Goal: Information Seeking & Learning: Learn about a topic

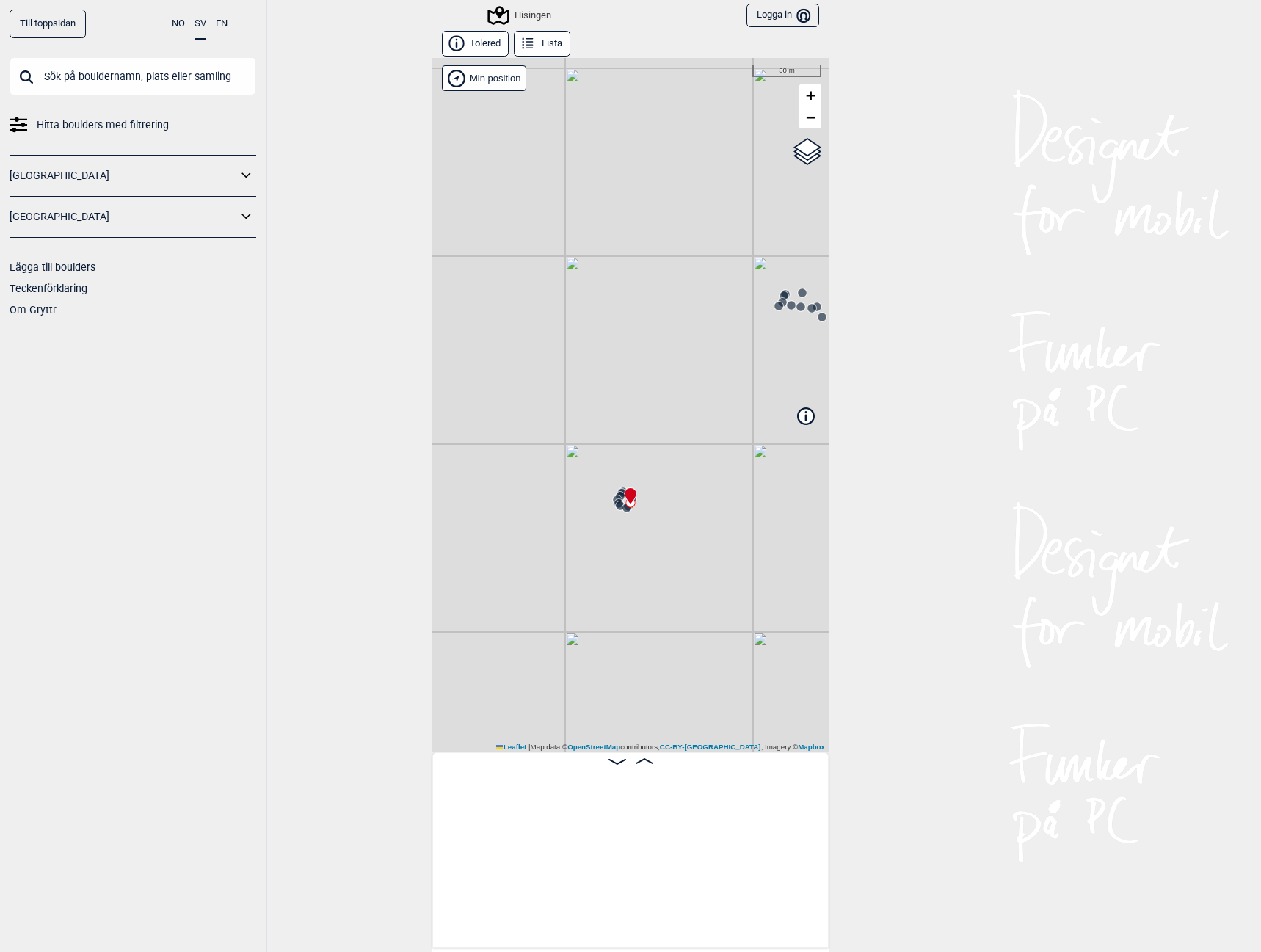
scroll to position [0, 1364]
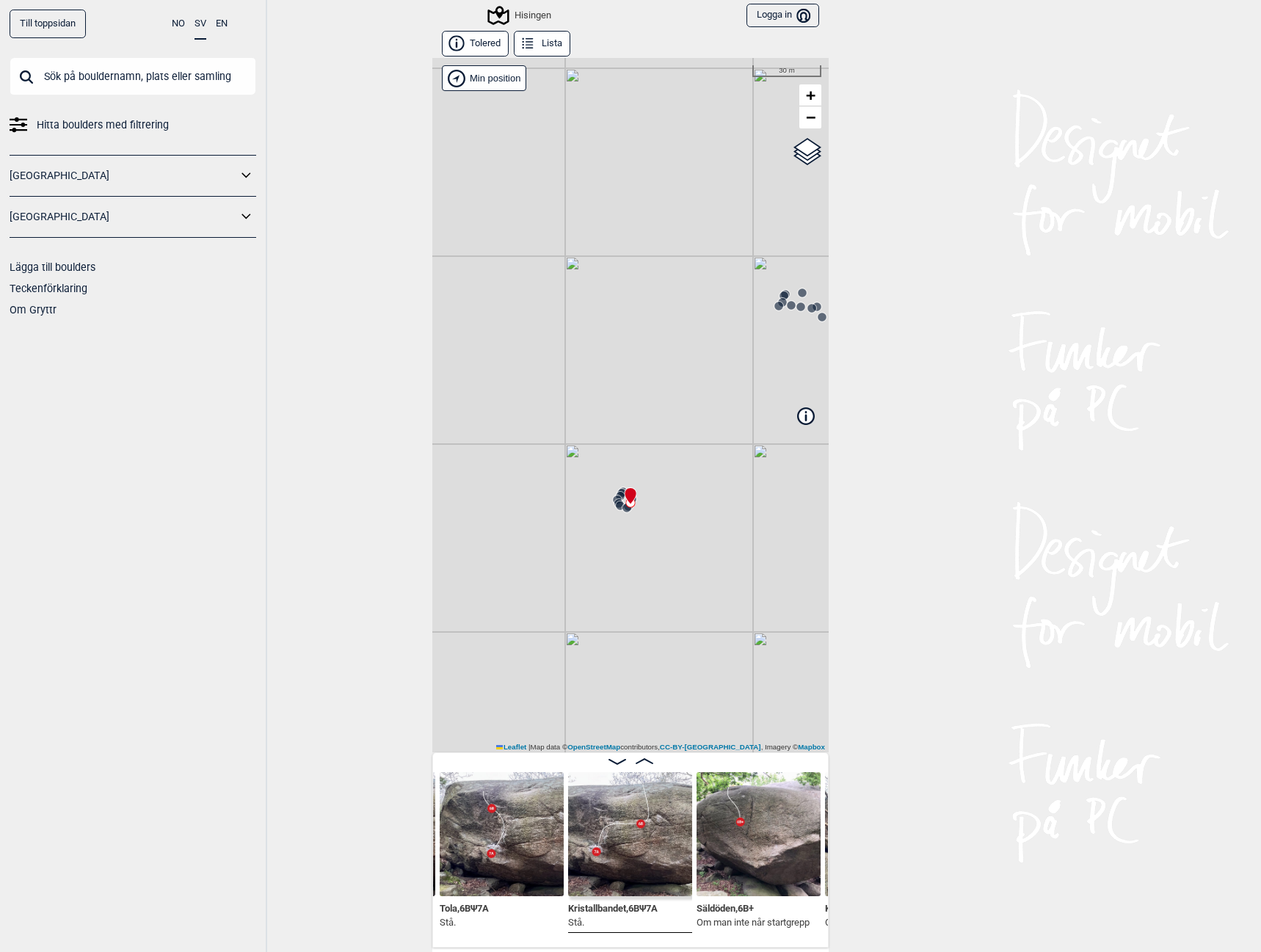
click at [774, 307] on circle at bounding box center [778, 305] width 9 height 9
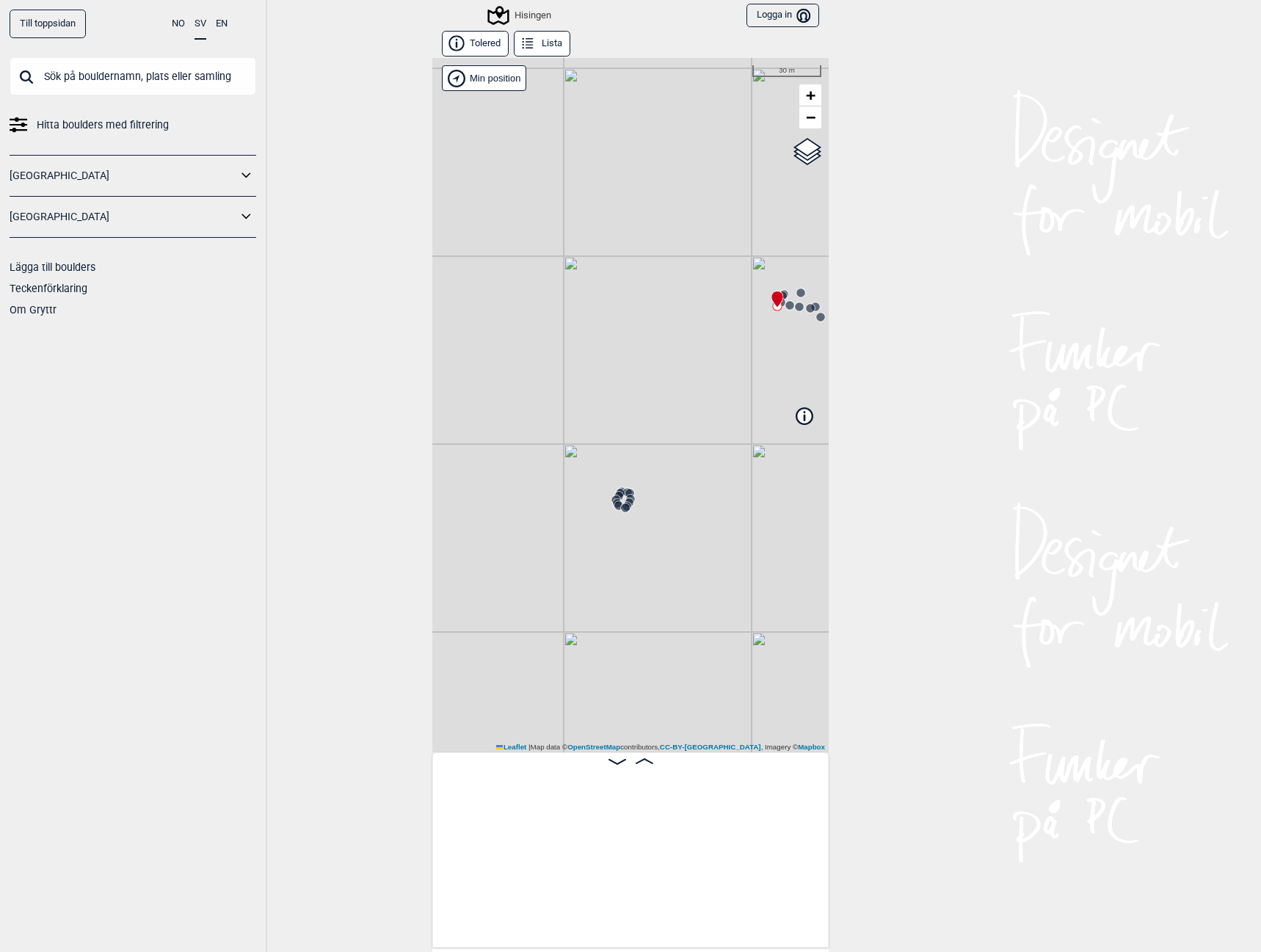
scroll to position [0, 2131]
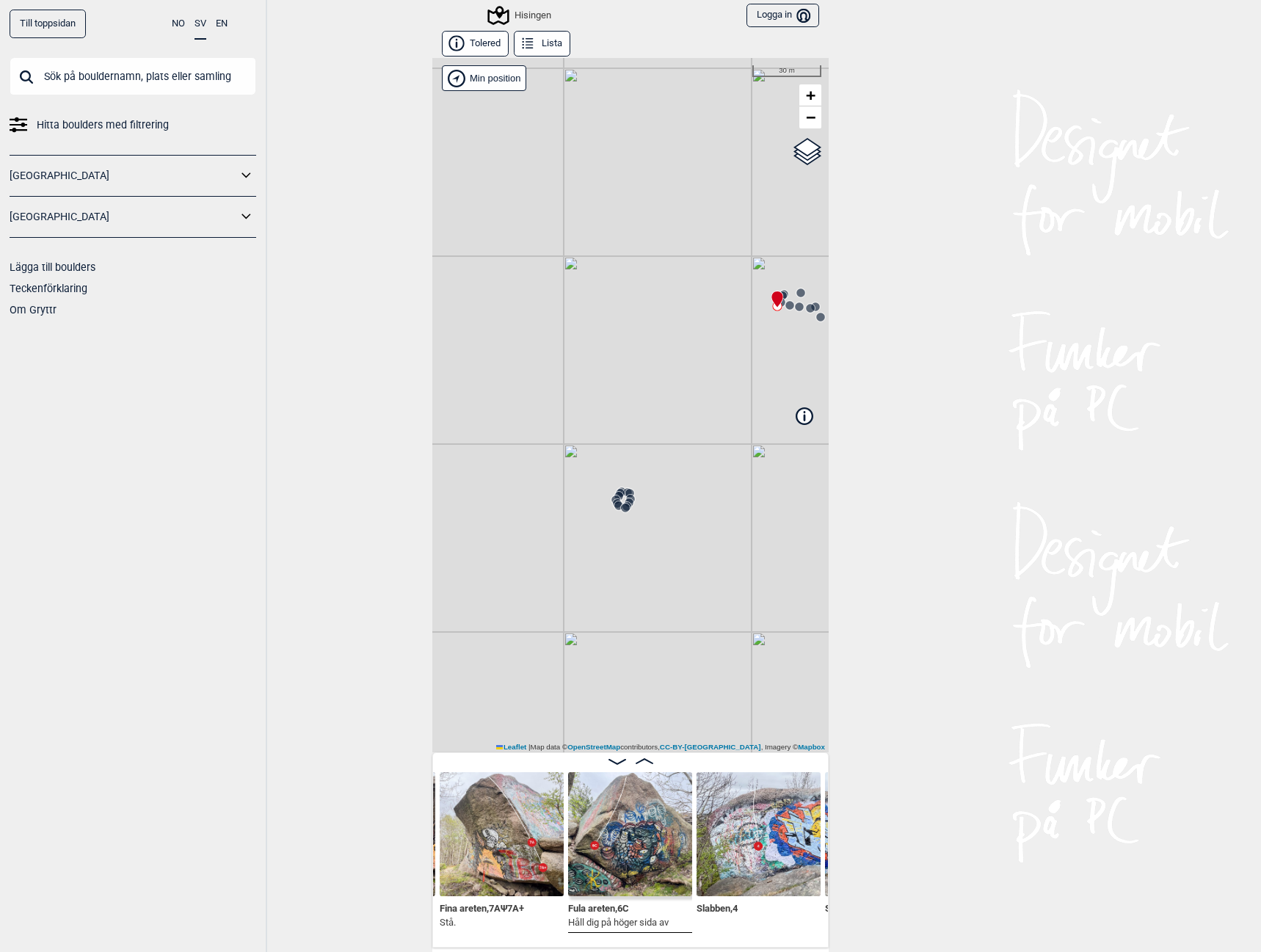
click at [636, 833] on img at bounding box center [630, 834] width 124 height 124
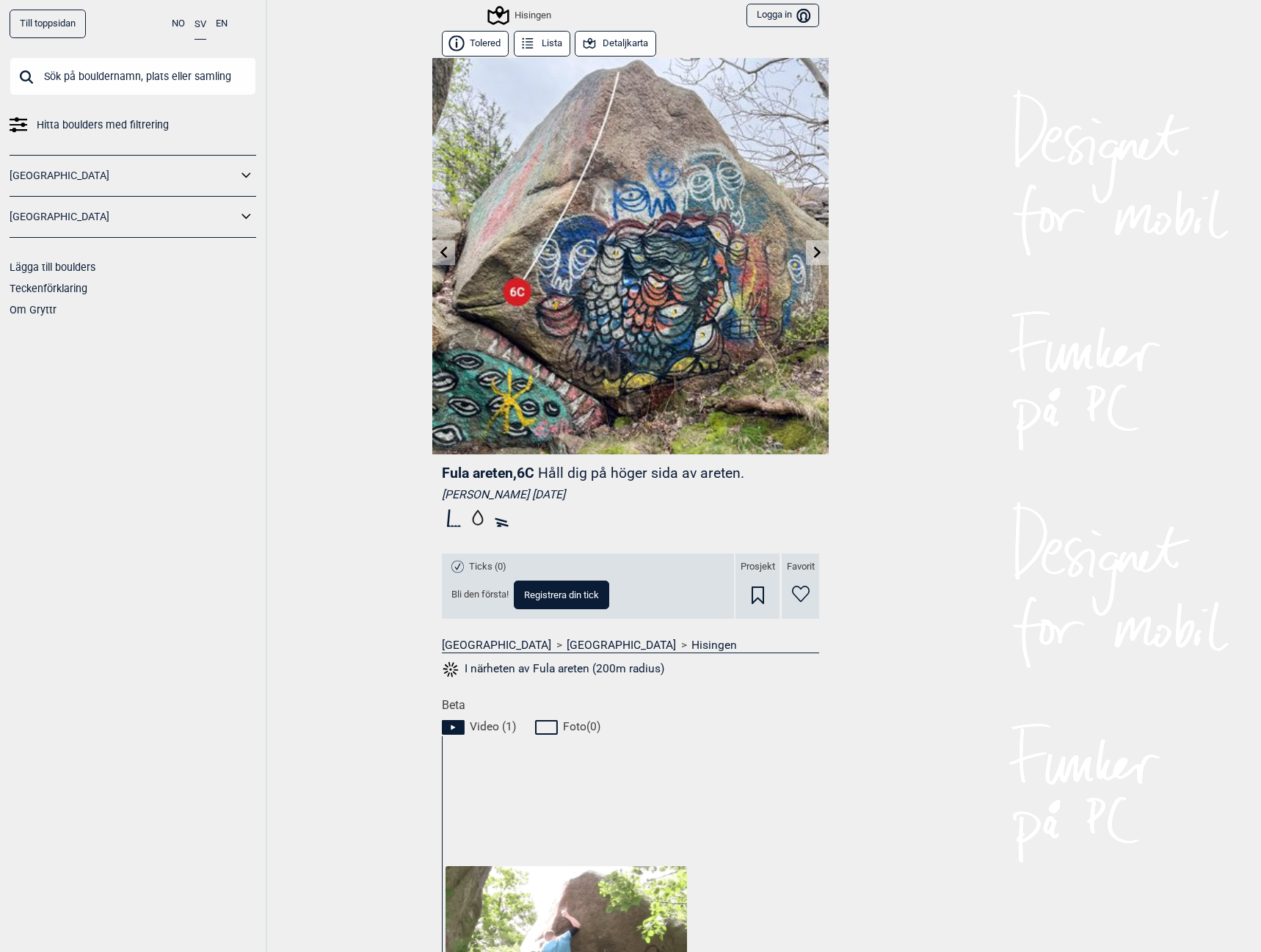
click at [812, 254] on icon at bounding box center [818, 252] width 12 height 12
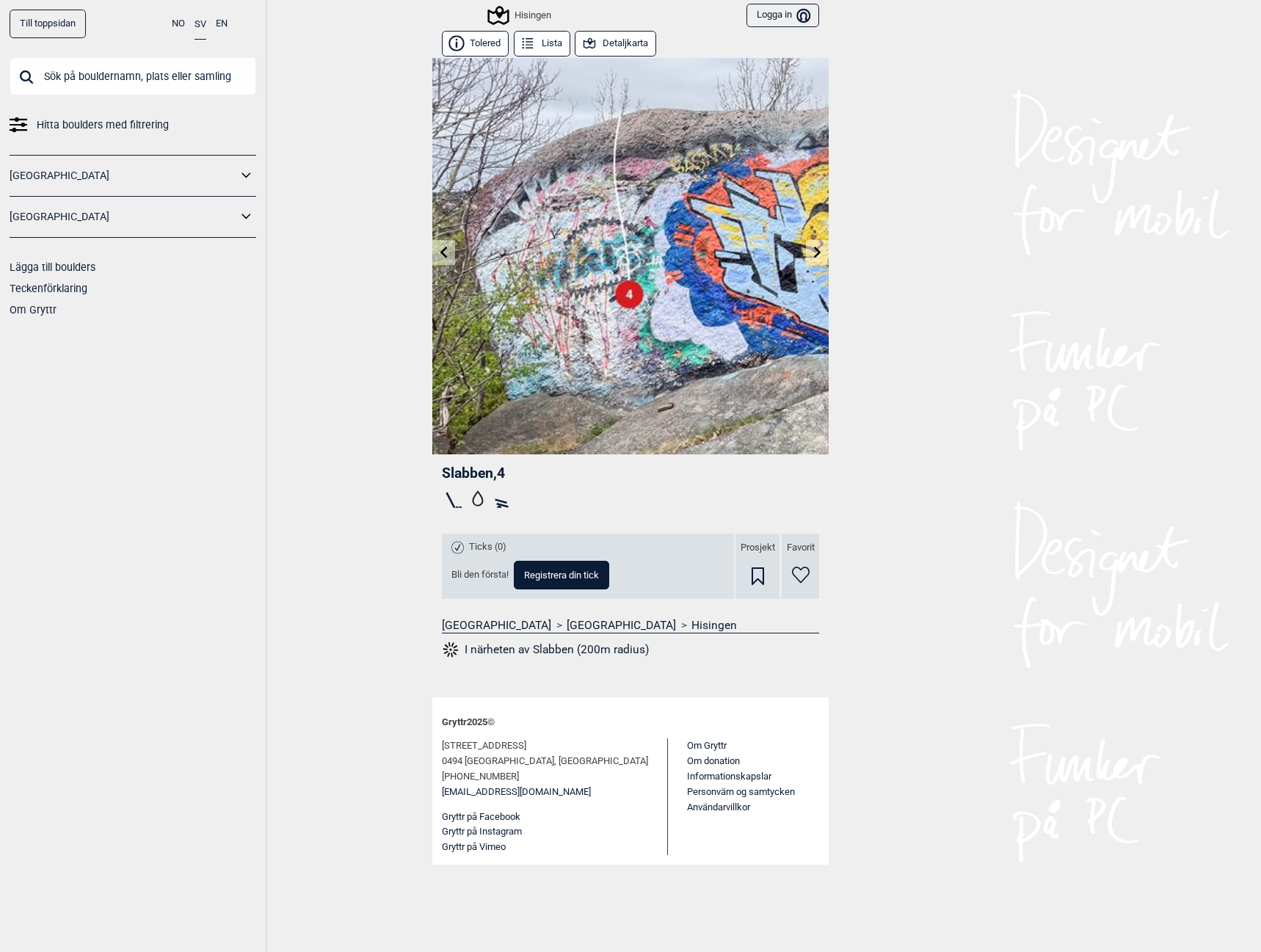
click at [813, 246] on icon at bounding box center [818, 252] width 12 height 12
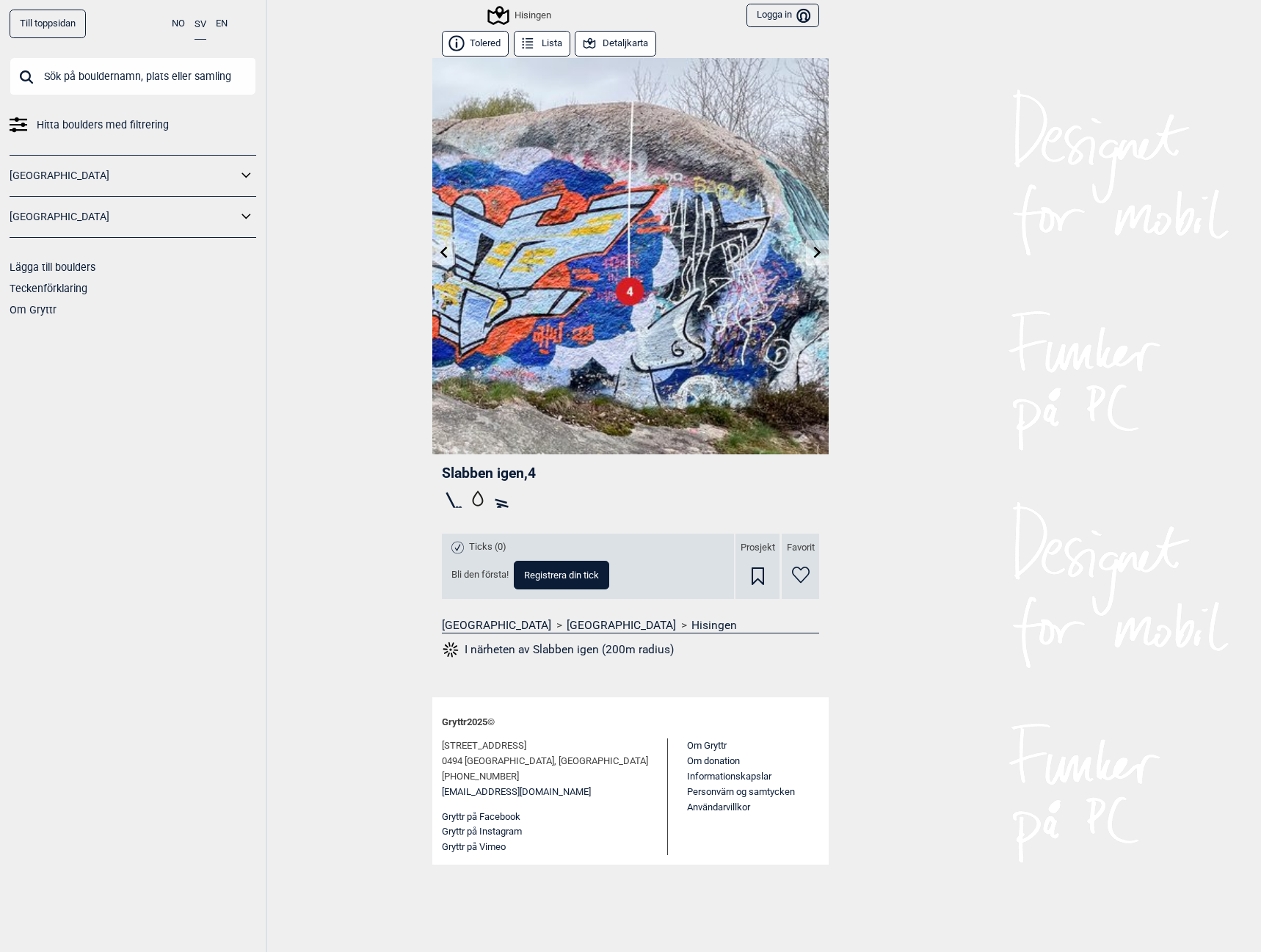
click at [821, 251] on icon at bounding box center [818, 252] width 12 height 12
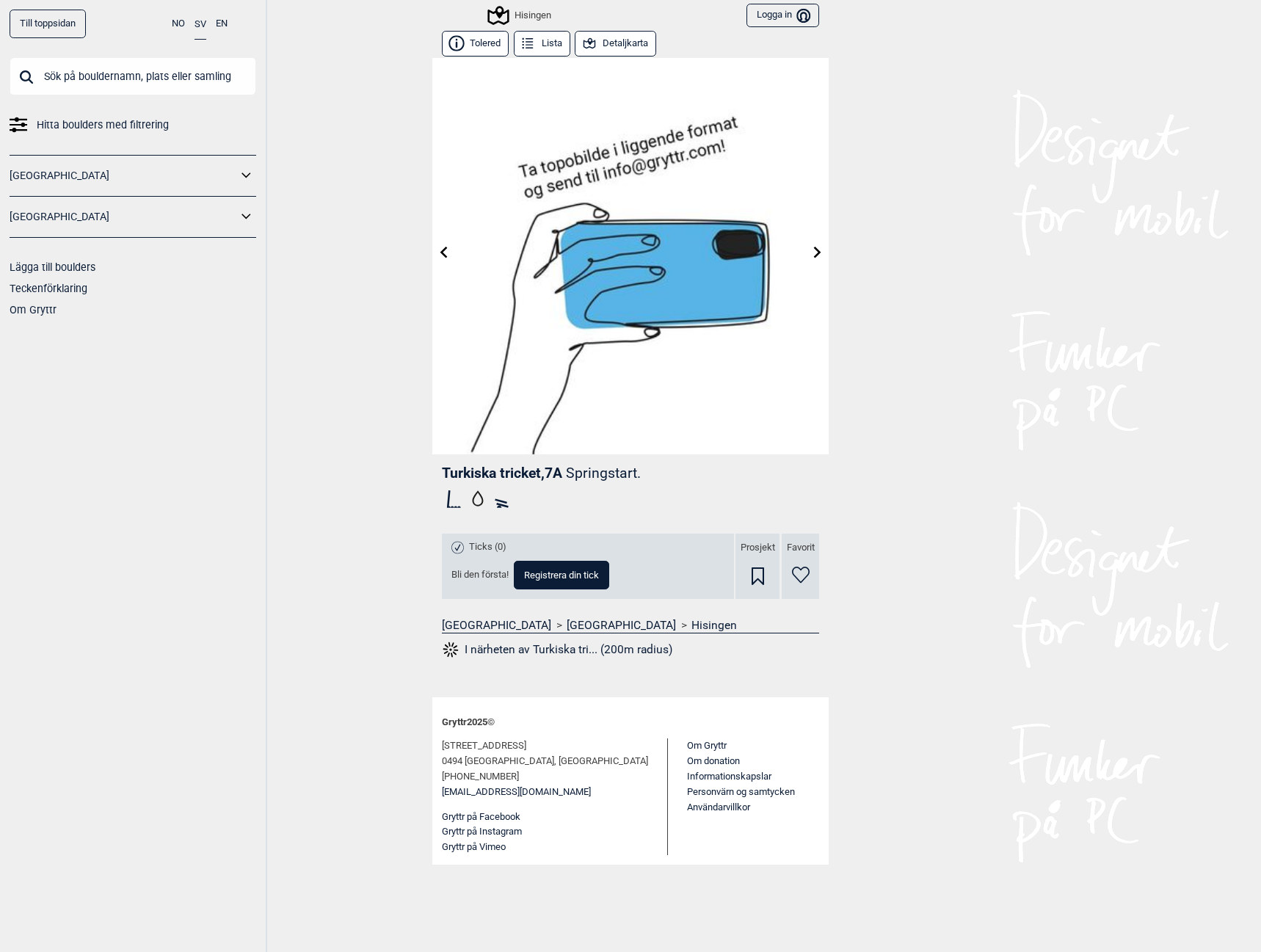
click at [817, 250] on icon at bounding box center [818, 252] width 8 height 12
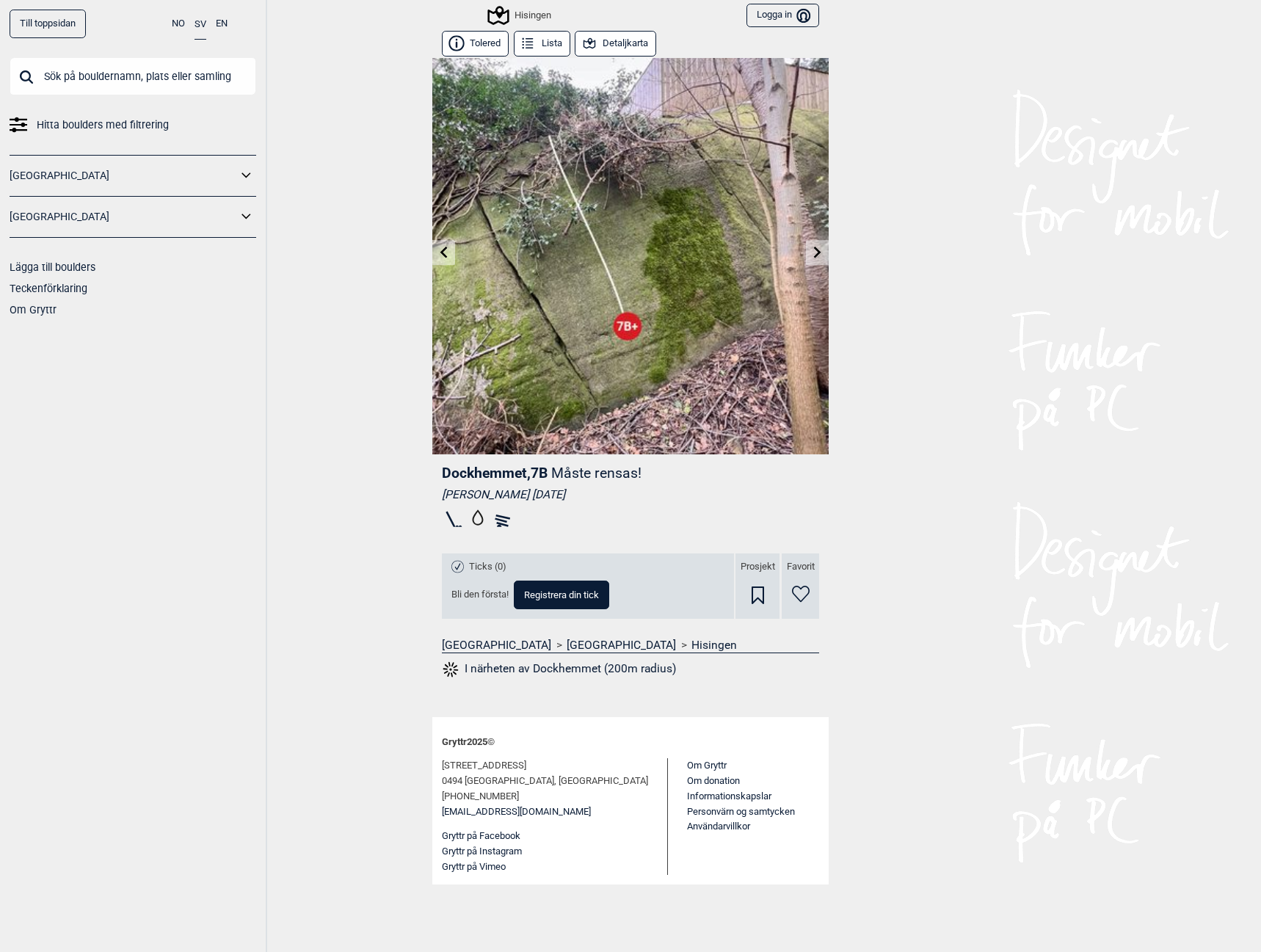
click at [817, 250] on icon at bounding box center [818, 252] width 8 height 12
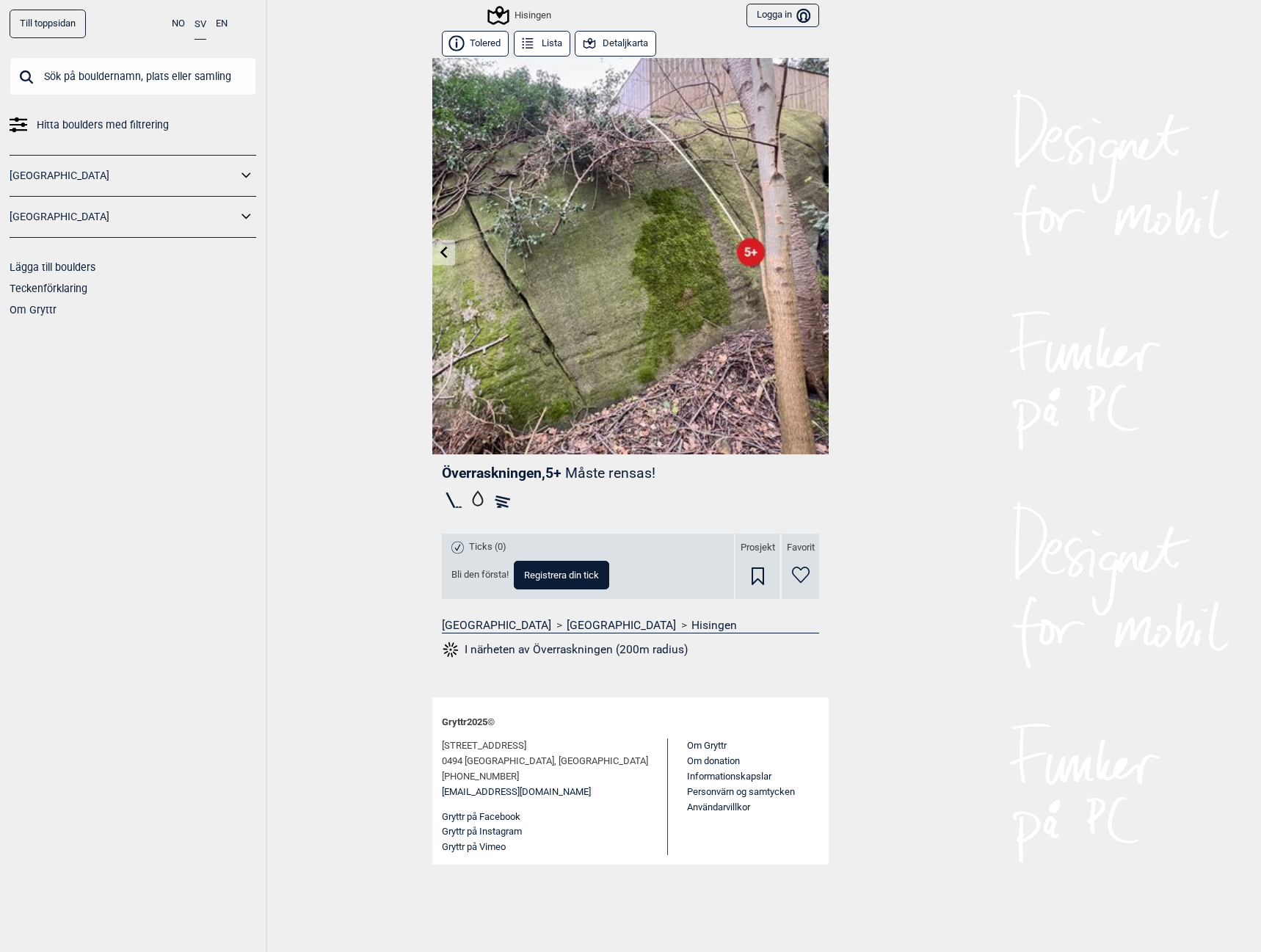
click at [451, 254] on link at bounding box center [443, 253] width 22 height 24
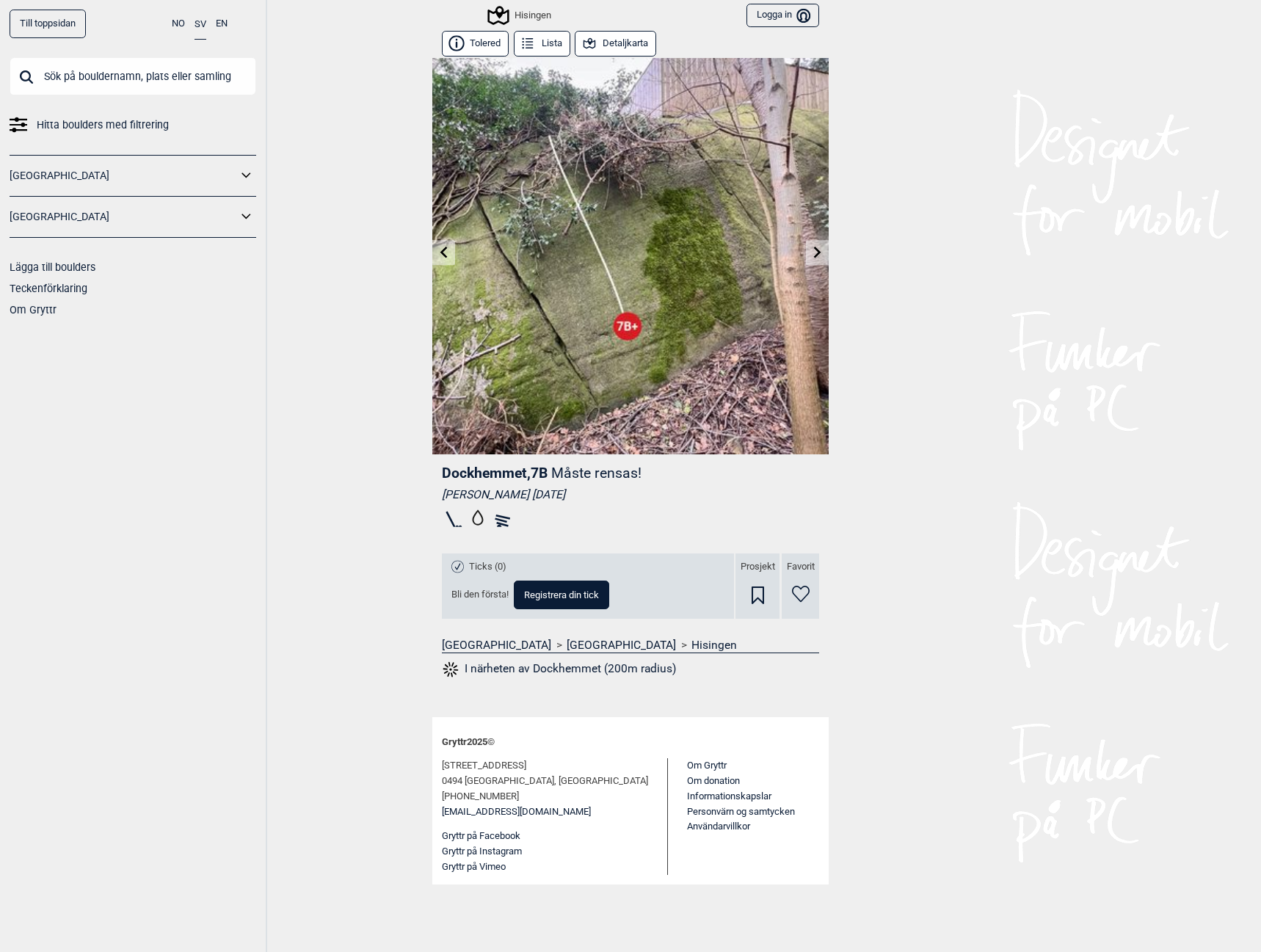
click at [451, 254] on link at bounding box center [443, 253] width 22 height 24
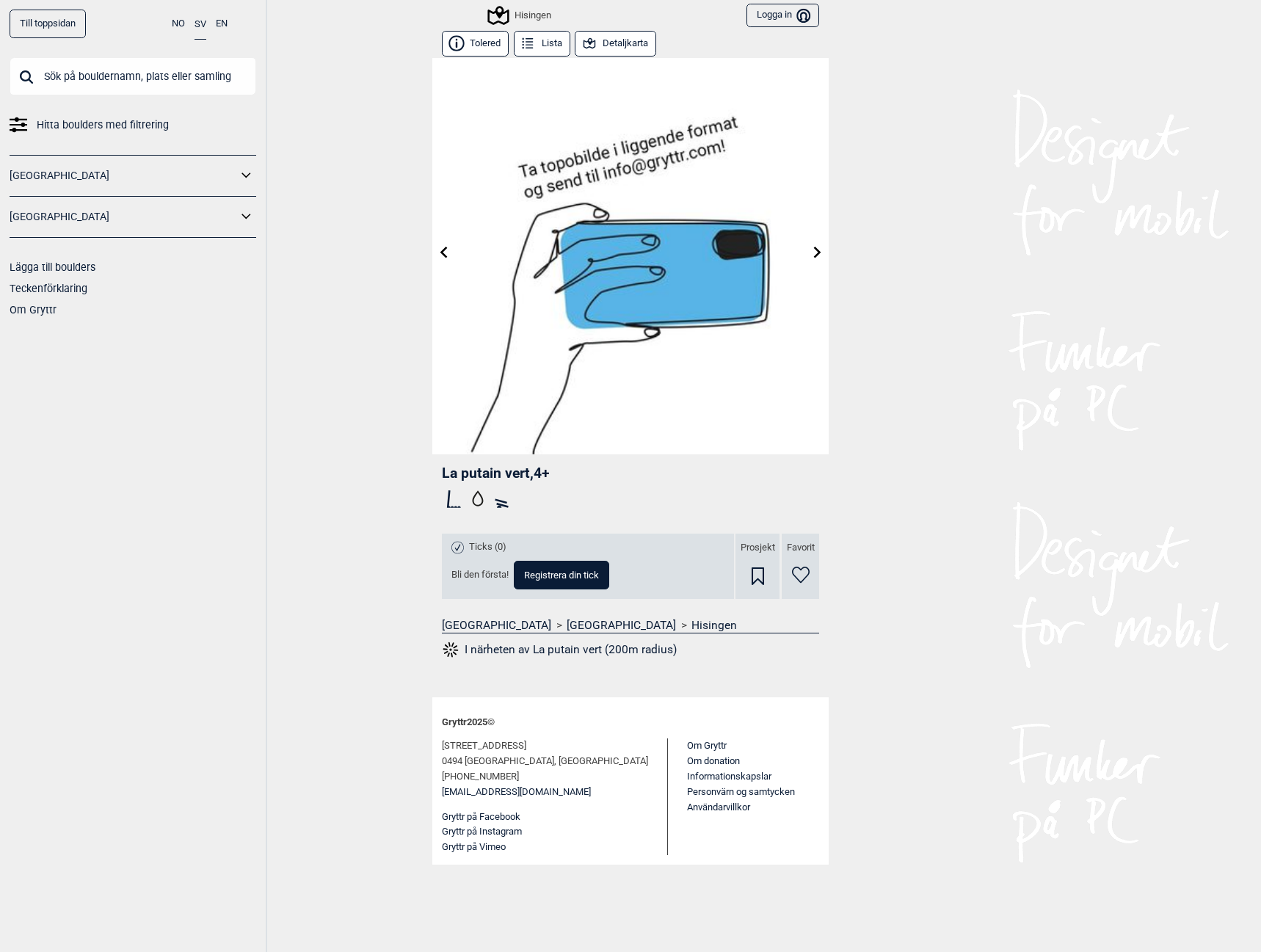
click at [451, 254] on link at bounding box center [443, 253] width 22 height 24
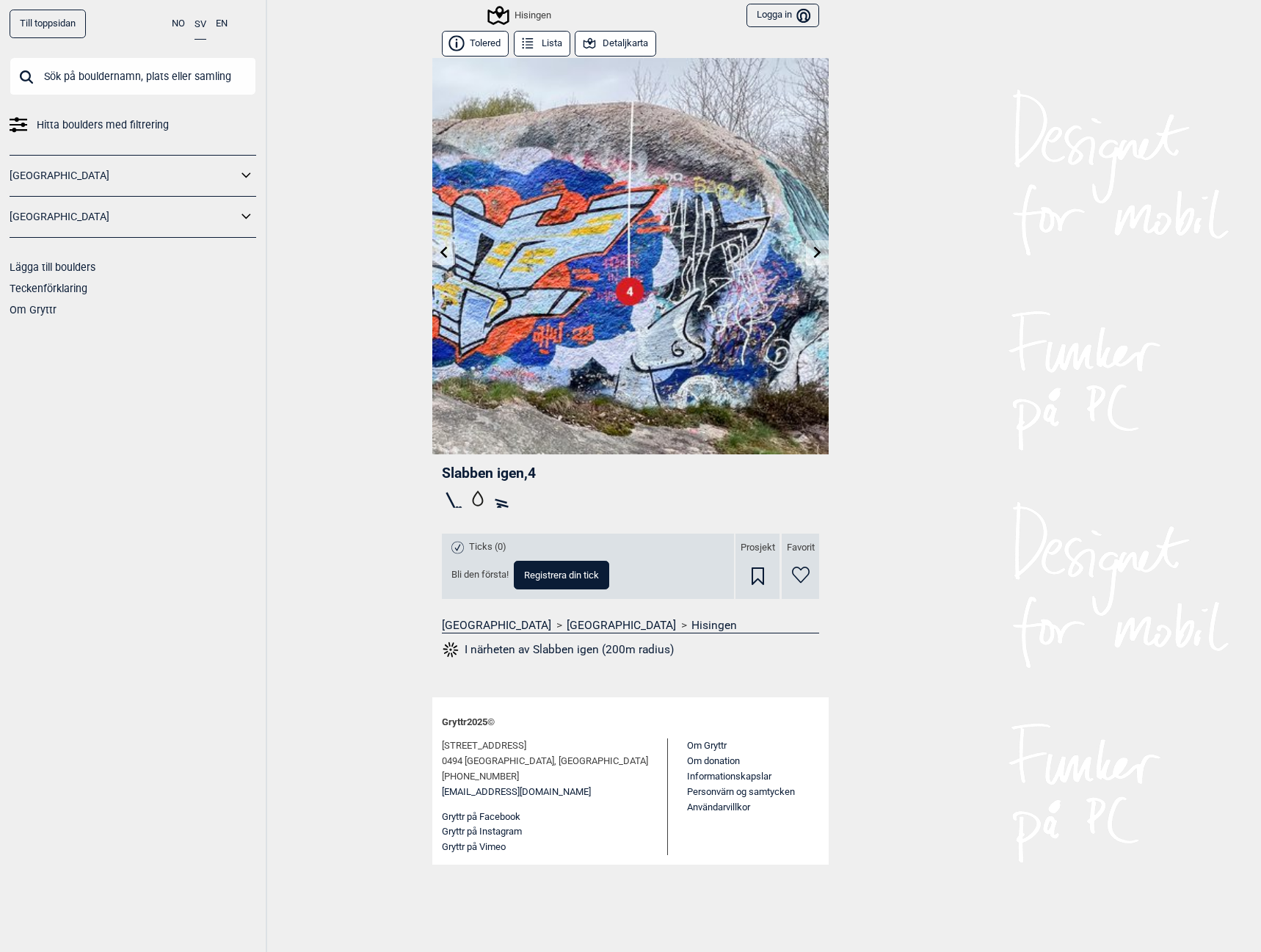
click at [451, 254] on link at bounding box center [443, 253] width 22 height 24
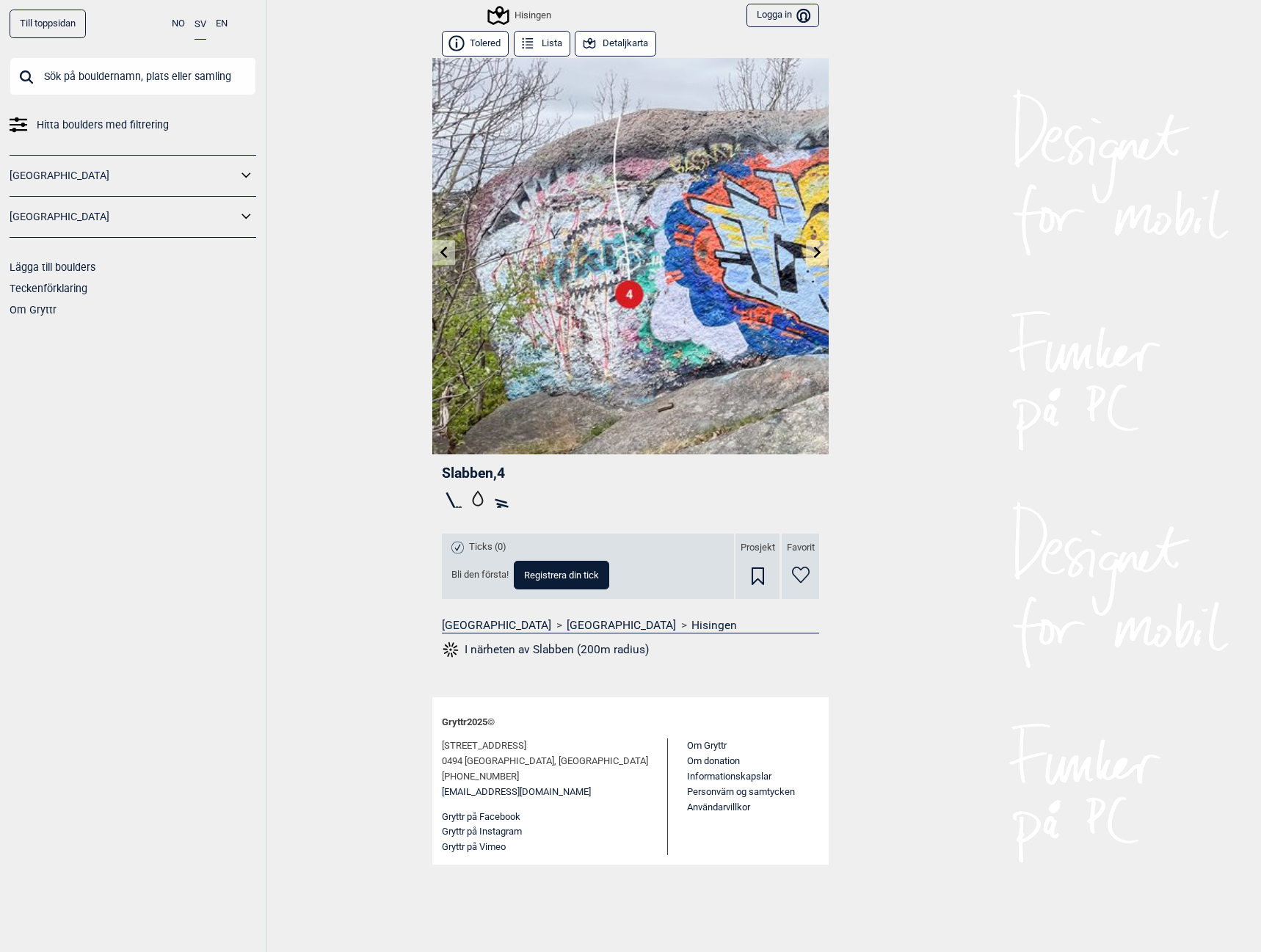
click at [451, 254] on link at bounding box center [443, 253] width 22 height 24
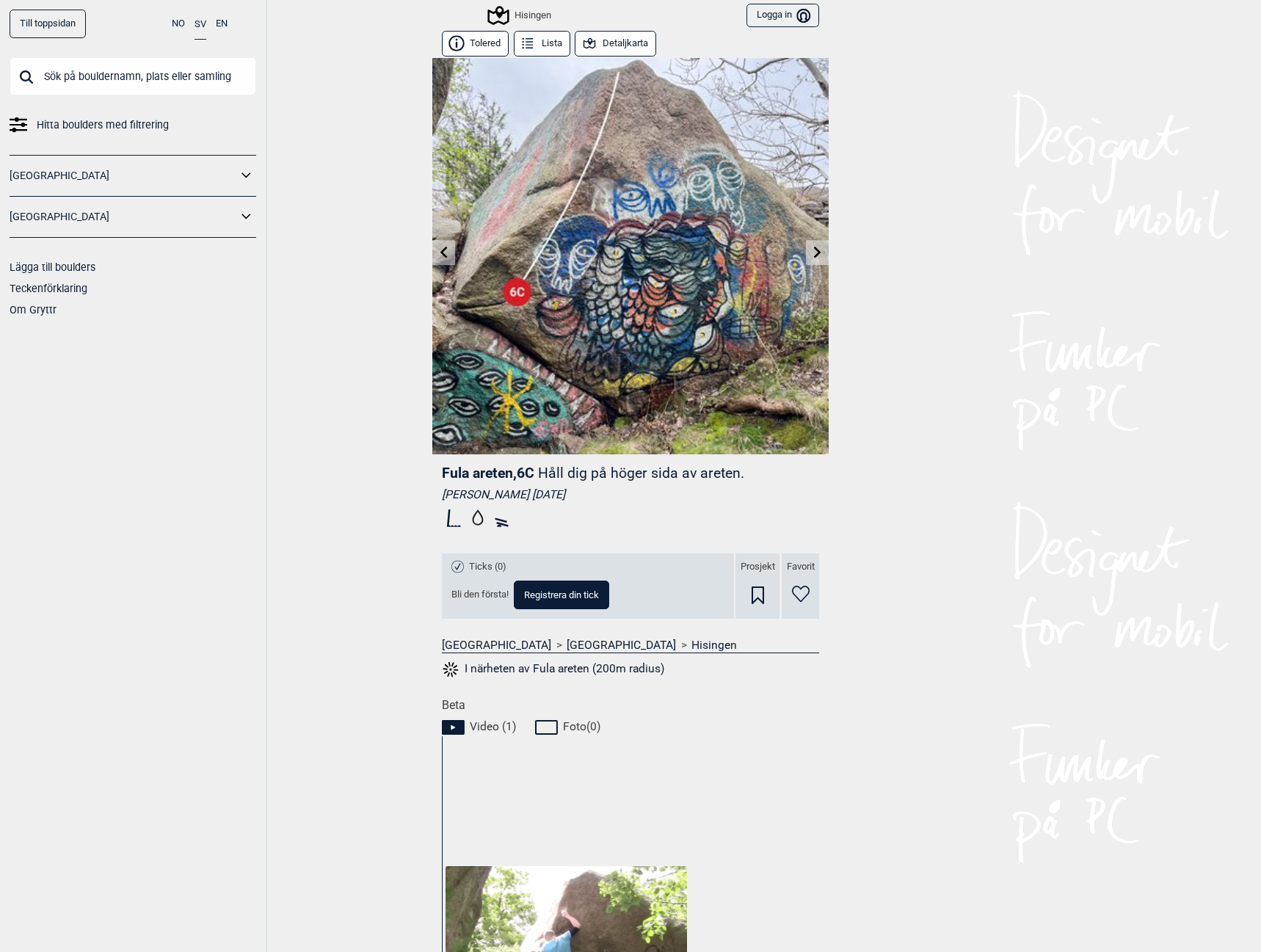
click at [451, 254] on img at bounding box center [630, 256] width 396 height 396
click at [444, 252] on icon at bounding box center [444, 252] width 12 height 12
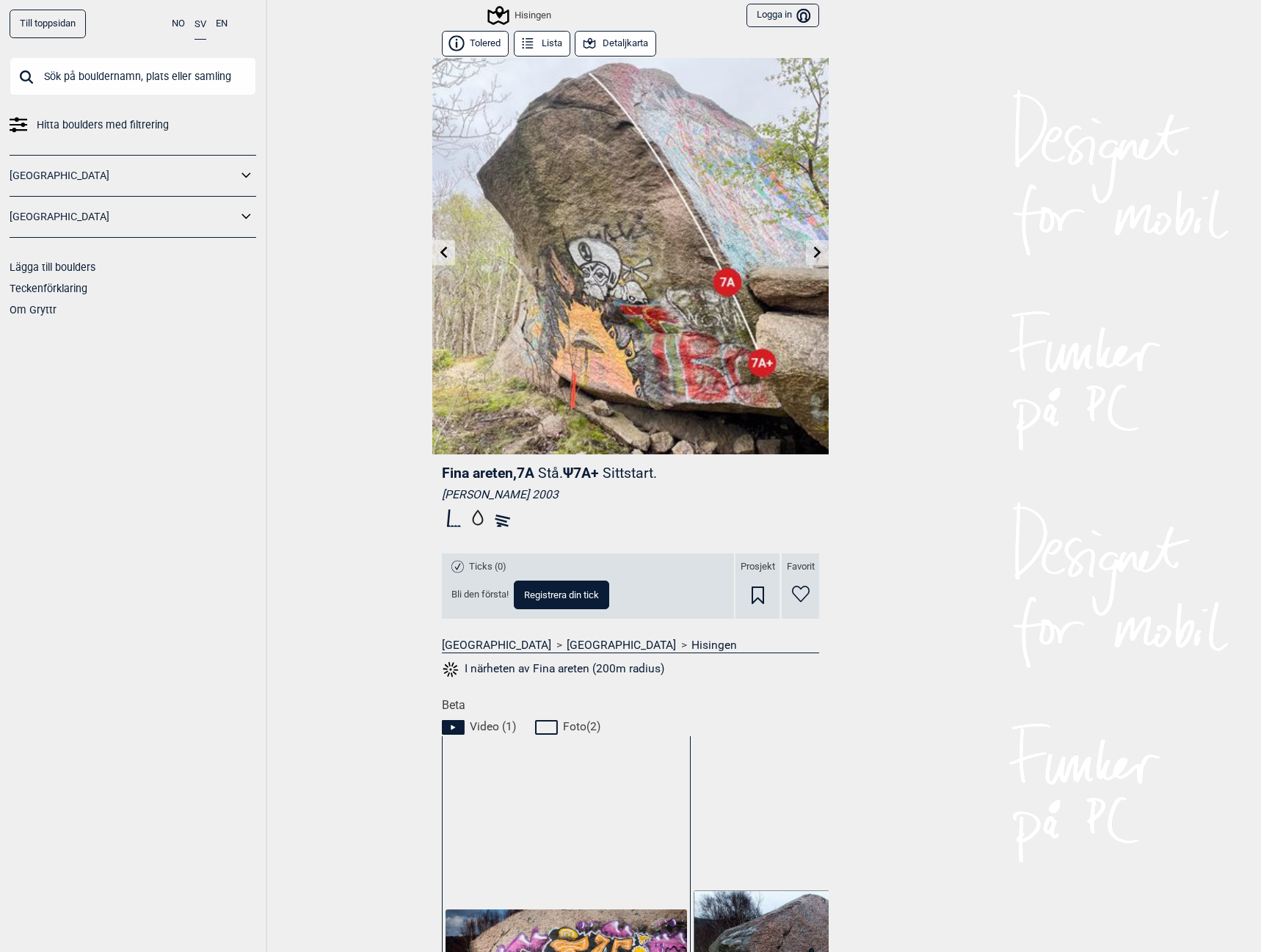
click at [442, 252] on icon at bounding box center [444, 252] width 12 height 12
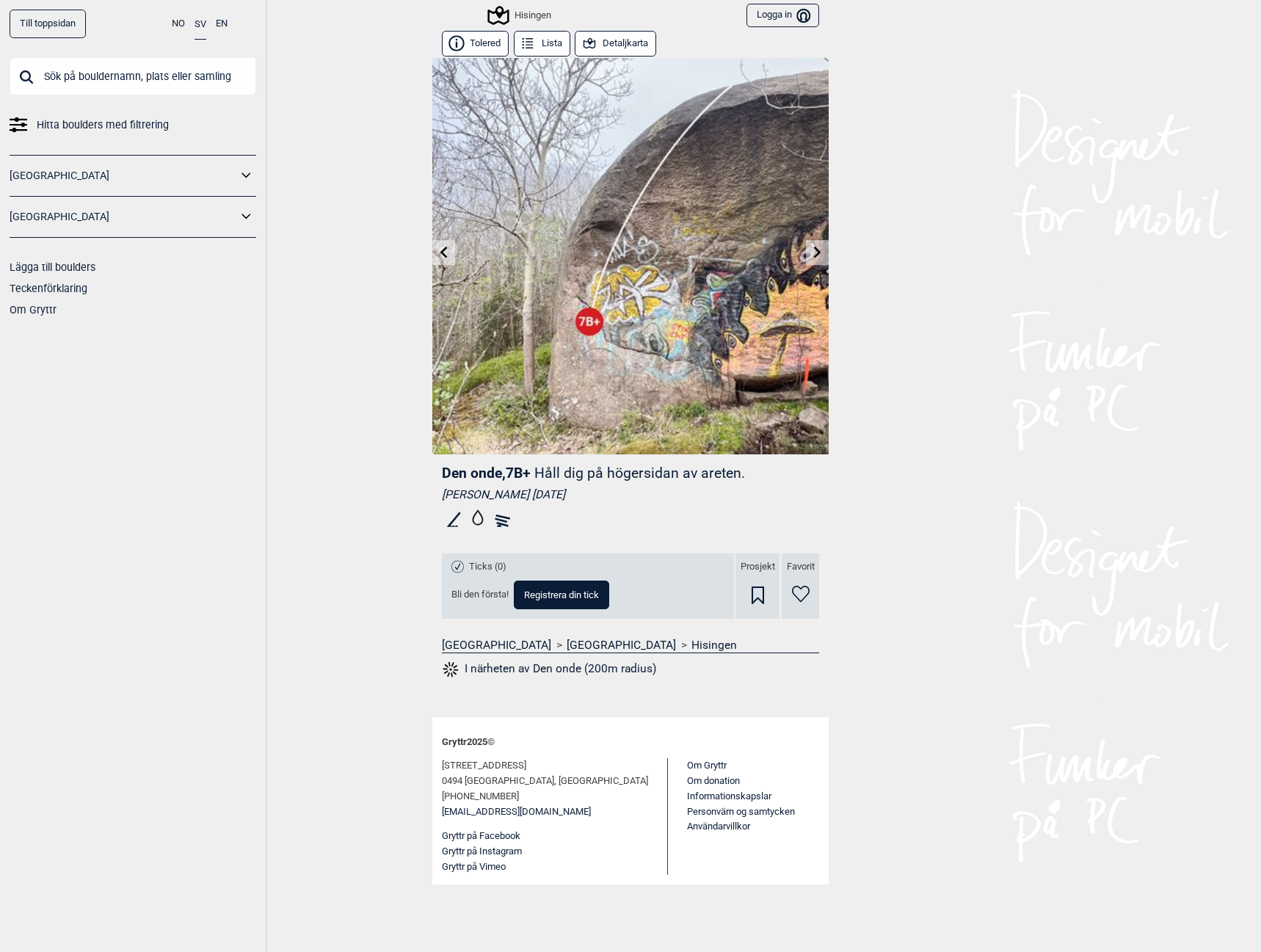
click at [823, 252] on icon at bounding box center [818, 252] width 12 height 12
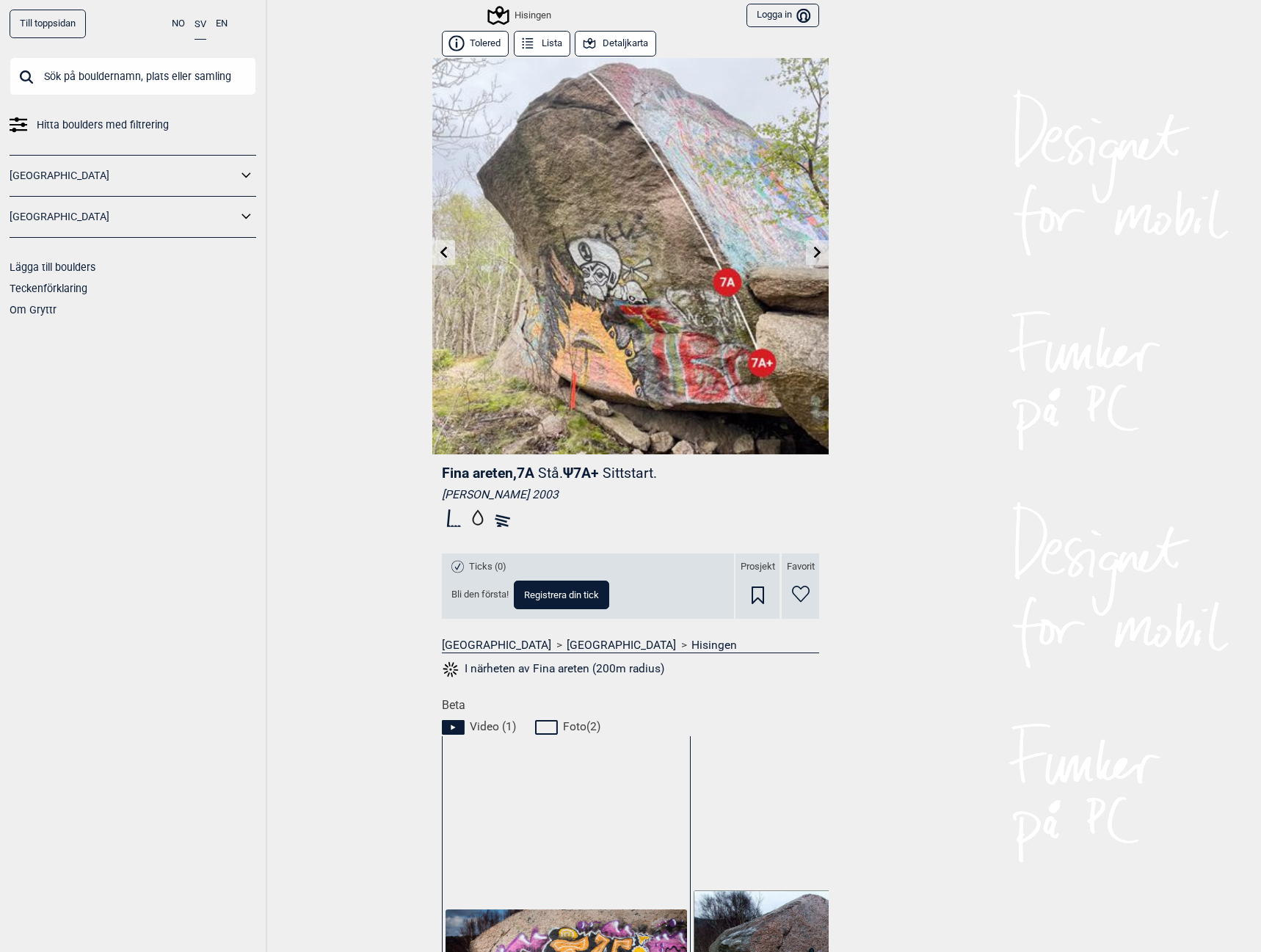
click at [442, 254] on icon at bounding box center [444, 252] width 12 height 12
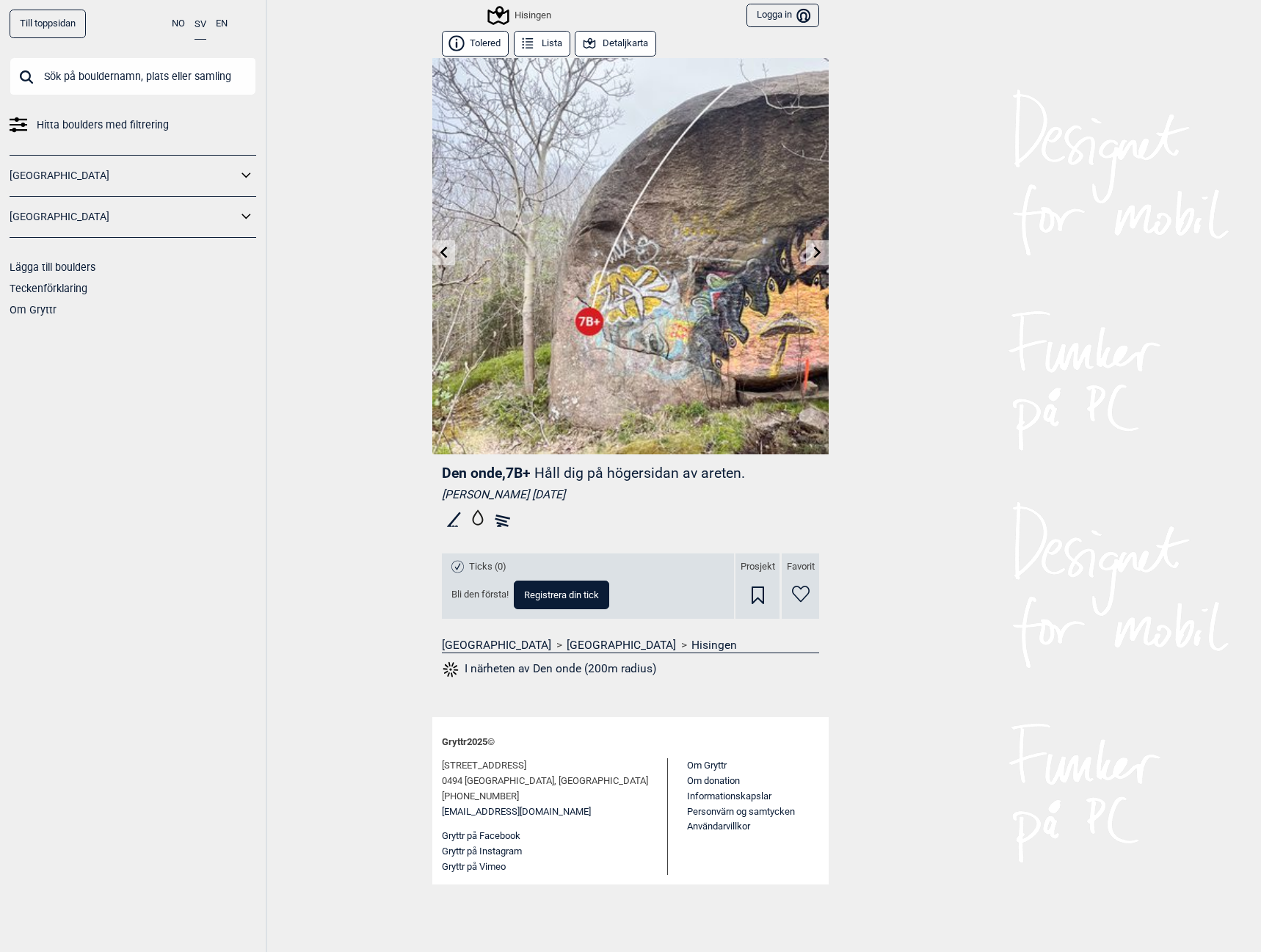
click at [442, 254] on icon at bounding box center [445, 252] width 8 height 12
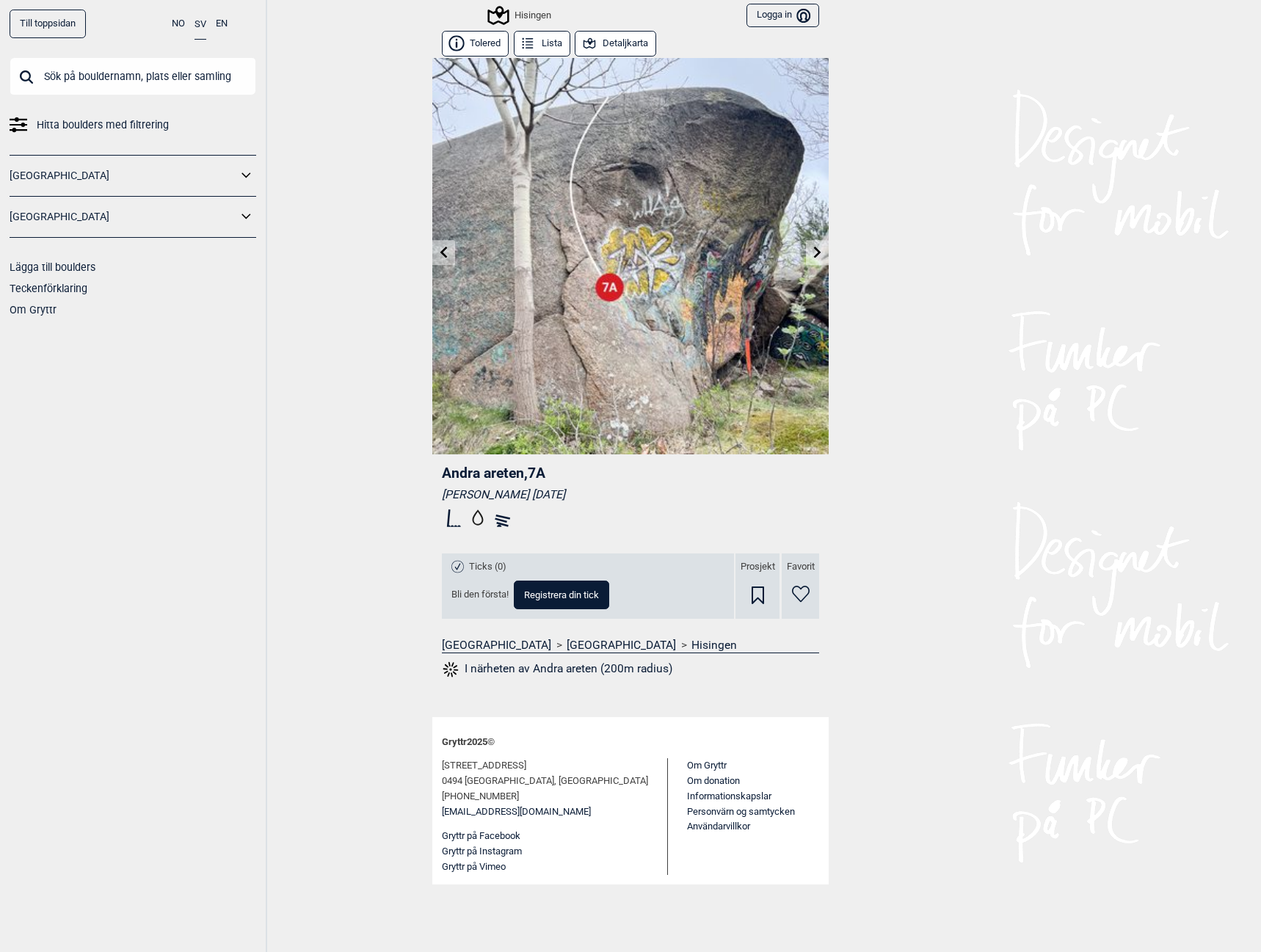
click at [442, 254] on icon at bounding box center [445, 252] width 8 height 12
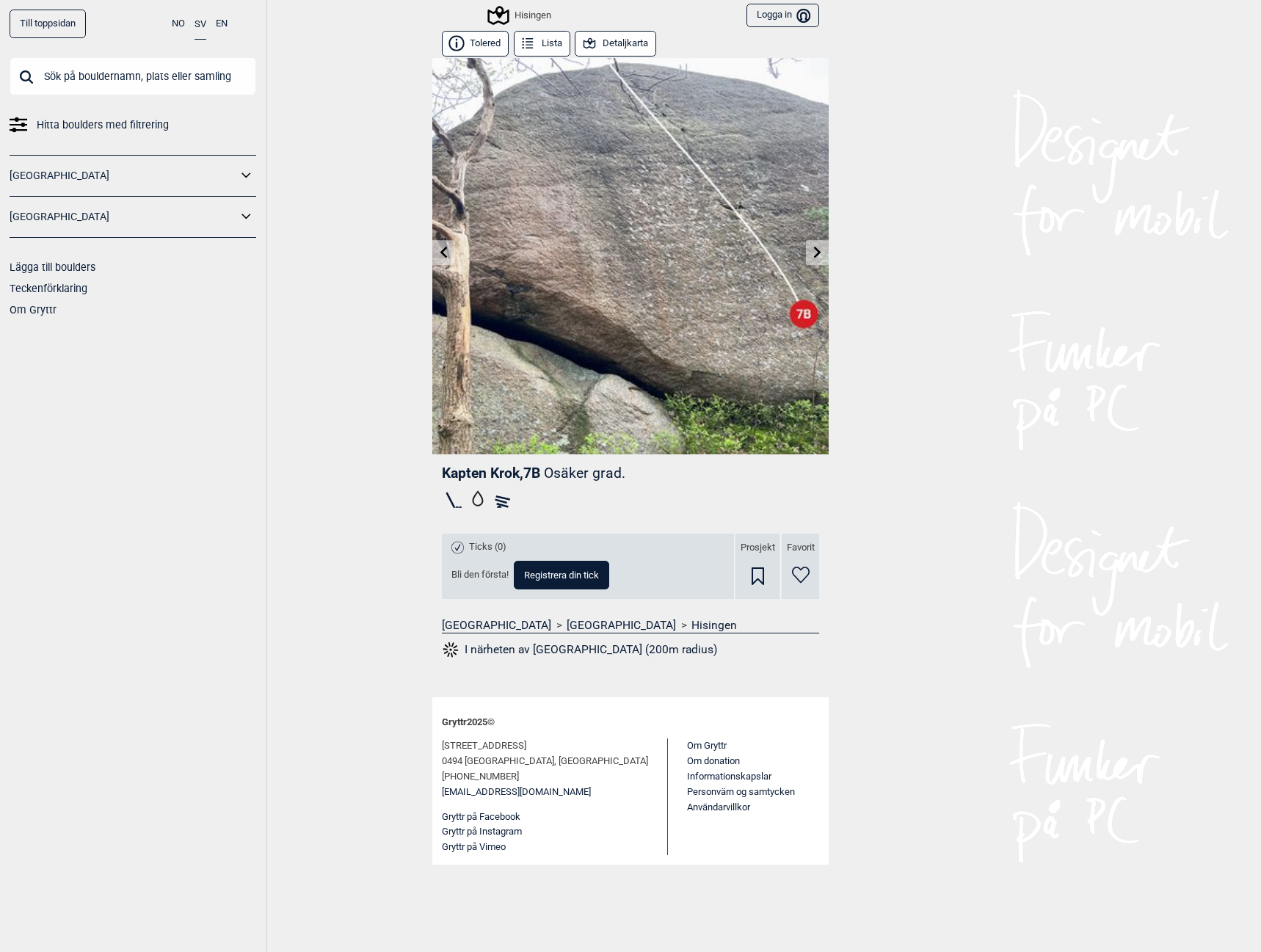
click at [442, 254] on icon at bounding box center [445, 252] width 8 height 12
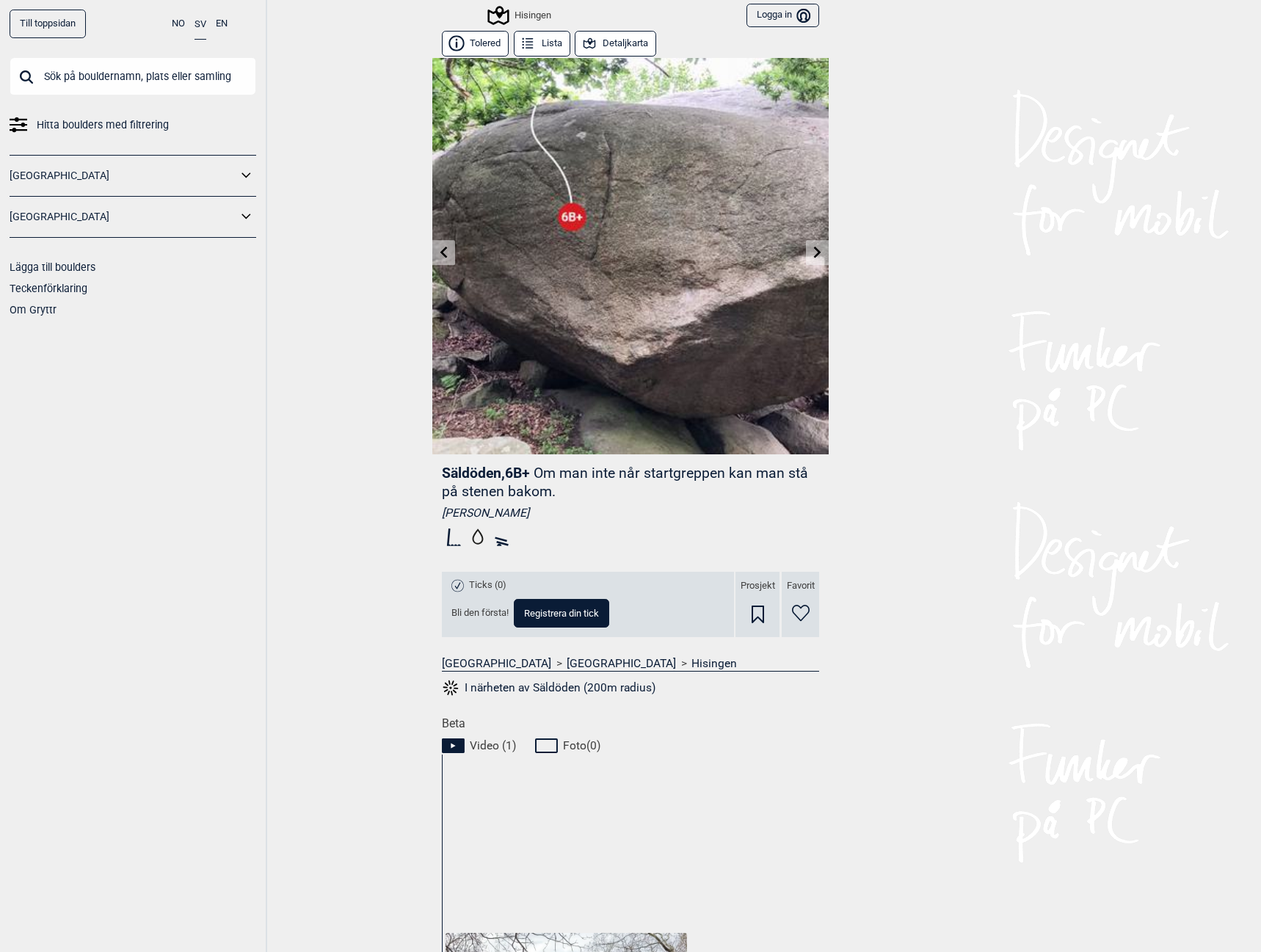
click at [812, 251] on icon at bounding box center [818, 252] width 12 height 12
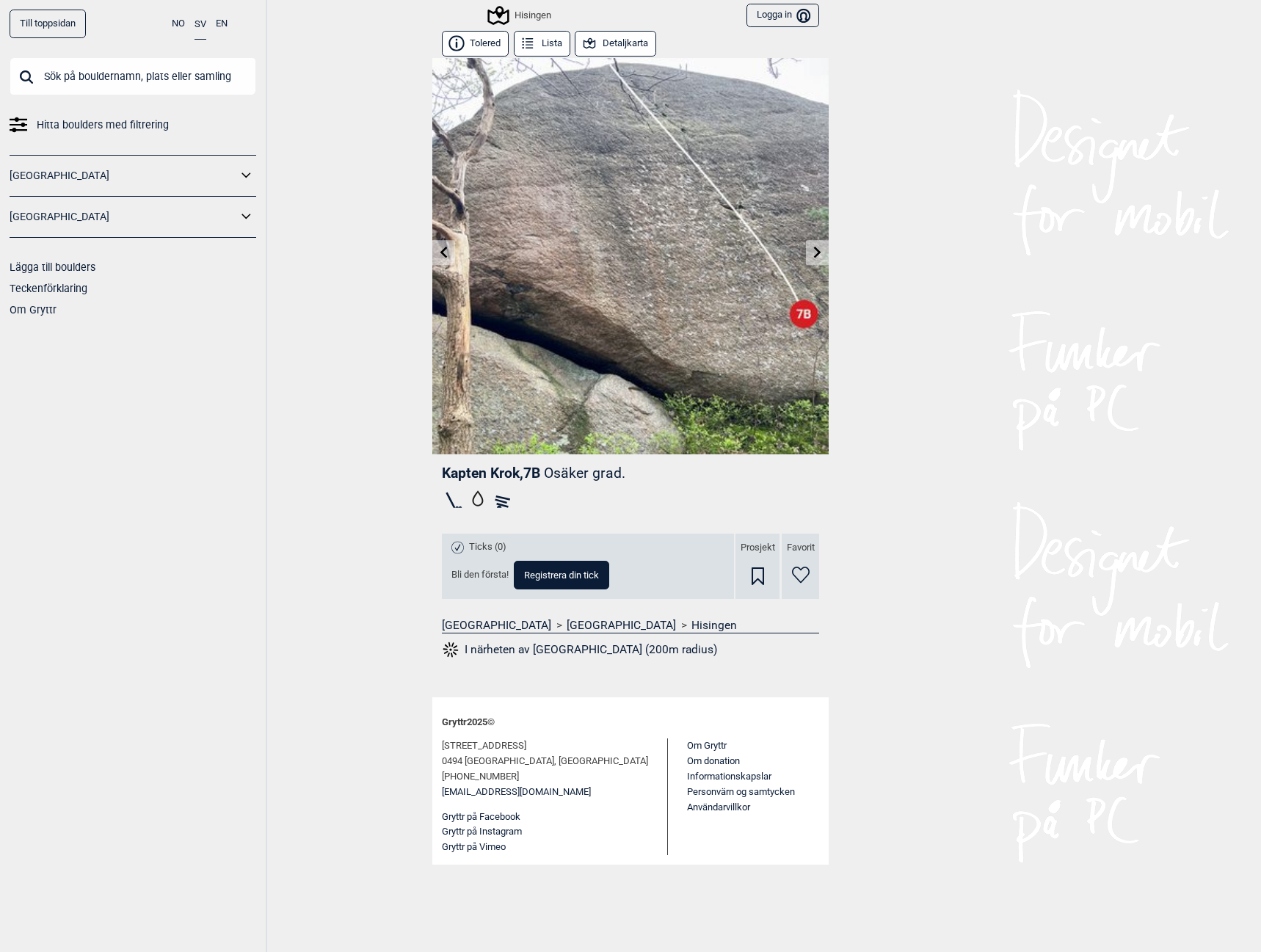
click at [441, 252] on icon at bounding box center [444, 252] width 12 height 12
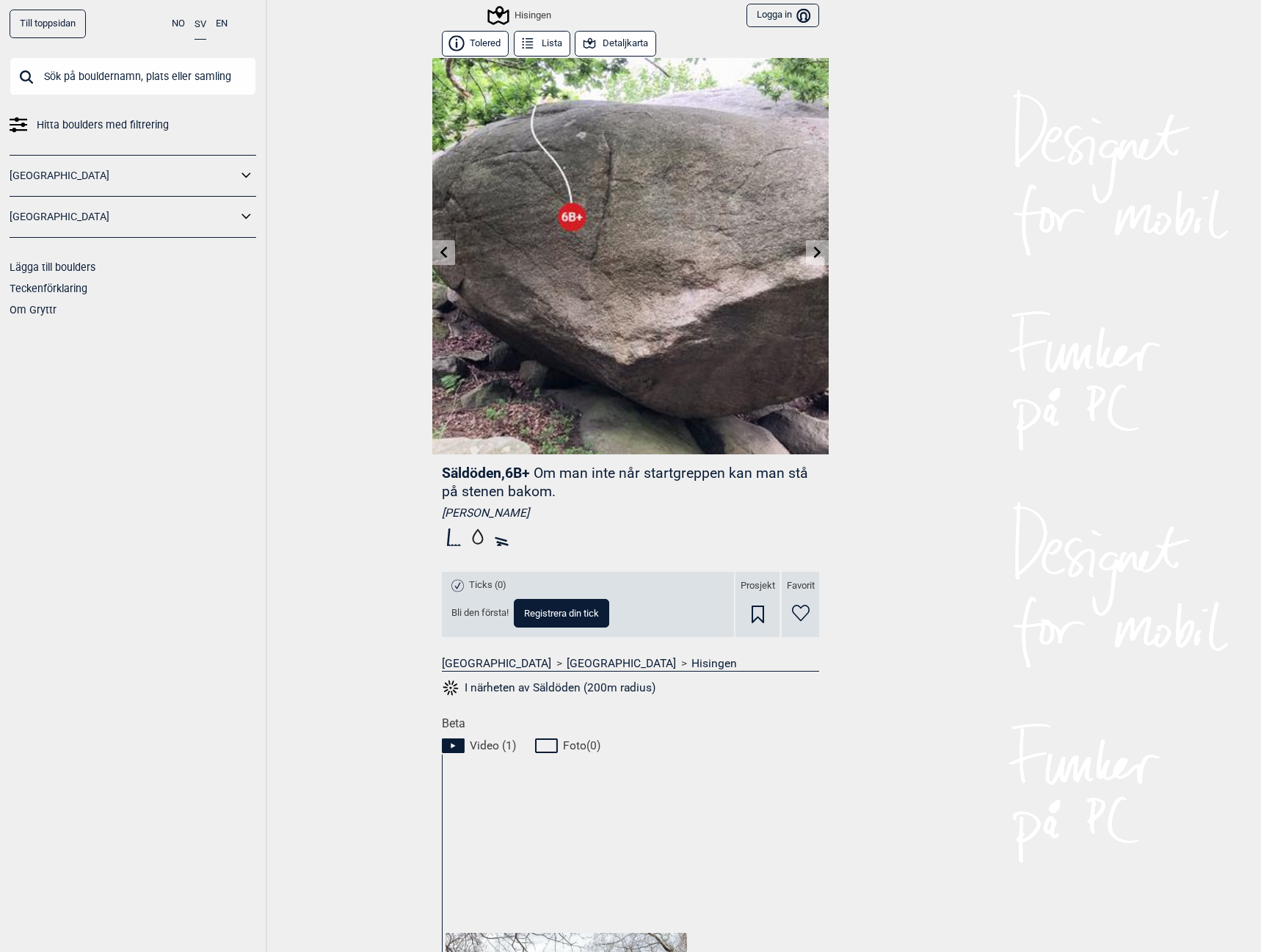
click at [443, 256] on icon at bounding box center [444, 252] width 12 height 12
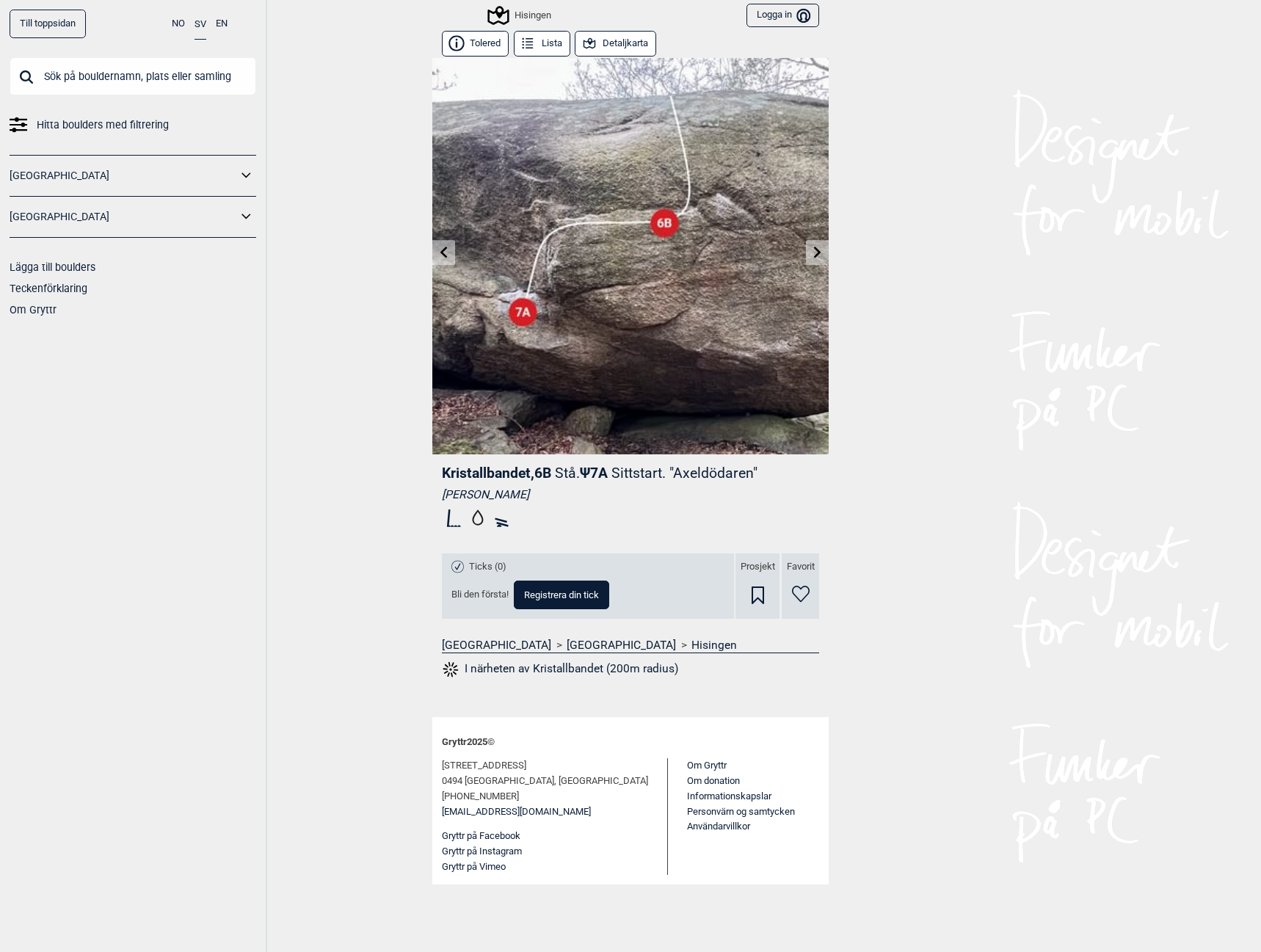
click at [442, 254] on icon at bounding box center [445, 252] width 8 height 12
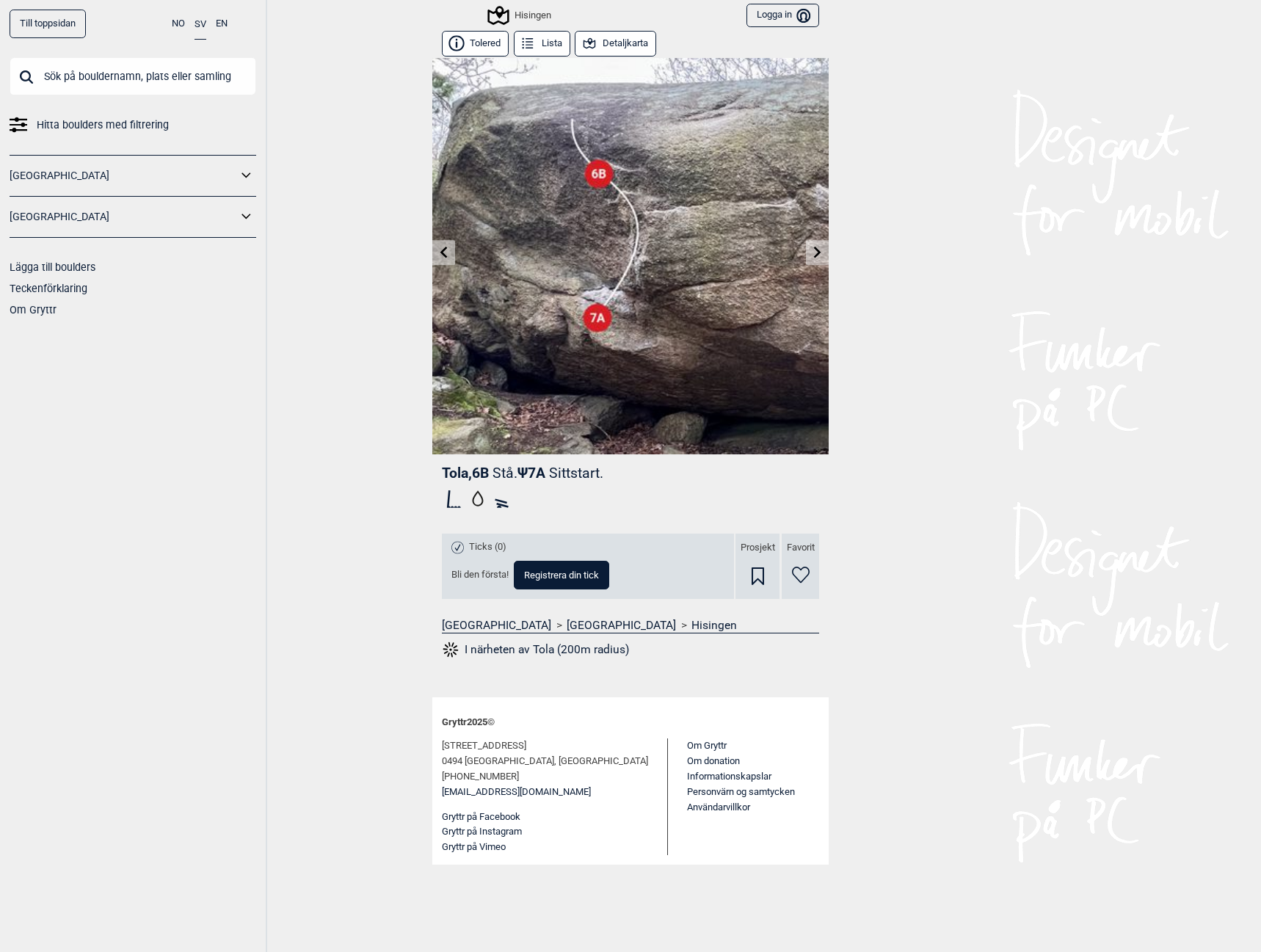
click at [455, 241] on img at bounding box center [630, 256] width 396 height 396
click at [447, 245] on link at bounding box center [443, 253] width 22 height 24
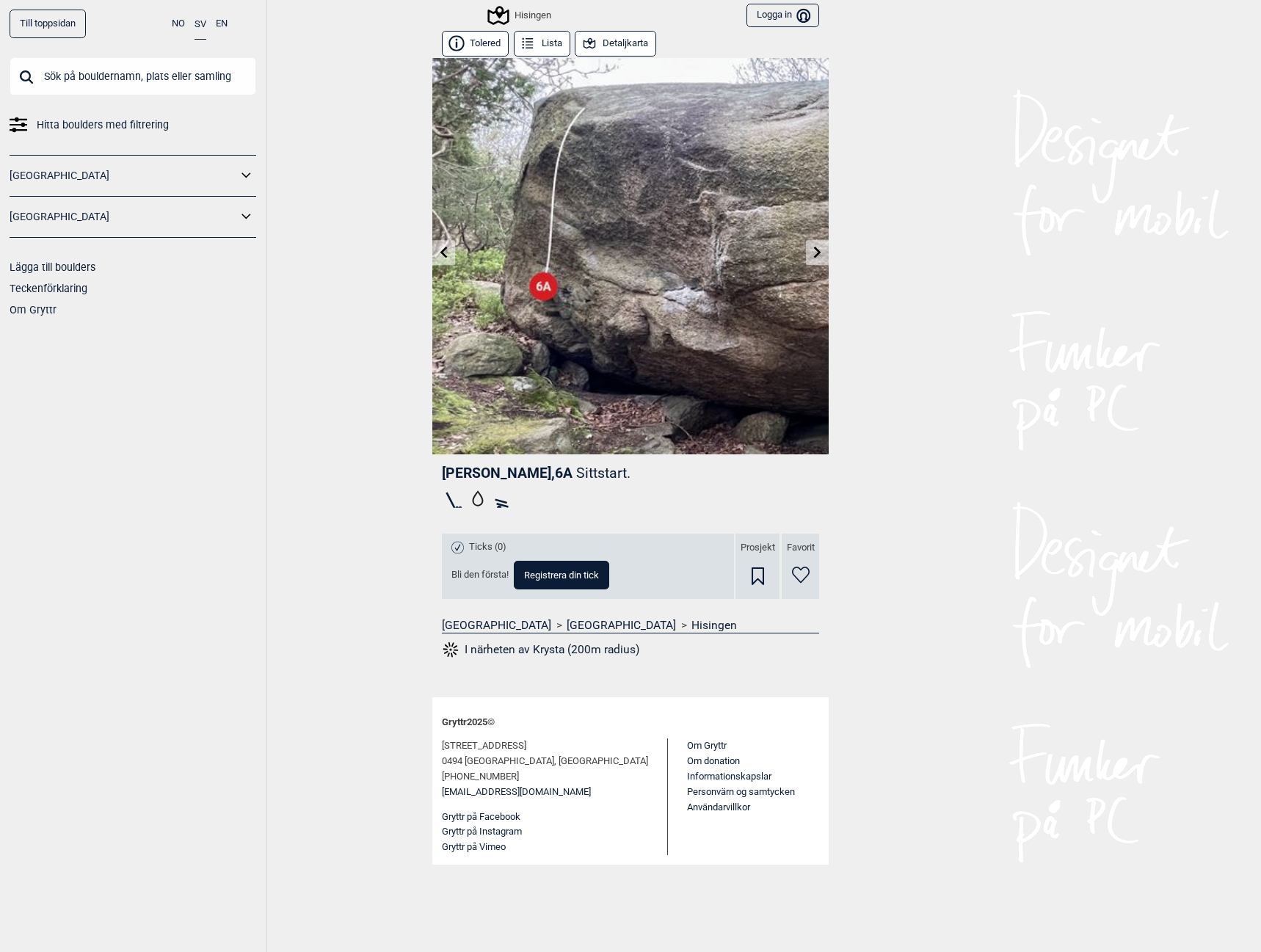
click at [447, 245] on link at bounding box center [443, 253] width 22 height 24
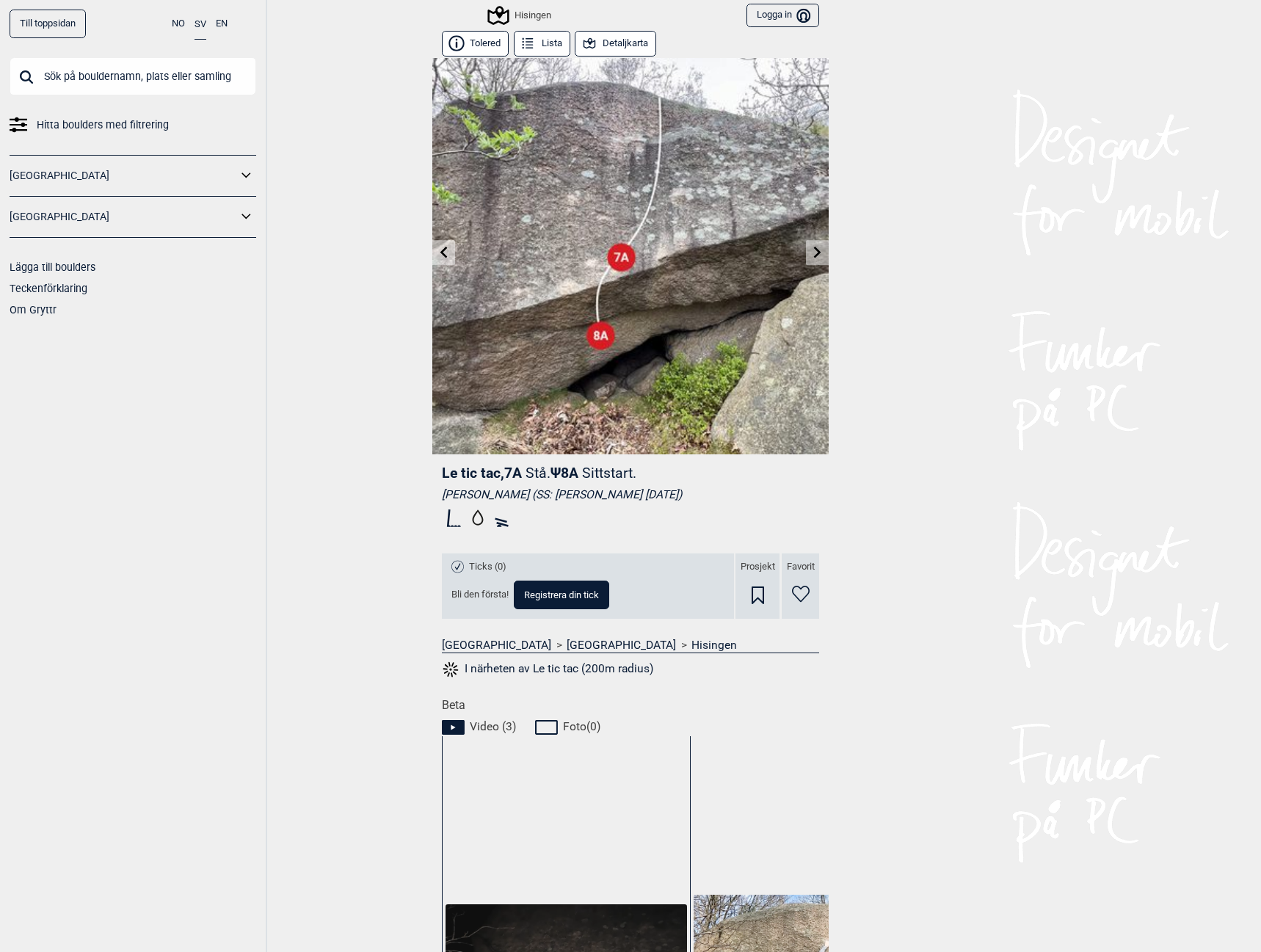
click at [438, 251] on icon at bounding box center [444, 252] width 12 height 12
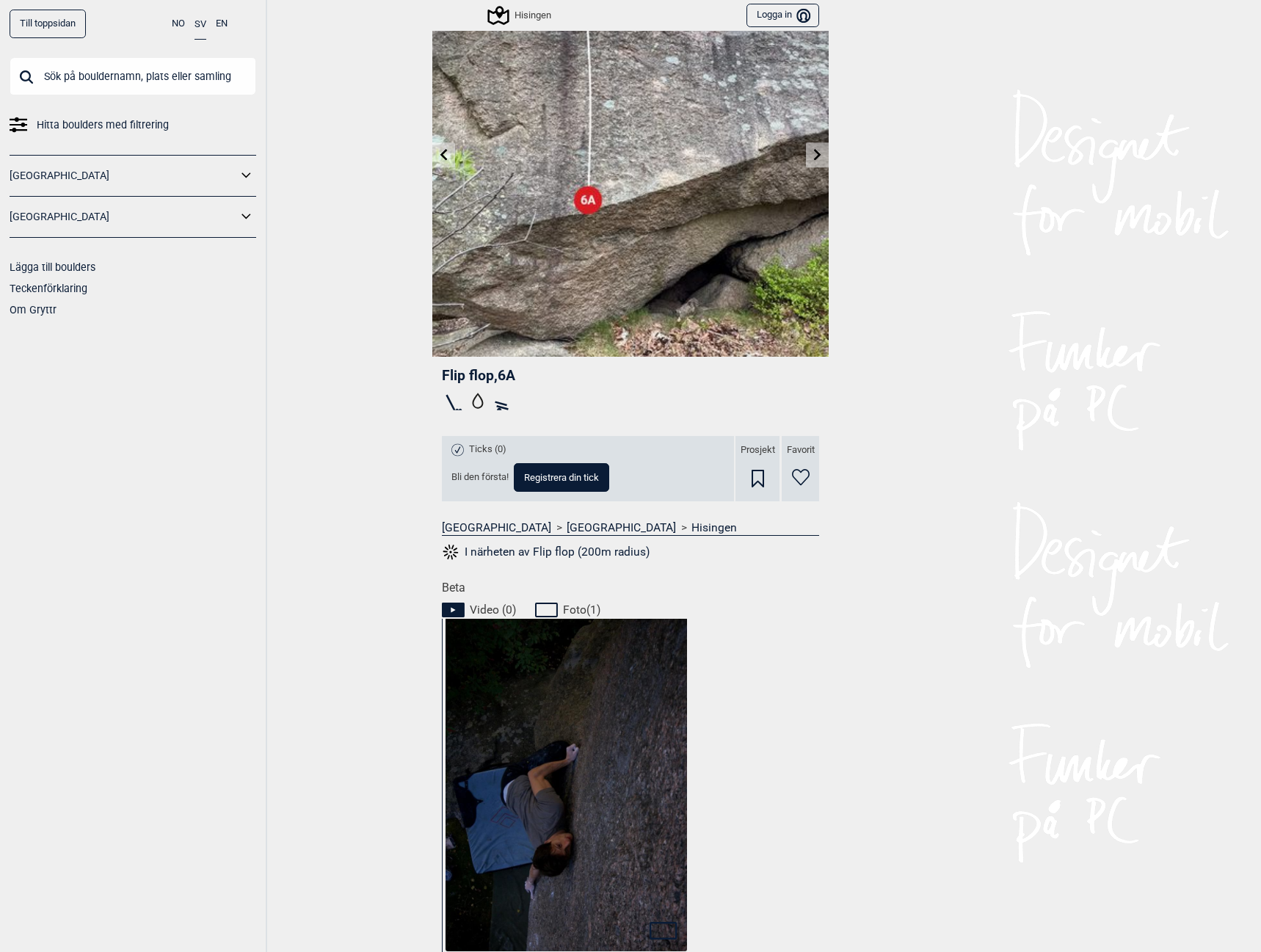
scroll to position [220, 0]
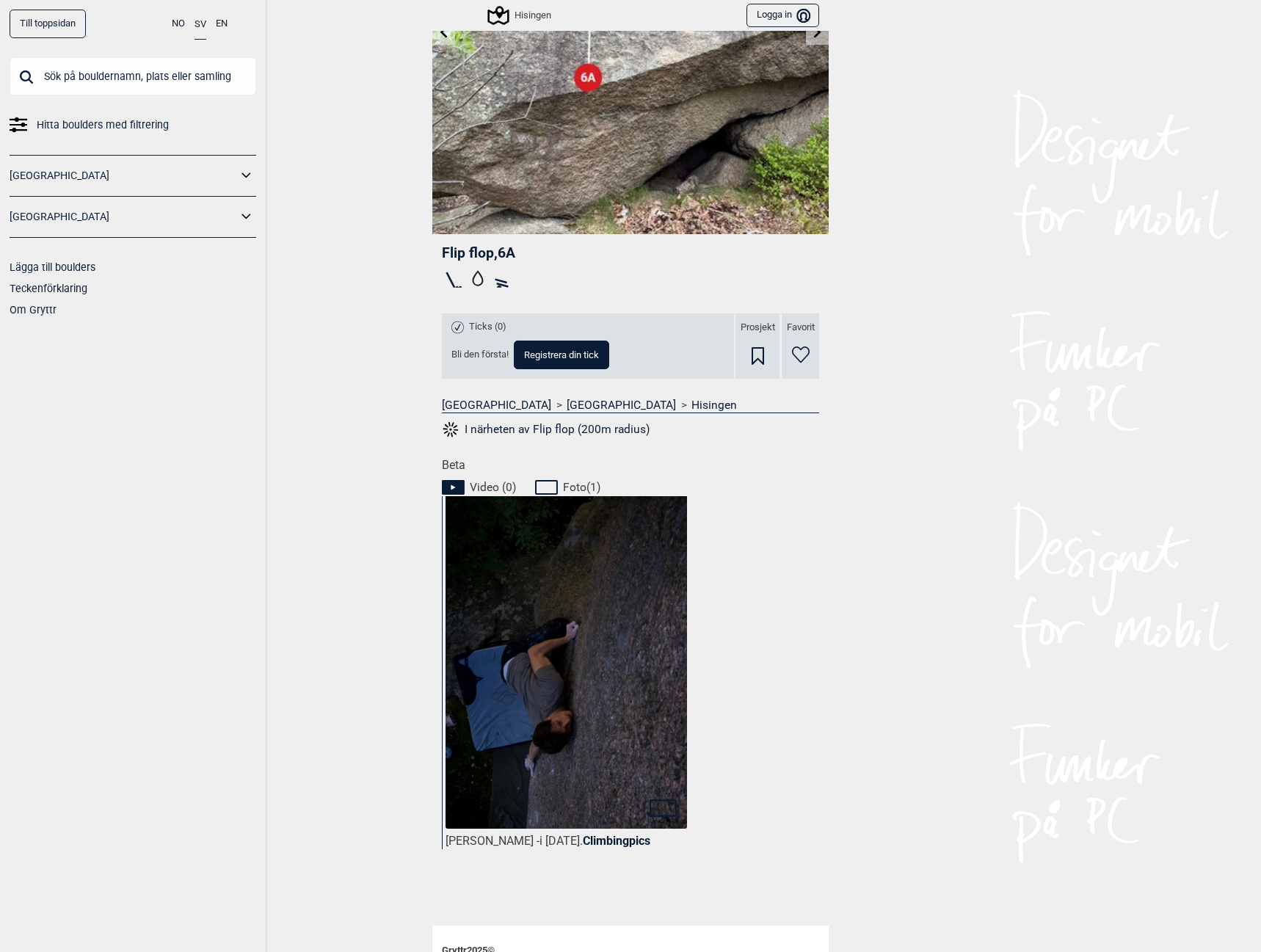
click at [525, 691] on img at bounding box center [567, 675] width 242 height 361
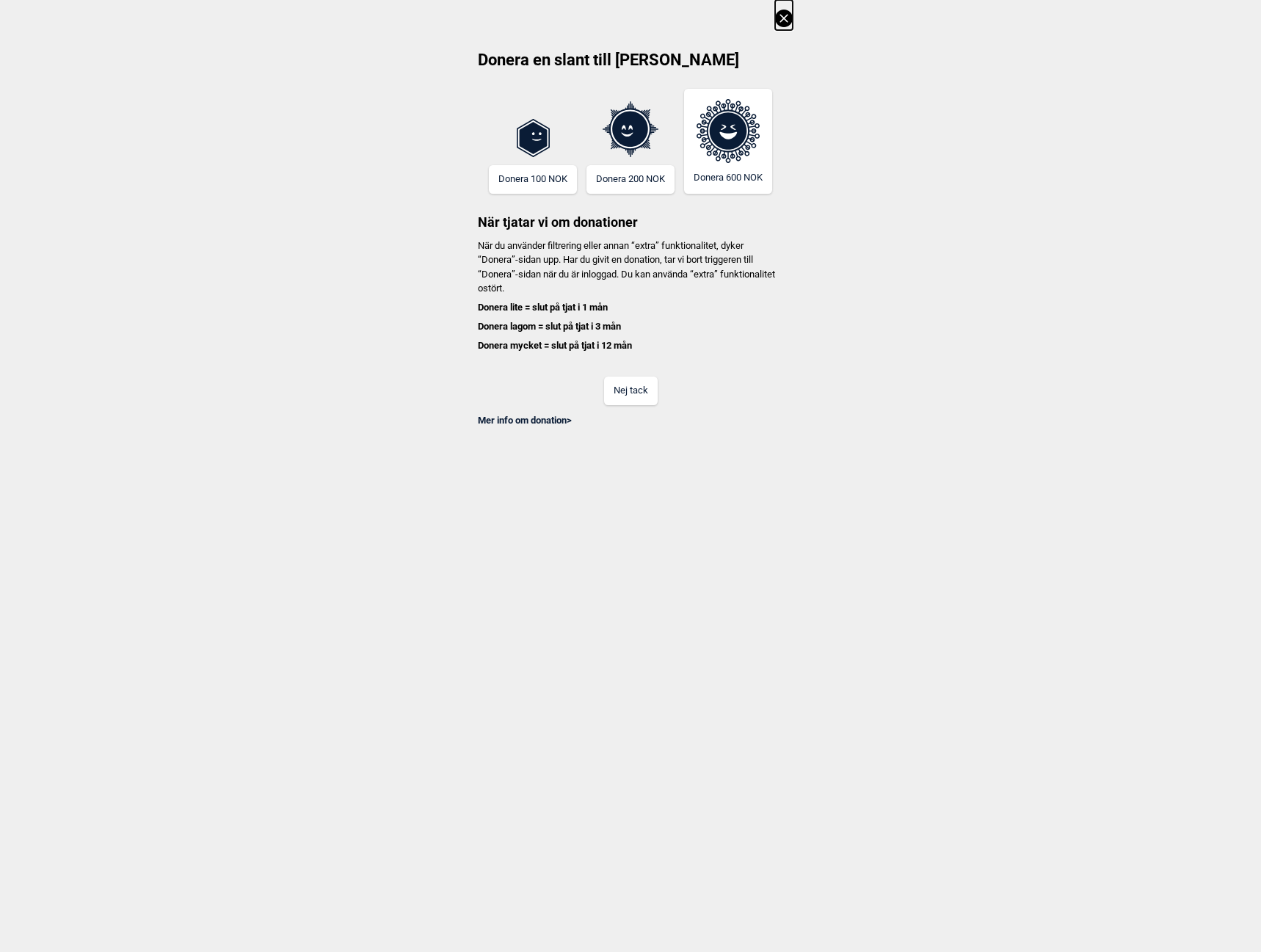
click at [615, 403] on button "Nej tack" at bounding box center [630, 390] width 54 height 28
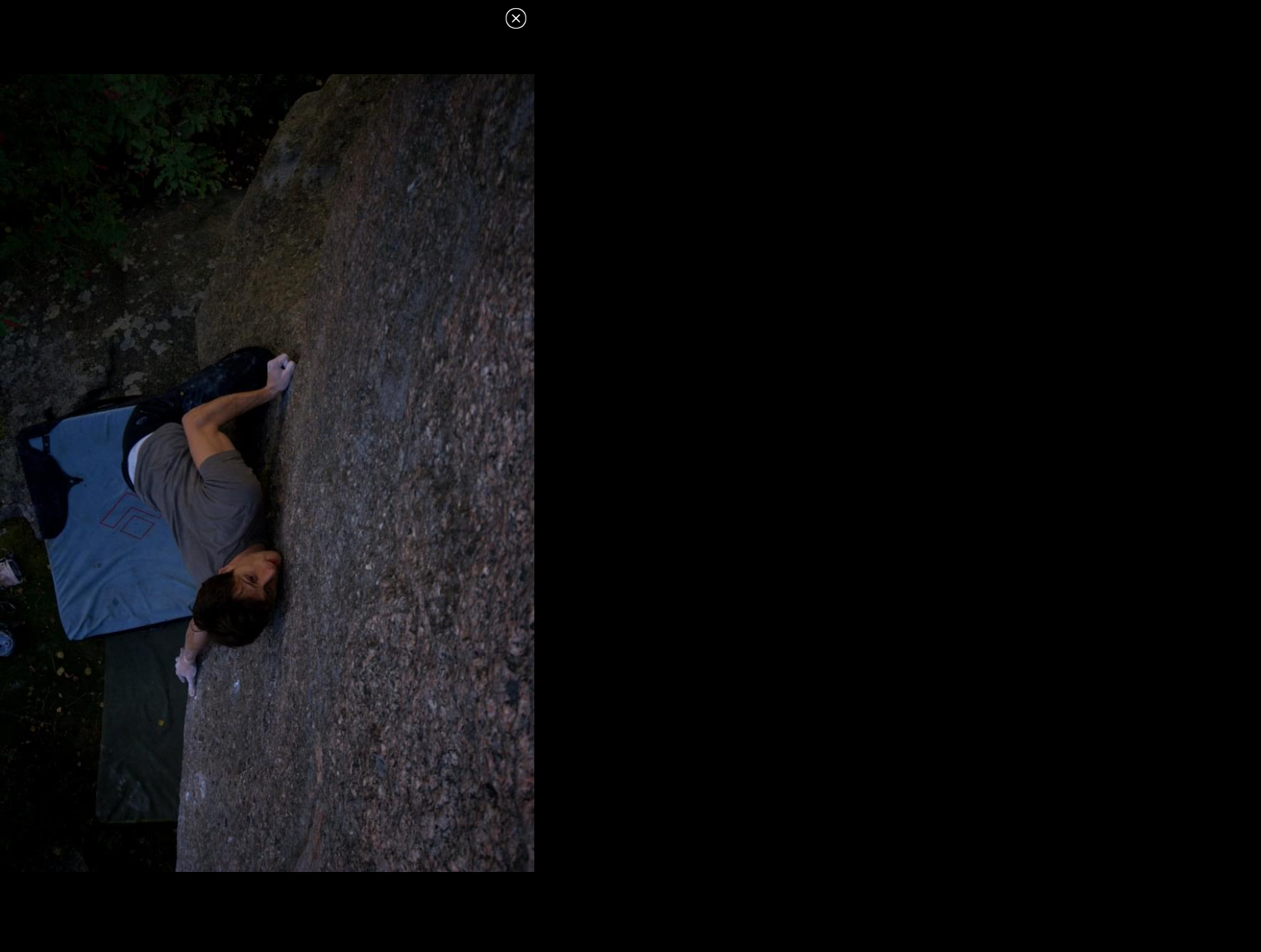
click at [517, 20] on icon at bounding box center [516, 18] width 8 height 8
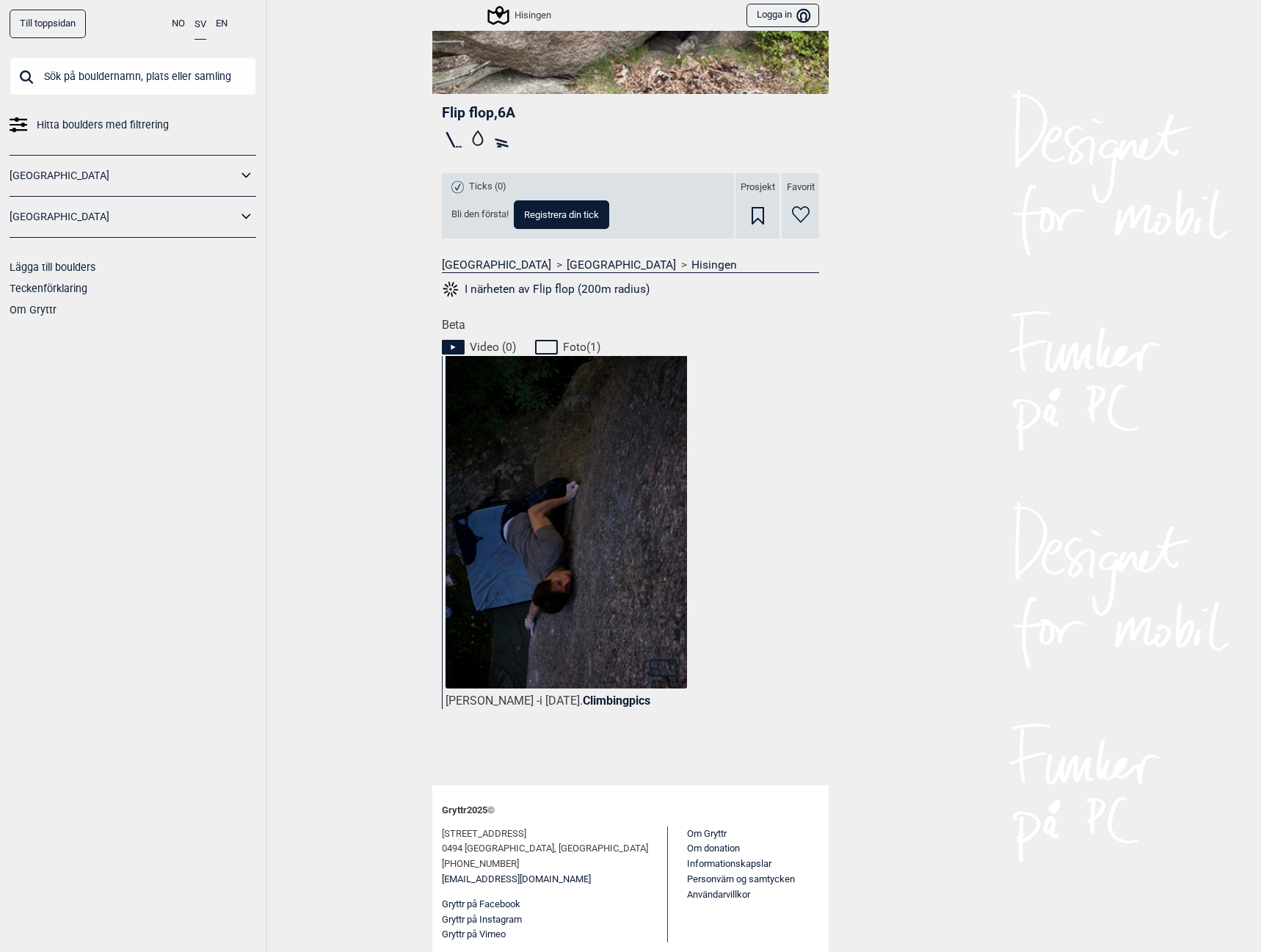
scroll to position [0, 0]
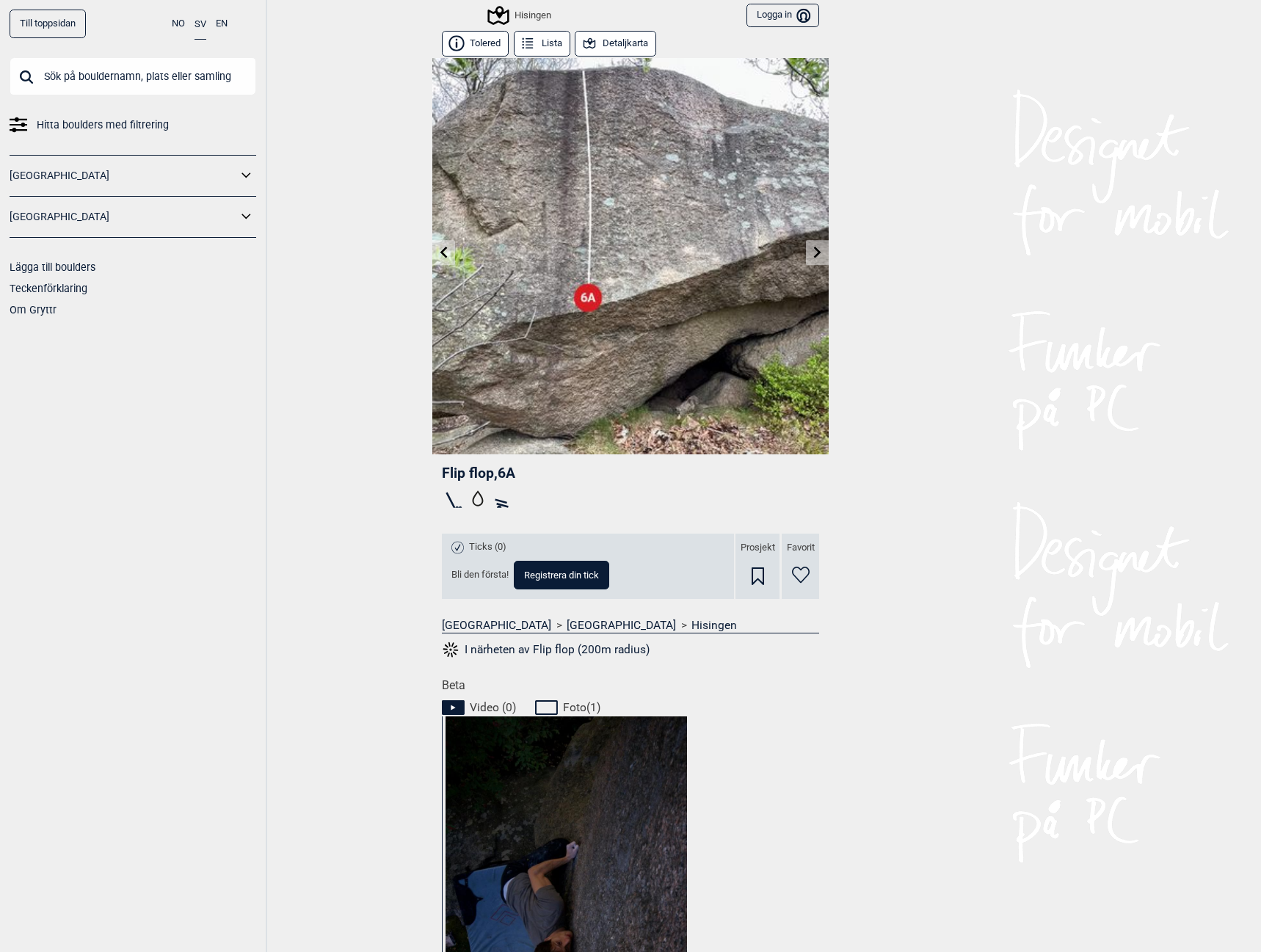
click at [442, 249] on icon at bounding box center [444, 252] width 12 height 12
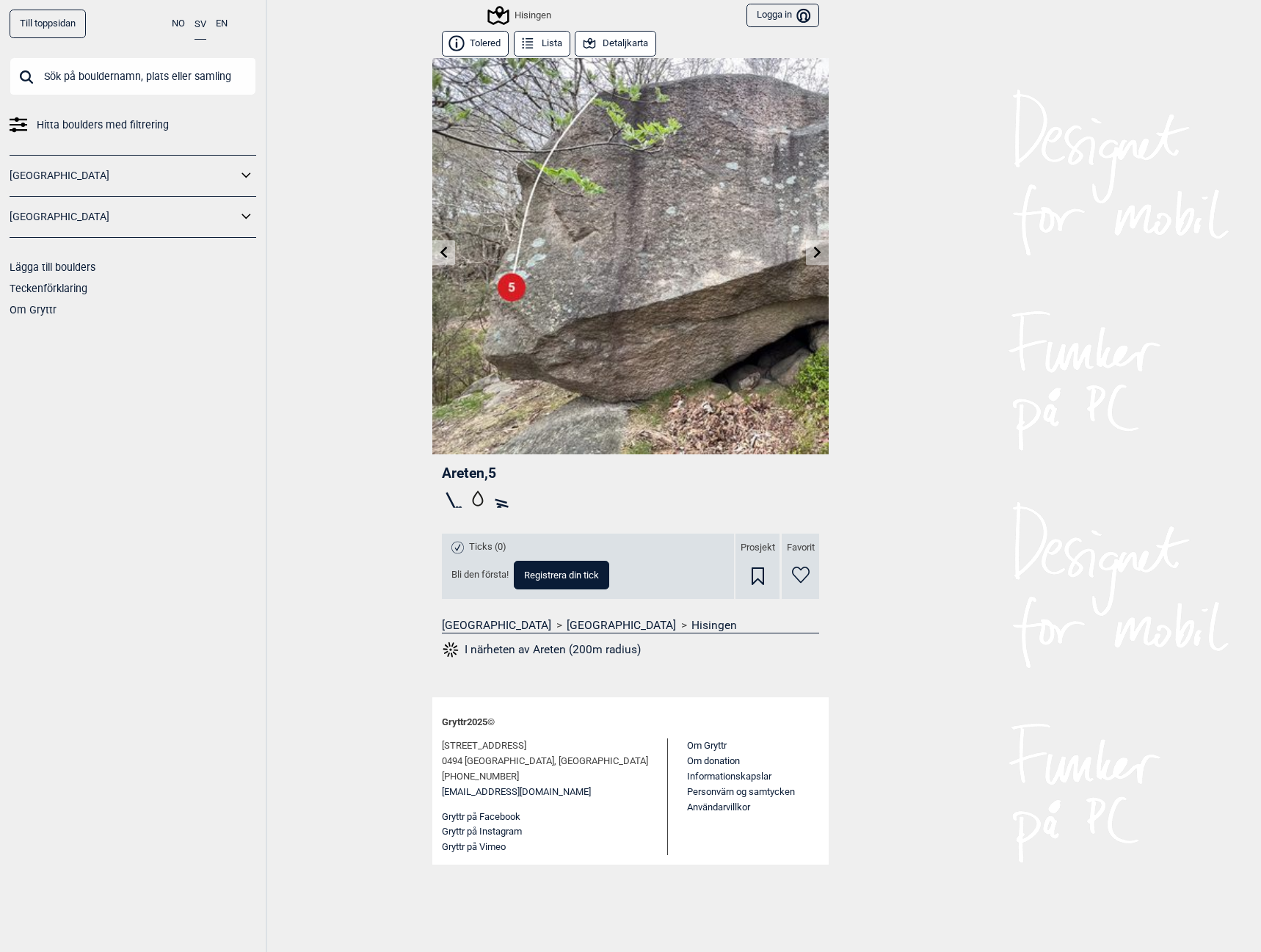
click at [442, 249] on icon at bounding box center [444, 252] width 12 height 12
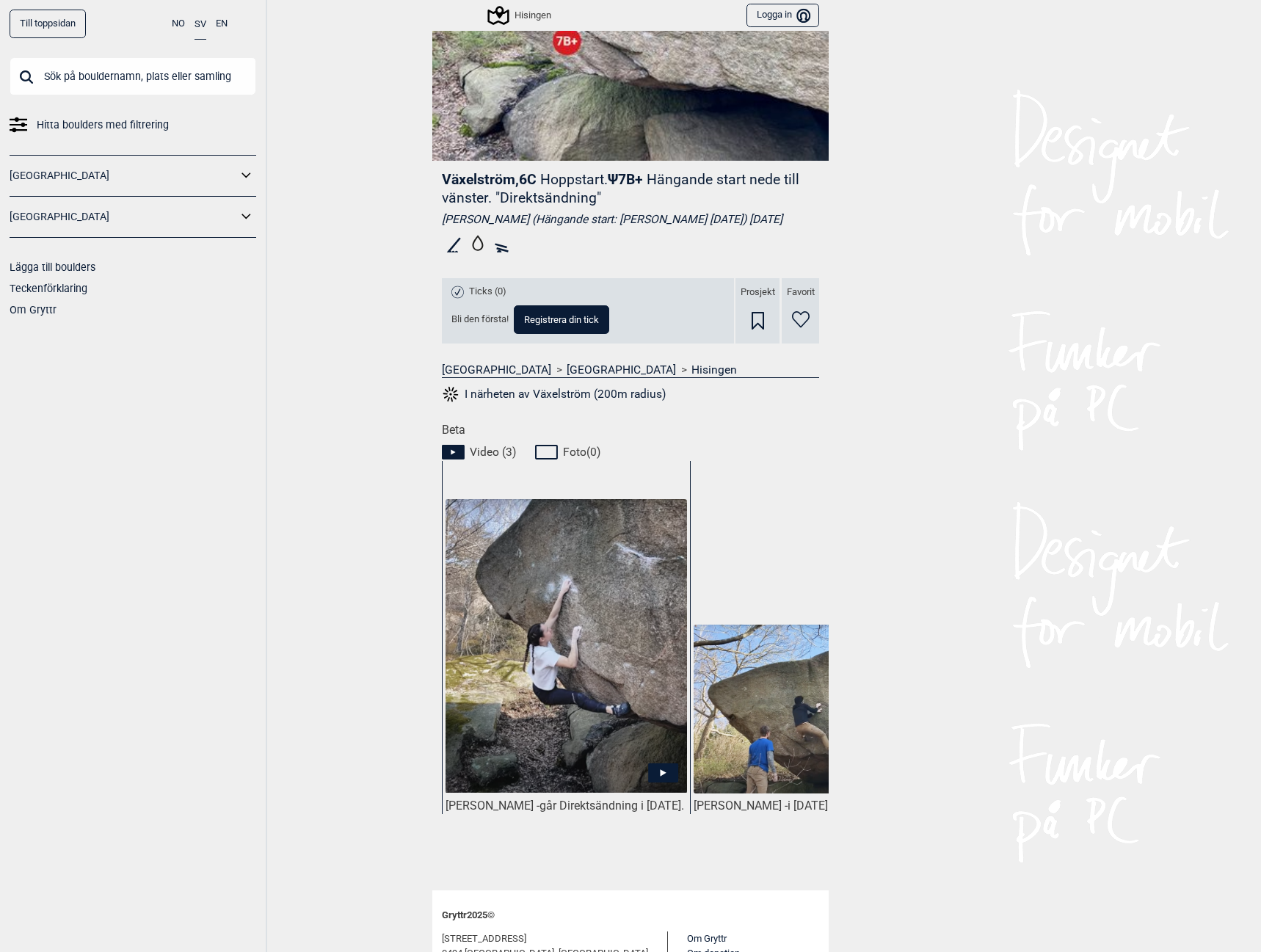
scroll to position [367, 0]
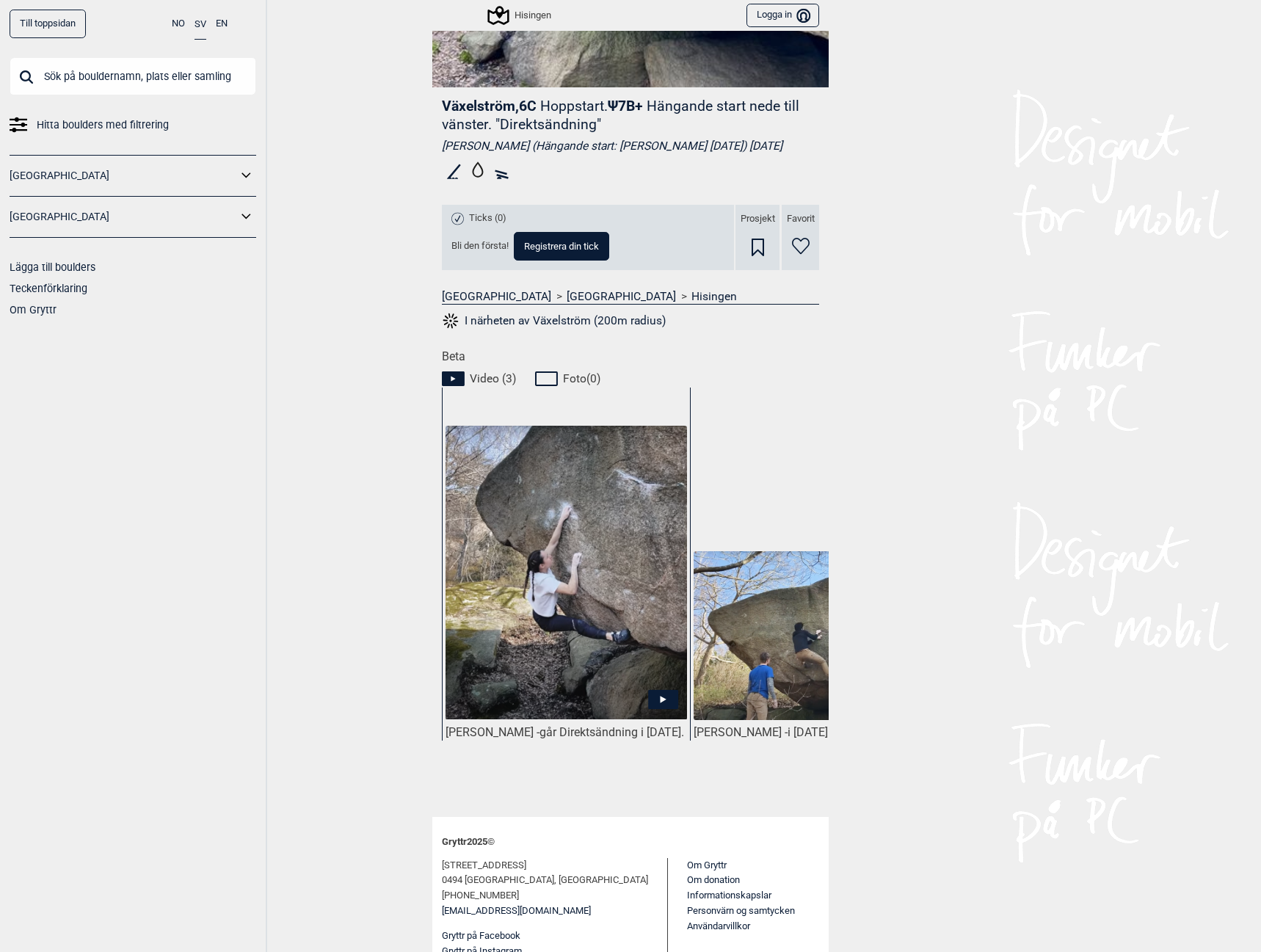
click at [651, 700] on icon at bounding box center [663, 700] width 30 height 20
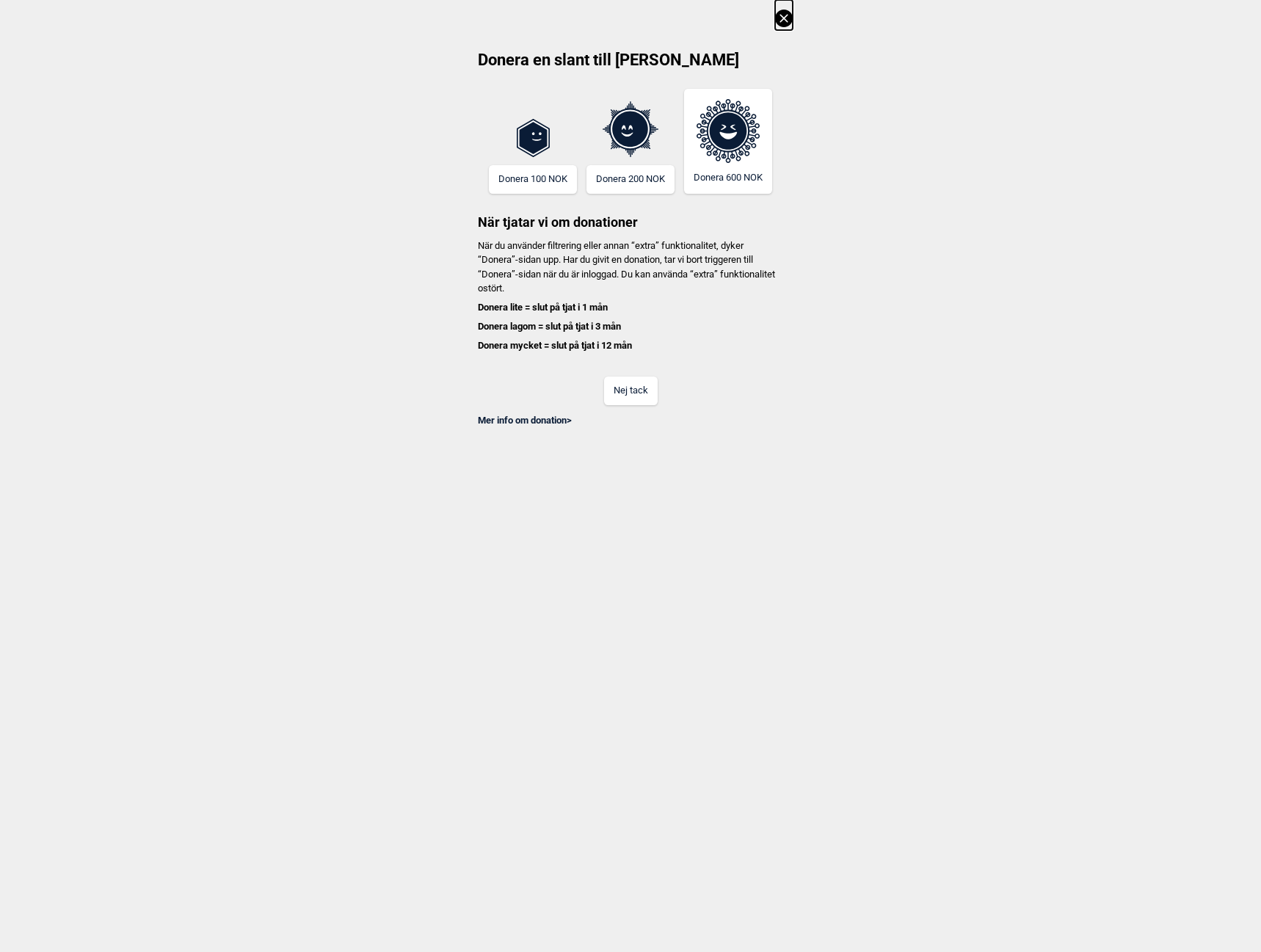
click at [634, 378] on button "Nej tack" at bounding box center [630, 390] width 54 height 28
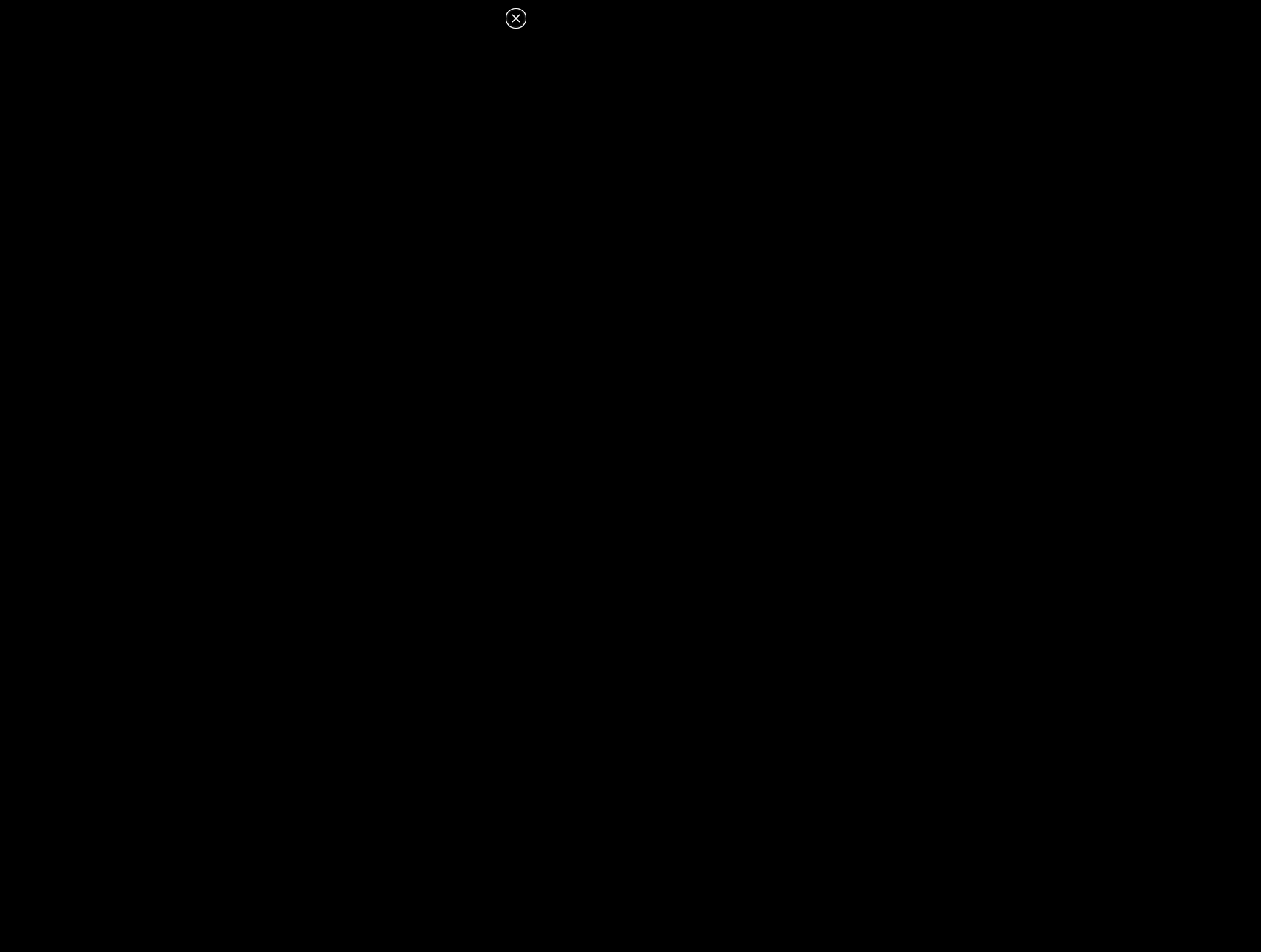
click at [515, 17] on icon at bounding box center [516, 18] width 8 height 8
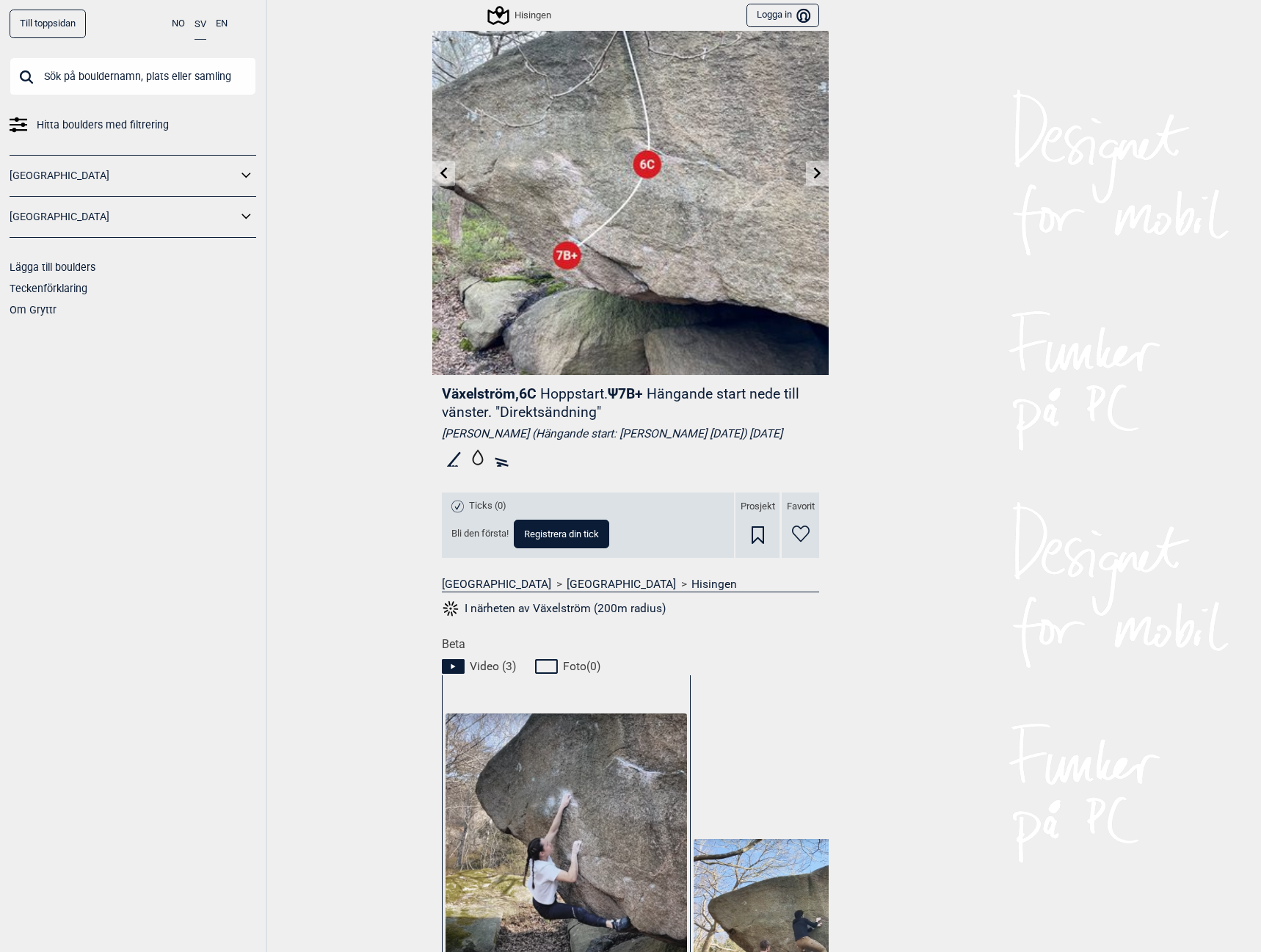
scroll to position [0, 0]
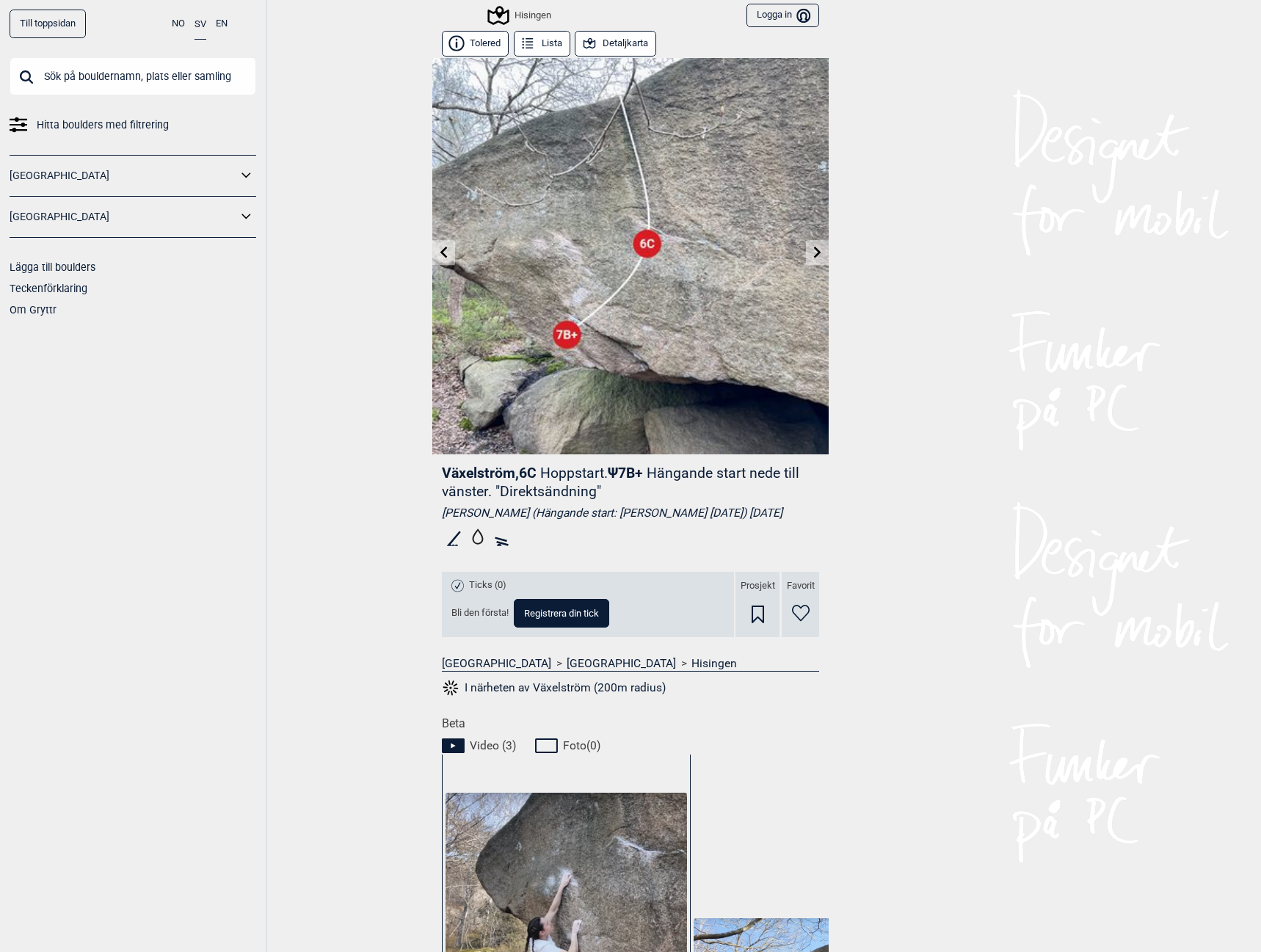
click at [806, 258] on link at bounding box center [816, 253] width 22 height 24
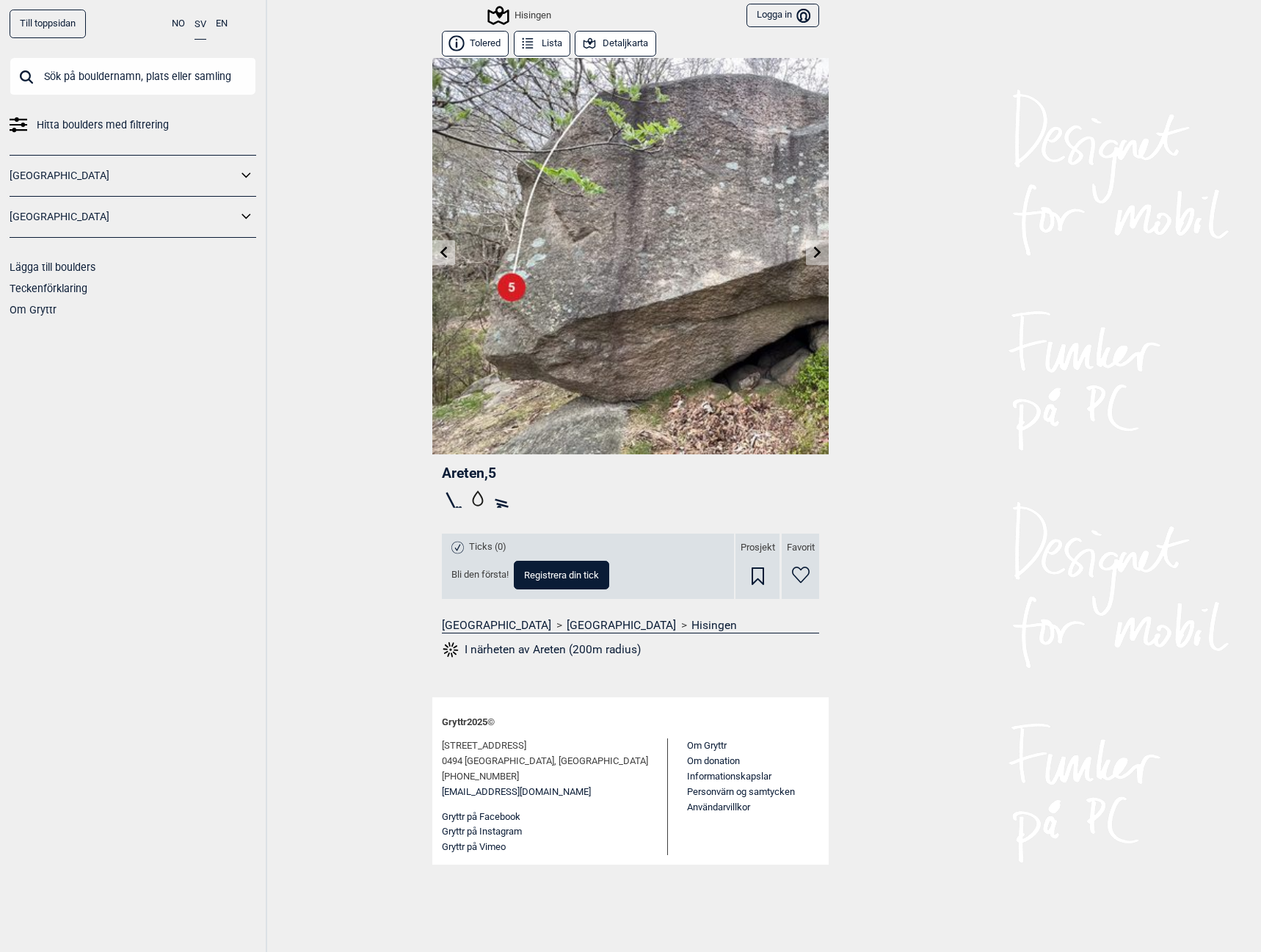
click at [438, 257] on icon at bounding box center [444, 252] width 12 height 12
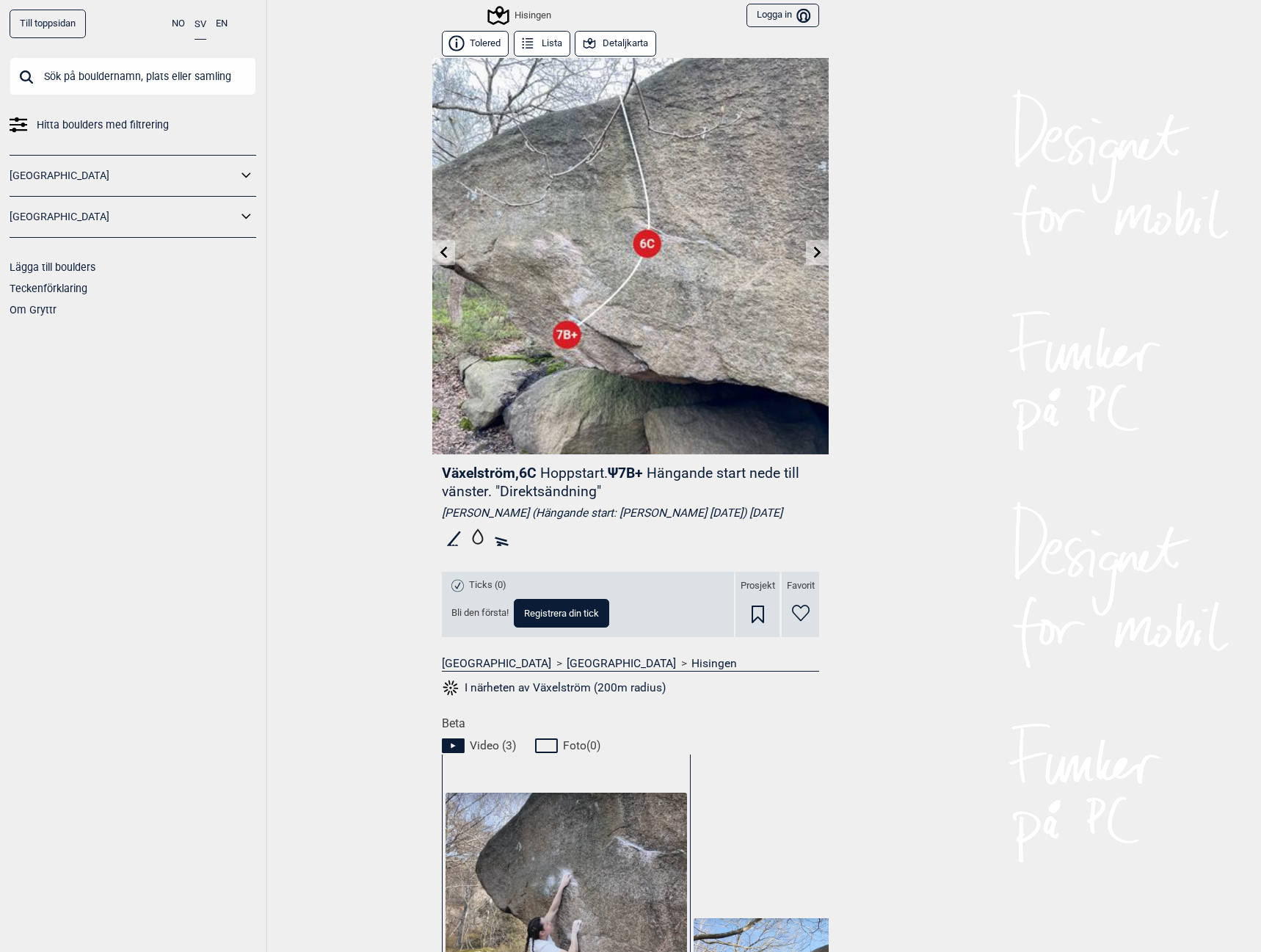
click at [441, 257] on icon at bounding box center [445, 252] width 8 height 12
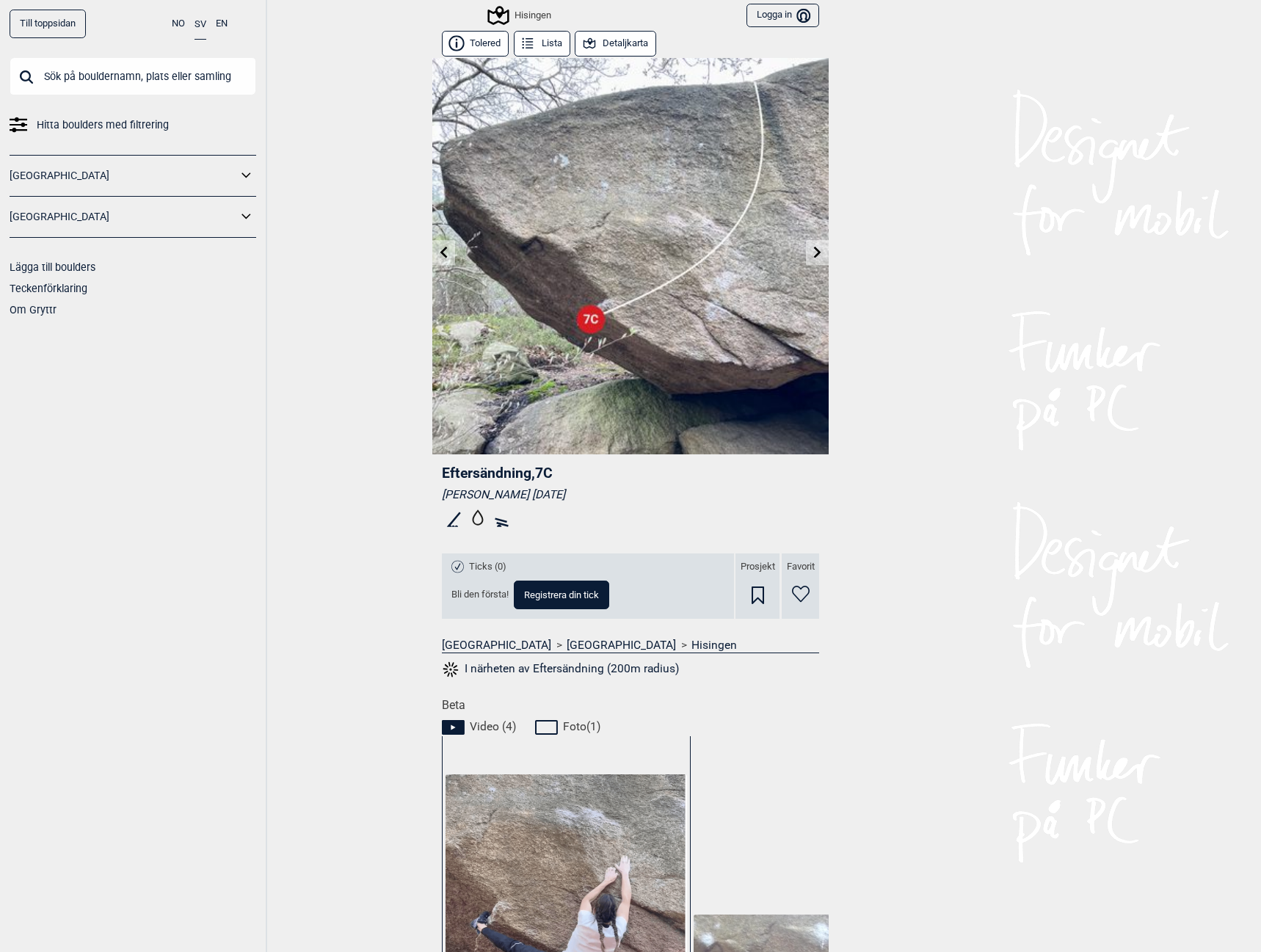
click at [812, 251] on icon at bounding box center [818, 252] width 12 height 12
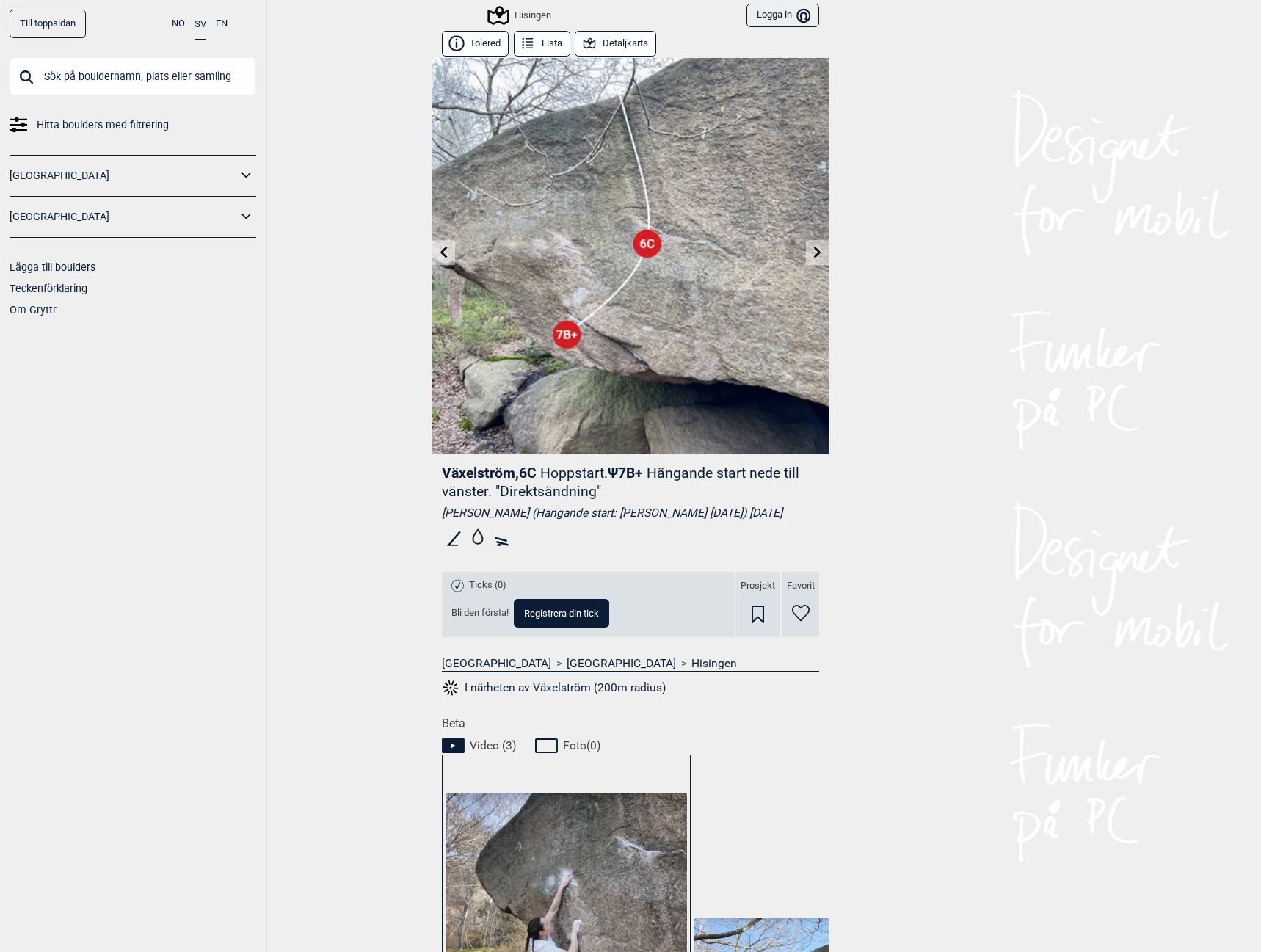
click at [442, 254] on icon at bounding box center [444, 252] width 12 height 12
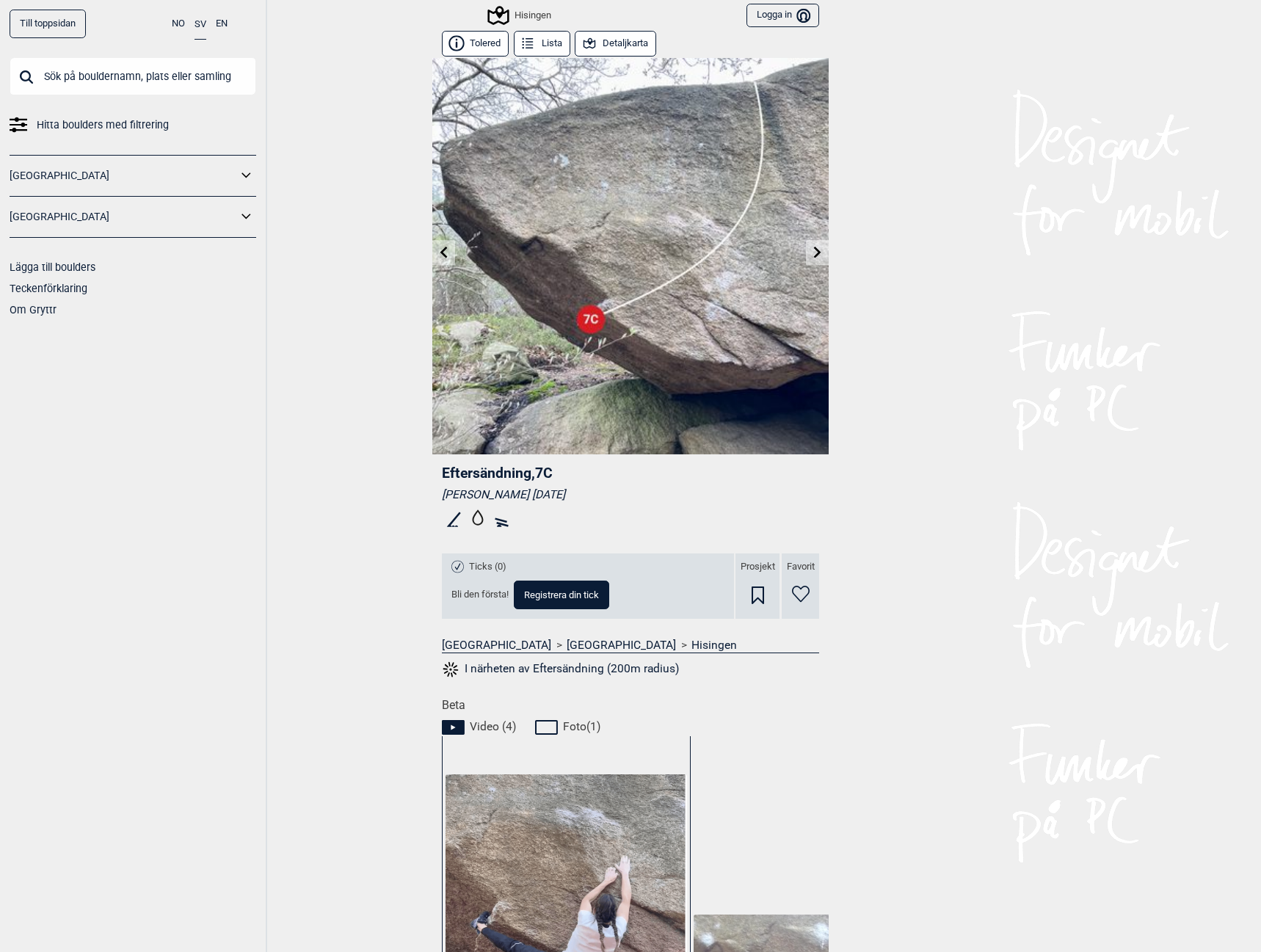
click at [442, 254] on icon at bounding box center [444, 252] width 12 height 12
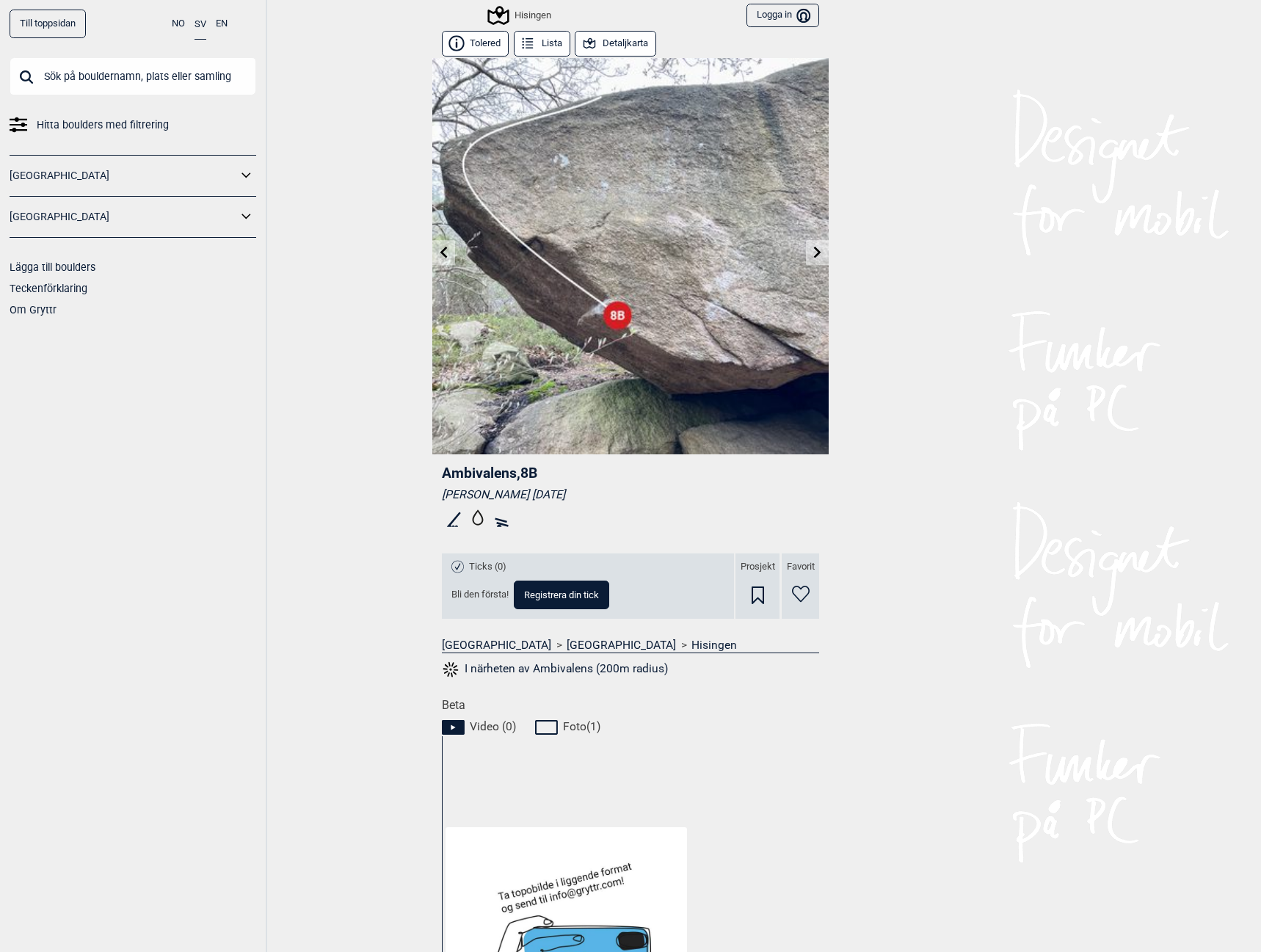
click at [441, 251] on icon at bounding box center [444, 252] width 12 height 12
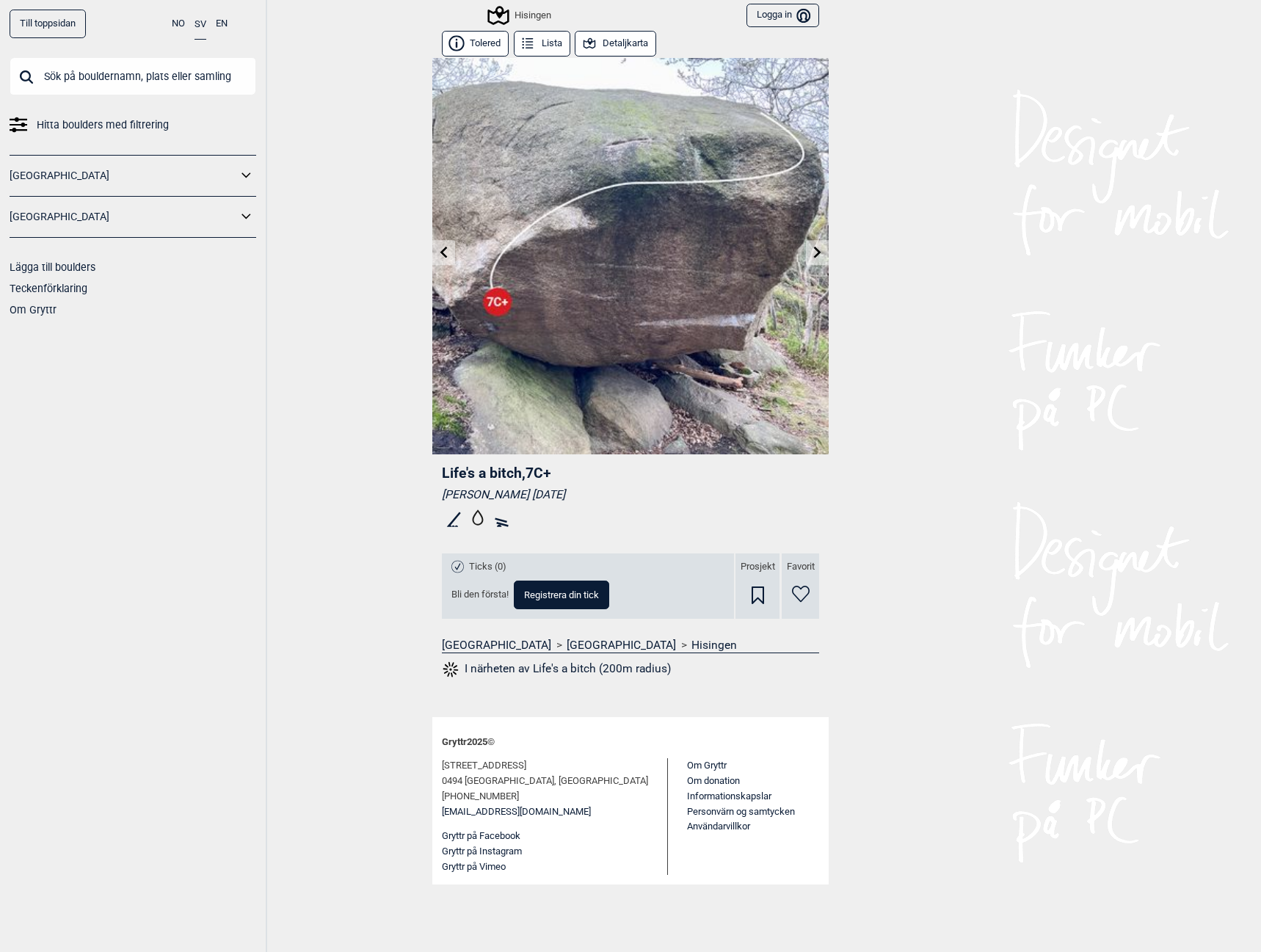
click at [440, 253] on icon at bounding box center [444, 252] width 12 height 12
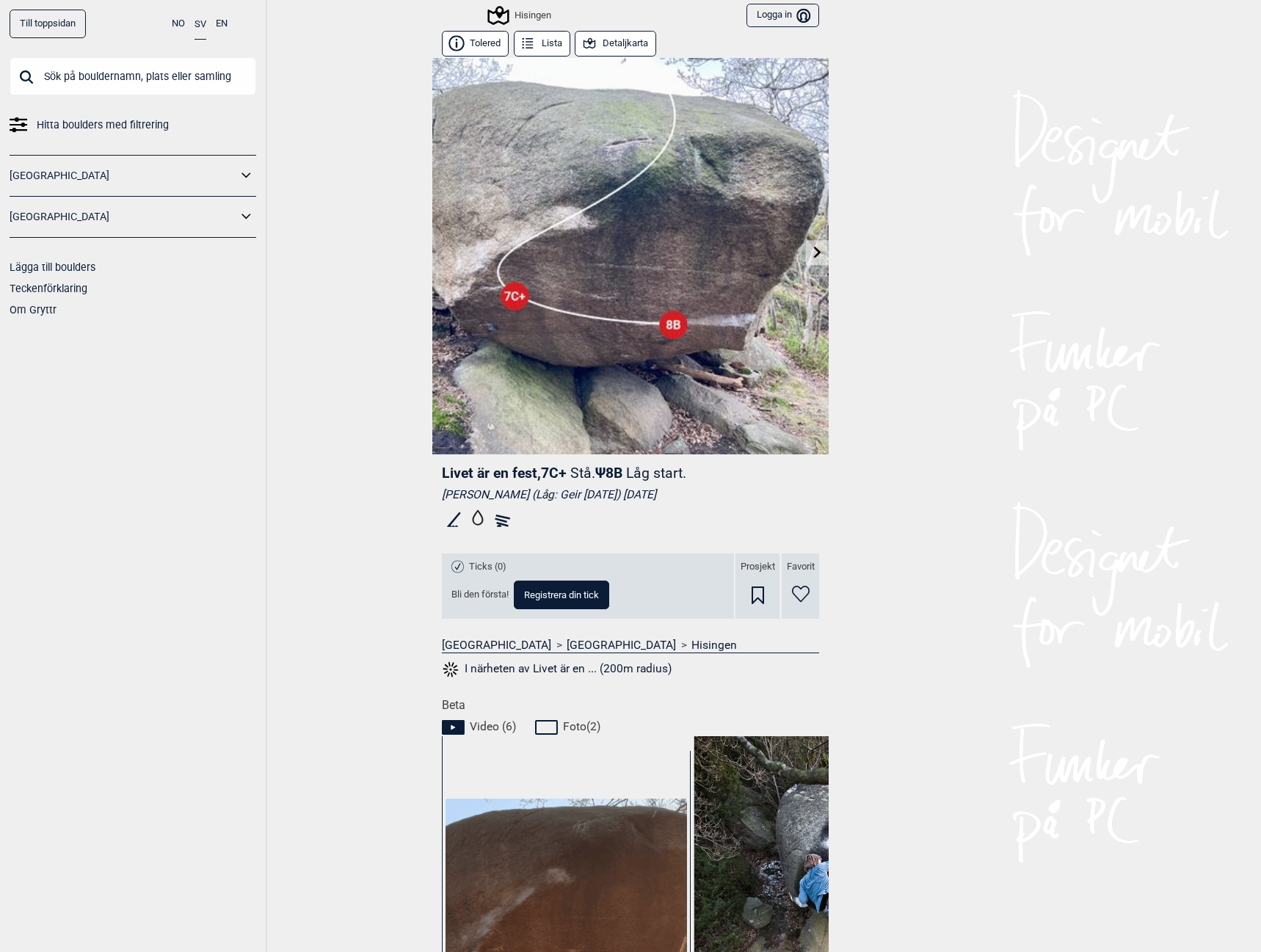
click at [812, 251] on icon at bounding box center [818, 252] width 12 height 12
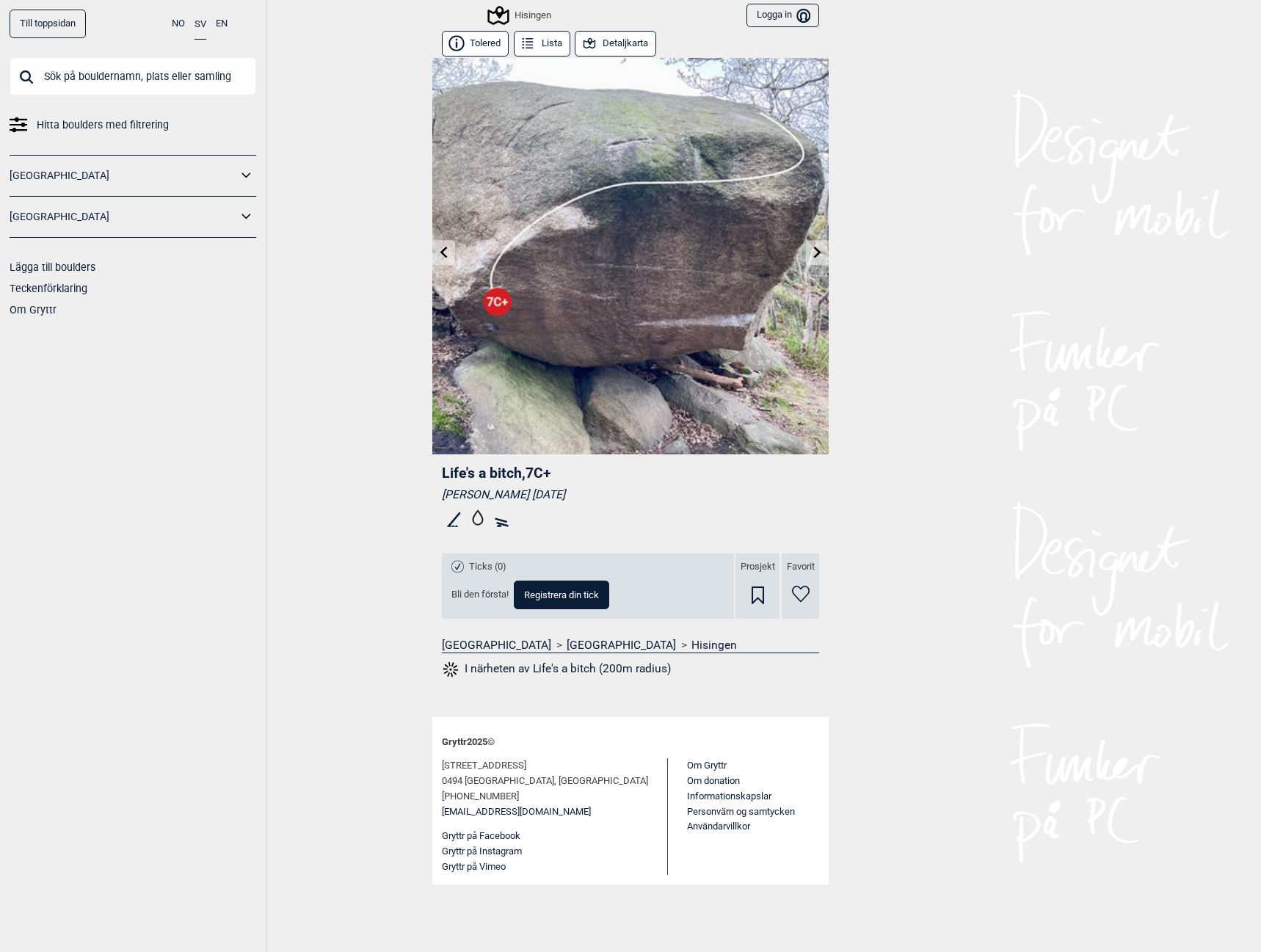
click at [445, 248] on icon at bounding box center [445, 252] width 8 height 12
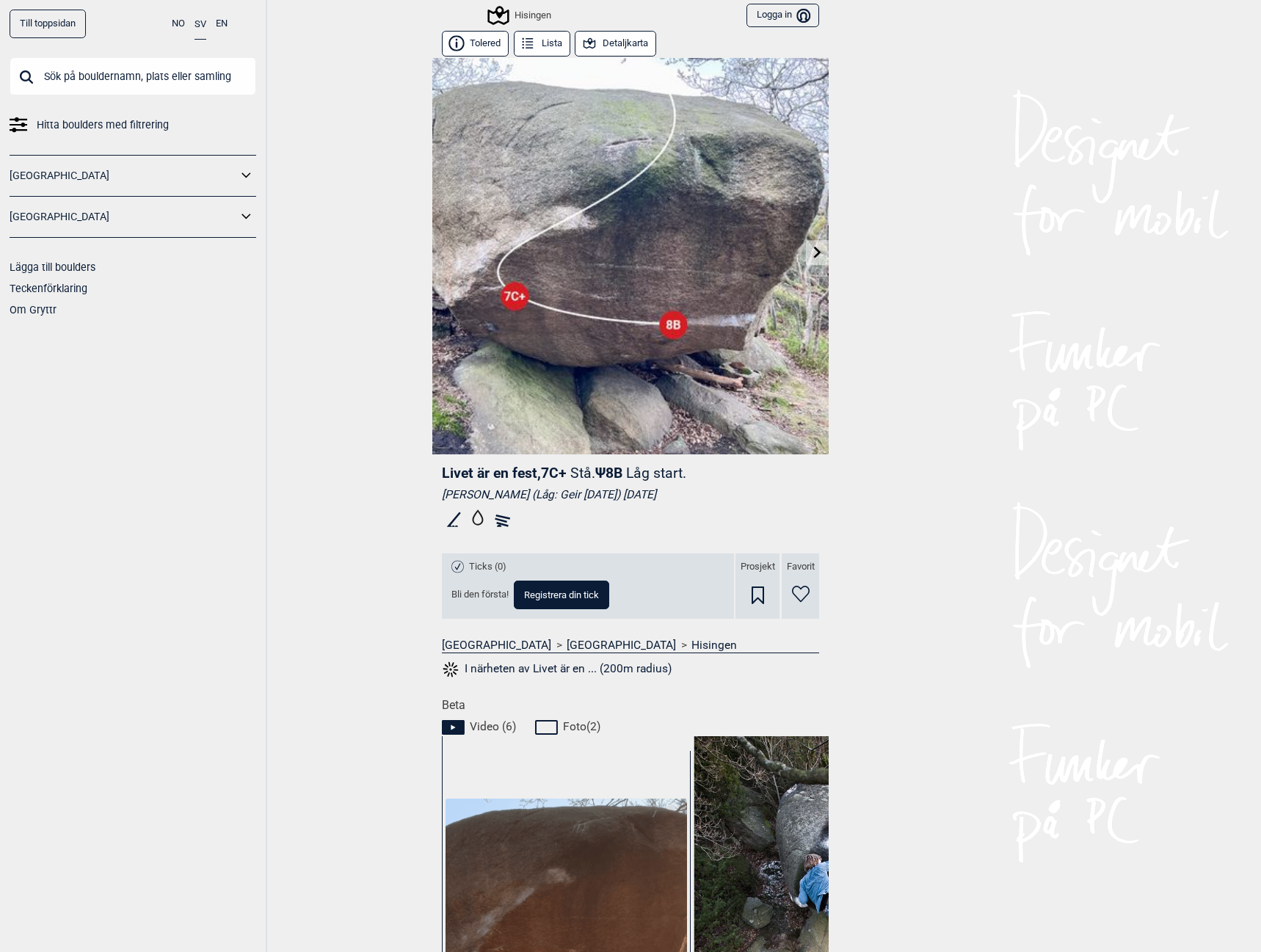
scroll to position [380, 0]
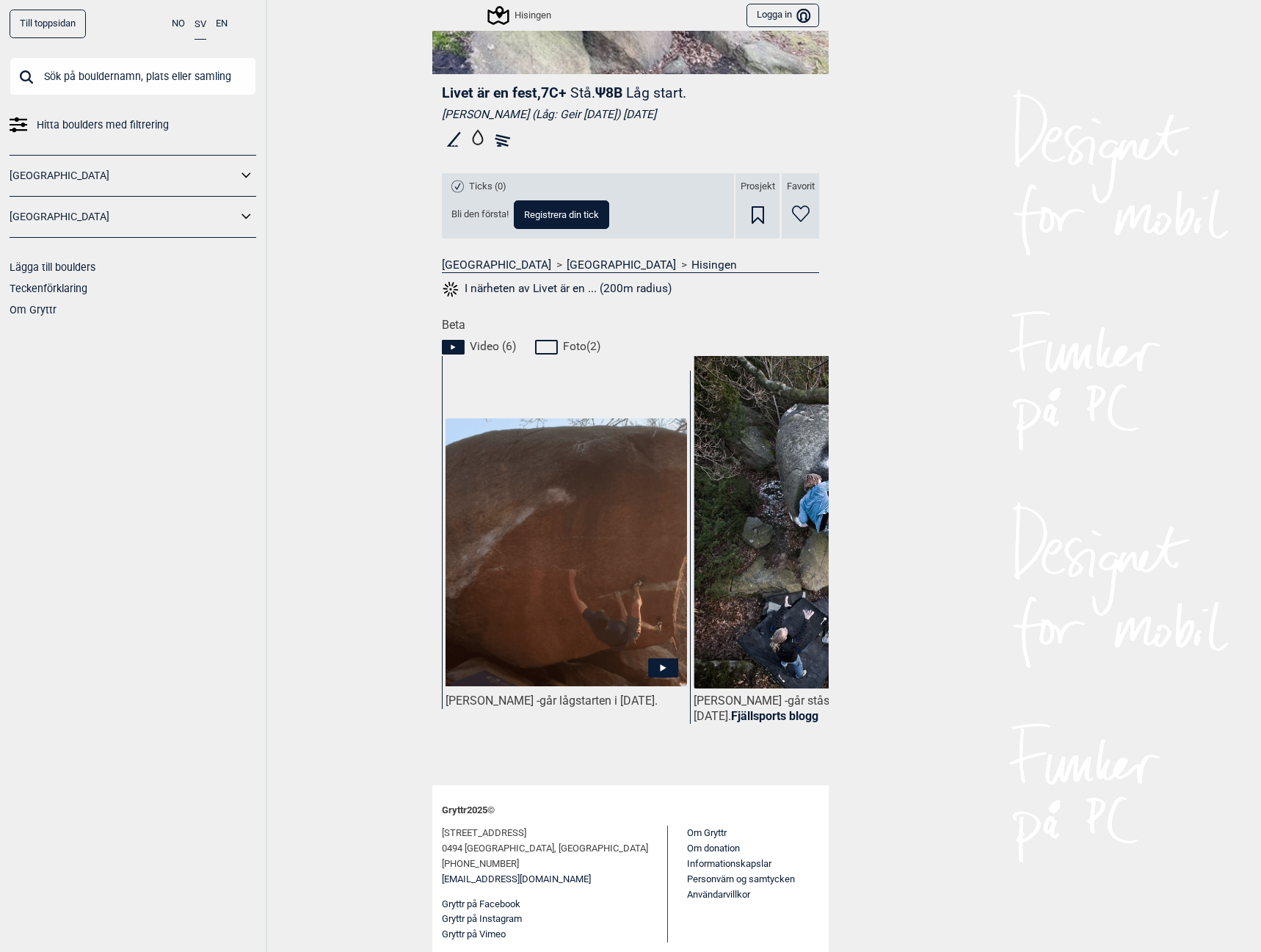
click at [821, 755] on div "Jonathan Linné Ryn - går ståstarten i juni 2013. Fjällsports blogg" at bounding box center [814, 575] width 248 height 411
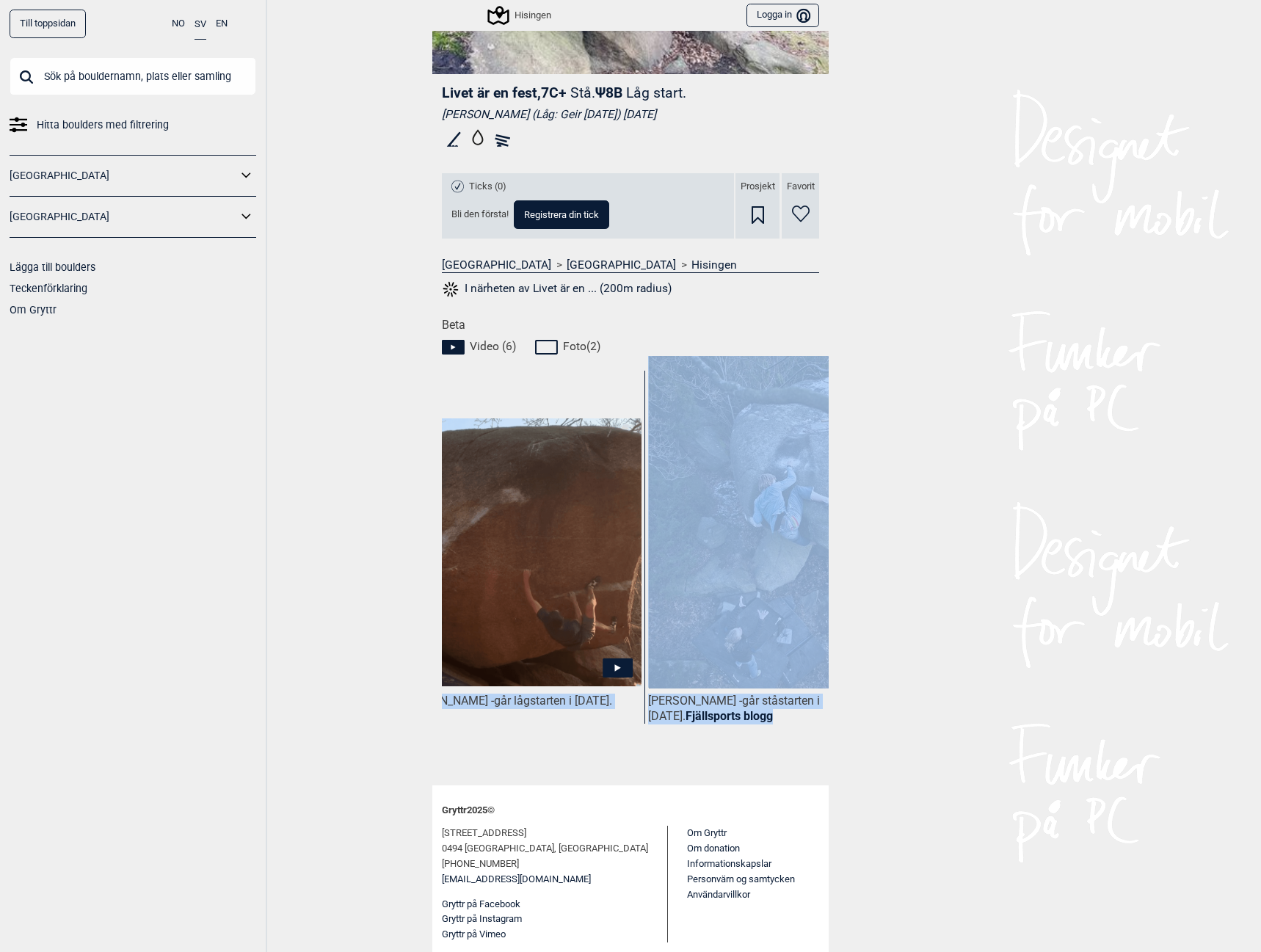
click at [814, 756] on div "David Firnenburg - går lågstarten i mars 2025. Jonathan Linné Ryn - går ståstar…" at bounding box center [635, 561] width 387 height 411
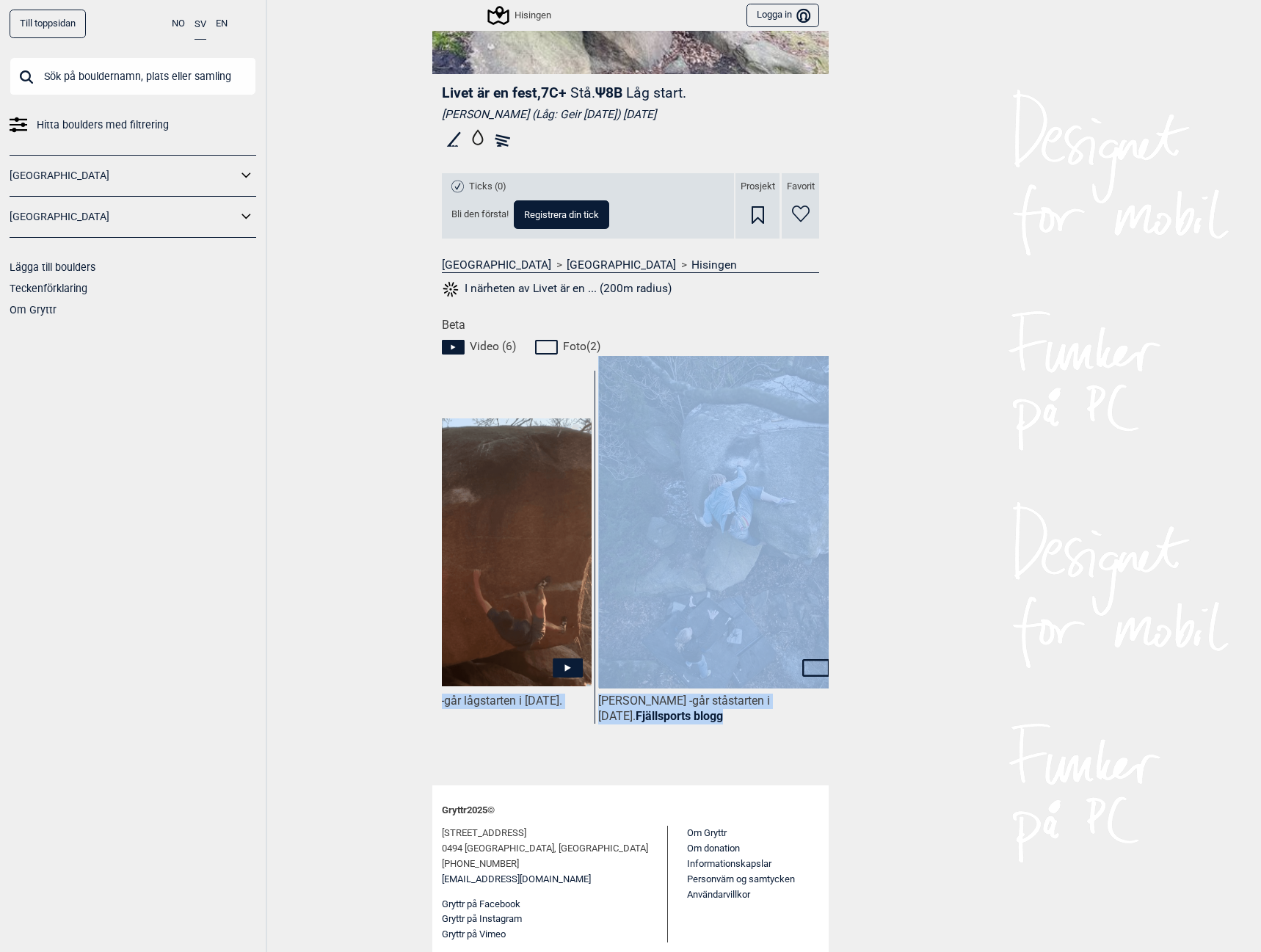
scroll to position [0, 125]
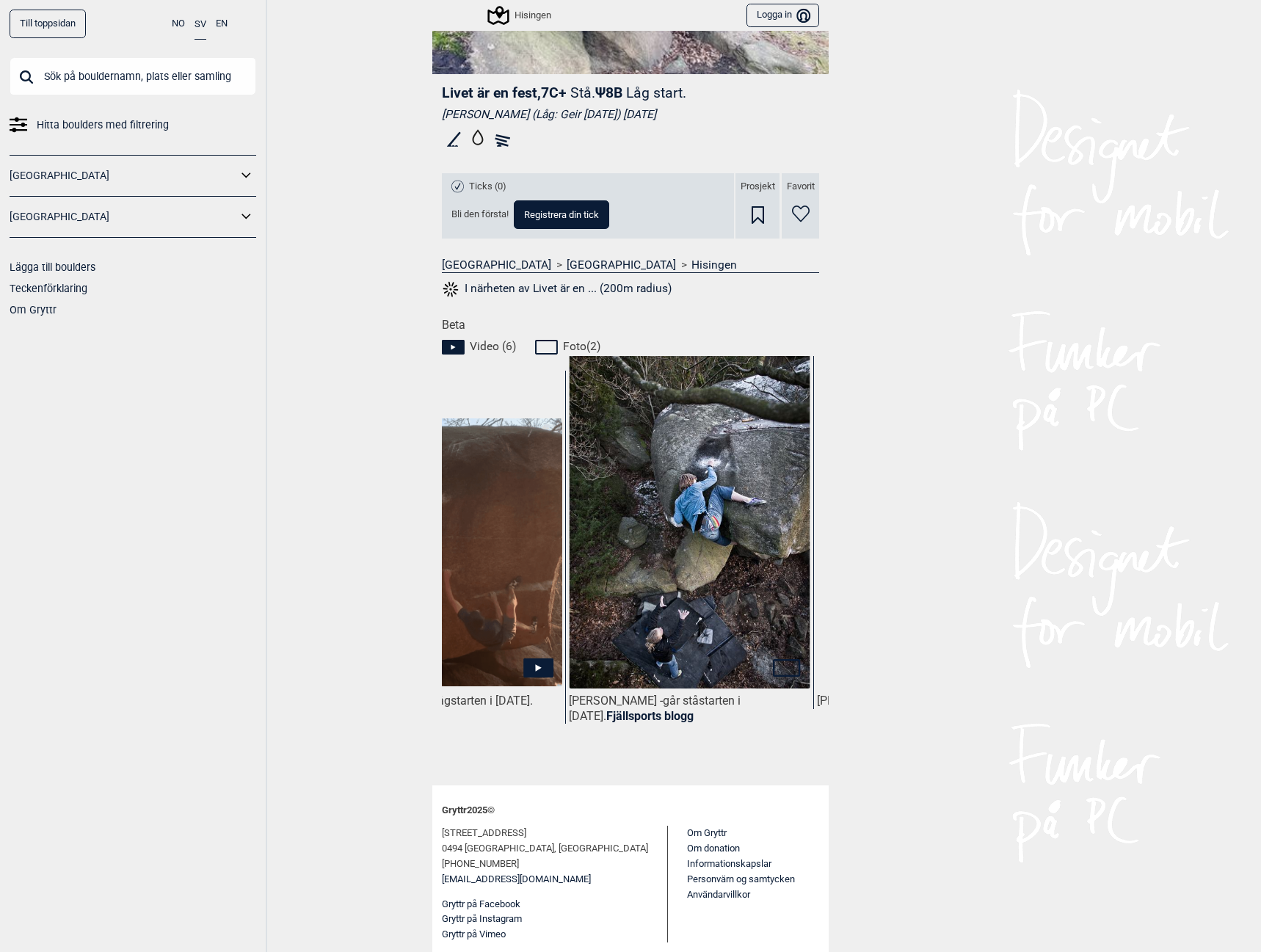
click at [884, 715] on div "Till toppsidan NO SV EN Hitta boulders med filtrering Norge Sverige Lägga till …" at bounding box center [630, 476] width 1261 height 952
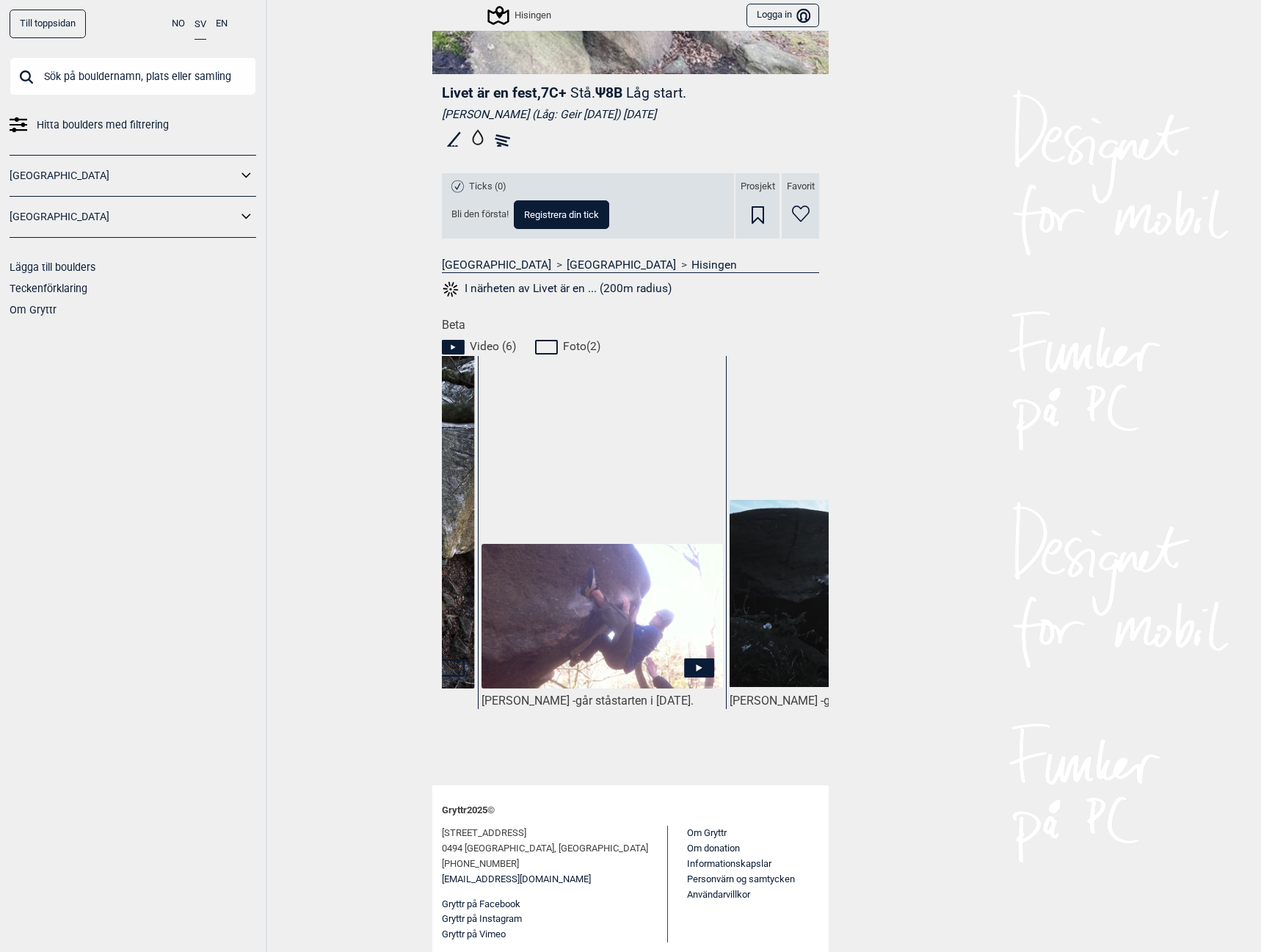
scroll to position [0, 0]
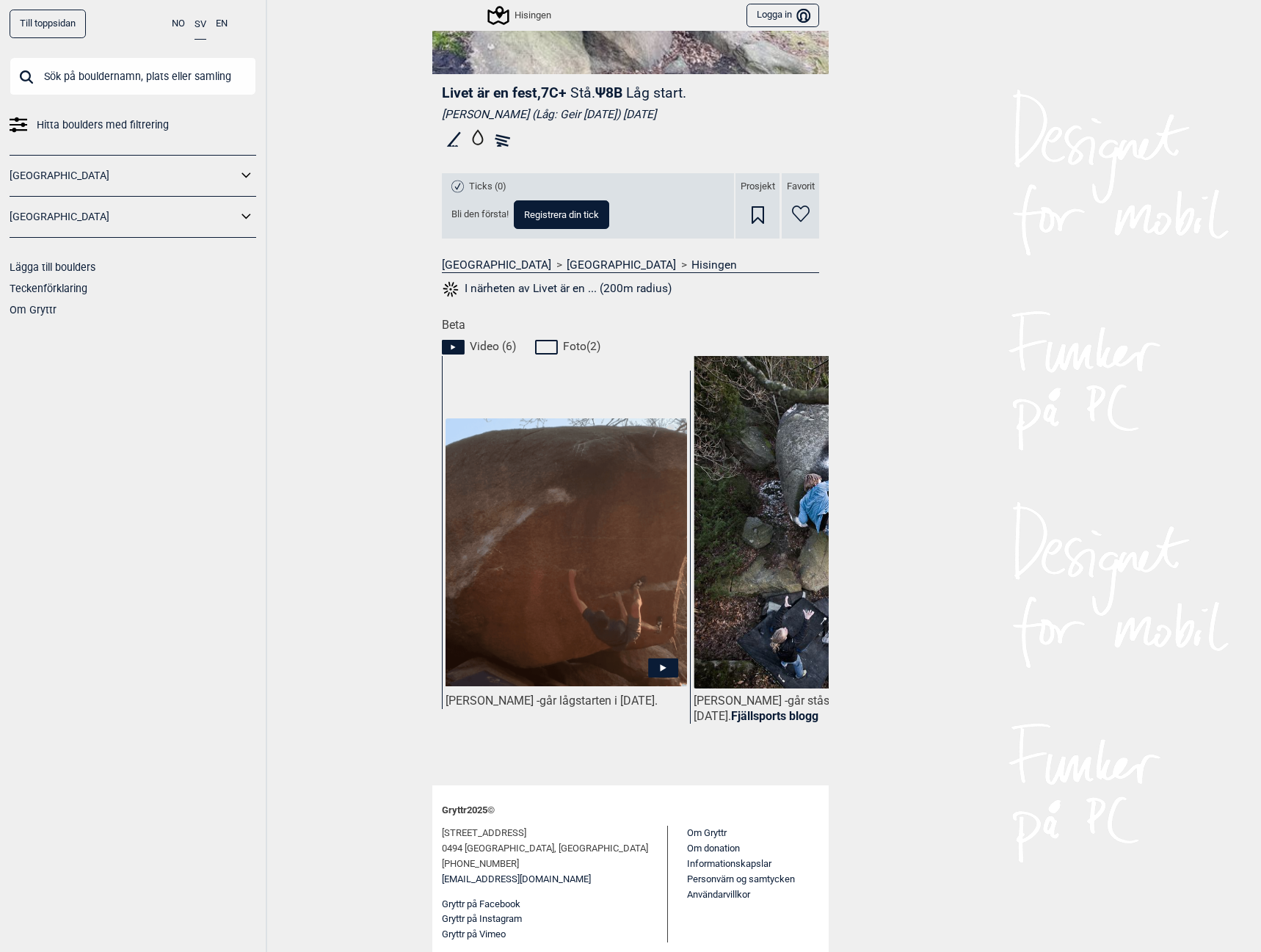
click at [660, 667] on icon at bounding box center [663, 668] width 6 height 8
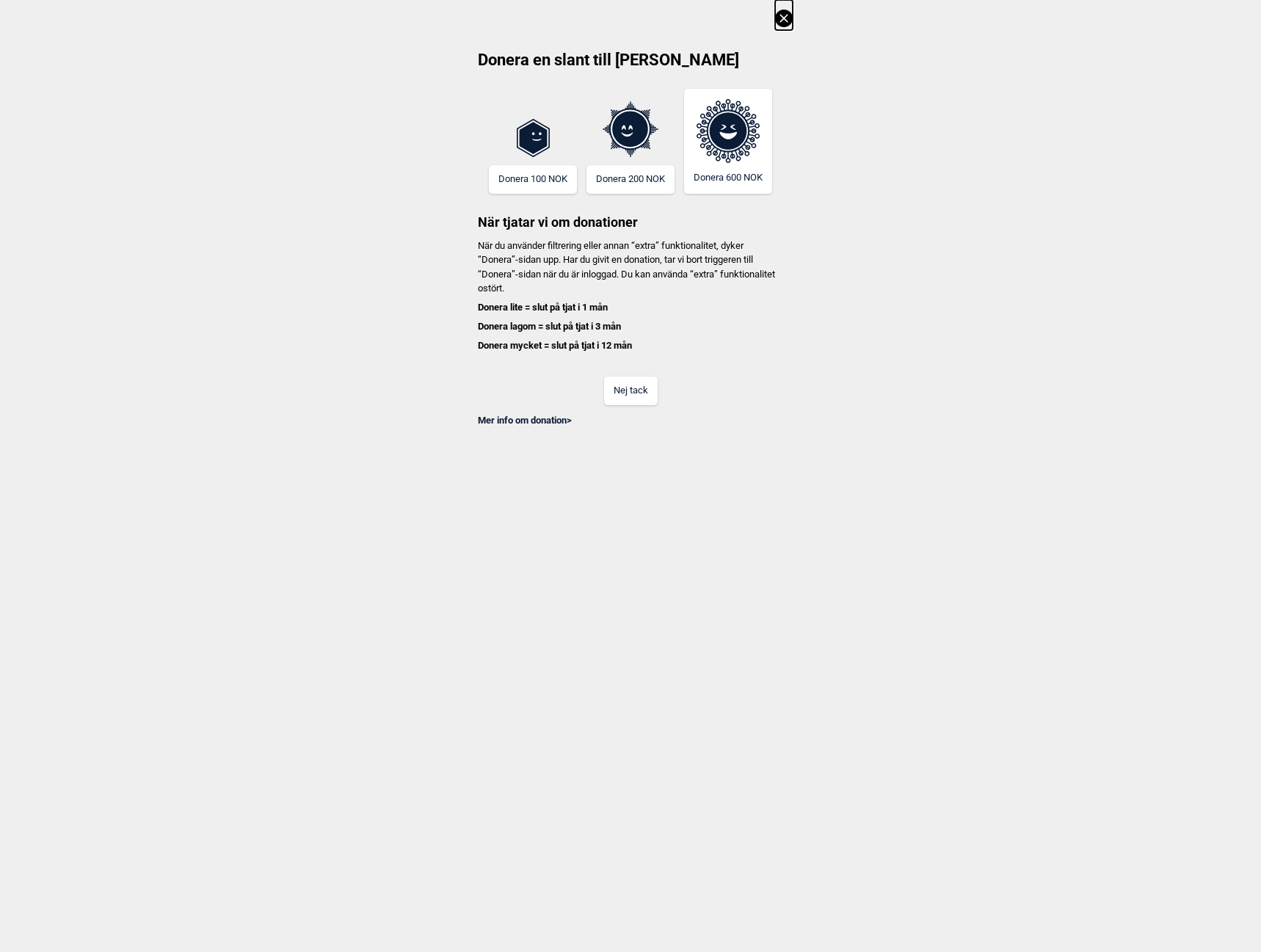
click at [636, 392] on button "Nej tack" at bounding box center [630, 390] width 54 height 28
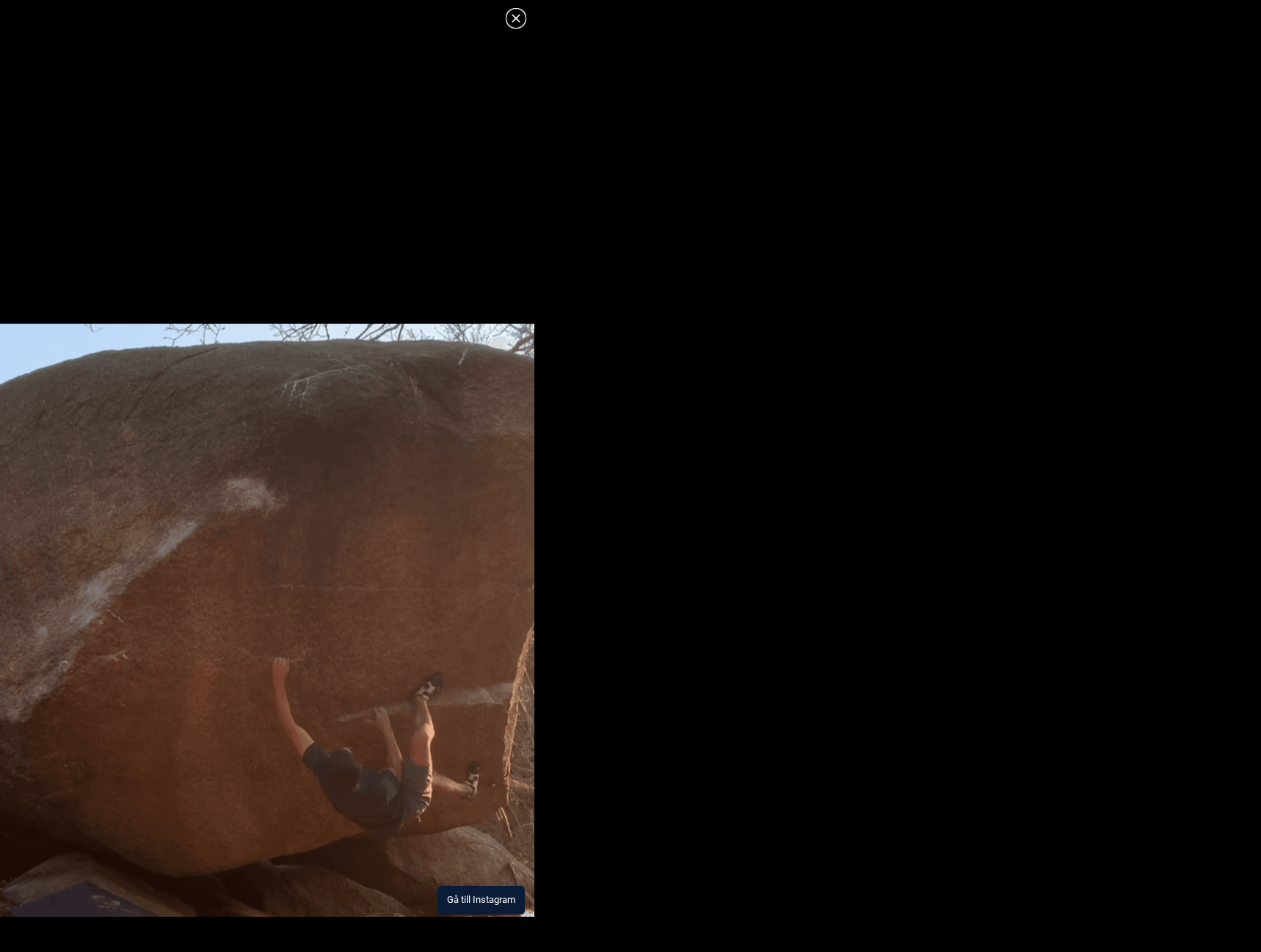
click at [512, 17] on icon at bounding box center [516, 19] width 18 height 18
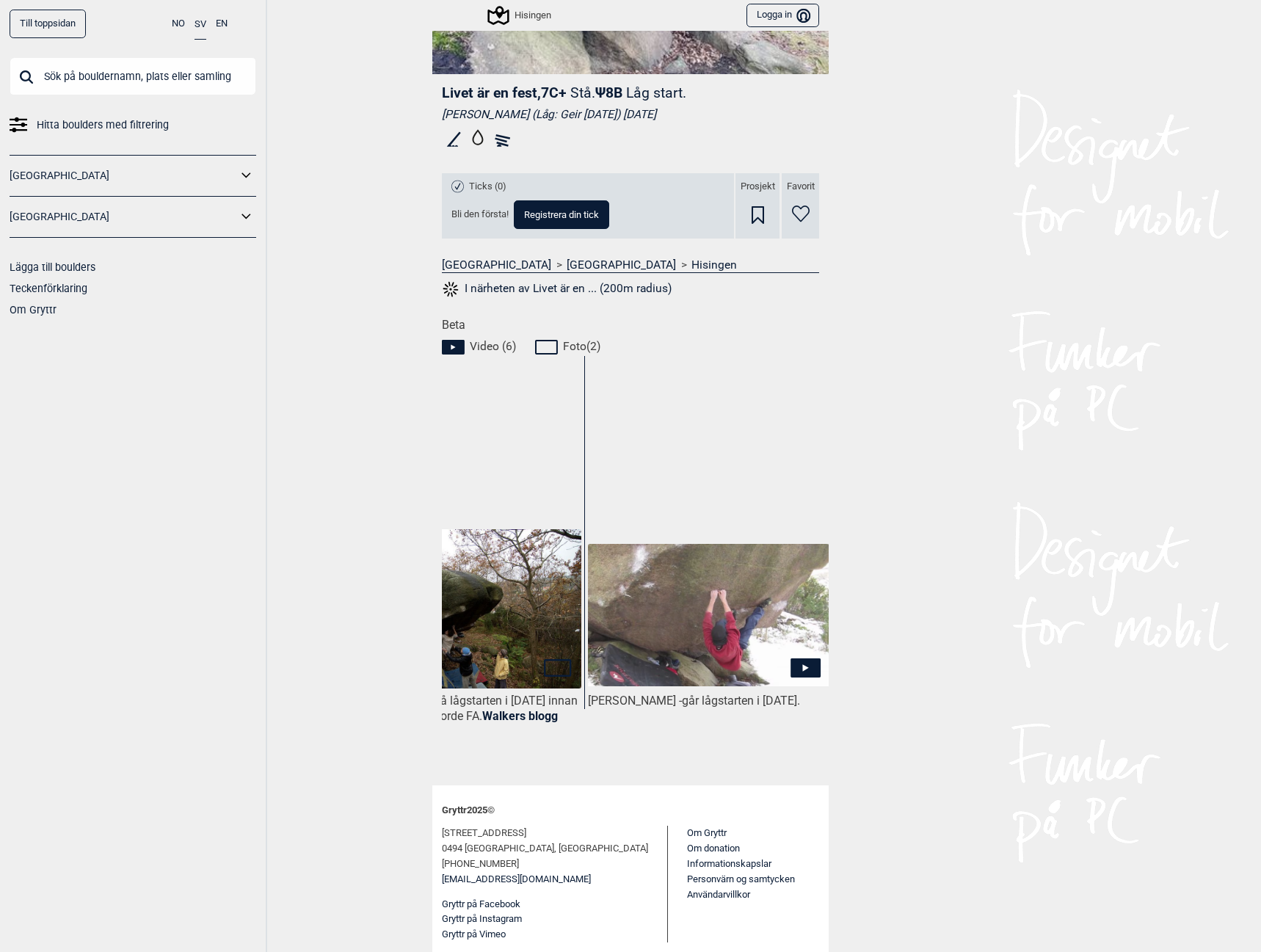
scroll to position [0, 1126]
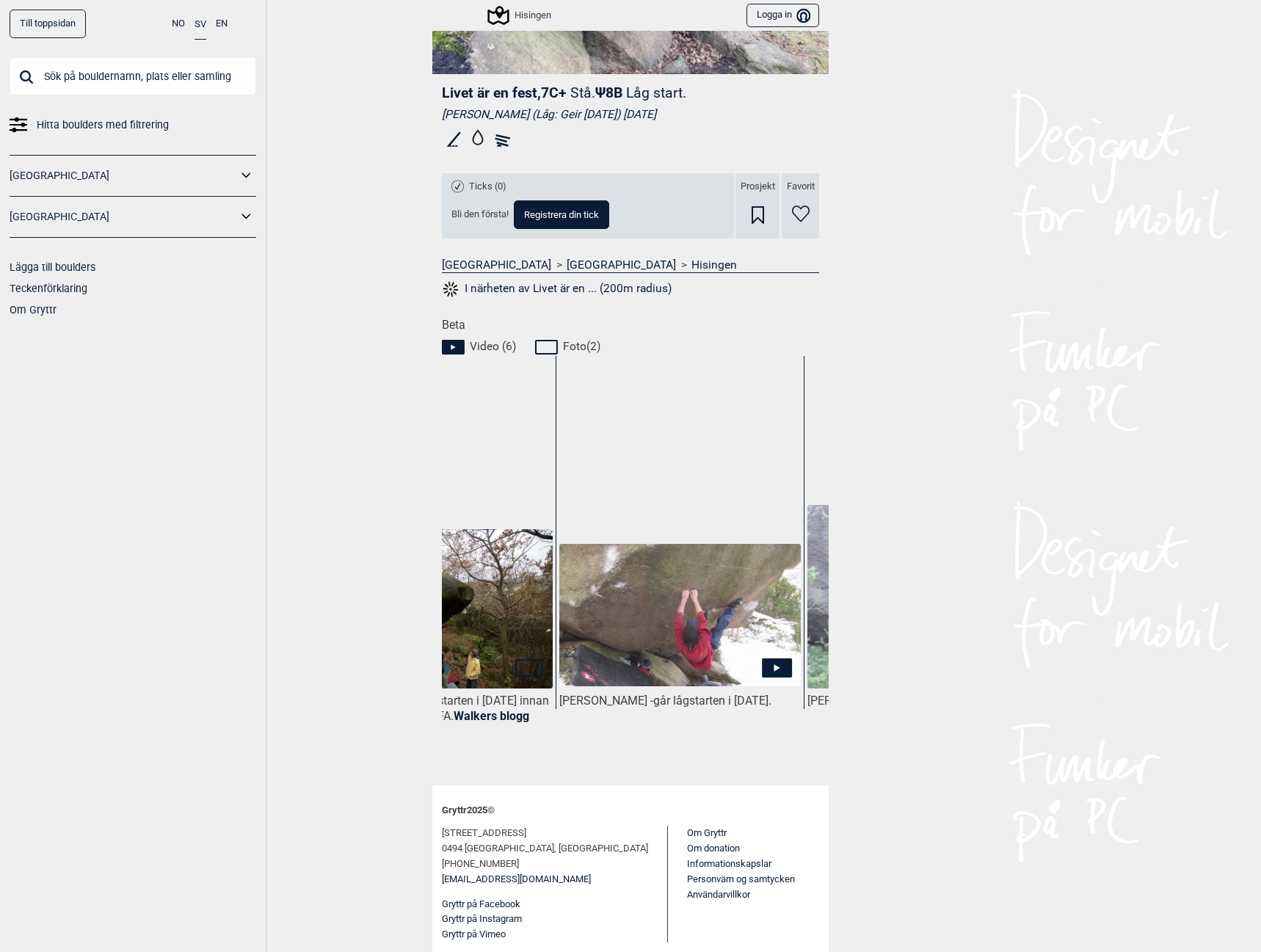
click at [768, 673] on icon at bounding box center [776, 668] width 30 height 20
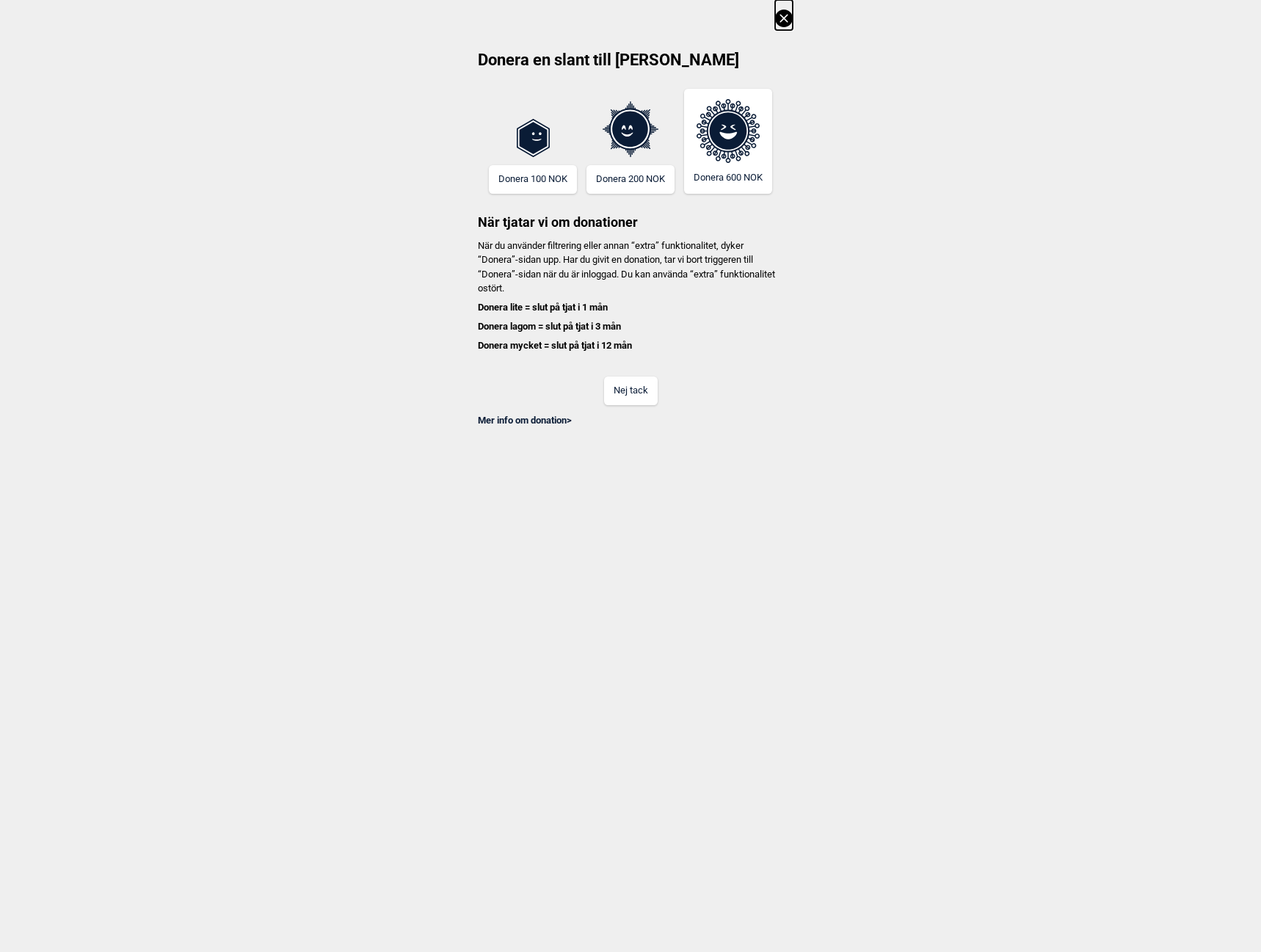
click at [646, 390] on button "Nej tack" at bounding box center [630, 390] width 54 height 28
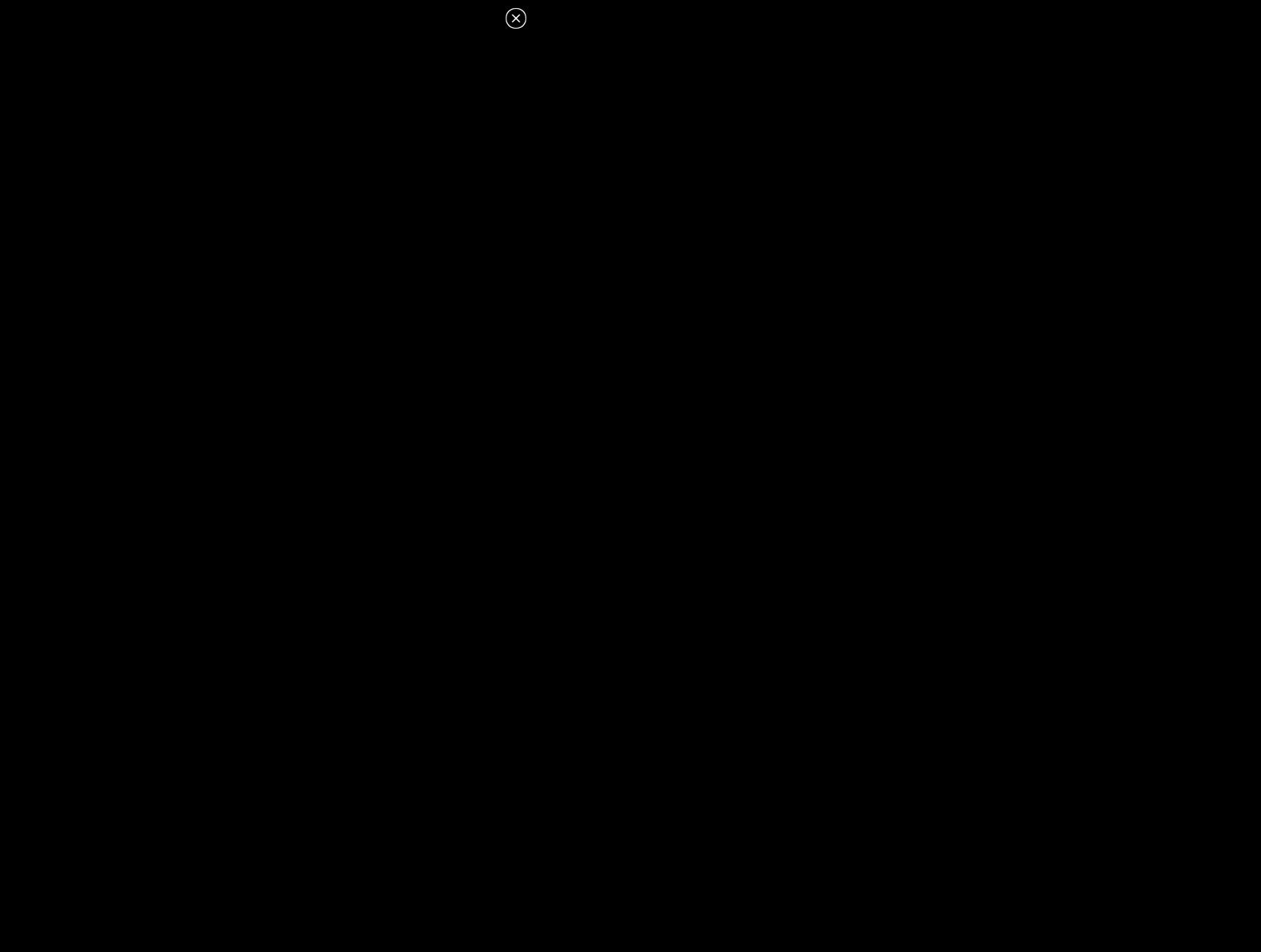
click at [518, 19] on icon at bounding box center [516, 19] width 18 height 18
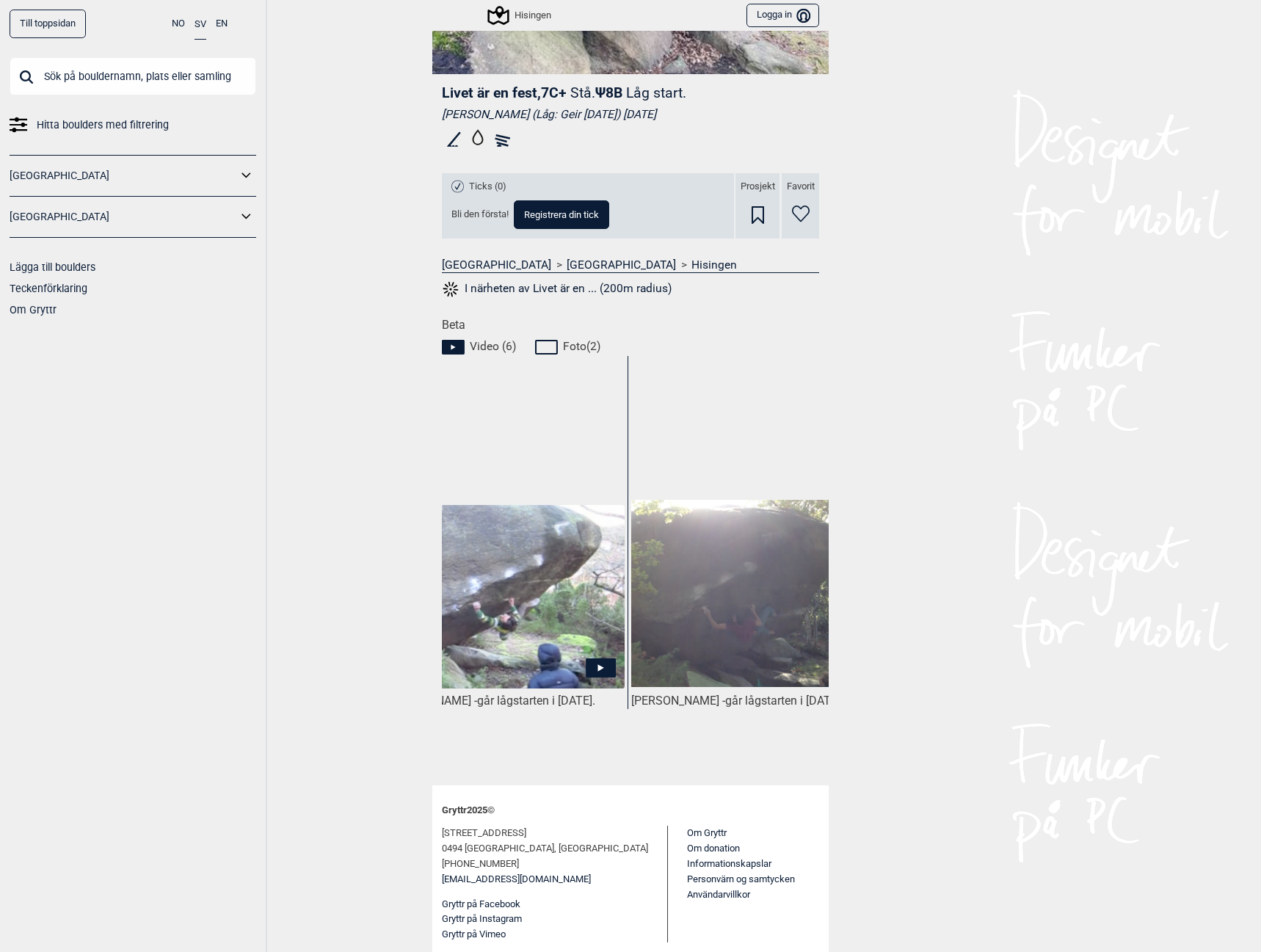
scroll to position [0, 1580]
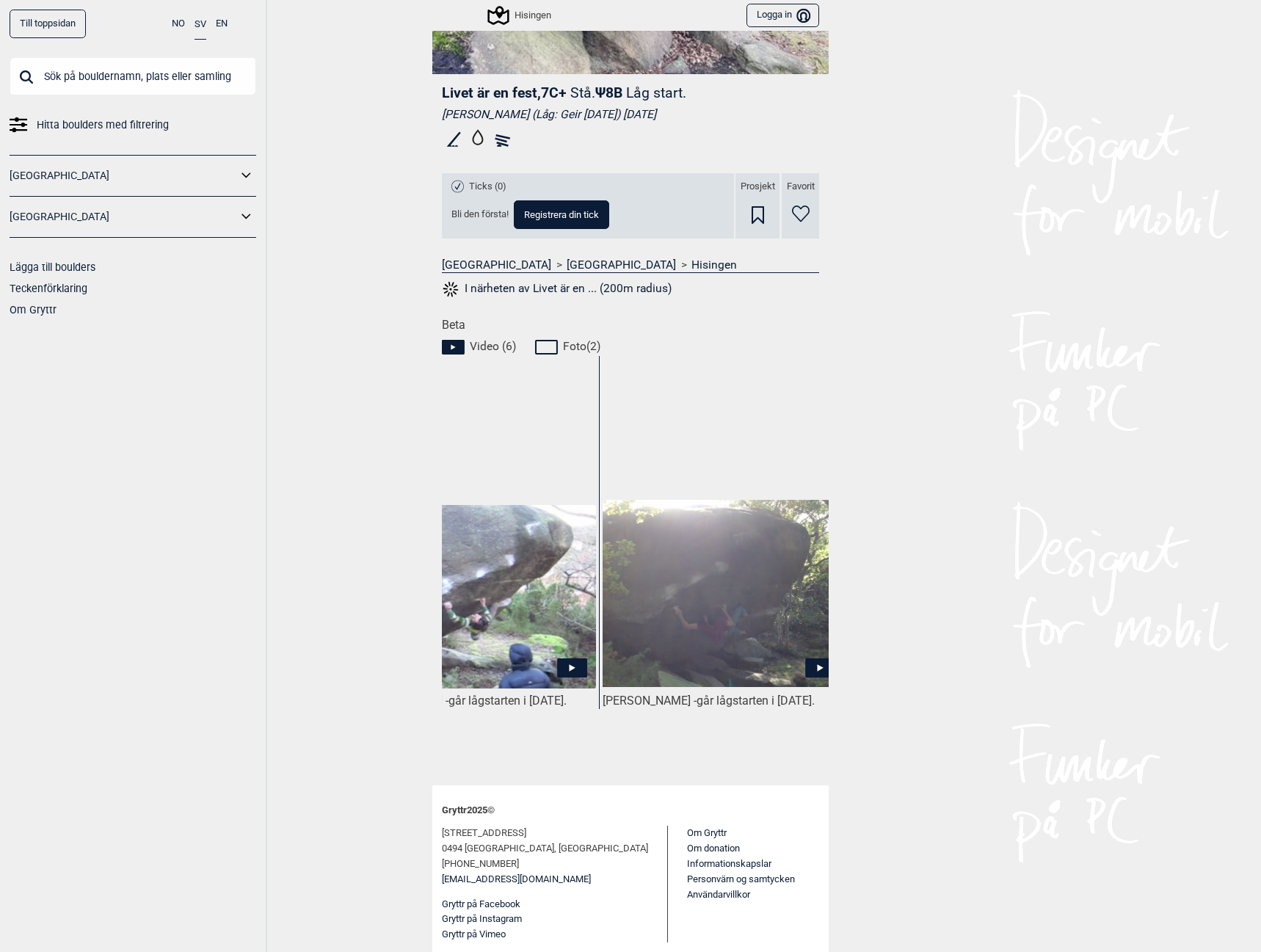
click at [942, 370] on div "Till toppsidan NO SV EN Hitta boulders med filtrering Norge Sverige Lägga till …" at bounding box center [630, 476] width 1261 height 952
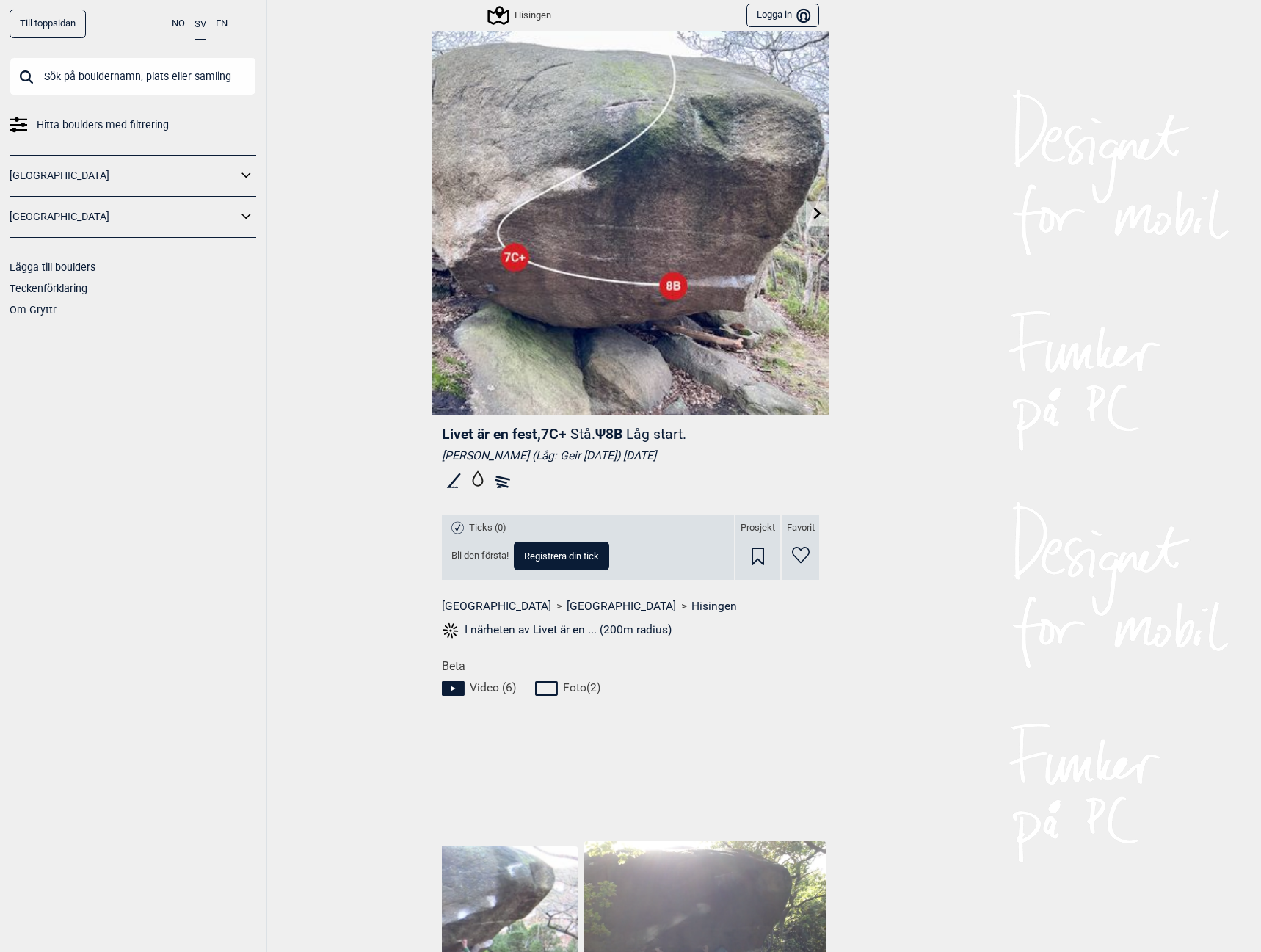
scroll to position [0, 0]
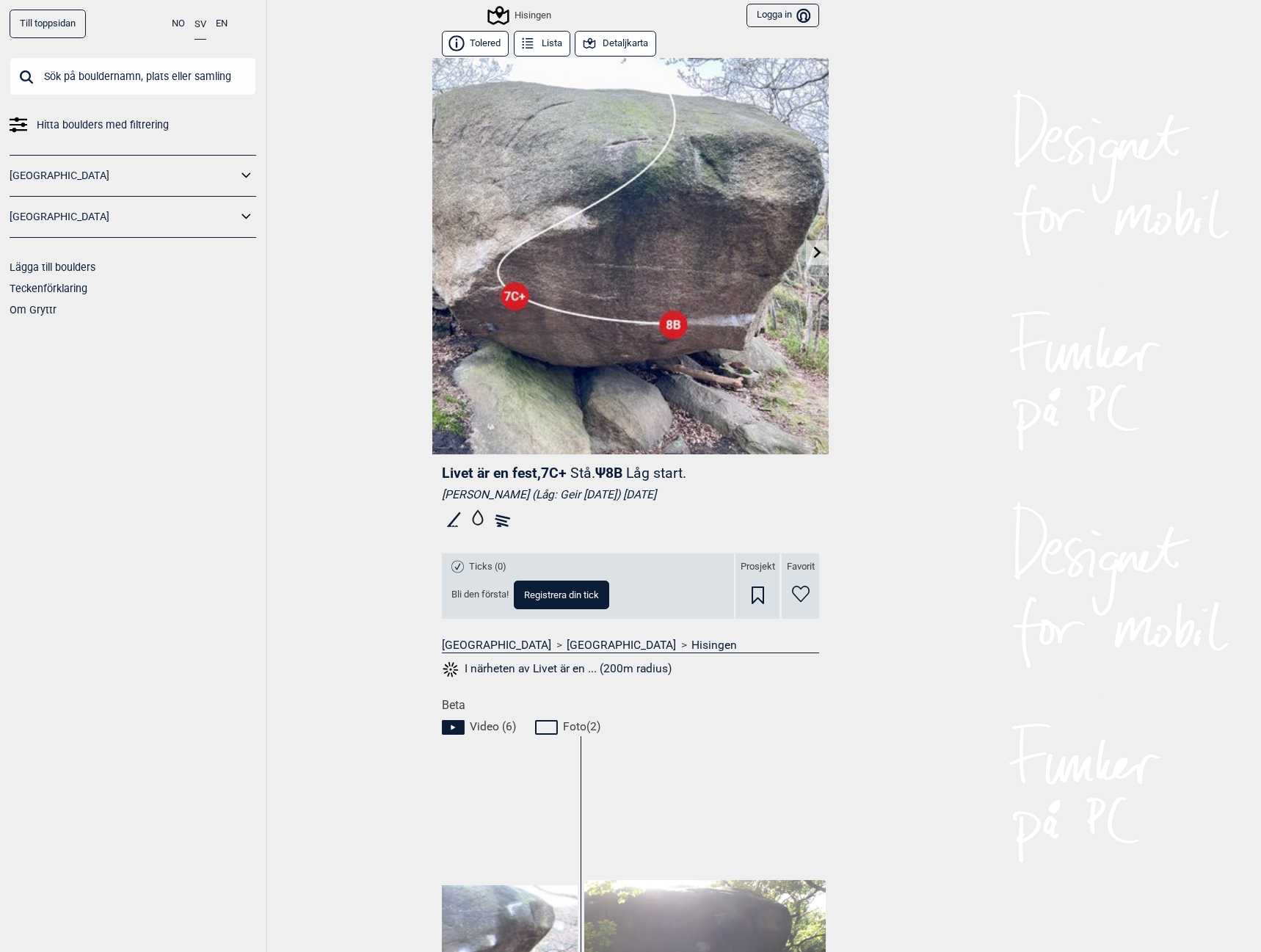
click at [814, 250] on icon at bounding box center [818, 252] width 8 height 12
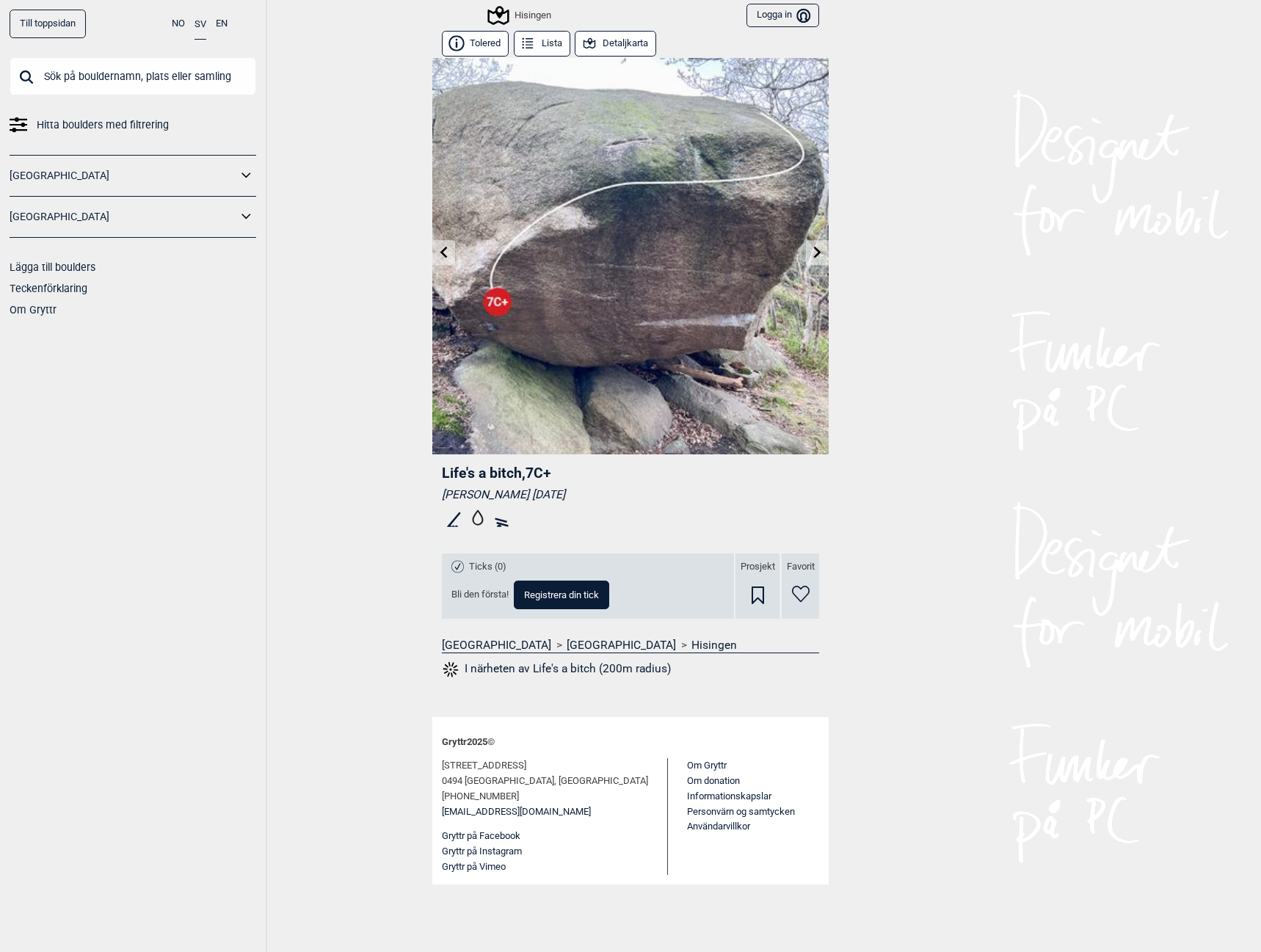
click at [815, 251] on icon at bounding box center [818, 252] width 12 height 12
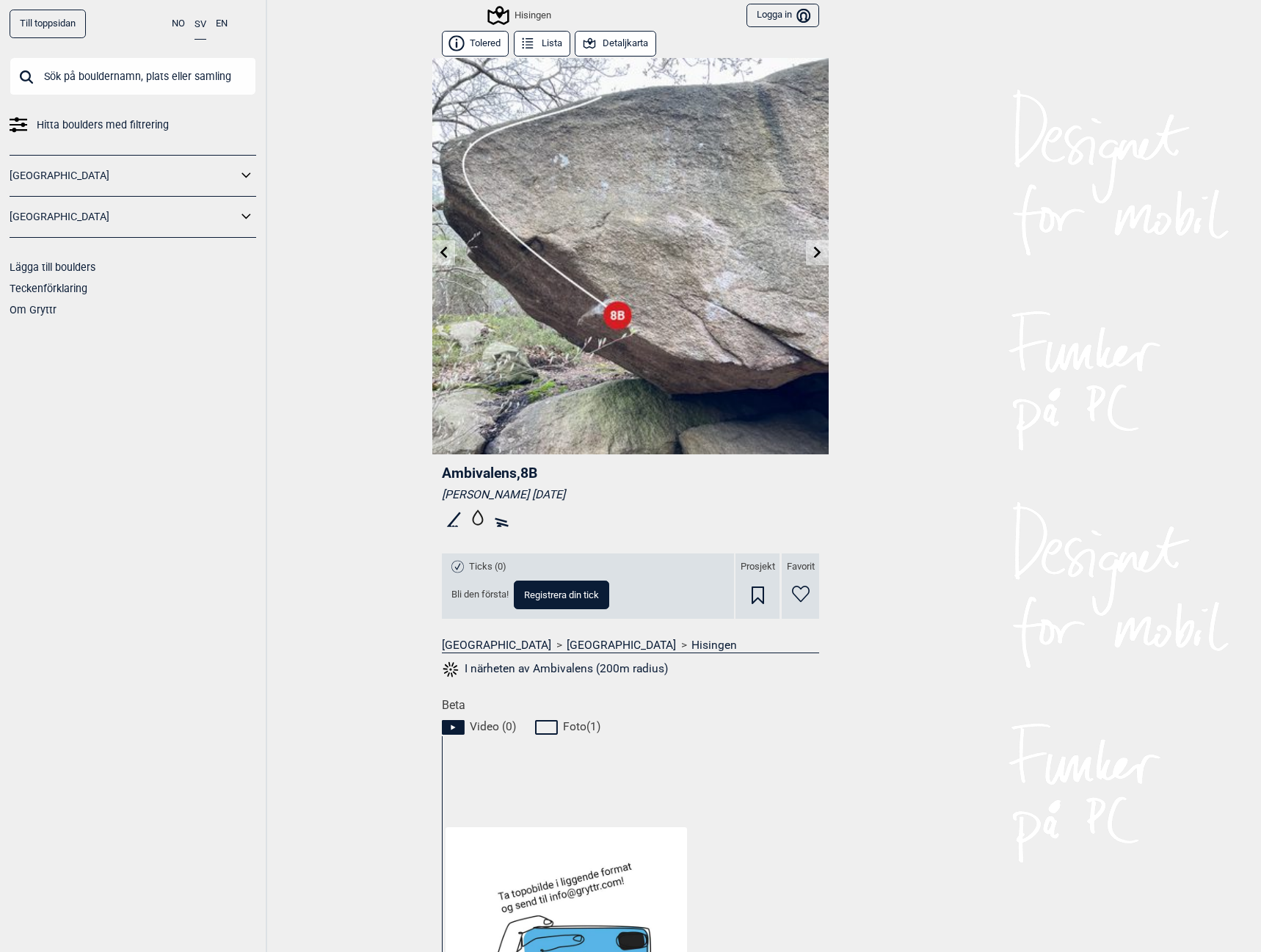
click at [815, 251] on icon at bounding box center [818, 252] width 12 height 12
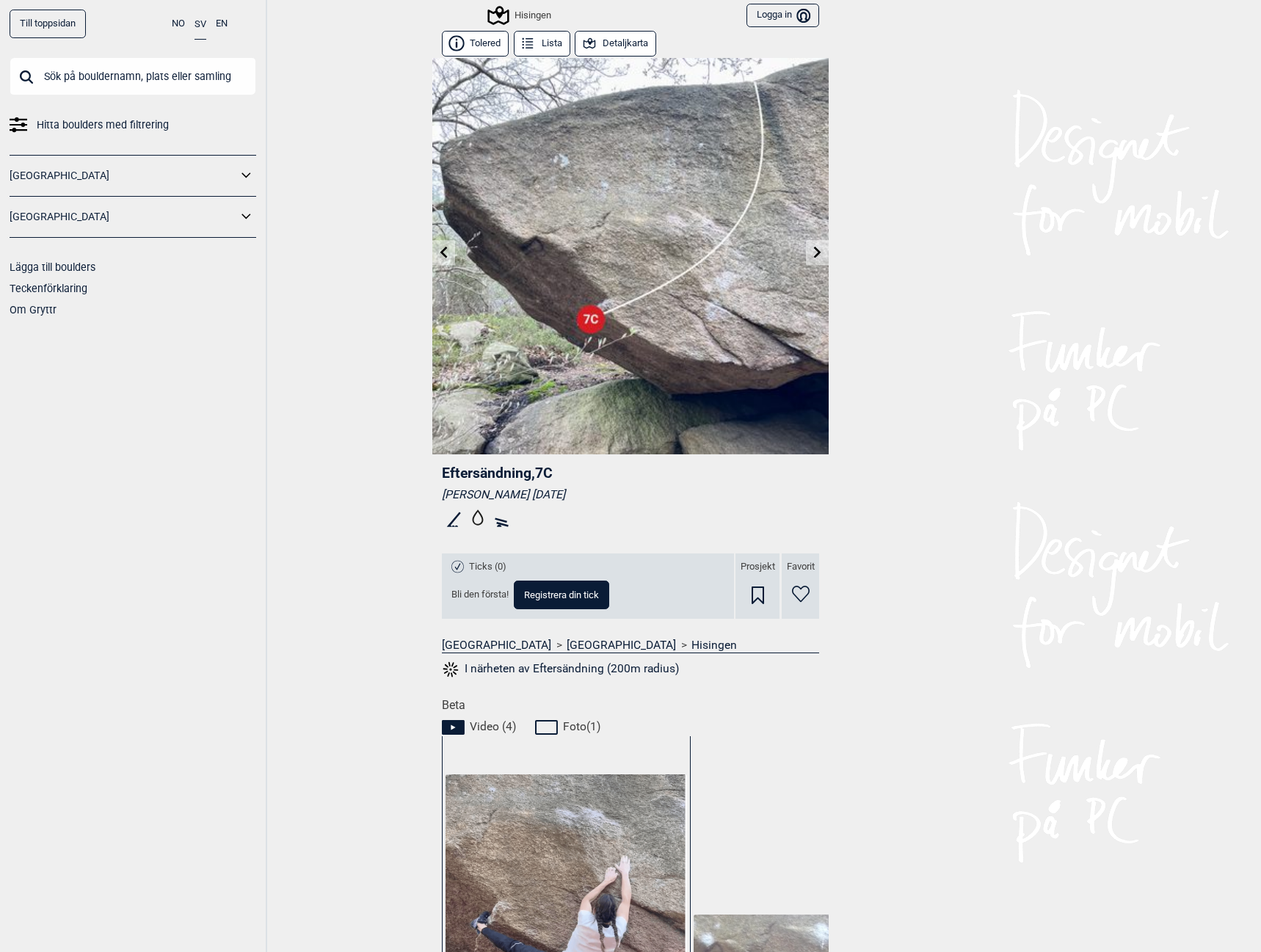
click at [815, 251] on icon at bounding box center [818, 252] width 12 height 12
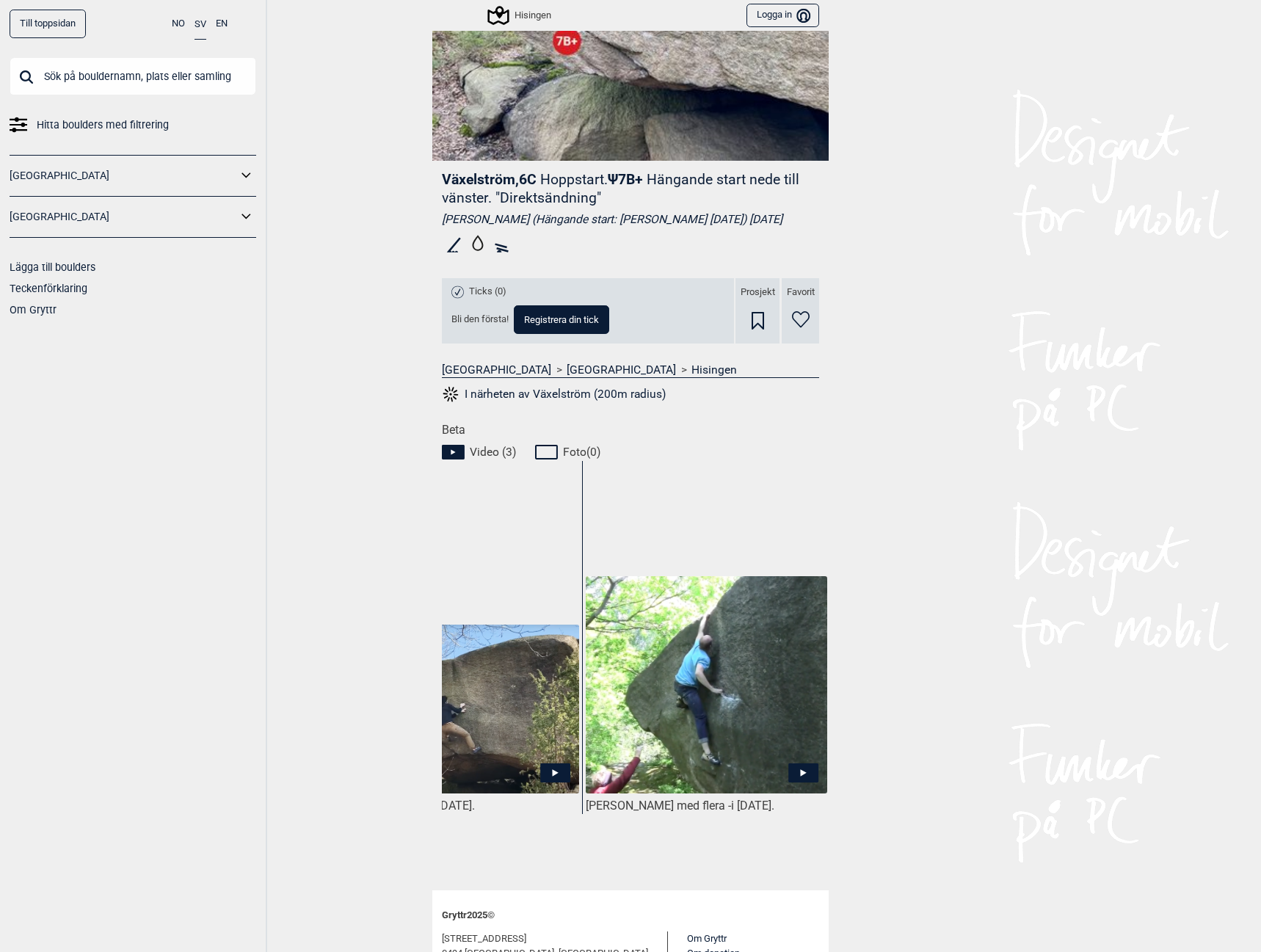
scroll to position [0, 358]
click at [800, 767] on icon at bounding box center [802, 774] width 30 height 20
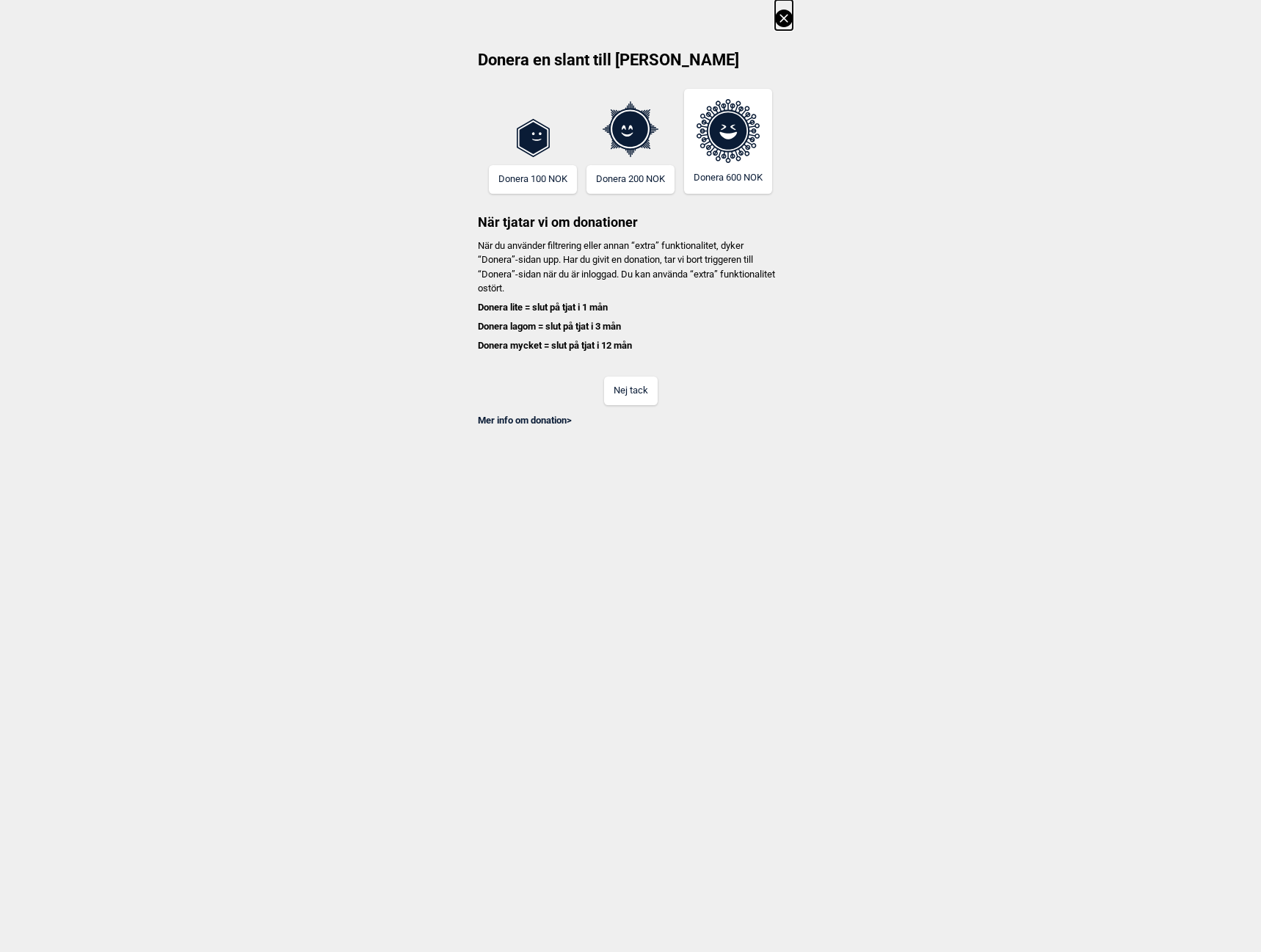
click at [634, 390] on button "Nej tack" at bounding box center [630, 390] width 54 height 28
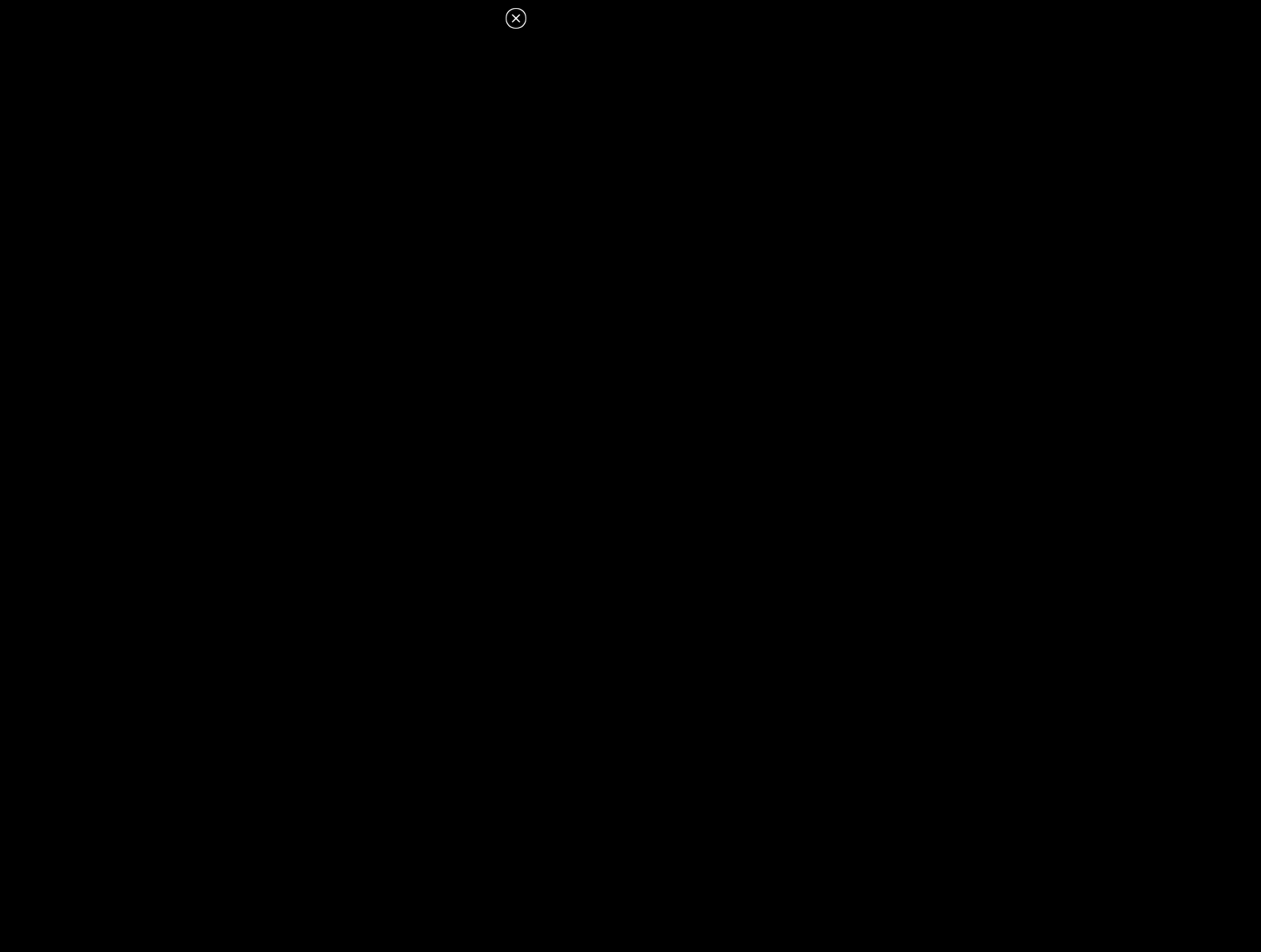
click at [518, 17] on icon at bounding box center [516, 18] width 8 height 8
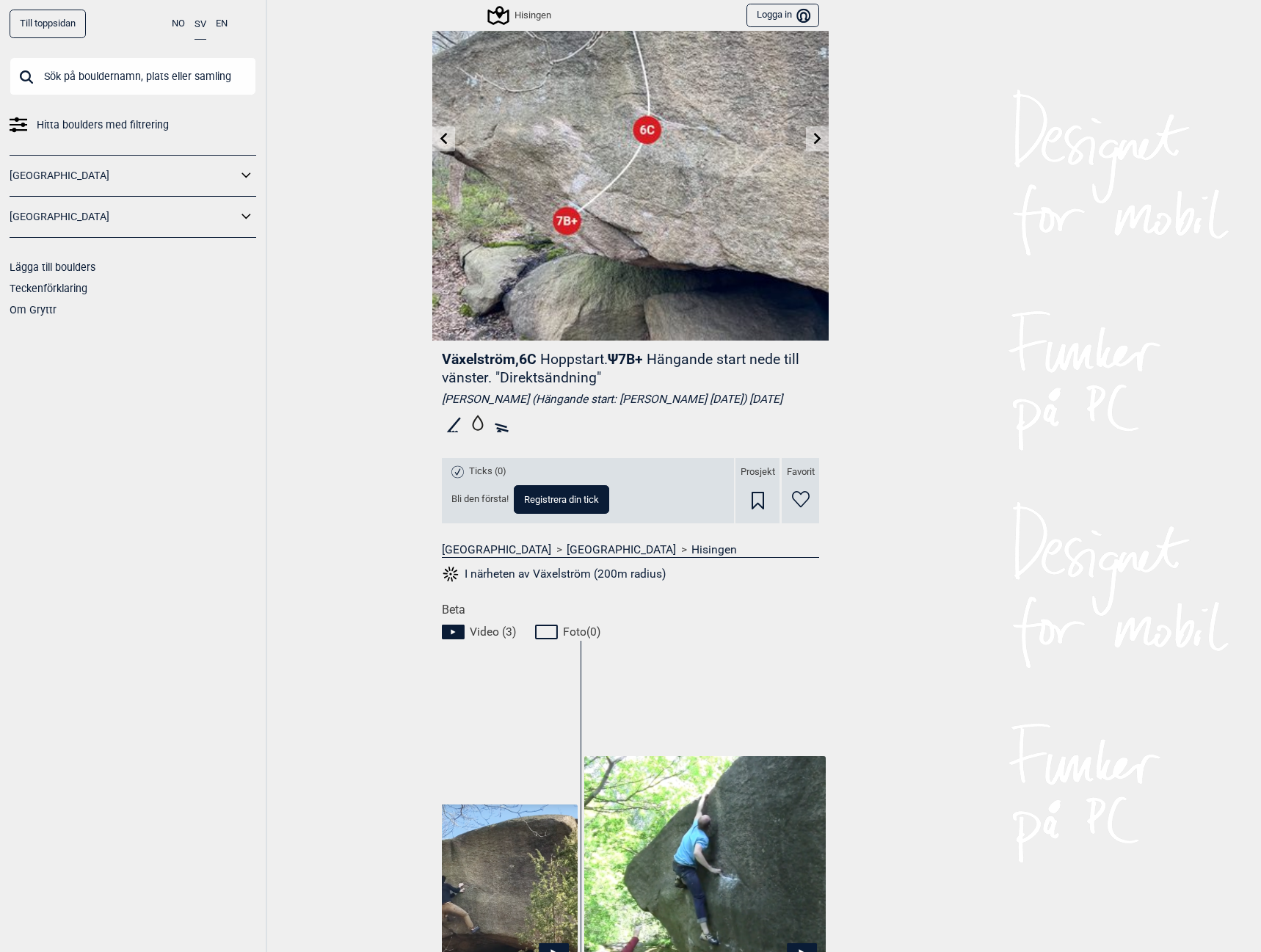
scroll to position [0, 0]
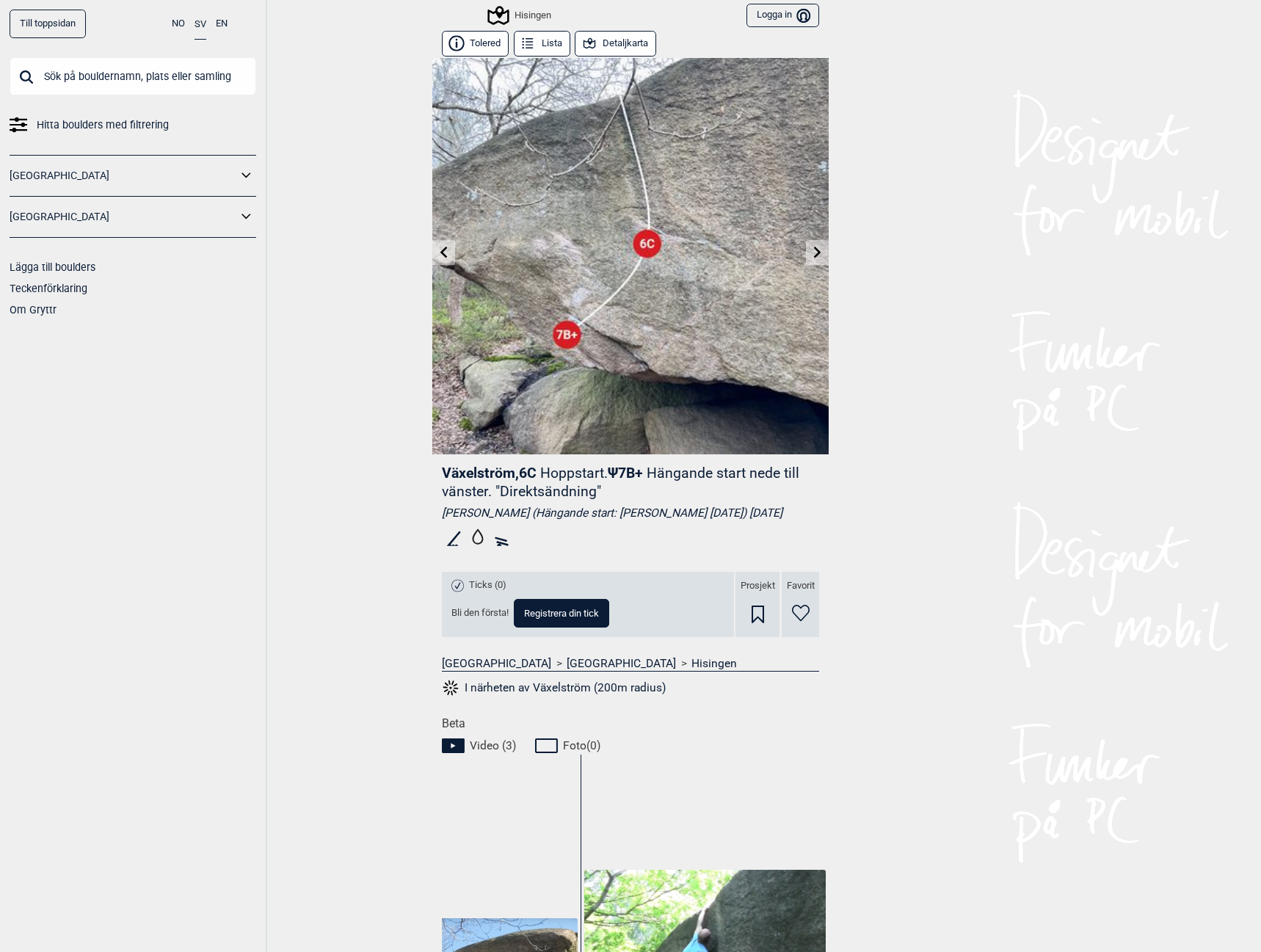
click at [814, 257] on icon at bounding box center [818, 252] width 8 height 12
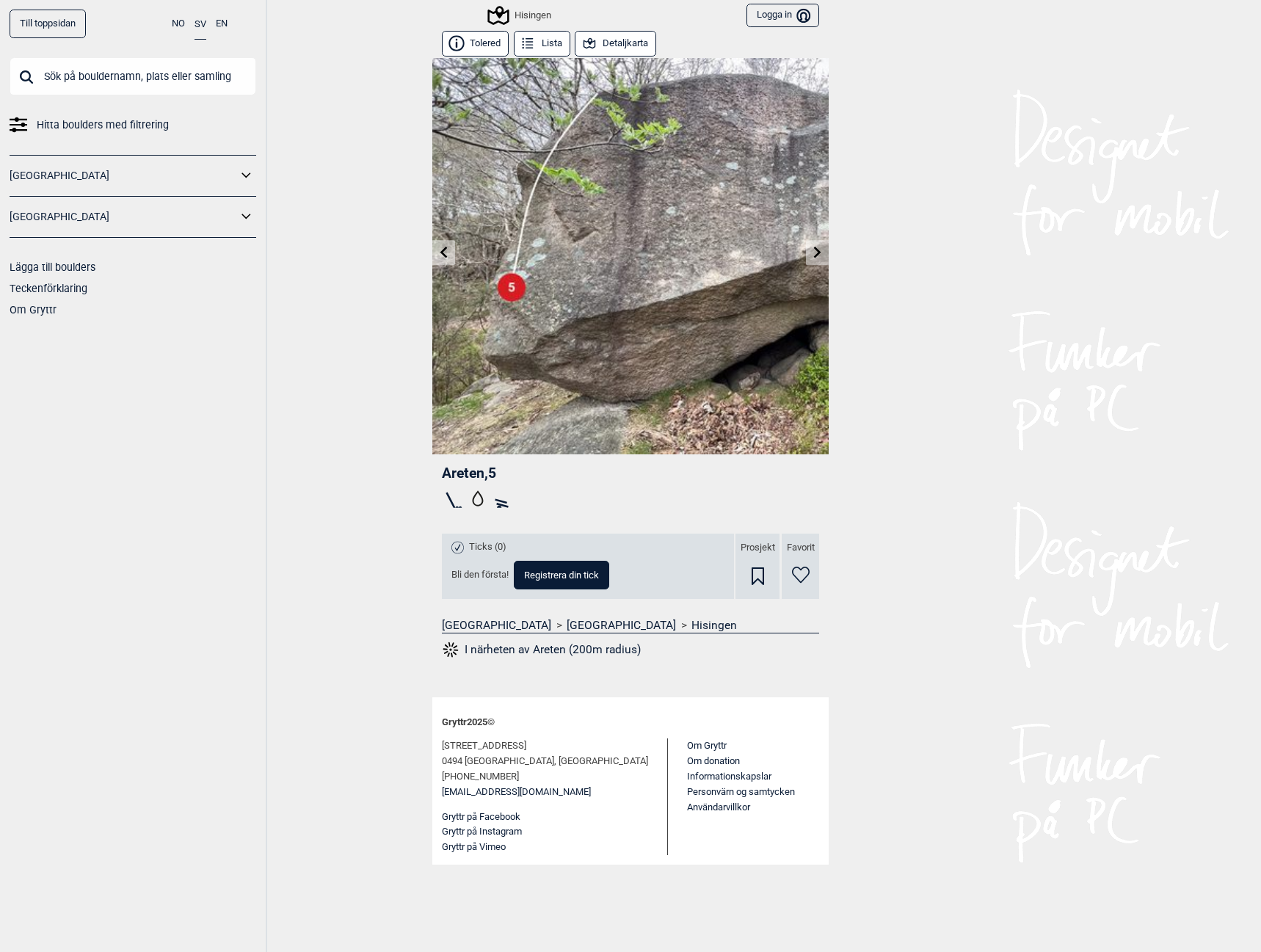
click at [812, 257] on icon at bounding box center [818, 252] width 12 height 12
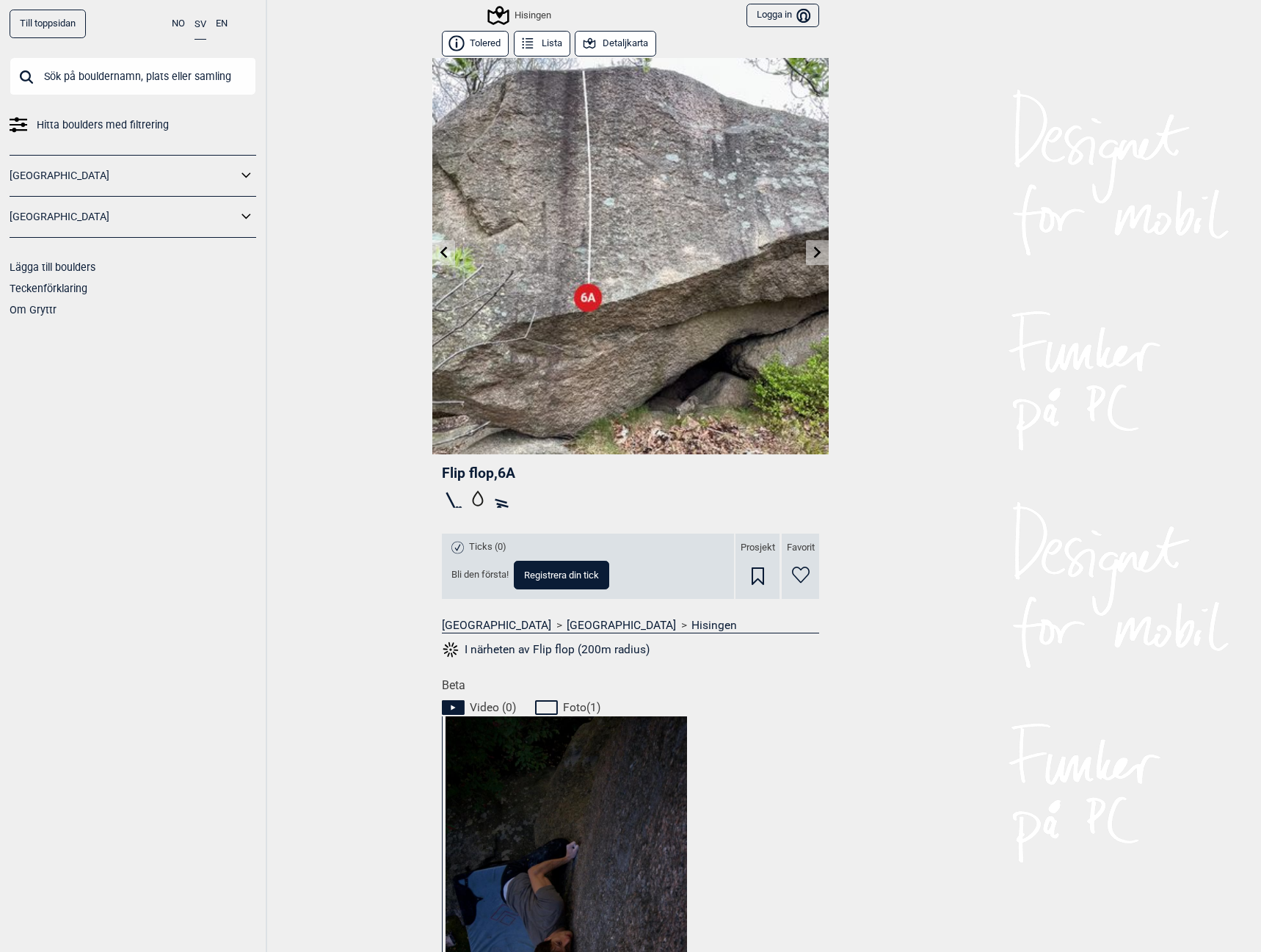
click at [541, 8] on div "Hisingen" at bounding box center [520, 16] width 61 height 18
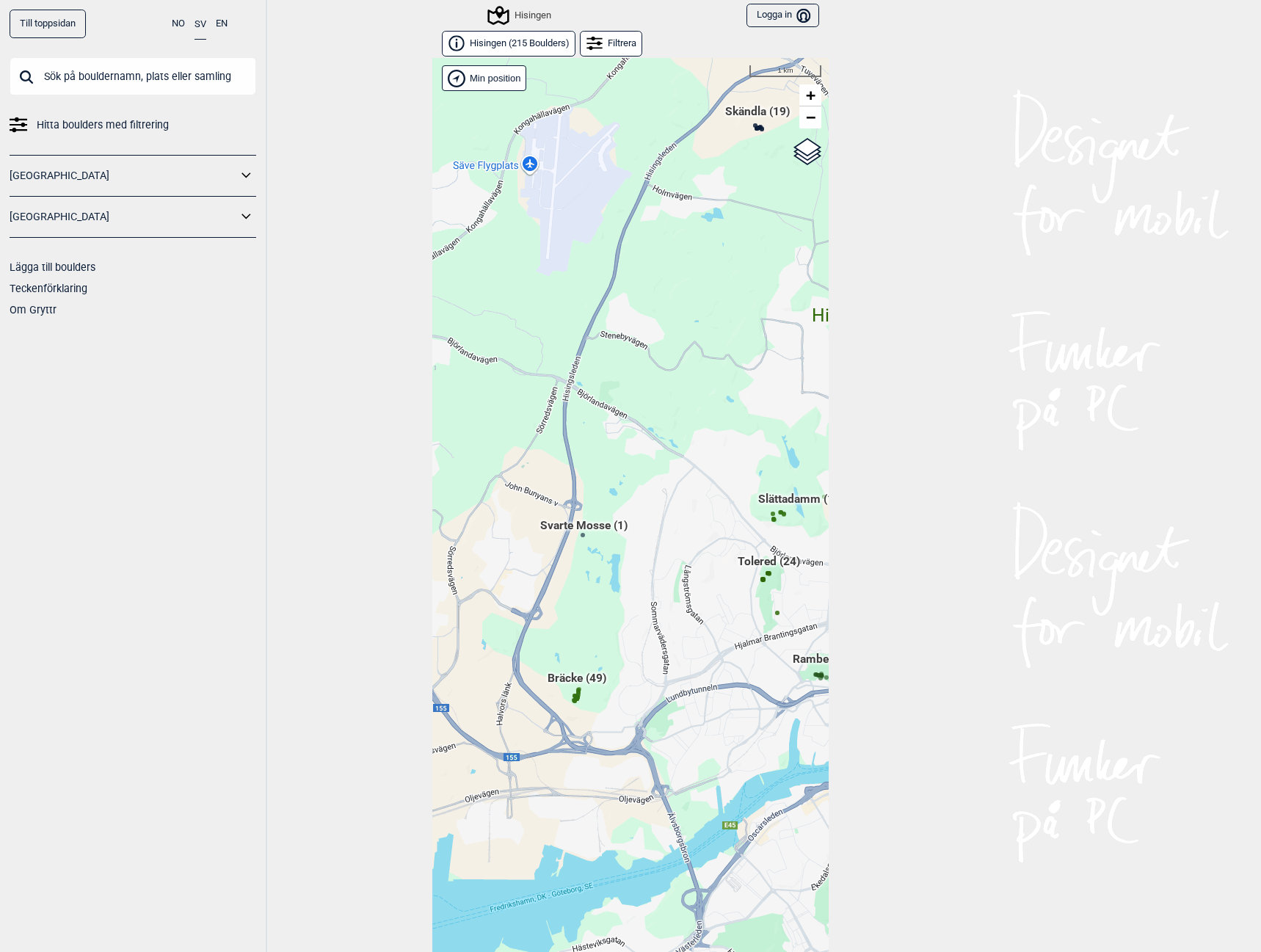
scroll to position [22, 0]
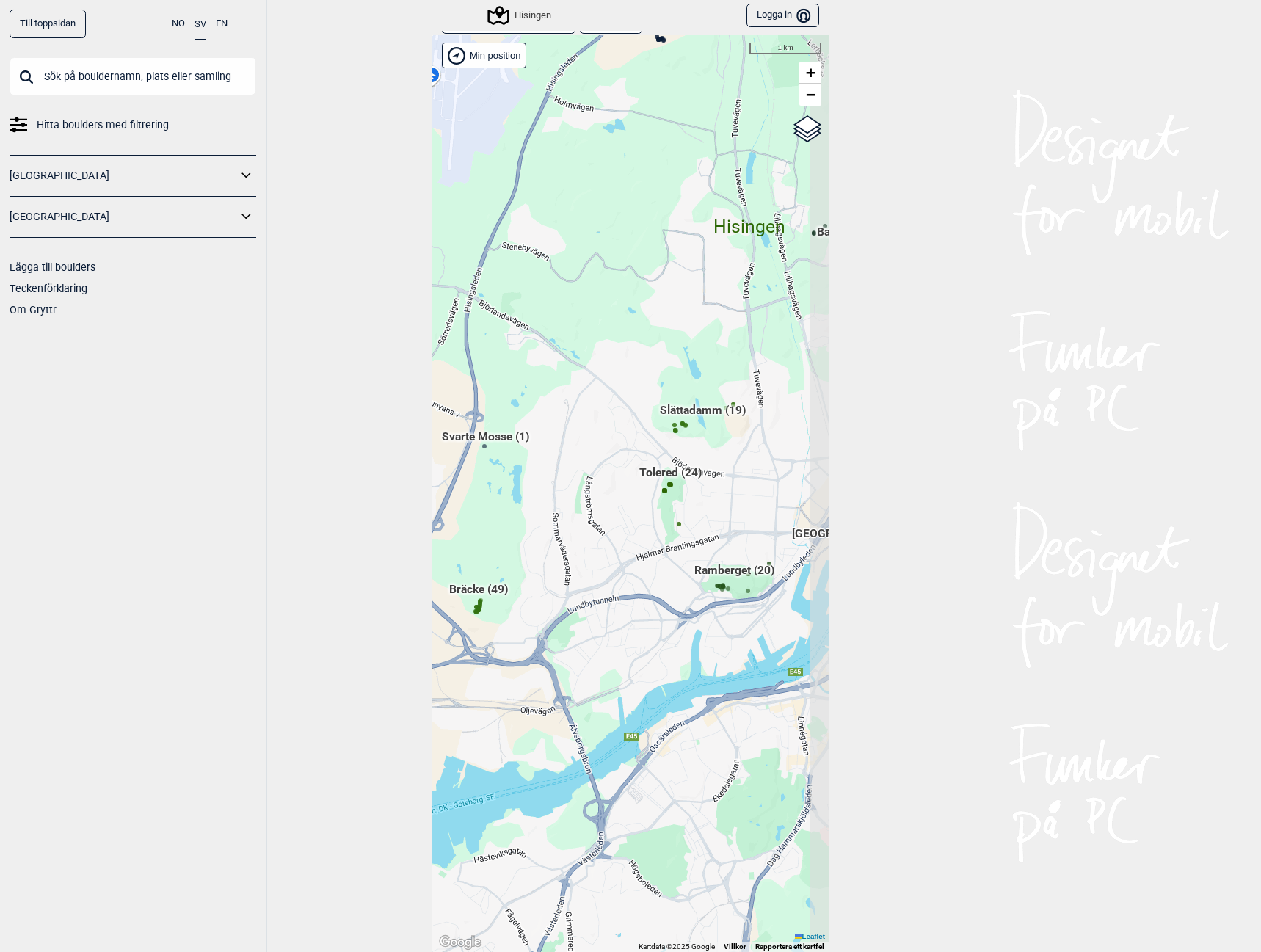
drag, startPoint x: 794, startPoint y: 611, endPoint x: 696, endPoint y: 544, distance: 118.7
click at [696, 544] on div "Hallingdal Gol Ål Stange Kolomoen Vallset Tangen Sørli Åsbygda Buskerud syd Kon…" at bounding box center [630, 494] width 396 height 917
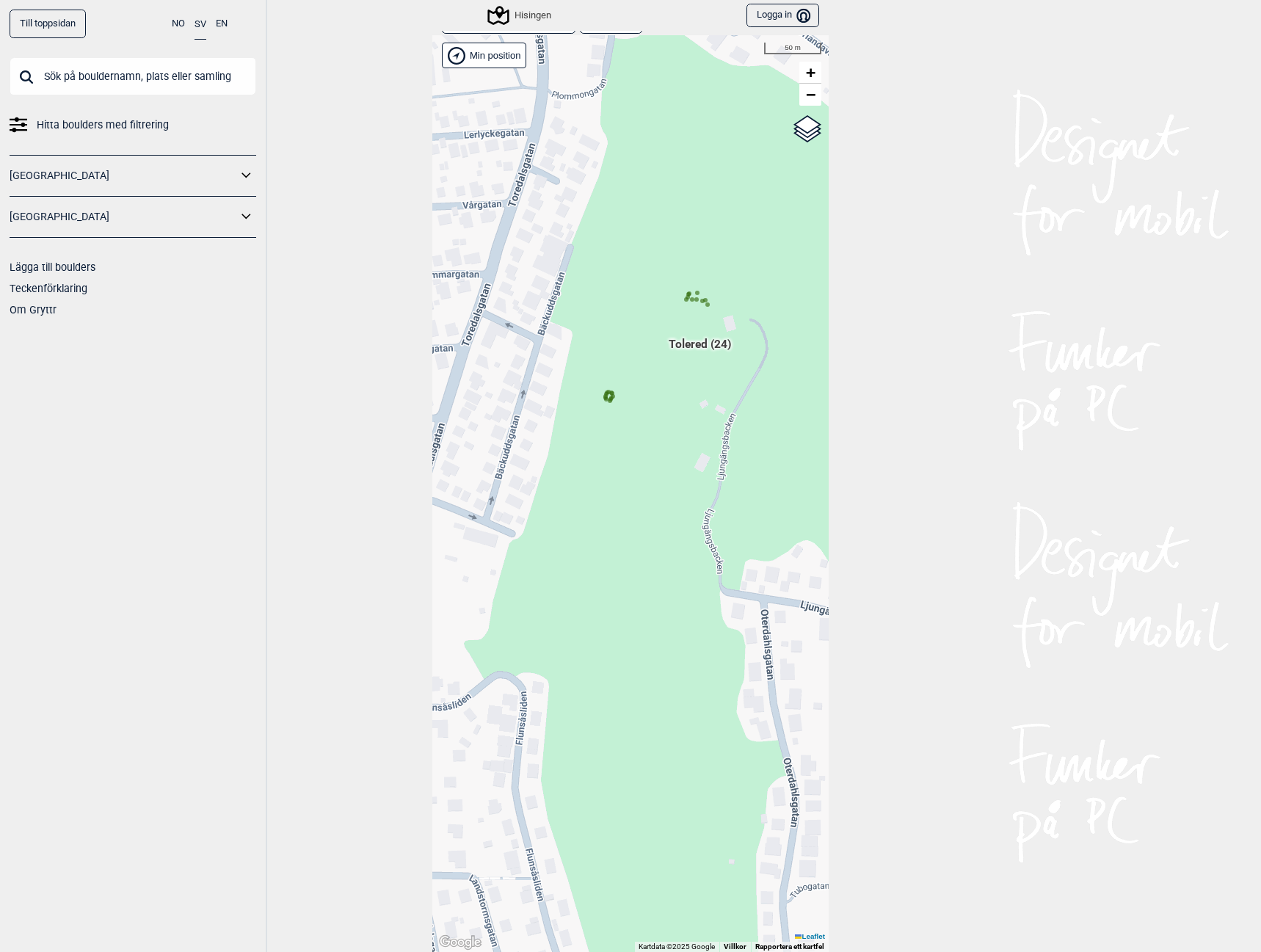
scroll to position [0, 0]
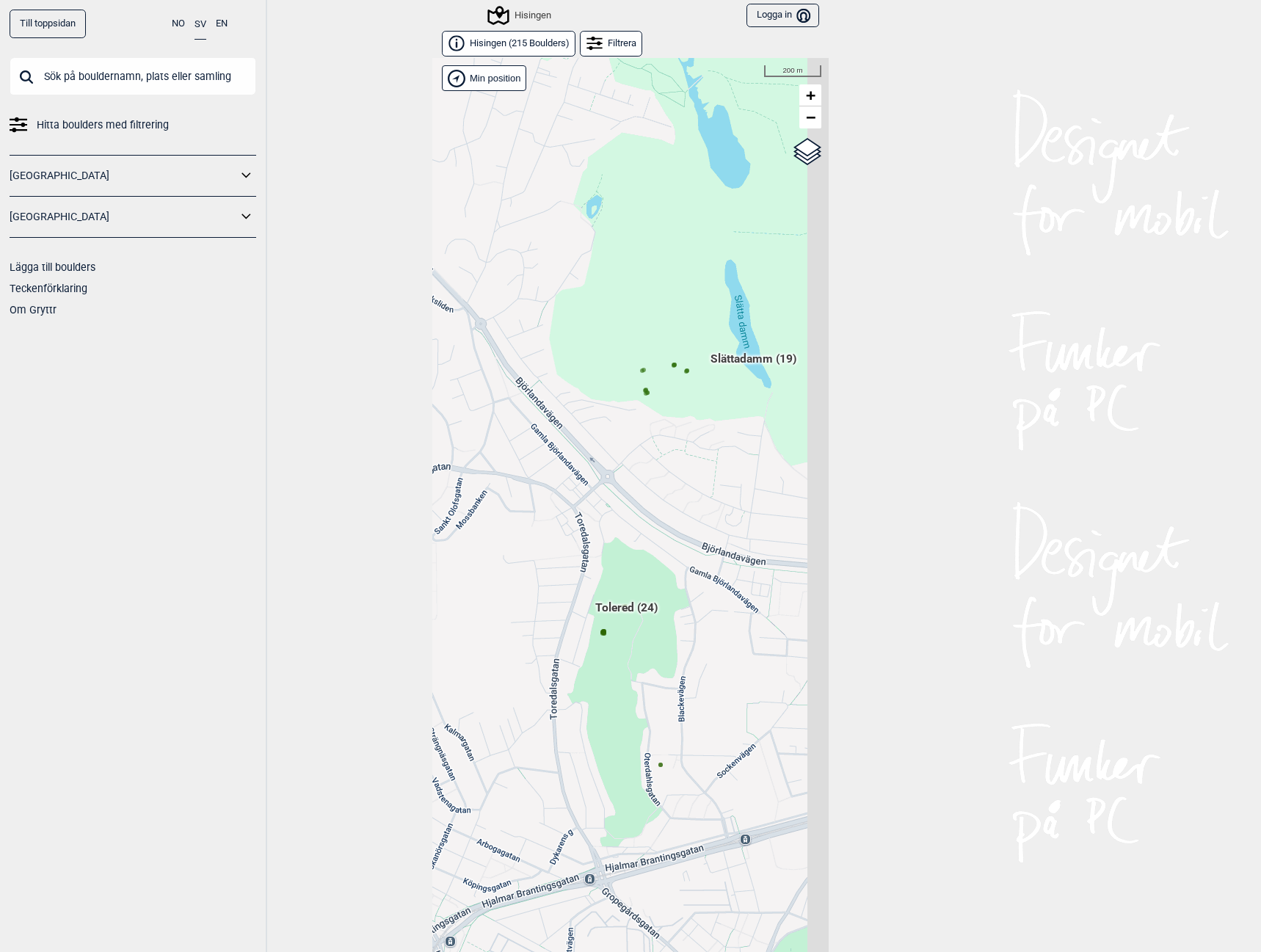
drag, startPoint x: 740, startPoint y: 403, endPoint x: 619, endPoint y: 530, distance: 175.4
click at [619, 530] on div "Hallingdal Gol Ål Stange Kolomoen Vallset Tangen Sørli Åsbygda Buskerud syd Kon…" at bounding box center [630, 516] width 396 height 917
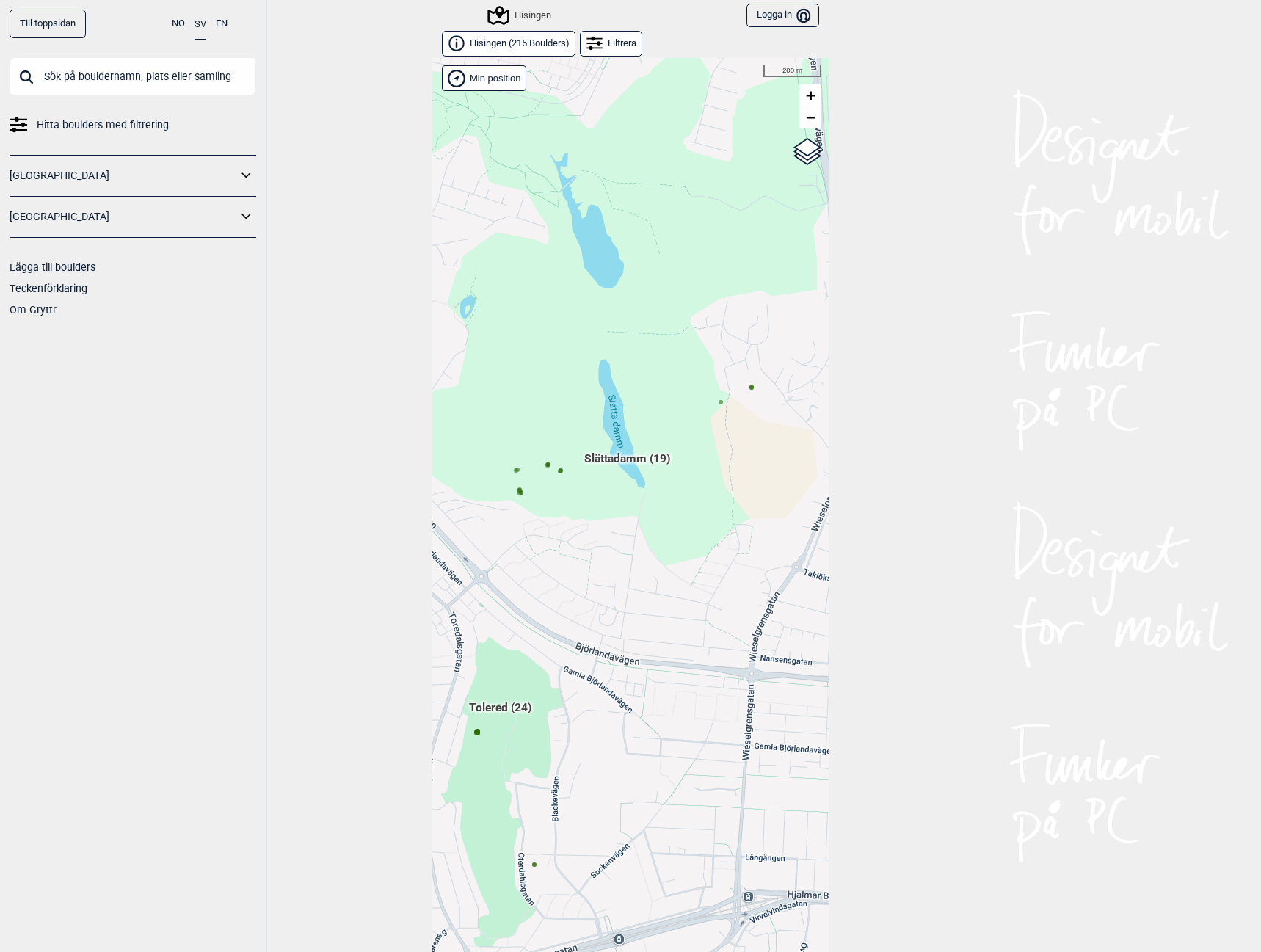
drag, startPoint x: 808, startPoint y: 367, endPoint x: 742, endPoint y: 422, distance: 85.9
click at [742, 422] on div "Hallingdal Gol Ål Stange Kolomoen Vallset Tangen Sørli Åsbygda Buskerud syd Kon…" at bounding box center [630, 516] width 396 height 917
click at [748, 390] on icon at bounding box center [752, 388] width 8 height 8
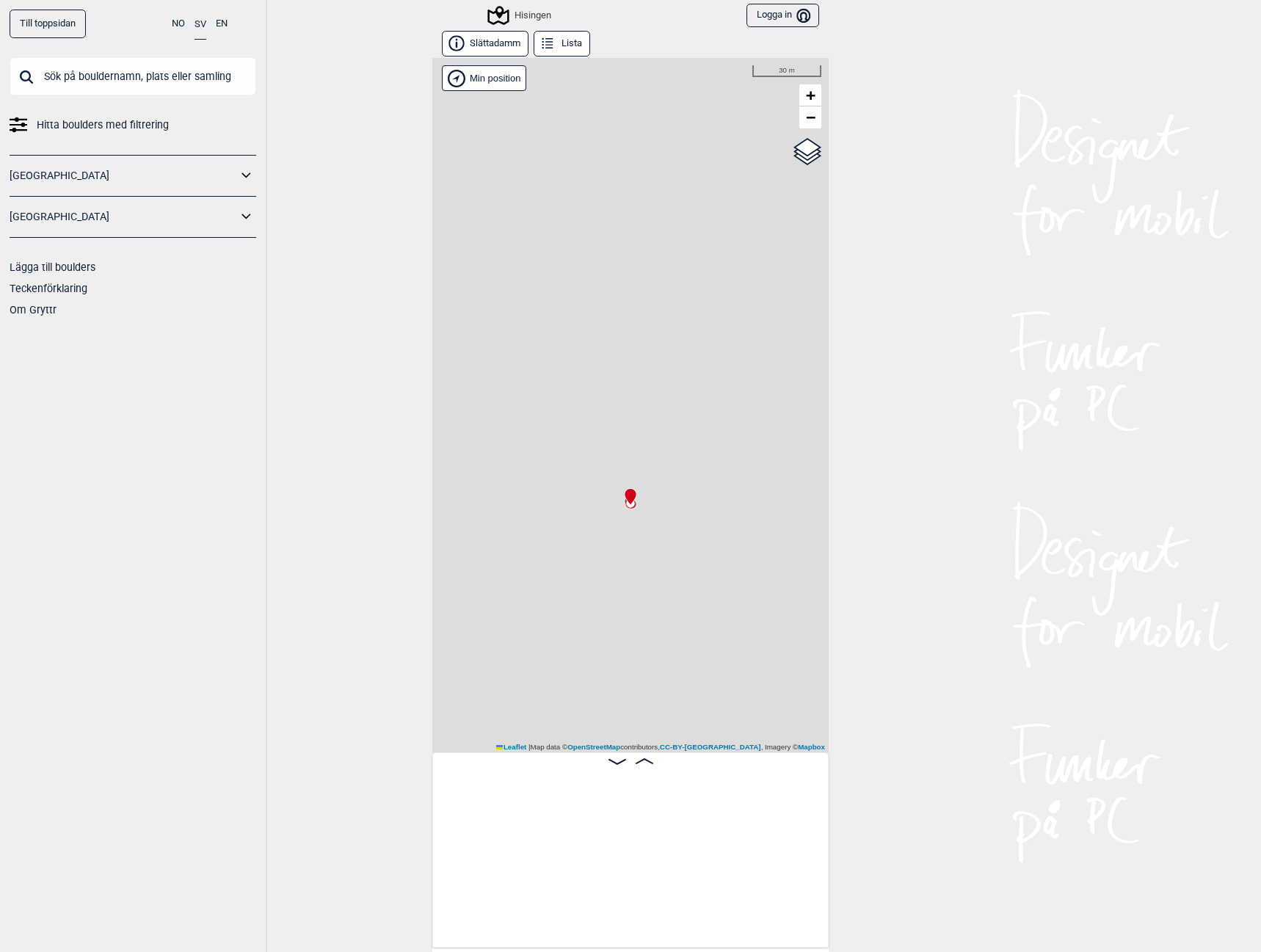
scroll to position [0, 2233]
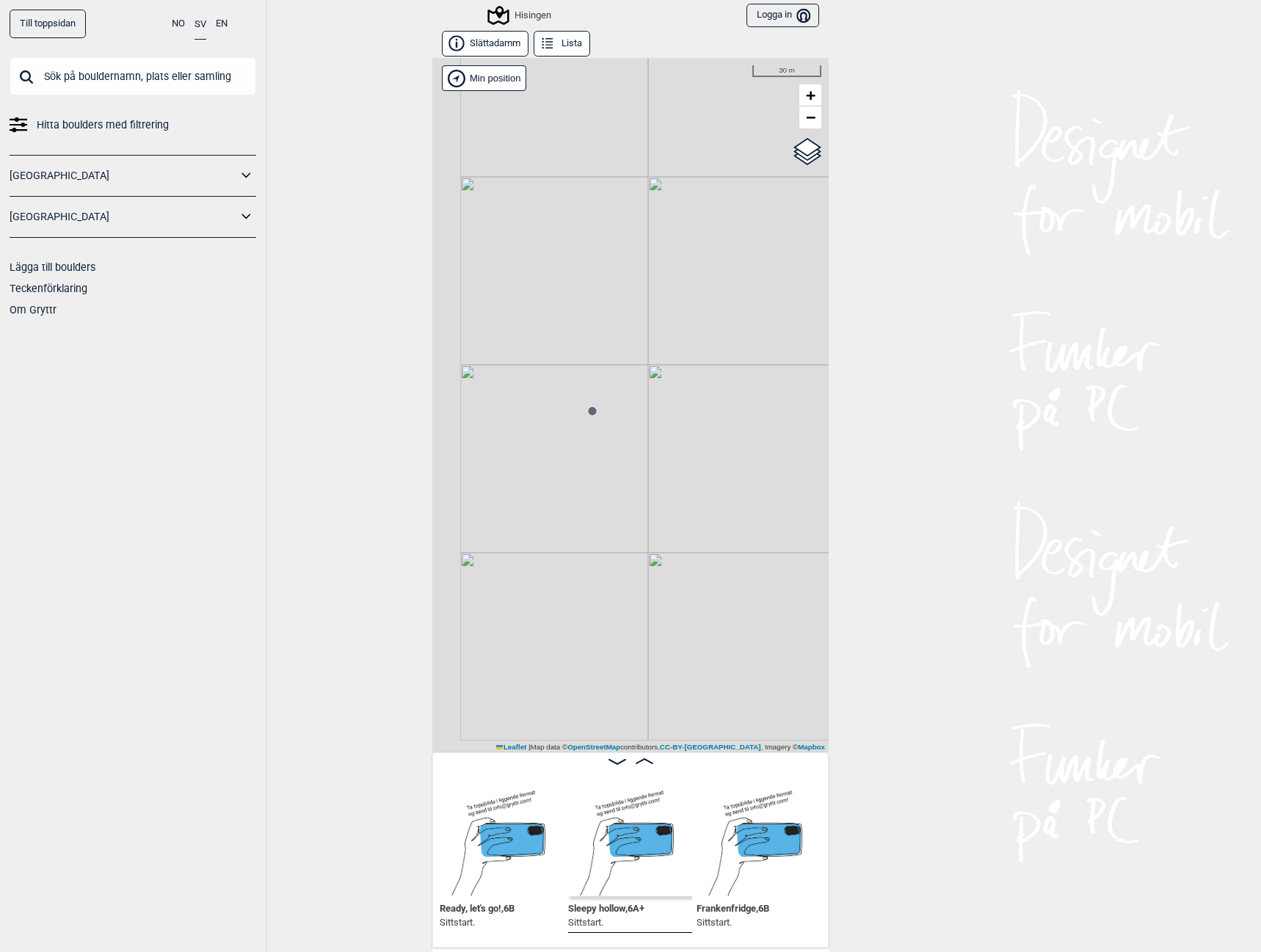
drag, startPoint x: 683, startPoint y: 485, endPoint x: 771, endPoint y: 382, distance: 135.5
click at [771, 382] on div "Hisingen Brukerens posisjon Min position 30 m + − OpenStreetMap Google satellit…" at bounding box center [630, 405] width 396 height 694
click at [588, 414] on circle at bounding box center [592, 411] width 9 height 9
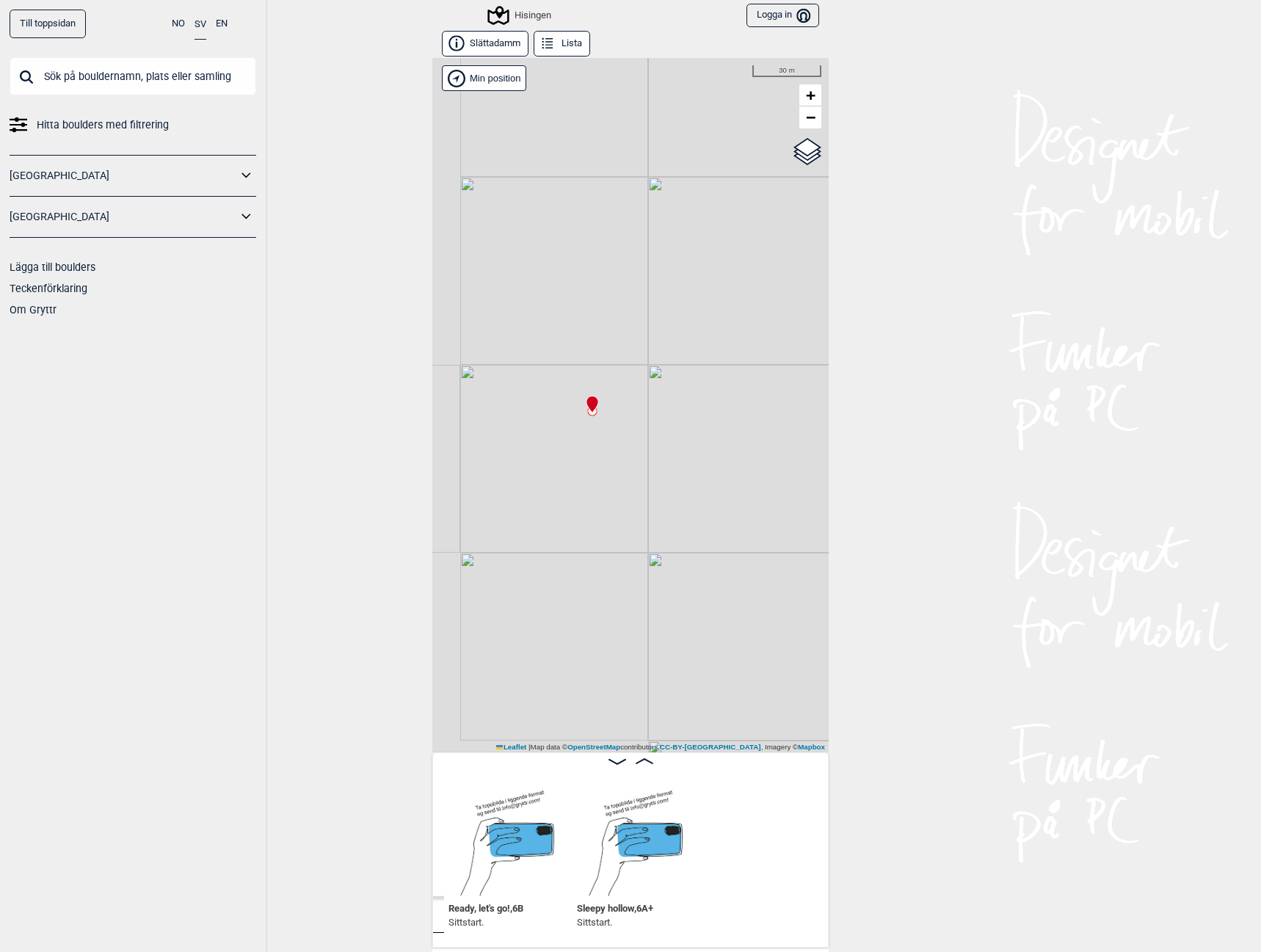
scroll to position [0, 1985]
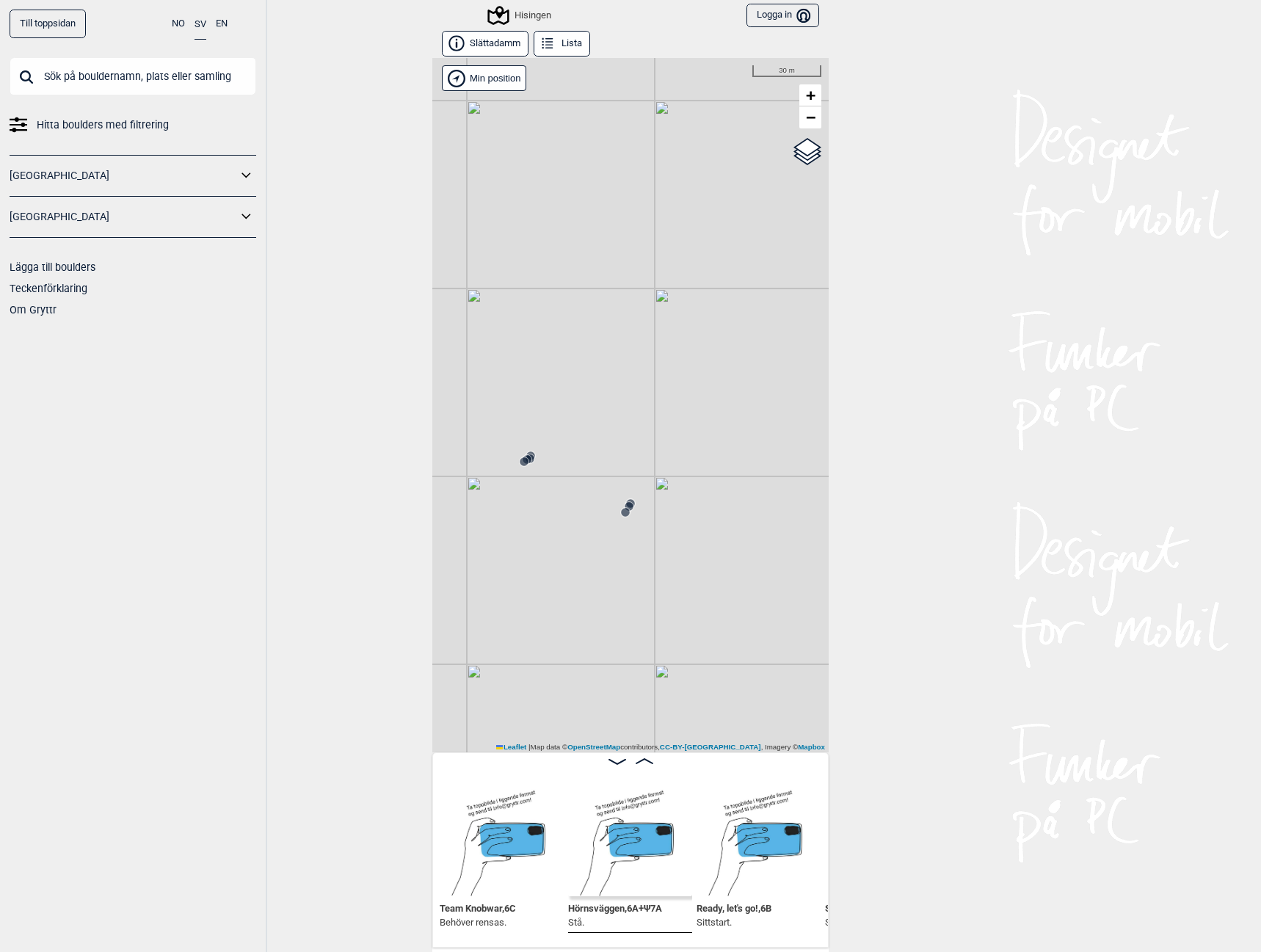
click at [621, 516] on circle at bounding box center [625, 512] width 9 height 9
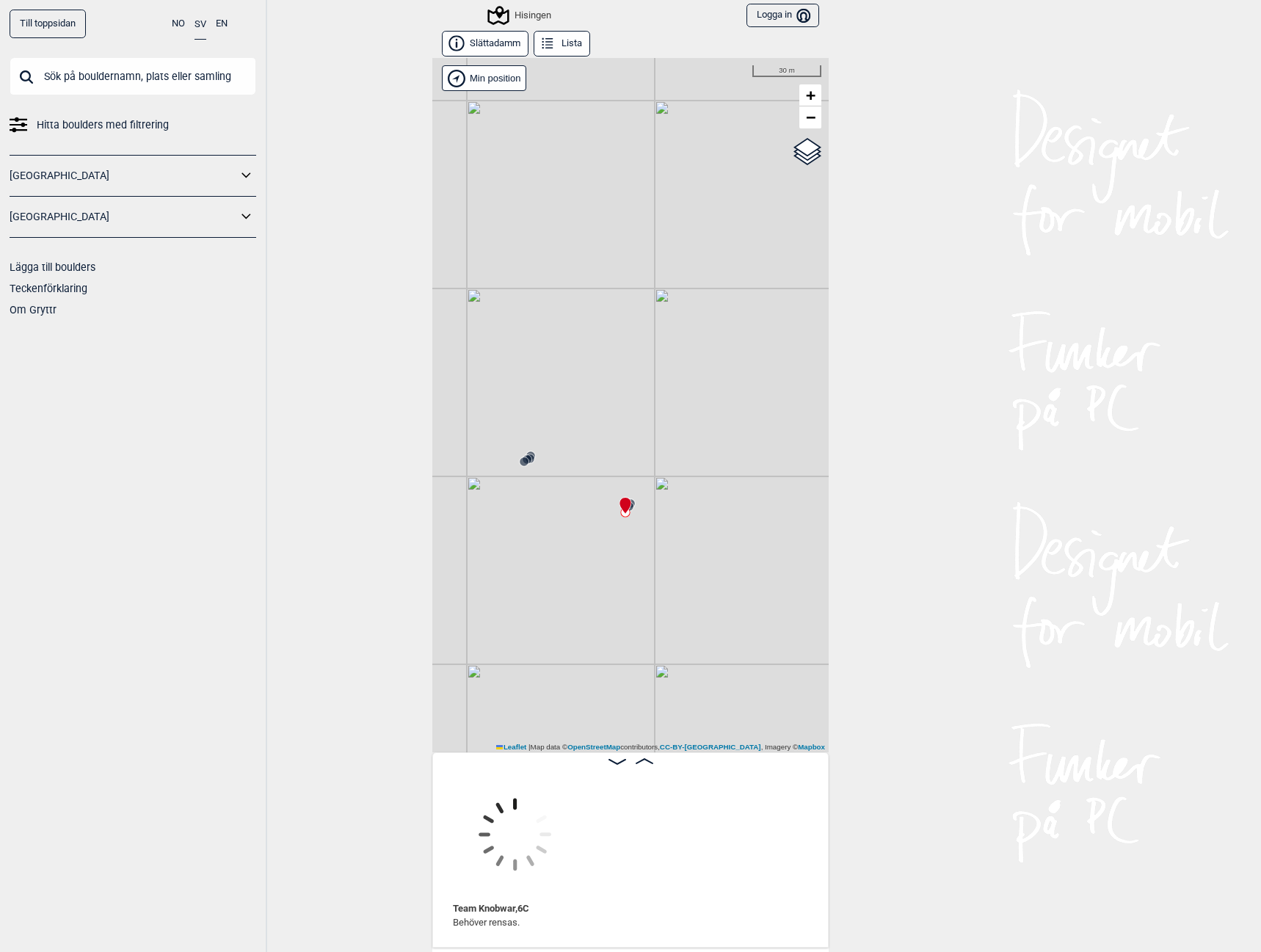
scroll to position [0, 1613]
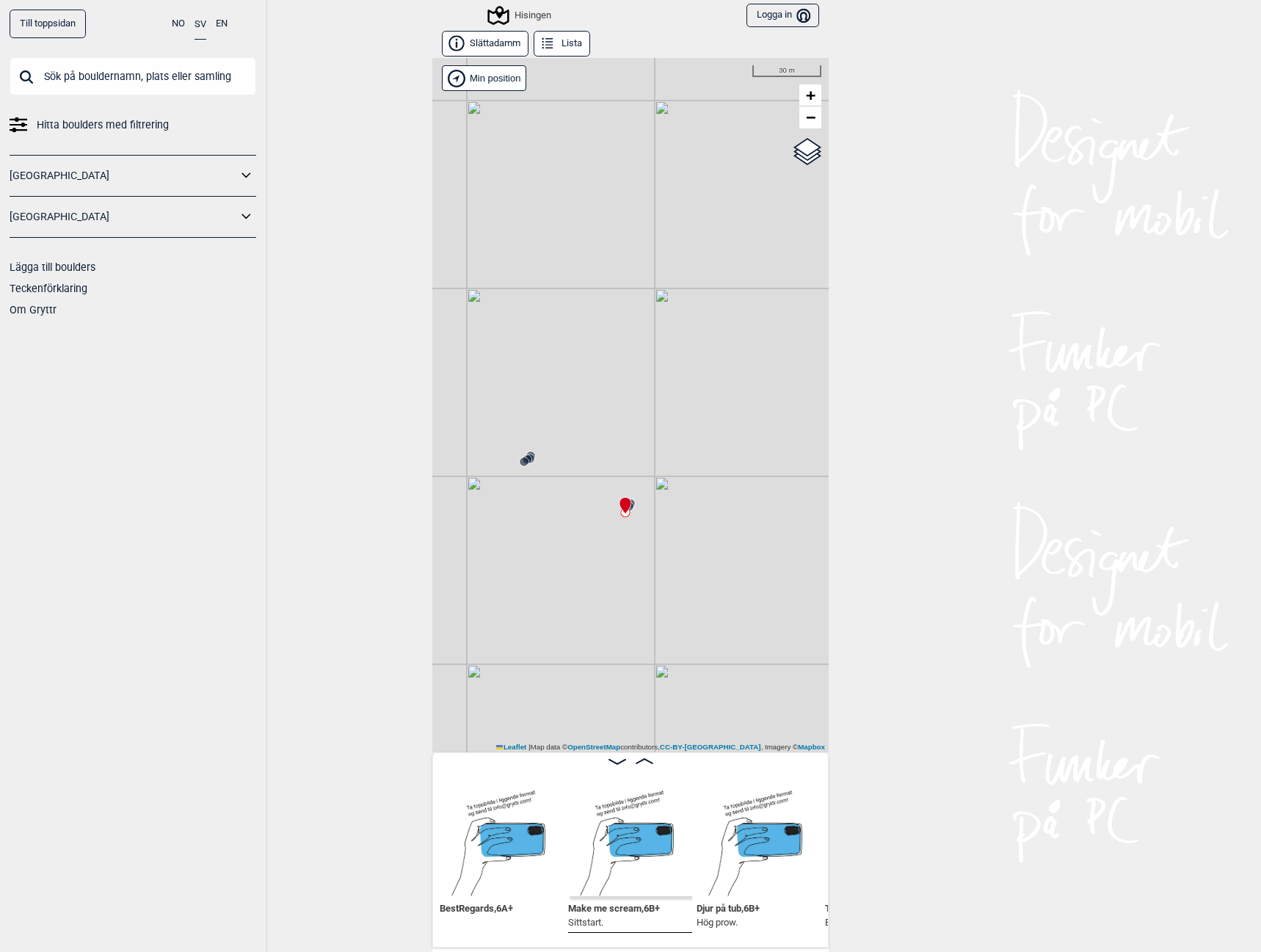
click at [525, 462] on icon at bounding box center [527, 459] width 12 height 12
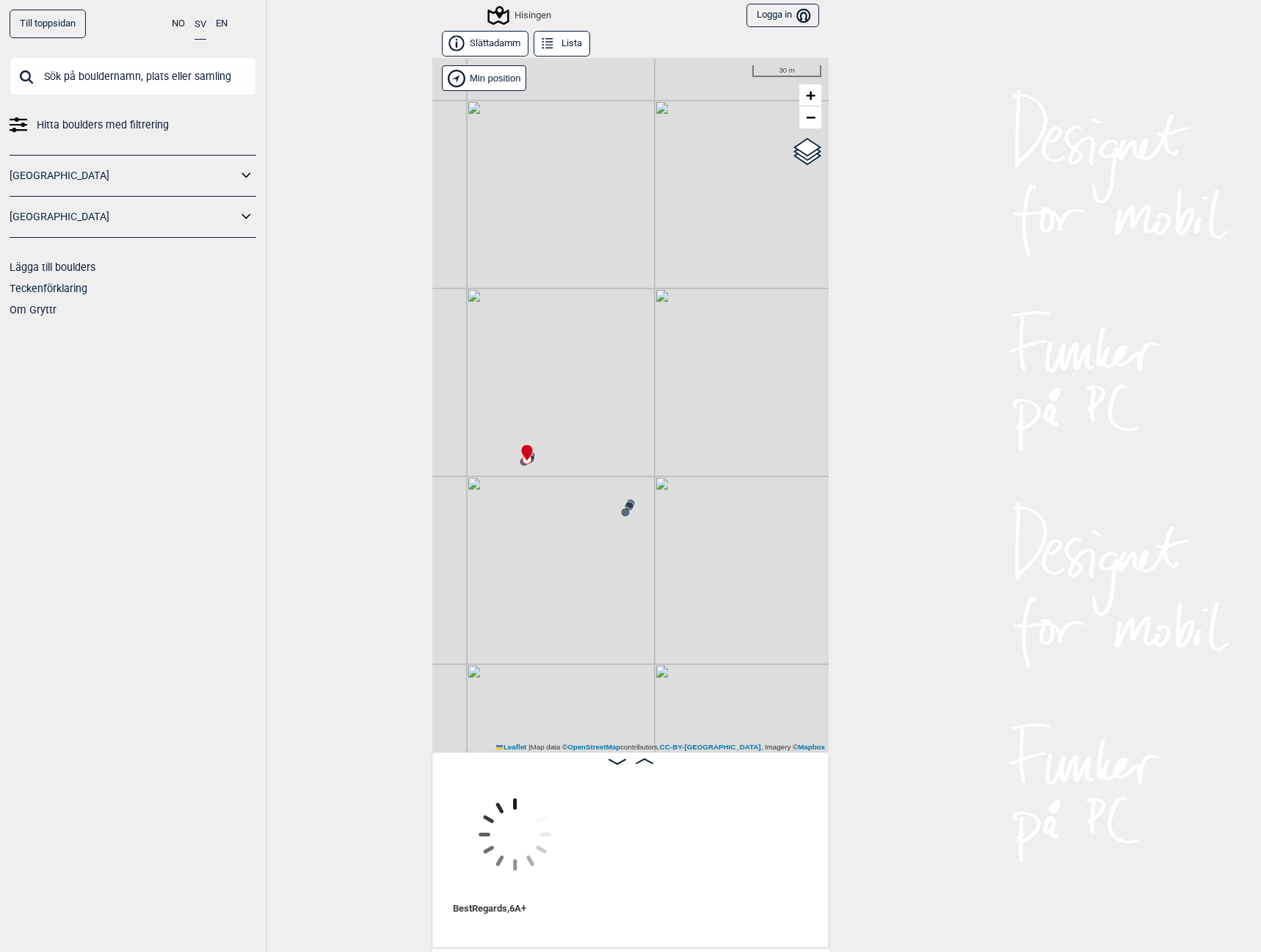
scroll to position [0, 1241]
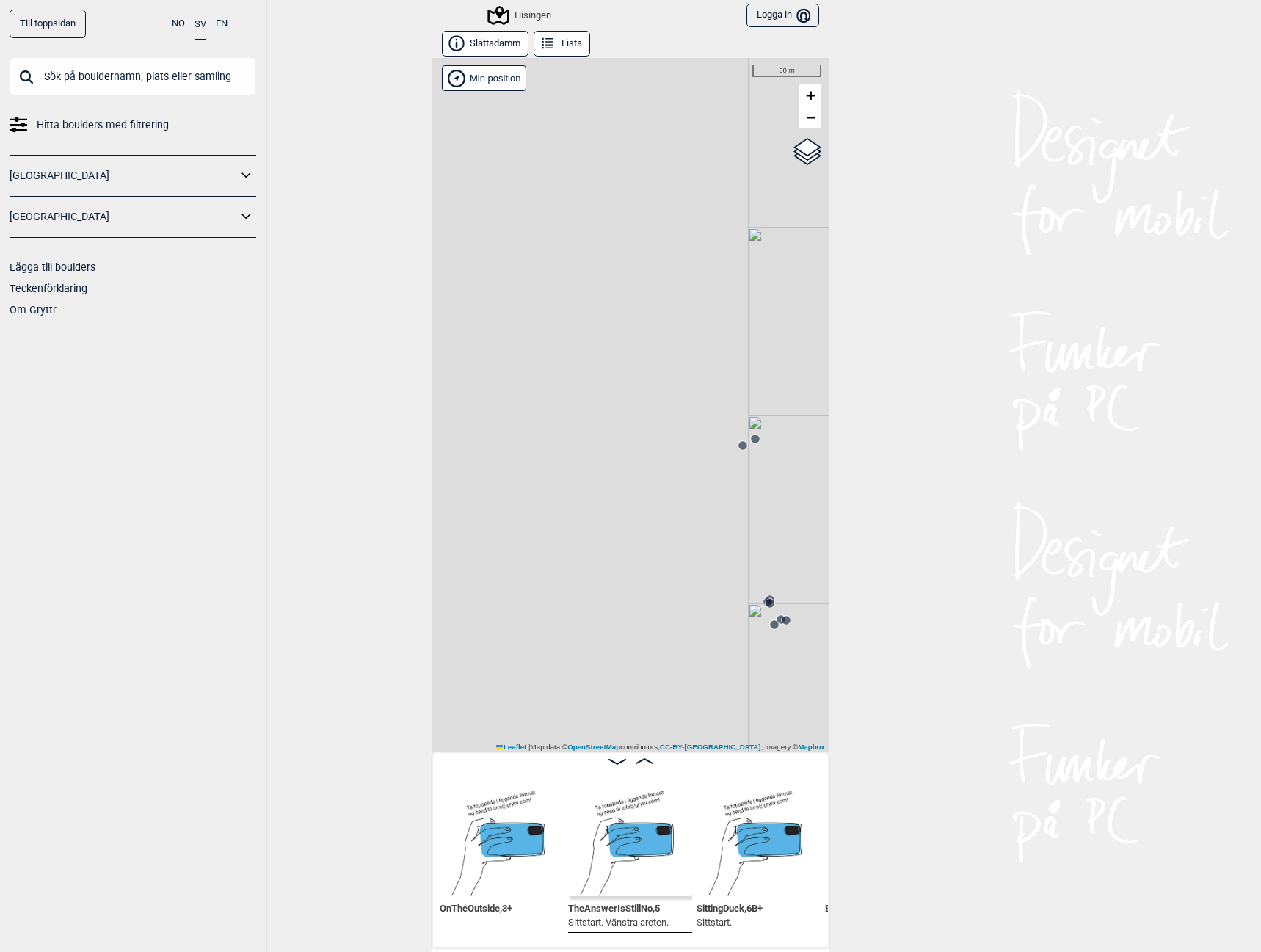
drag, startPoint x: 527, startPoint y: 601, endPoint x: 989, endPoint y: 539, distance: 466.1
click at [990, 539] on div "Till toppsidan NO SV EN Hitta boulders med filtrering Norge Sverige Lägga till …" at bounding box center [630, 476] width 1261 height 952
click at [760, 604] on circle at bounding box center [764, 603] width 9 height 9
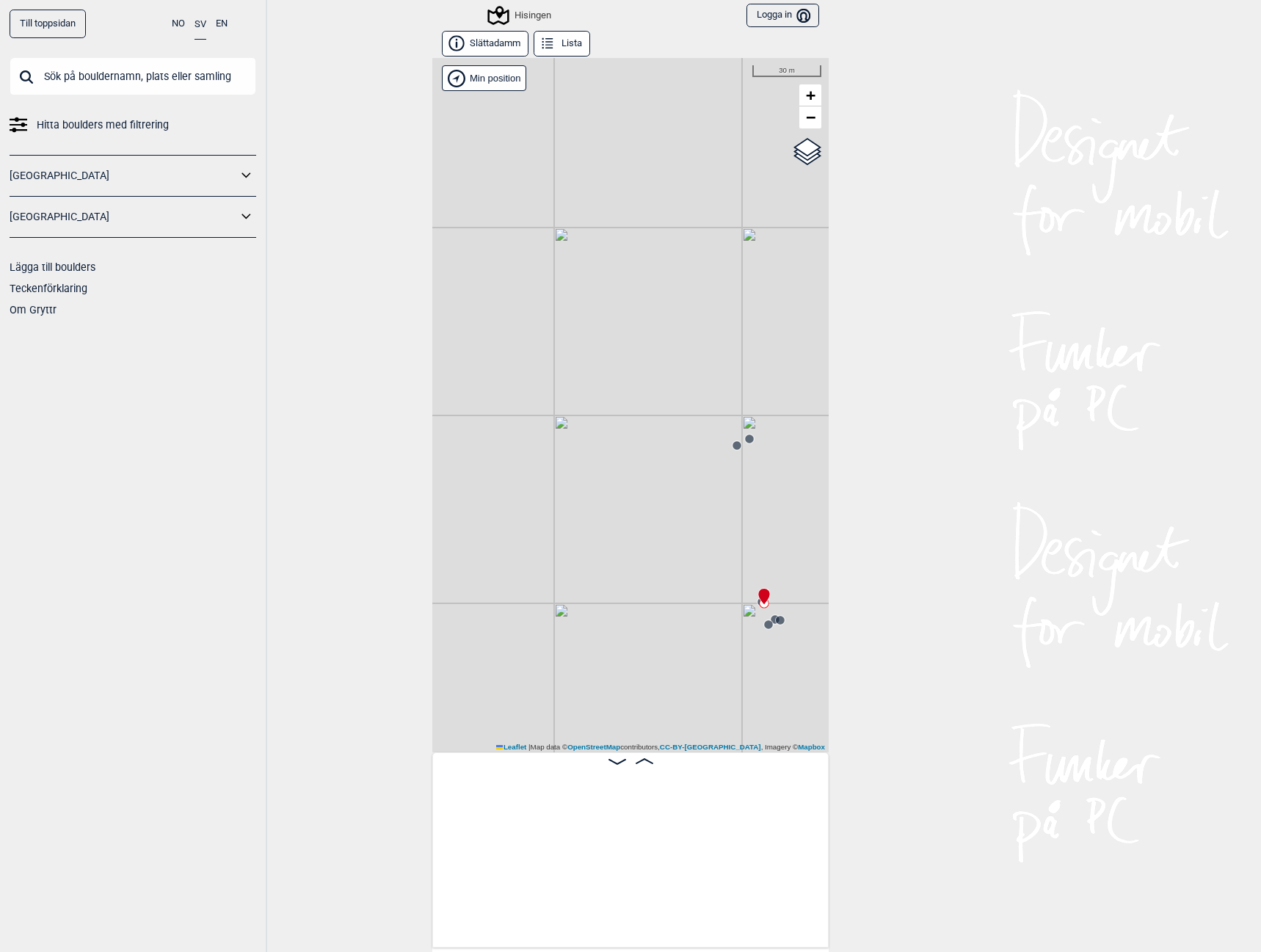
scroll to position [0, 373]
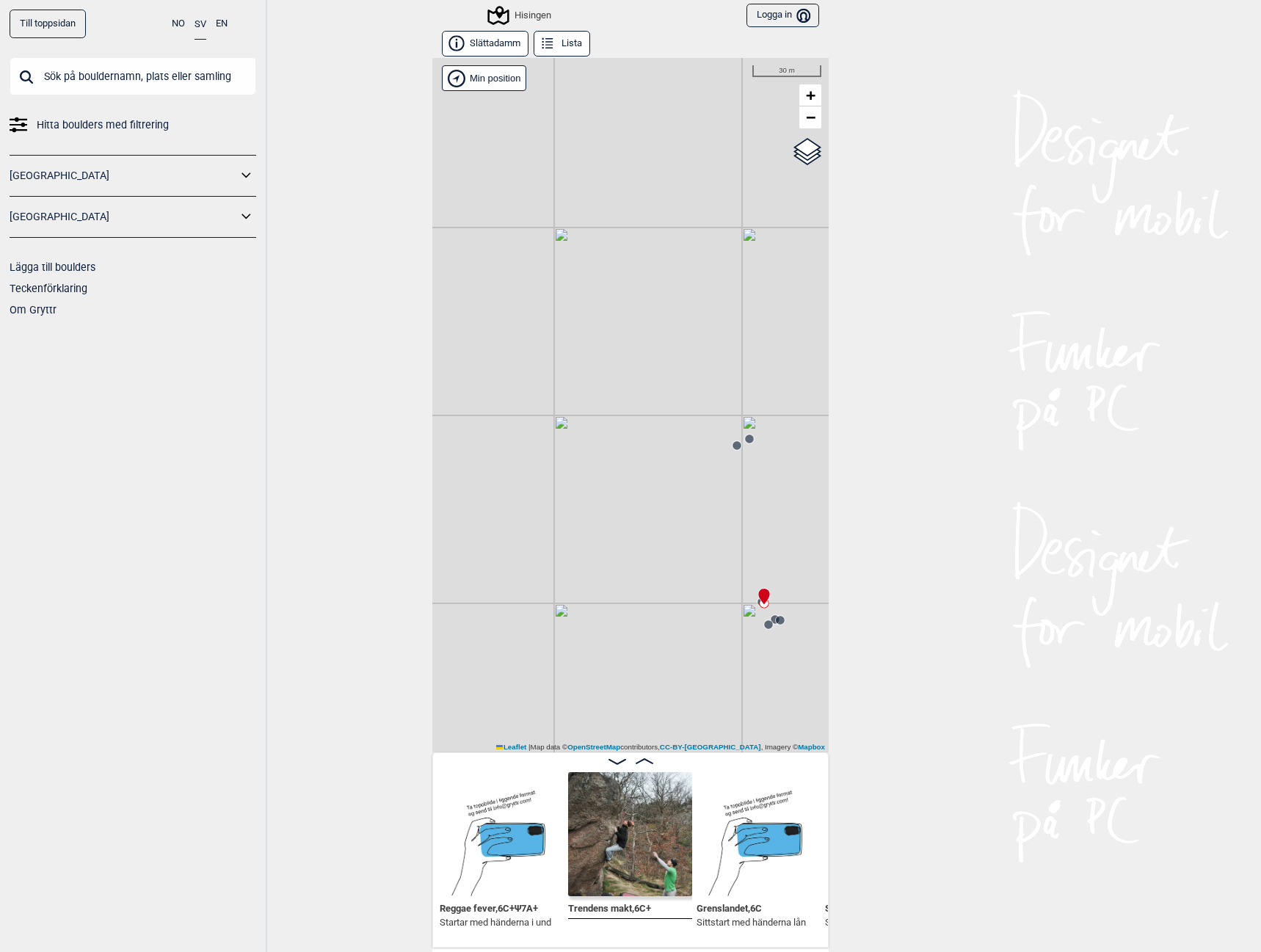
click at [639, 839] on img at bounding box center [630, 834] width 124 height 124
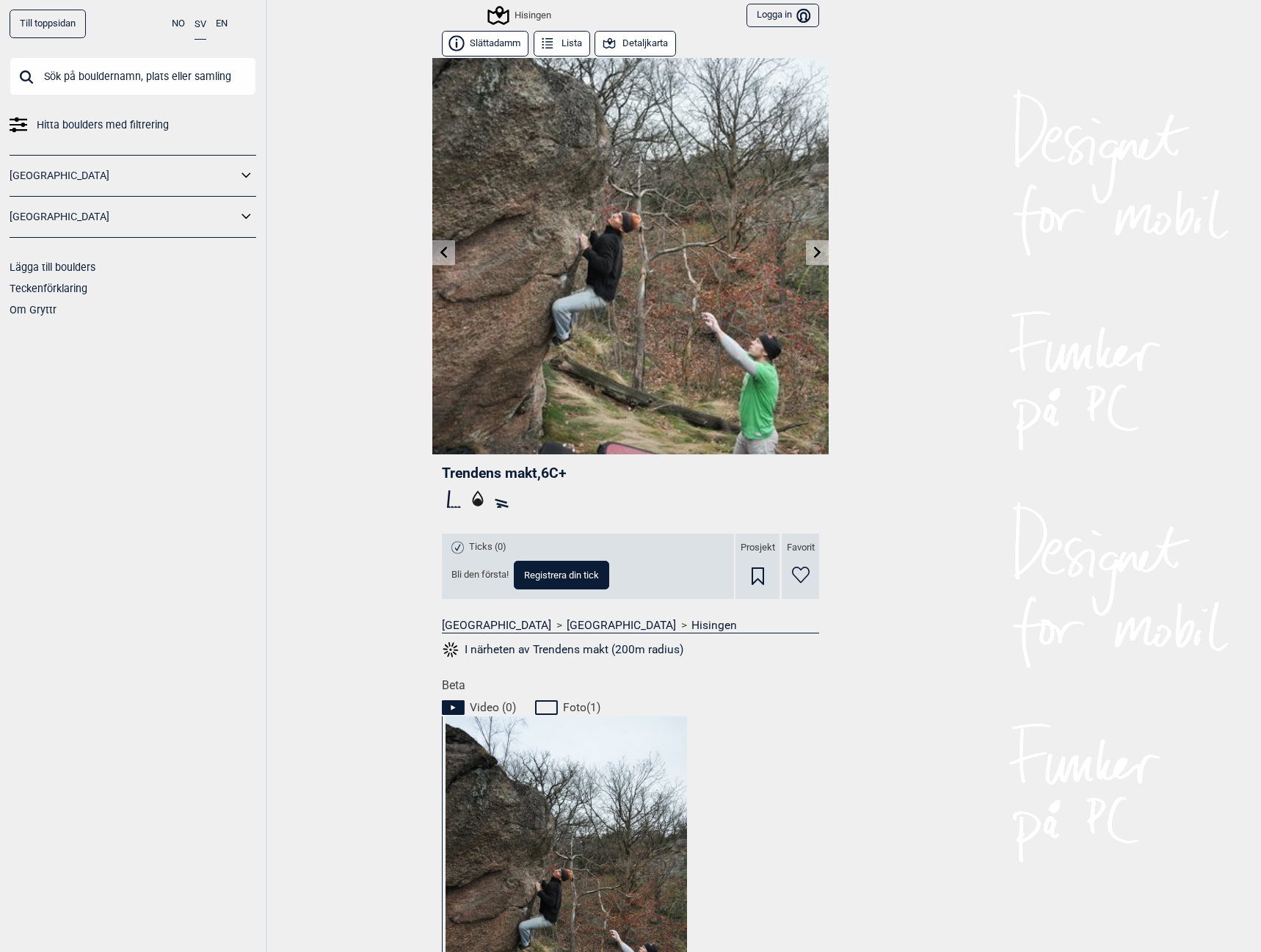
drag, startPoint x: 515, startPoint y: 17, endPoint x: 549, endPoint y: 42, distance: 42.2
click at [515, 17] on div "Hisingen" at bounding box center [520, 16] width 61 height 18
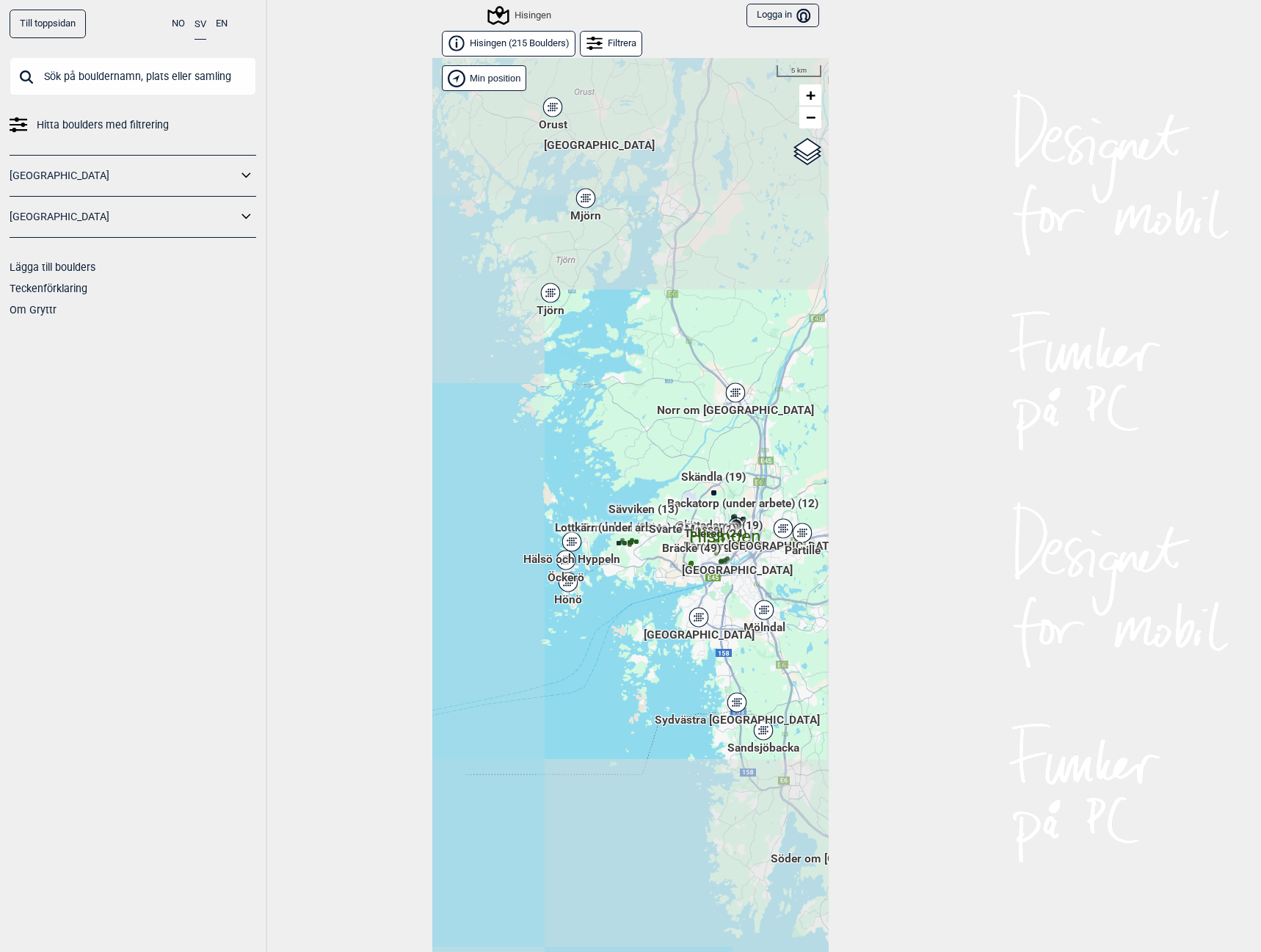
scroll to position [22, 0]
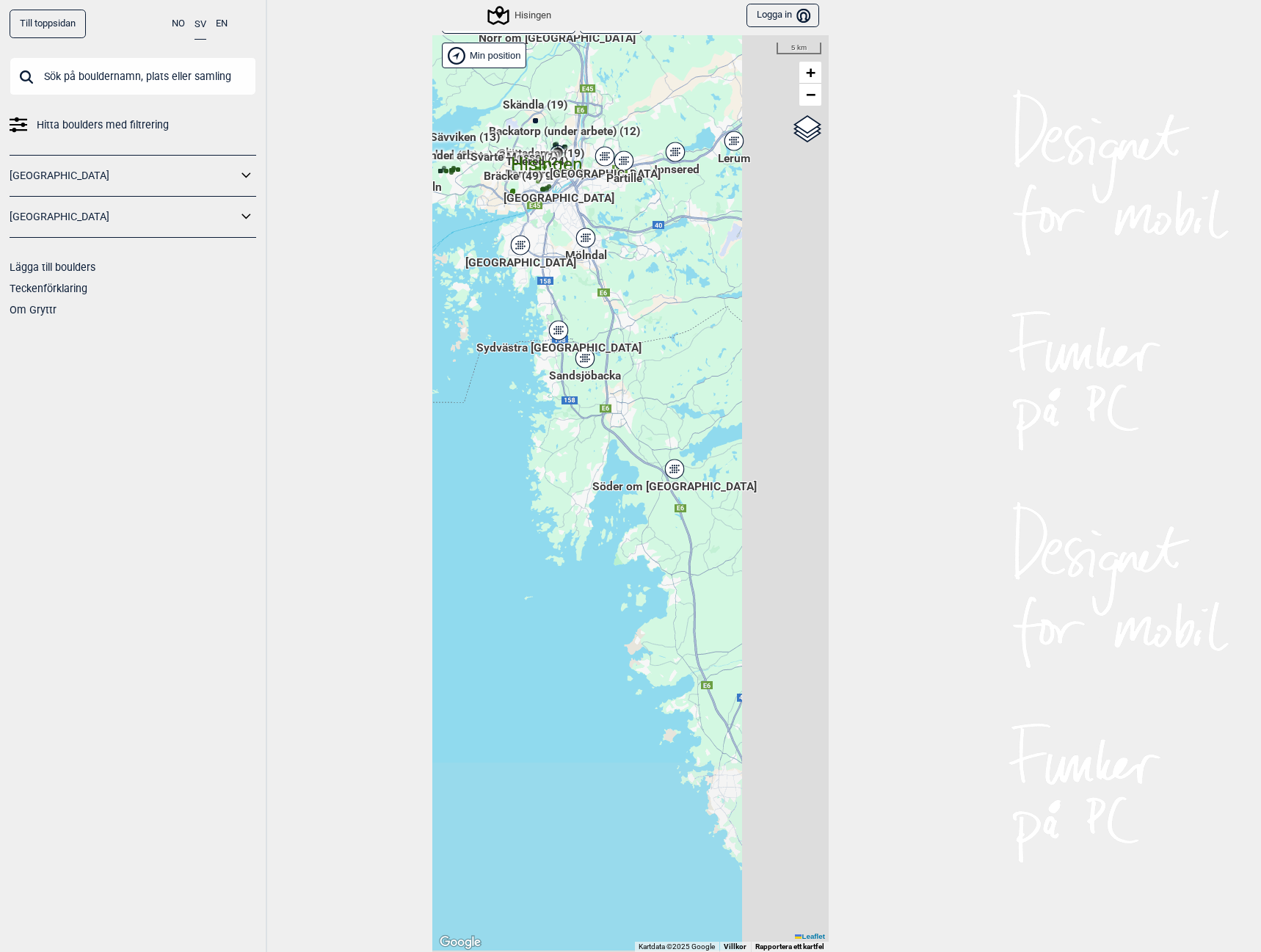
drag, startPoint x: 731, startPoint y: 705, endPoint x: 554, endPoint y: 355, distance: 392.2
click at [554, 355] on div "Hallingdal Gol Ål Stange Kolomoen Vallset Tangen Sørli Åsbygda Buskerud syd Kon…" at bounding box center [630, 494] width 396 height 917
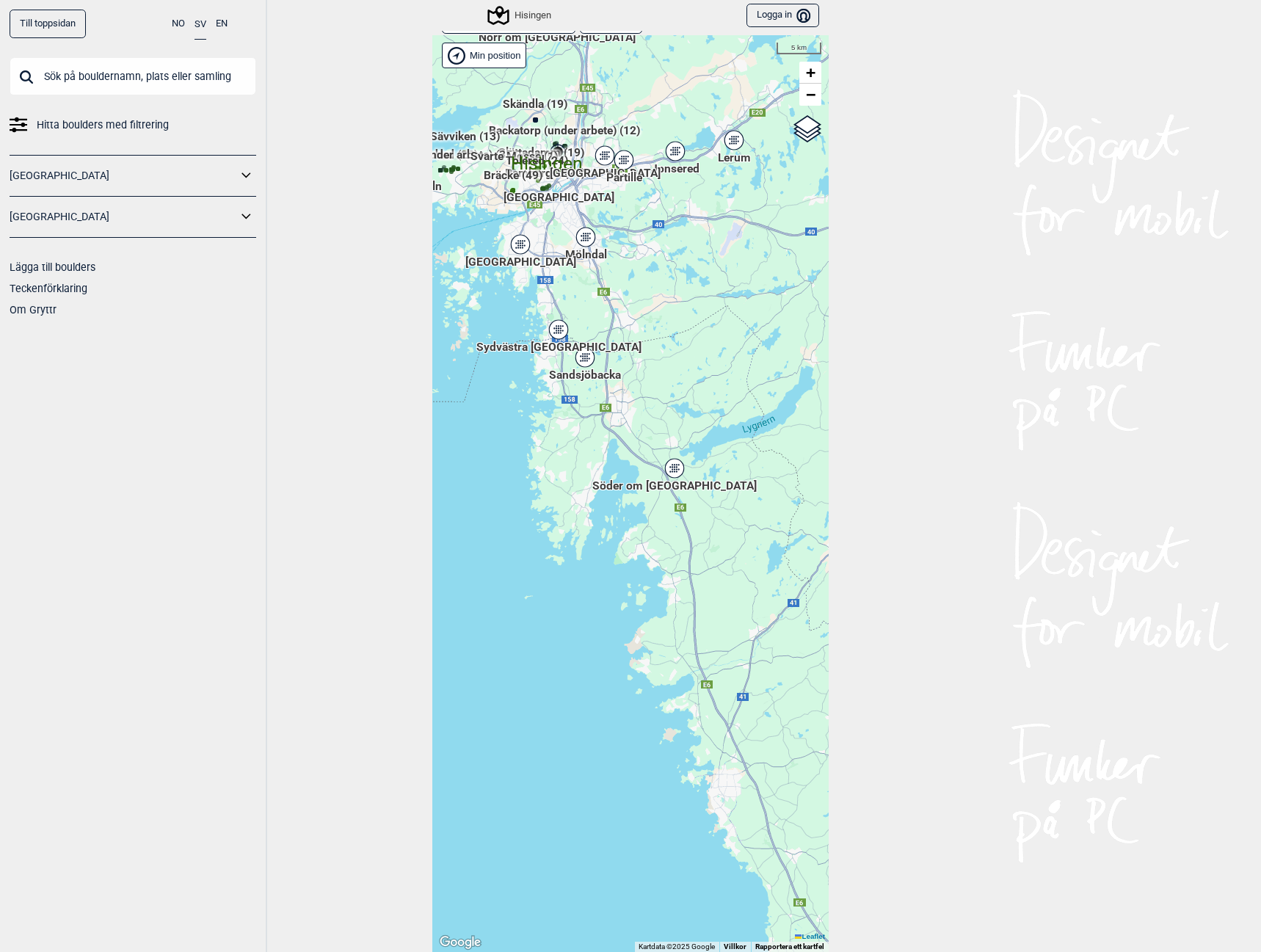
click at [670, 469] on div "Söder om [GEOGRAPHIC_DATA]" at bounding box center [674, 468] width 9 height 9
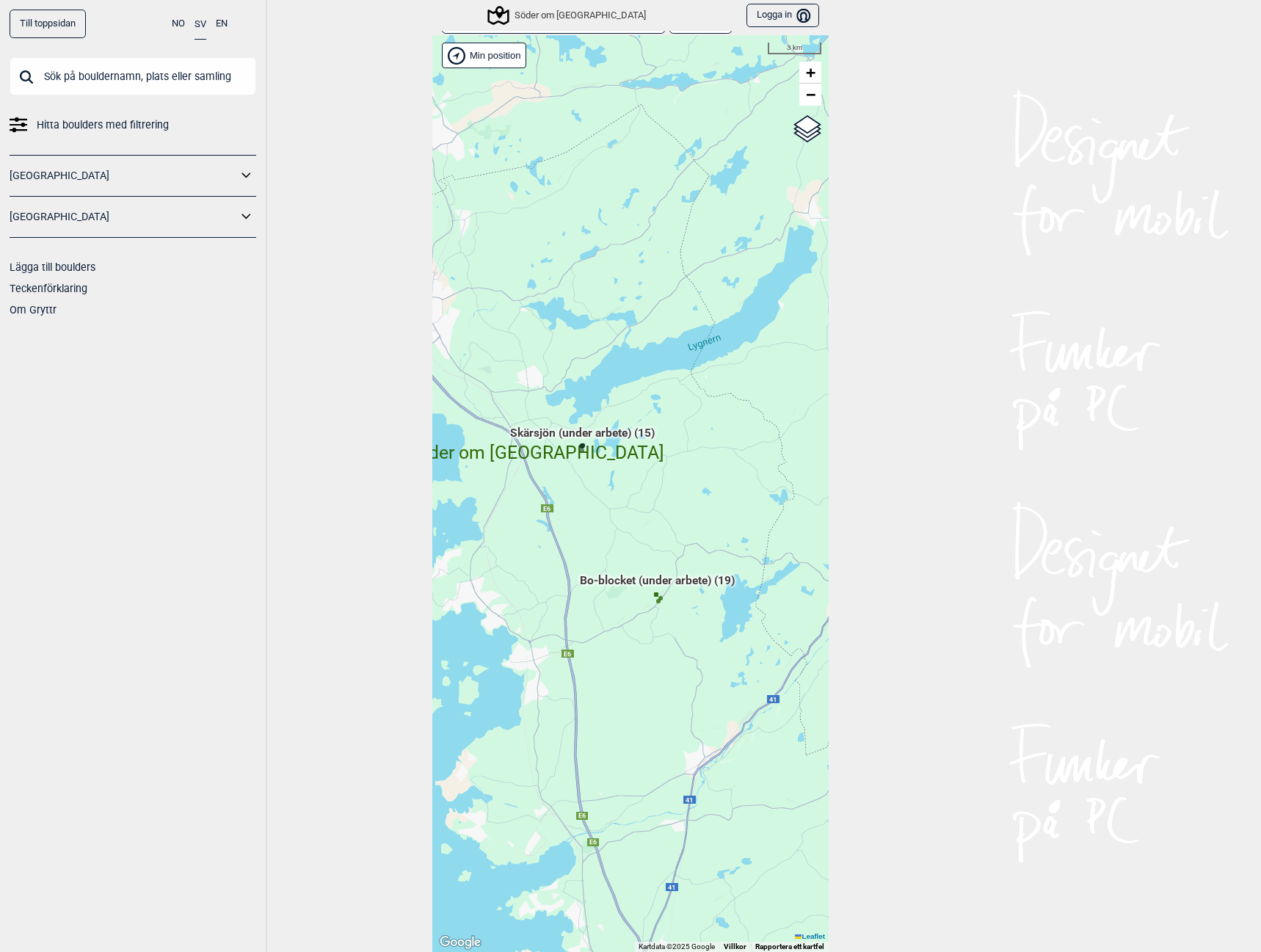
drag, startPoint x: 759, startPoint y: 727, endPoint x: 622, endPoint y: 693, distance: 141.2
click at [622, 693] on div "Hallingdal Gol Ål Stange Kolomoen Vallset Tangen Sørli Åsbygda Buskerud syd Kon…" at bounding box center [630, 494] width 396 height 917
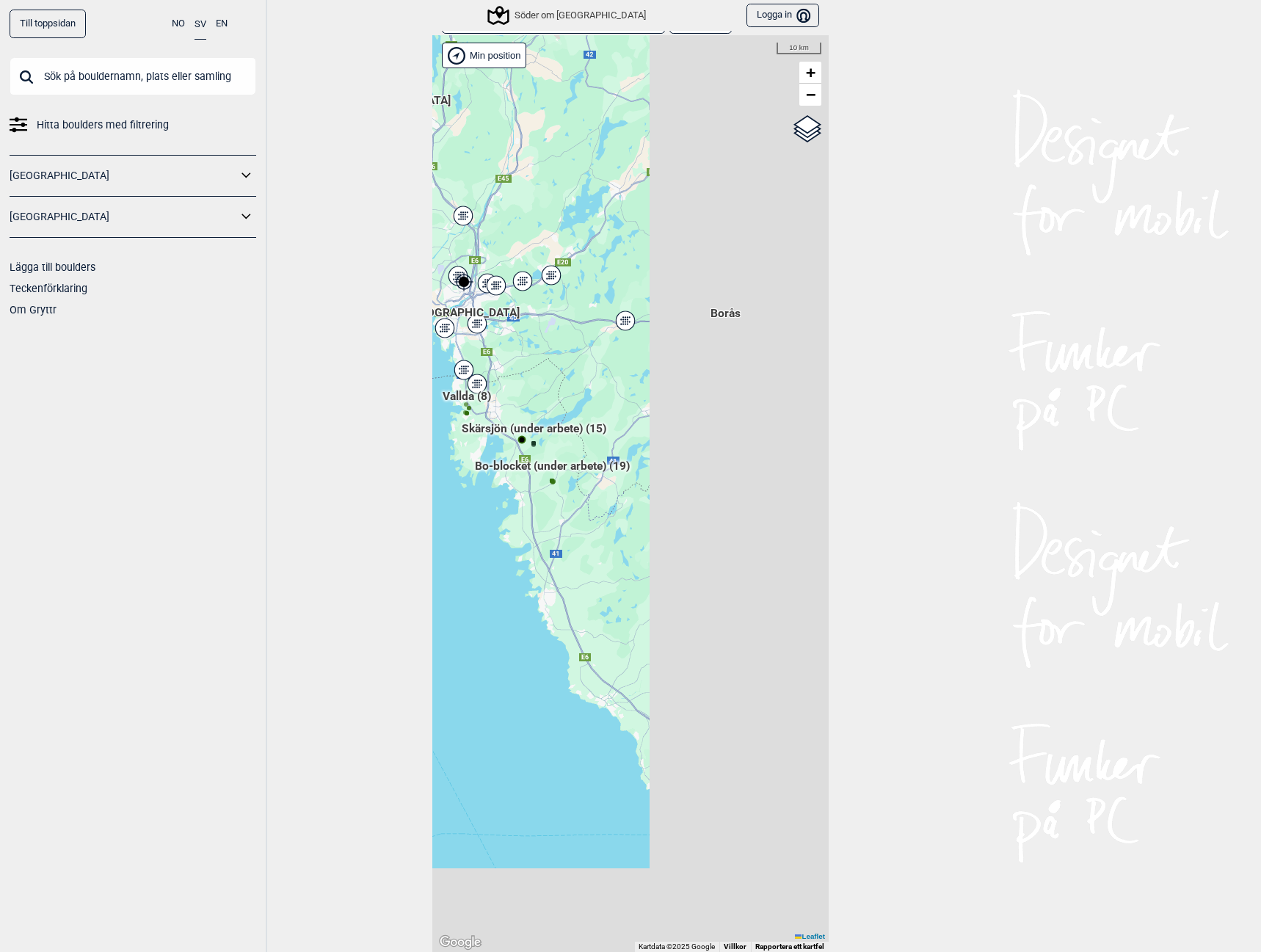
drag, startPoint x: 741, startPoint y: 716, endPoint x: 475, endPoint y: 513, distance: 334.6
click at [479, 525] on div "Hallingdal Stange Buskerud syd Oslo og omegn Follo Østfold Drammen/Asker" at bounding box center [630, 494] width 396 height 917
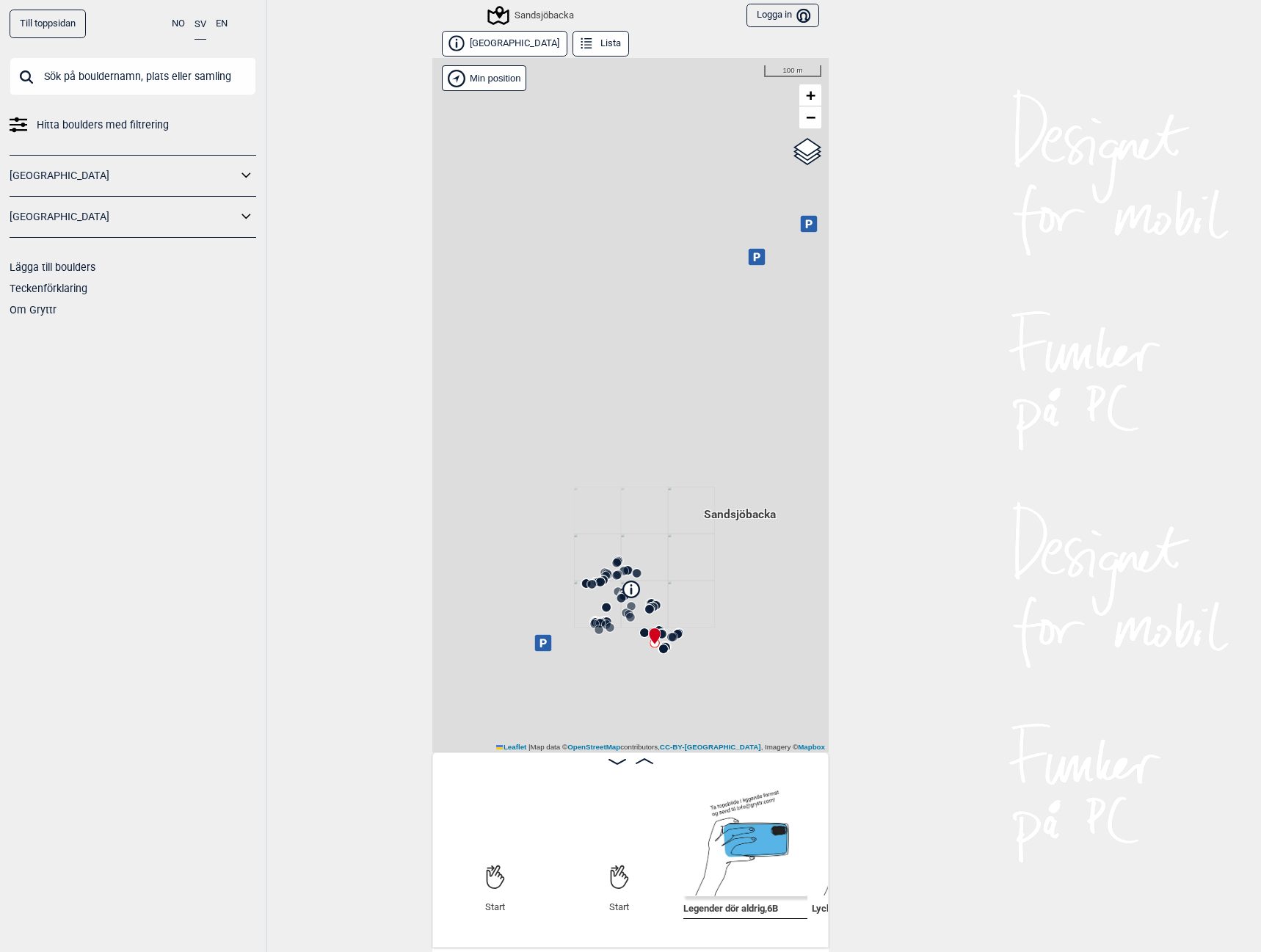
scroll to position [0, 115]
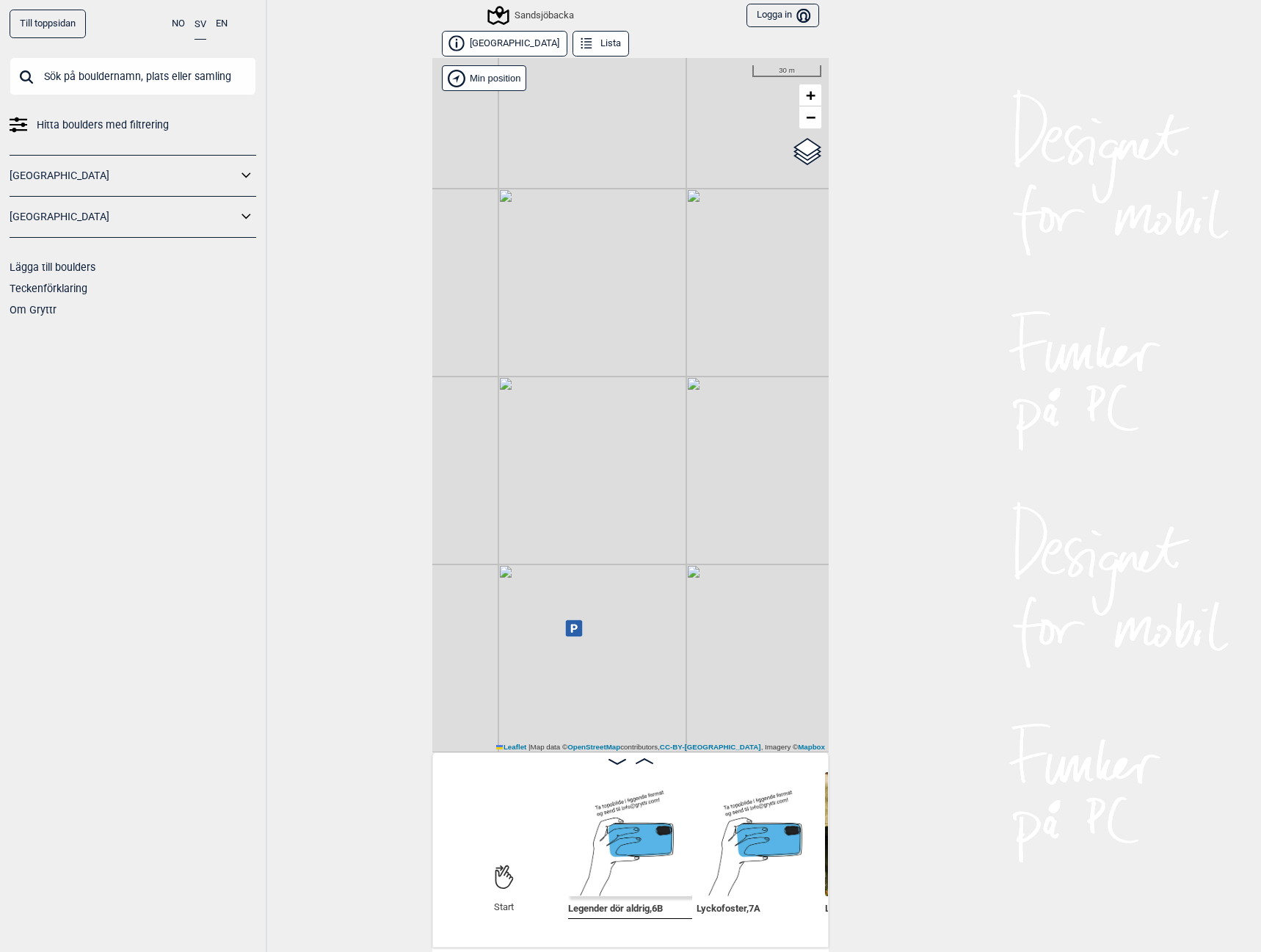
click at [571, 631] on icon at bounding box center [574, 628] width 7 height 8
click at [595, 589] on link "Finn vägen i Google maps >" at bounding box center [566, 586] width 127 height 11
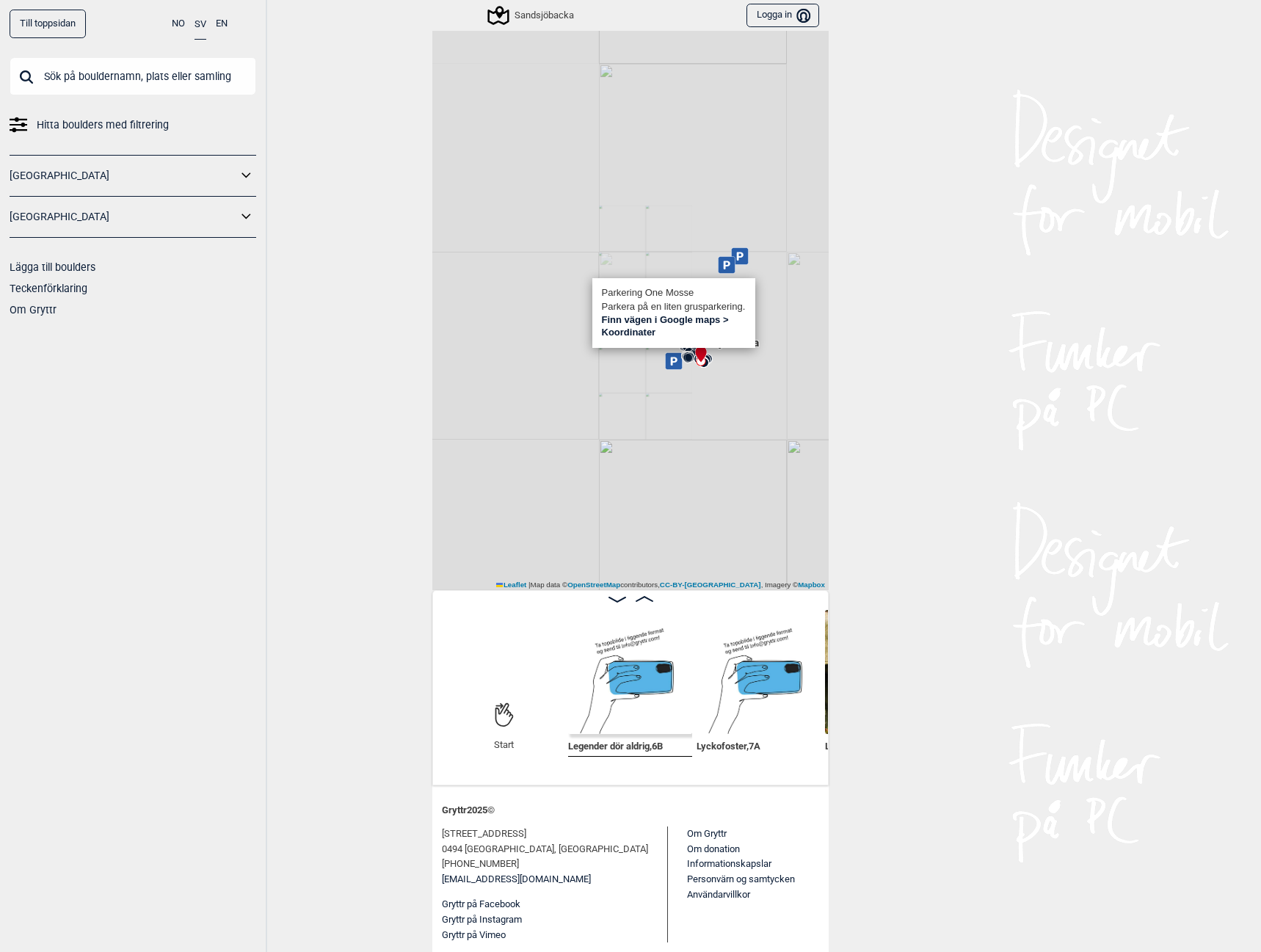
scroll to position [58, 0]
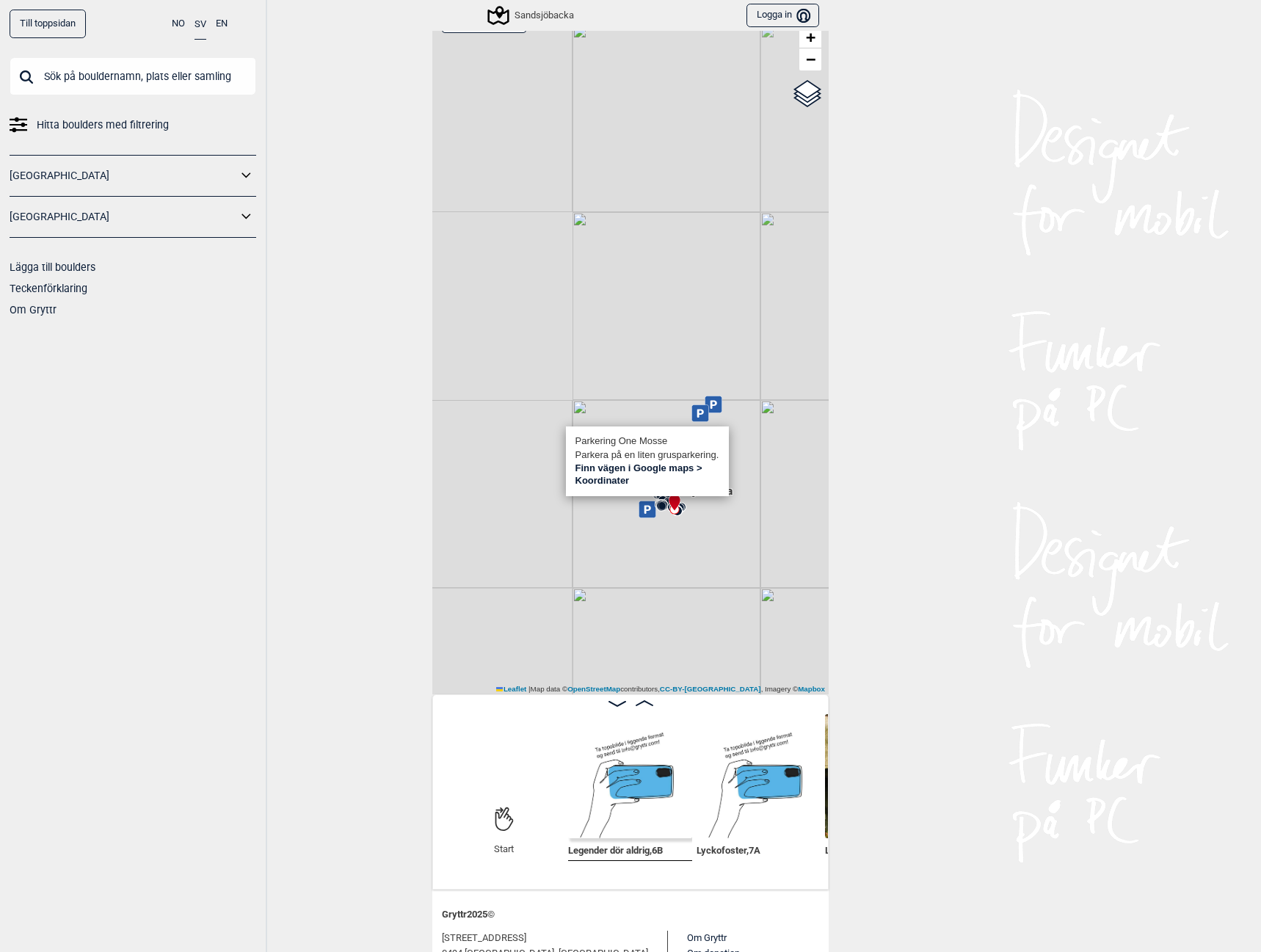
drag, startPoint x: 737, startPoint y: 379, endPoint x: 691, endPoint y: 448, distance: 82.9
click at [691, 448] on div "Sandsjöbacka" at bounding box center [630, 347] width 396 height 694
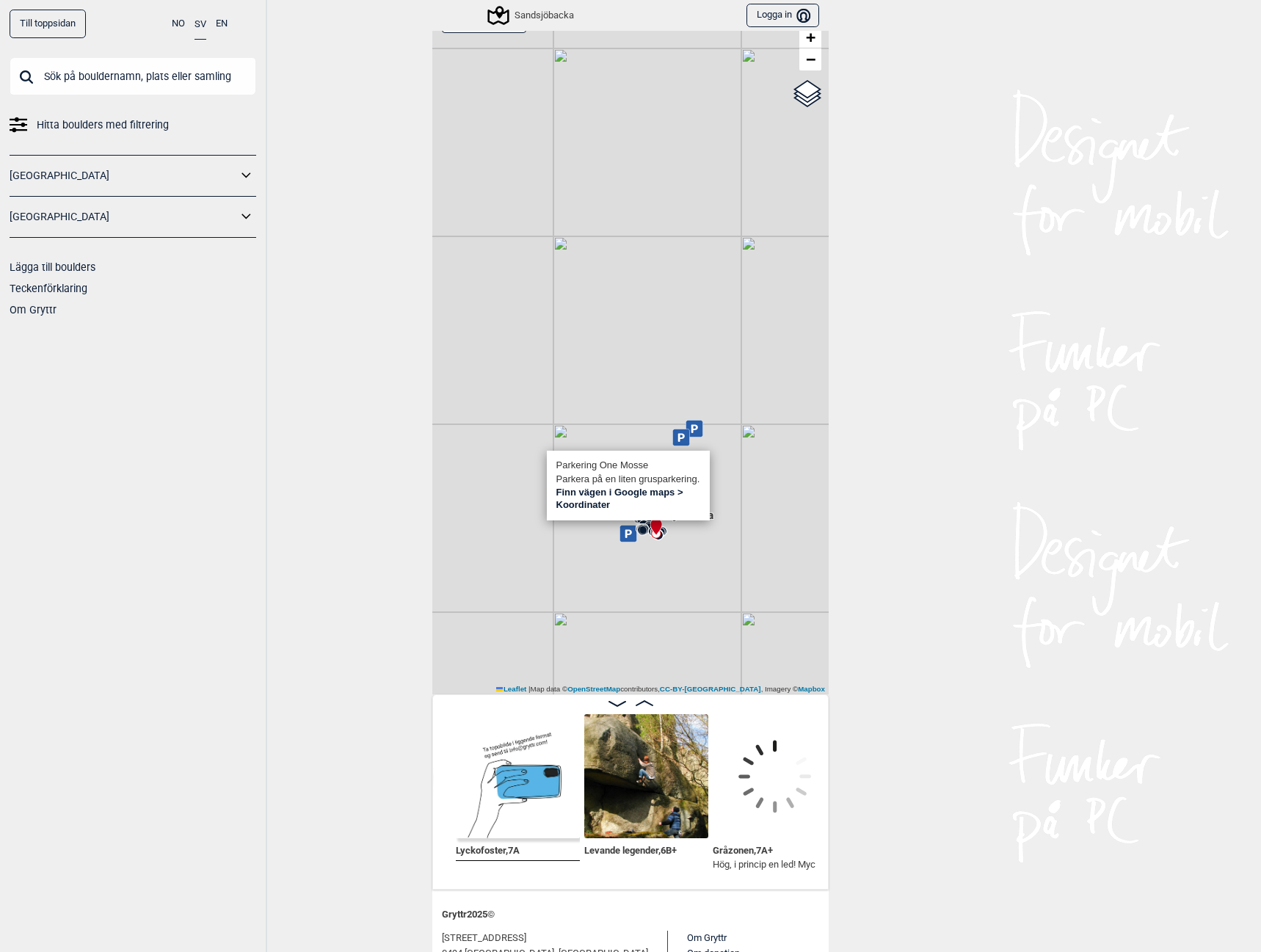
scroll to position [0, 414]
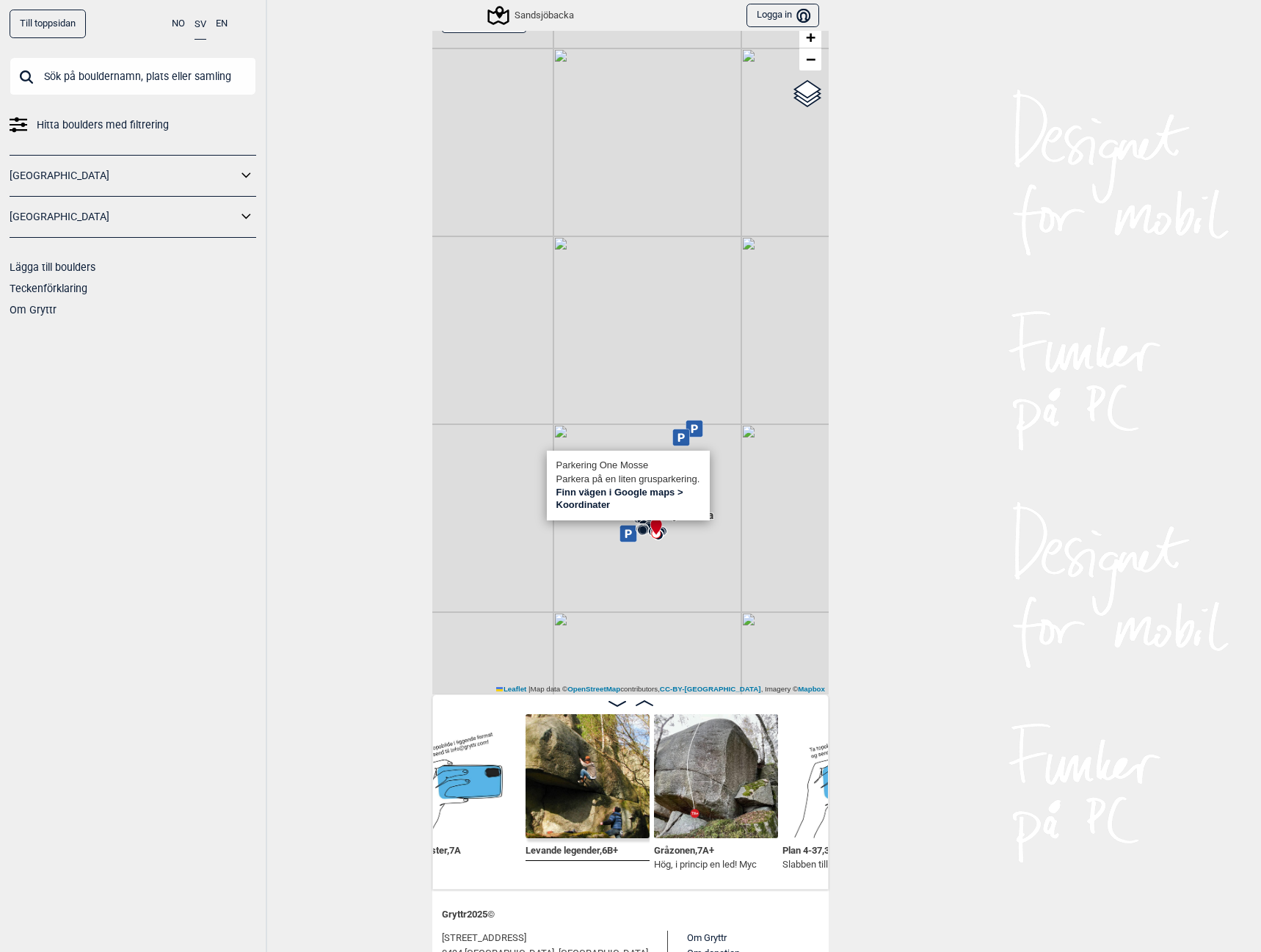
click at [588, 805] on img at bounding box center [587, 775] width 124 height 124
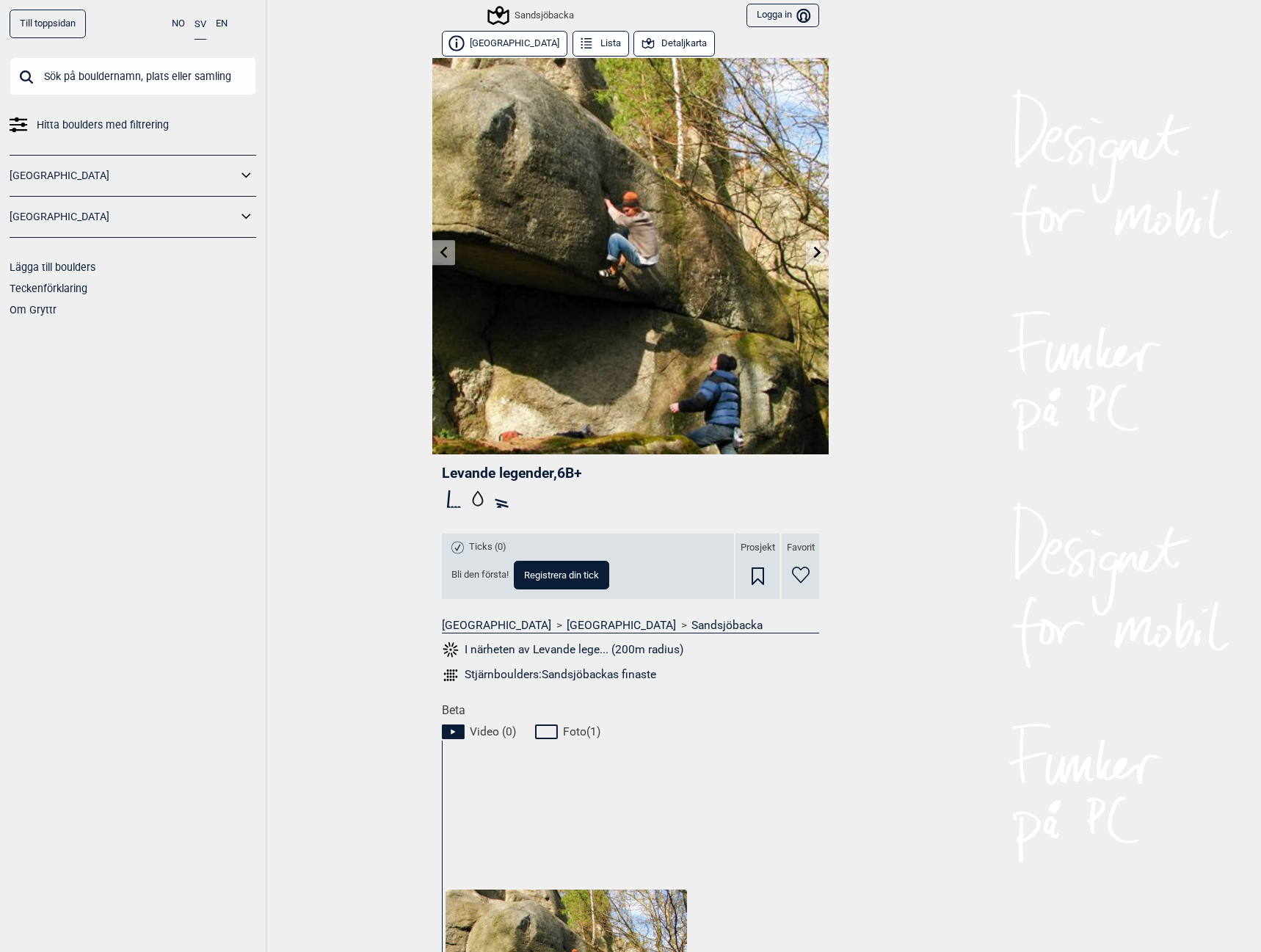
click at [256, 483] on div "Till toppsidan NO SV EN Hitta boulders med filtrering [GEOGRAPHIC_DATA] [GEOGRA…" at bounding box center [134, 476] width 267 height 952
click at [812, 252] on icon at bounding box center [818, 252] width 12 height 12
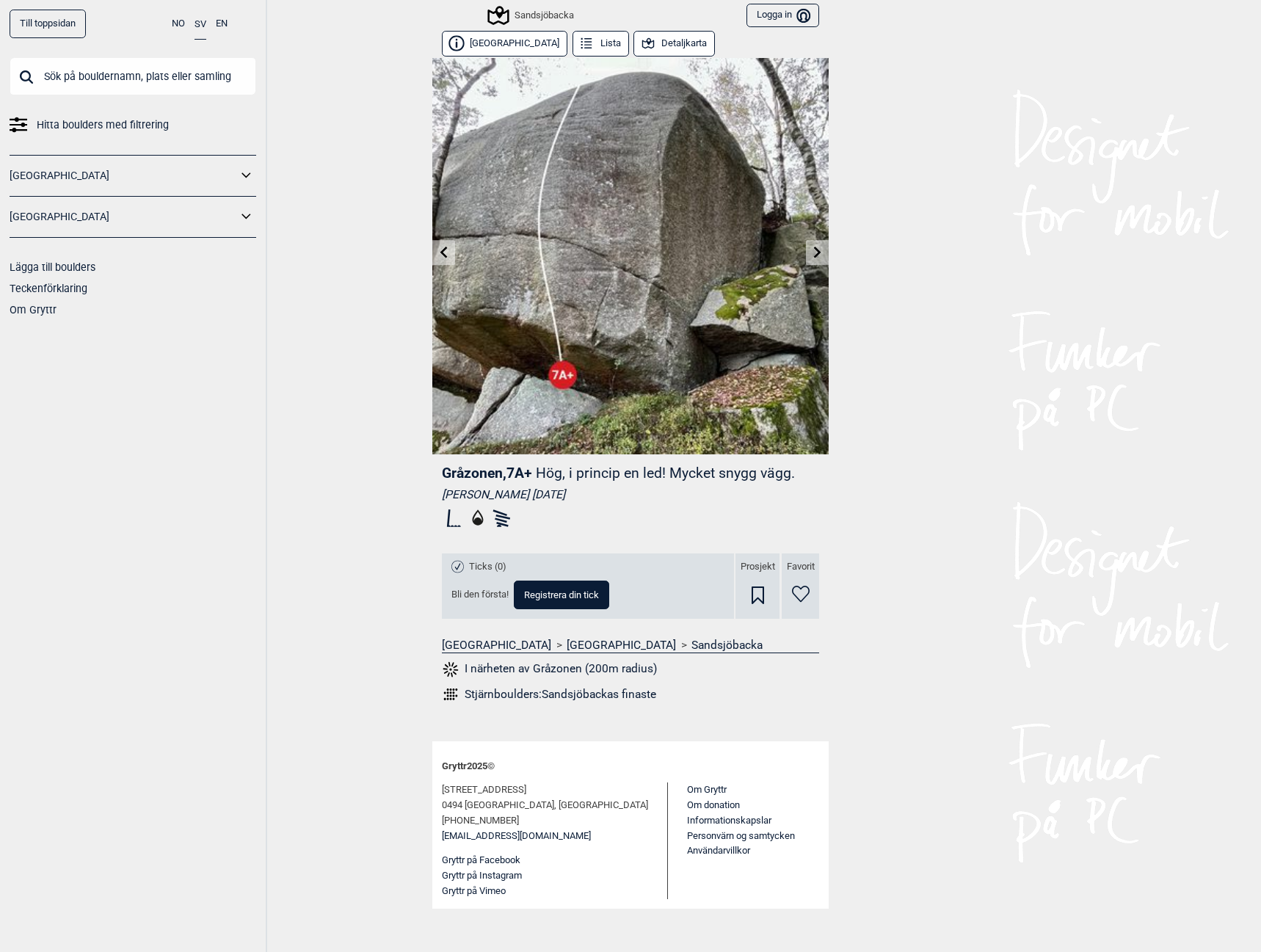
click at [818, 246] on icon at bounding box center [818, 252] width 12 height 12
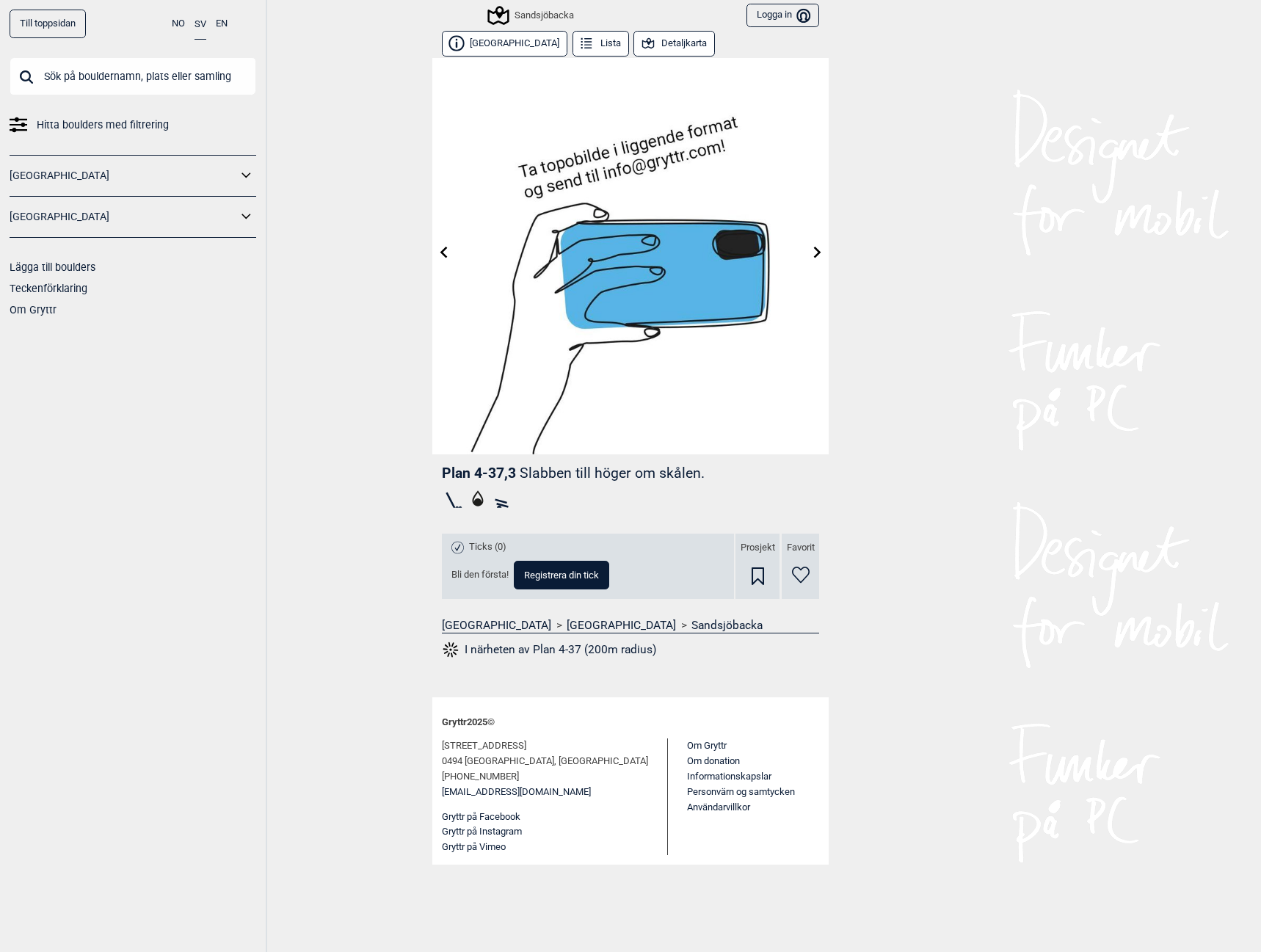
click at [816, 251] on icon at bounding box center [818, 252] width 12 height 12
click at [811, 250] on link at bounding box center [816, 253] width 22 height 24
click at [814, 245] on link at bounding box center [816, 253] width 22 height 24
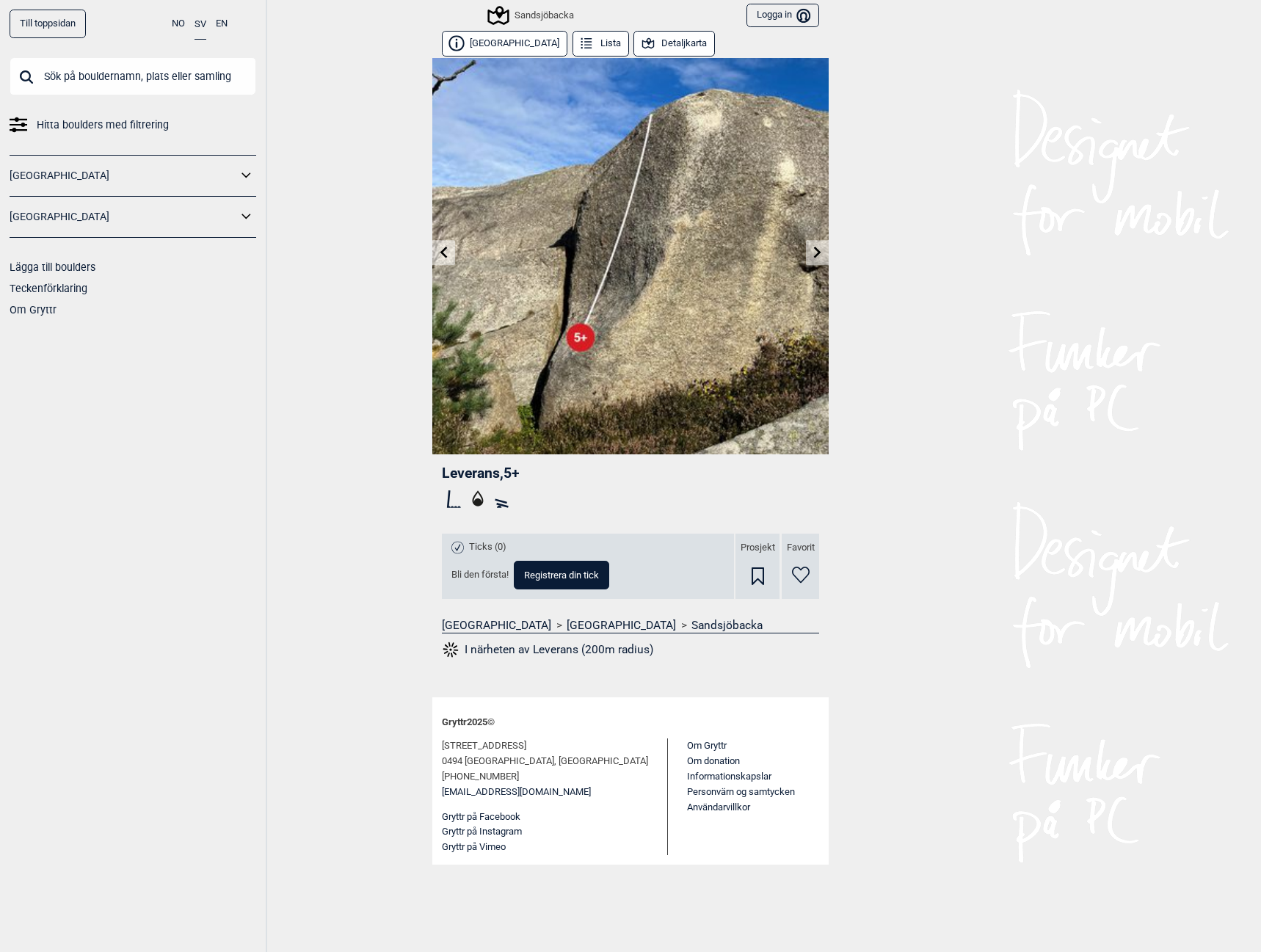
click at [809, 245] on link at bounding box center [816, 253] width 22 height 24
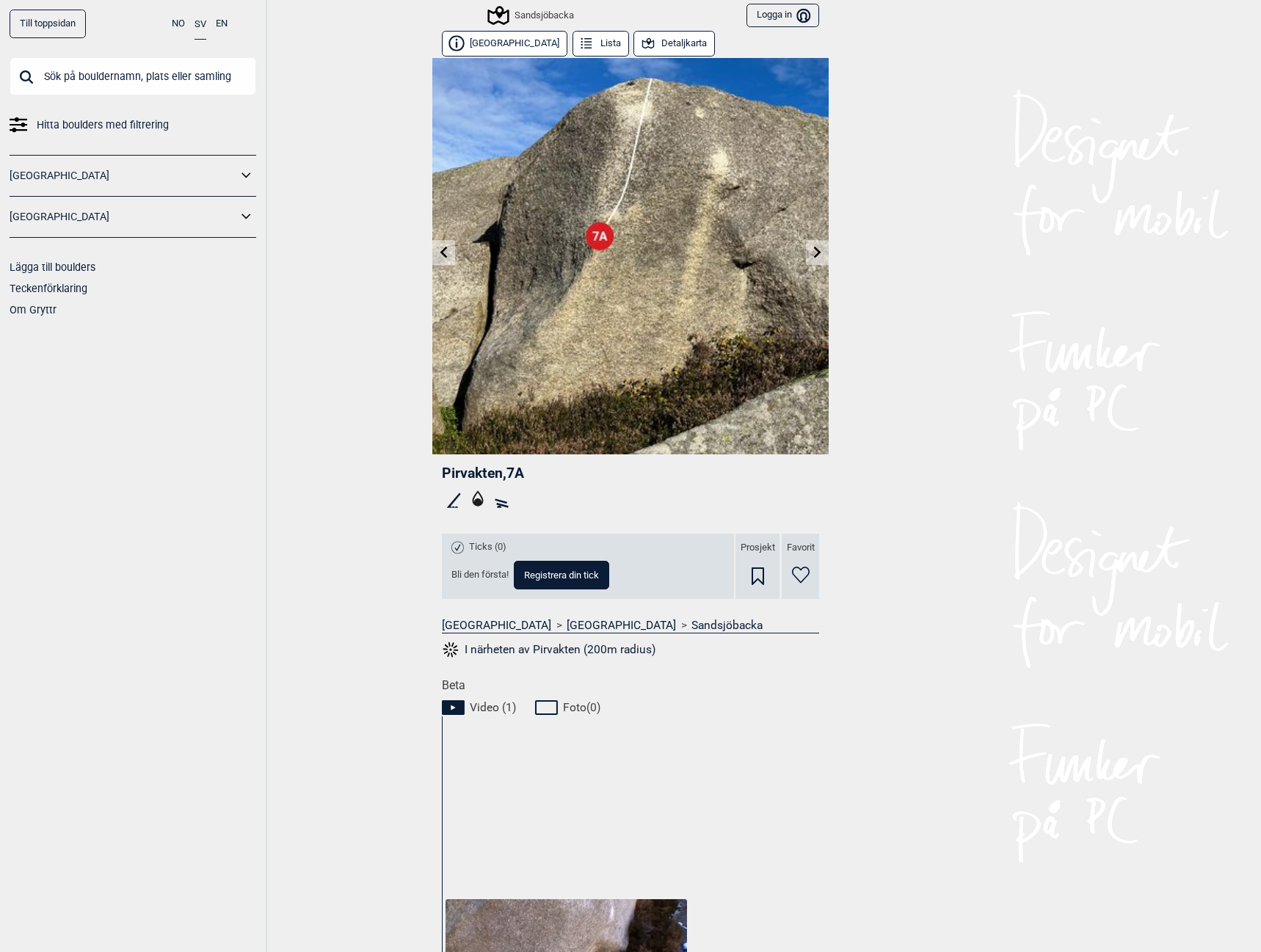
click at [812, 251] on icon at bounding box center [818, 252] width 12 height 12
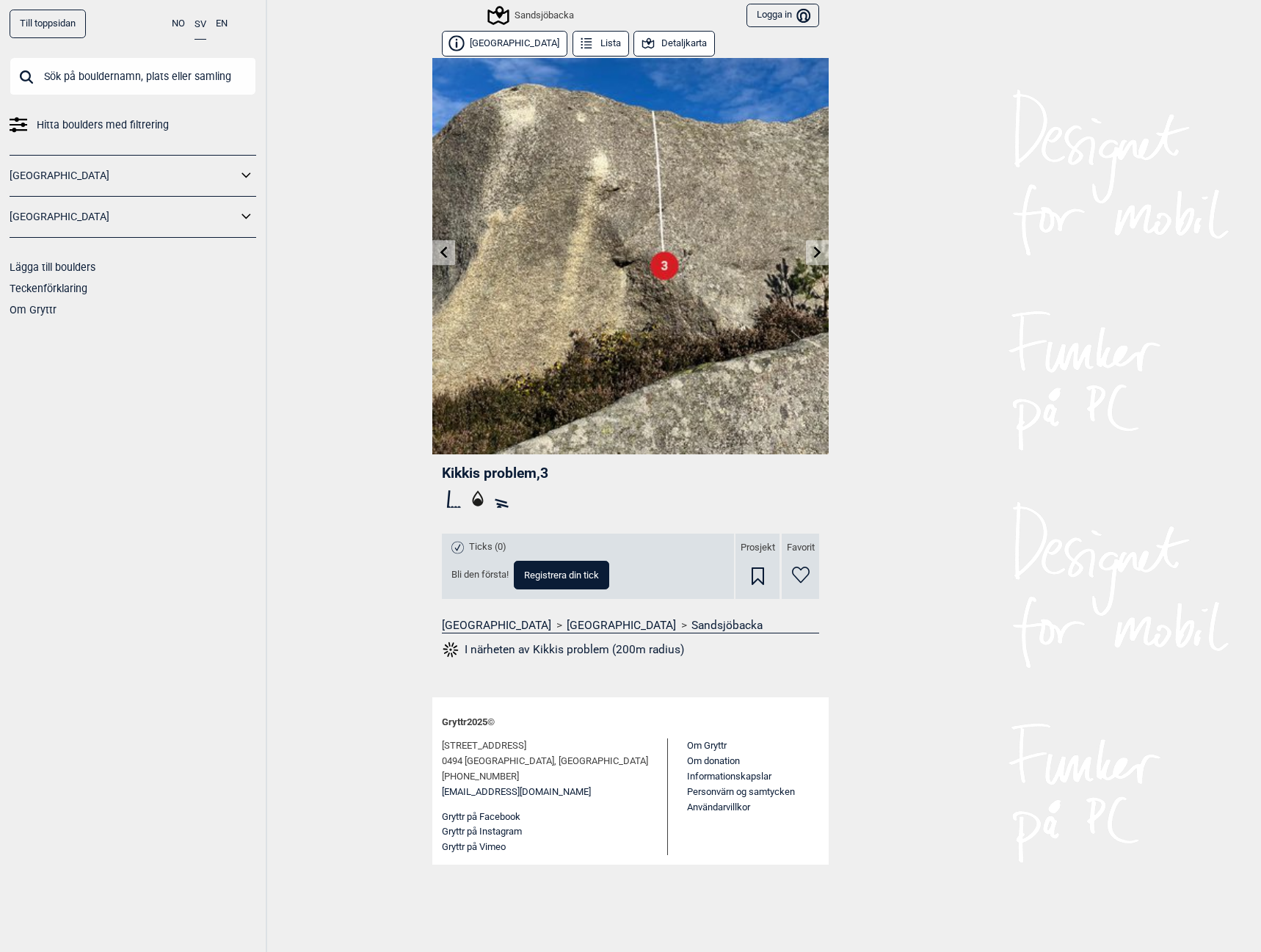
click at [435, 257] on link at bounding box center [443, 253] width 22 height 24
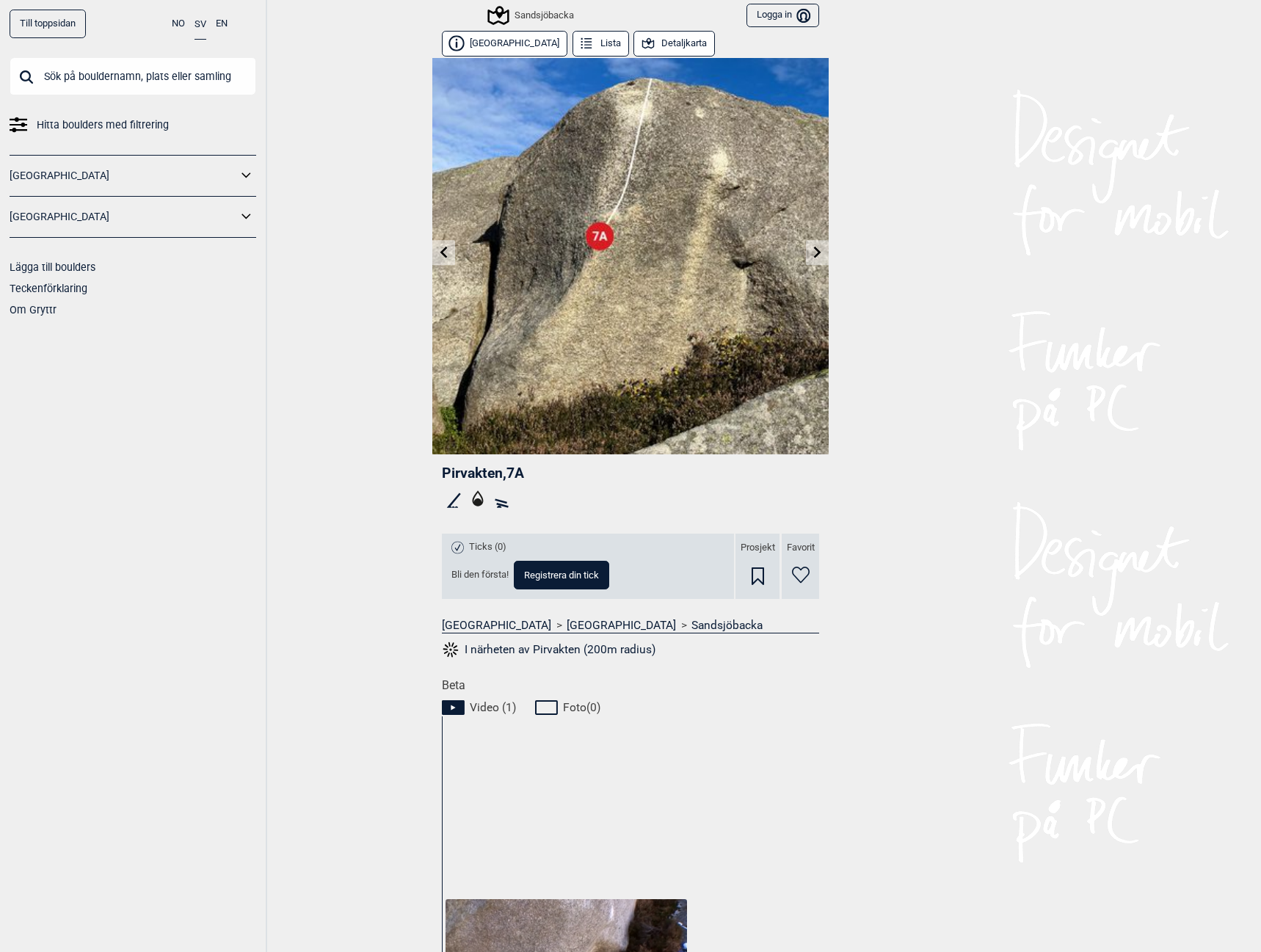
click at [806, 249] on link at bounding box center [816, 253] width 22 height 24
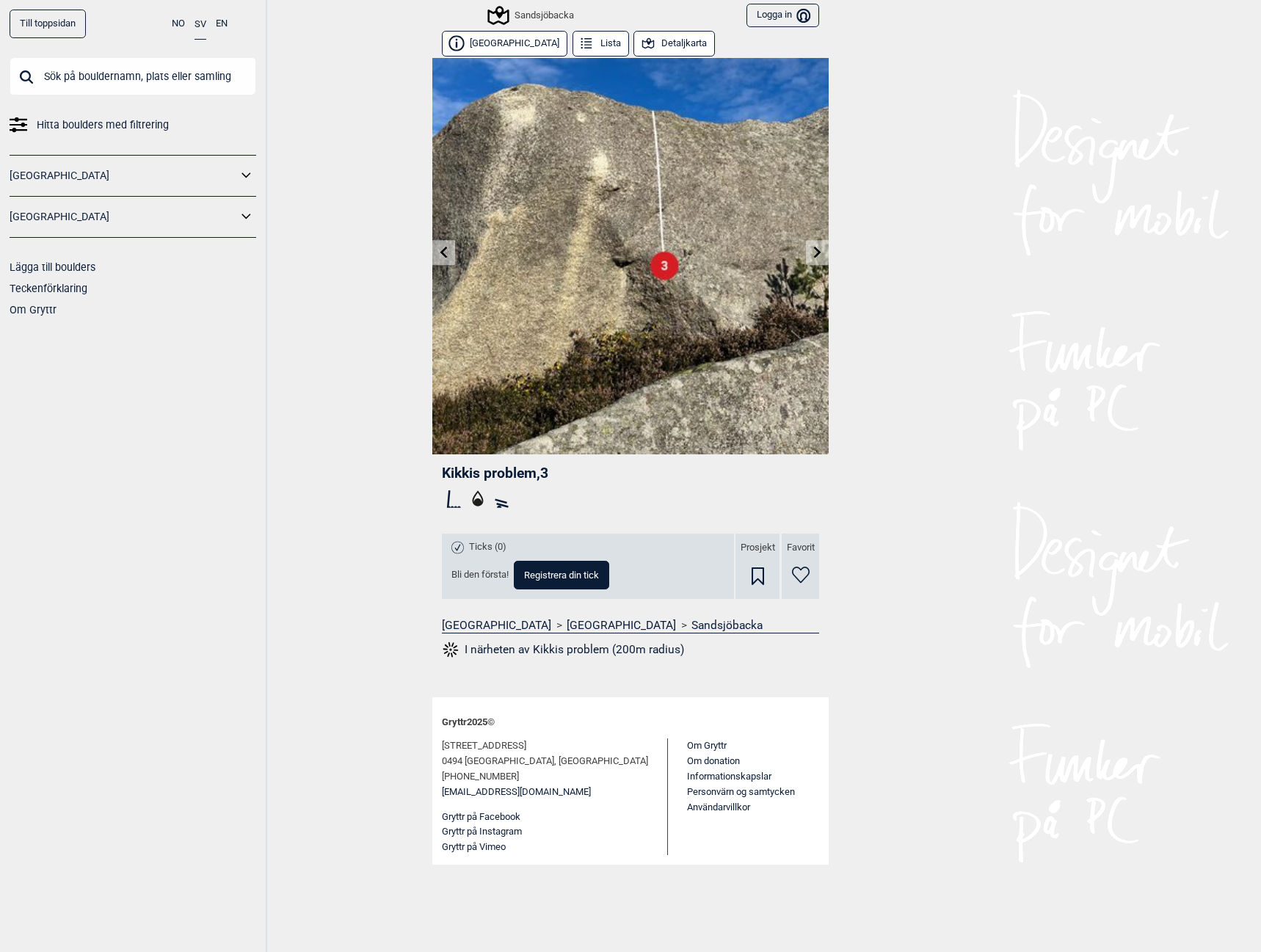
click at [809, 251] on link at bounding box center [816, 253] width 22 height 24
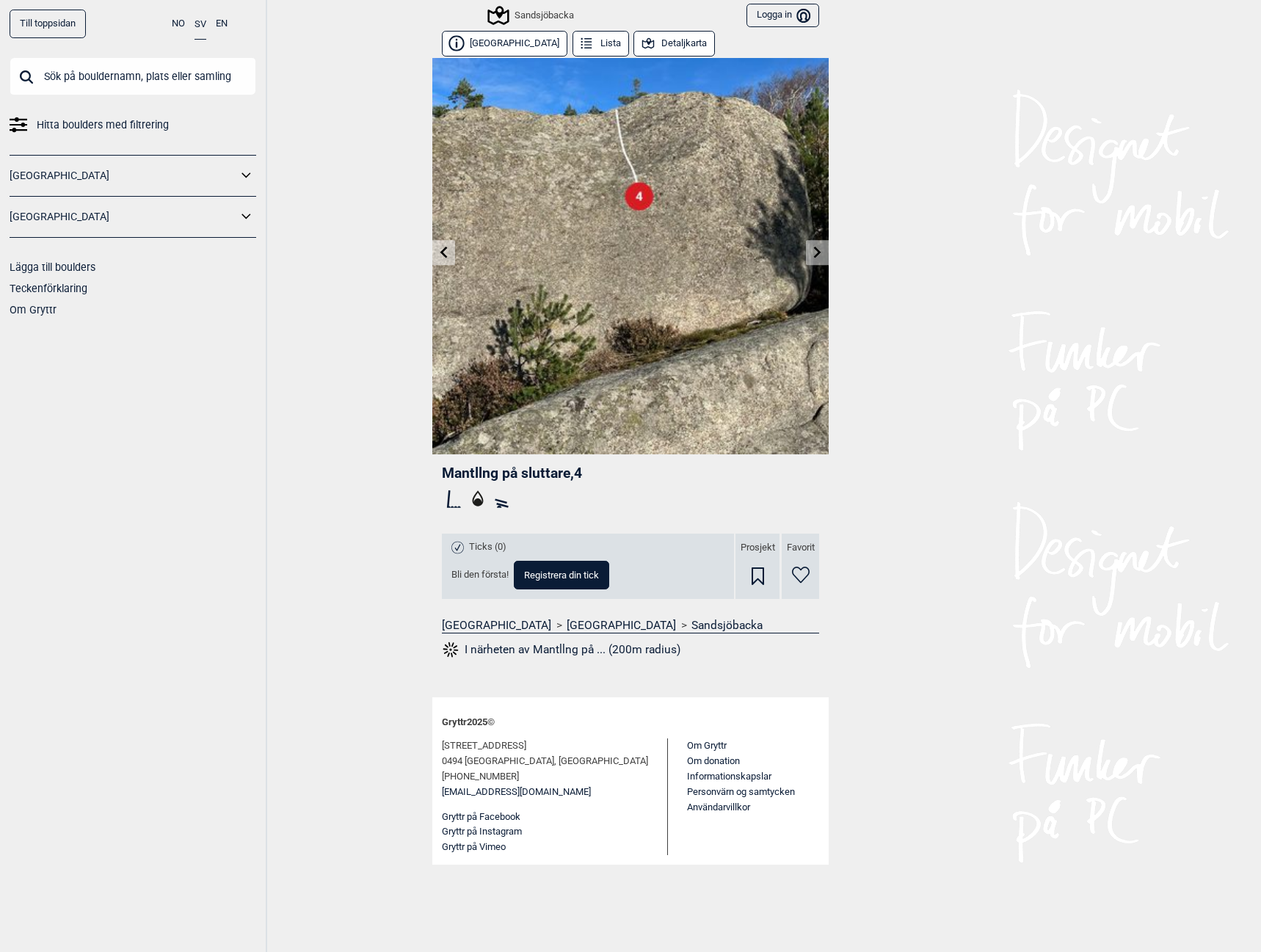
click at [809, 251] on link at bounding box center [816, 253] width 22 height 24
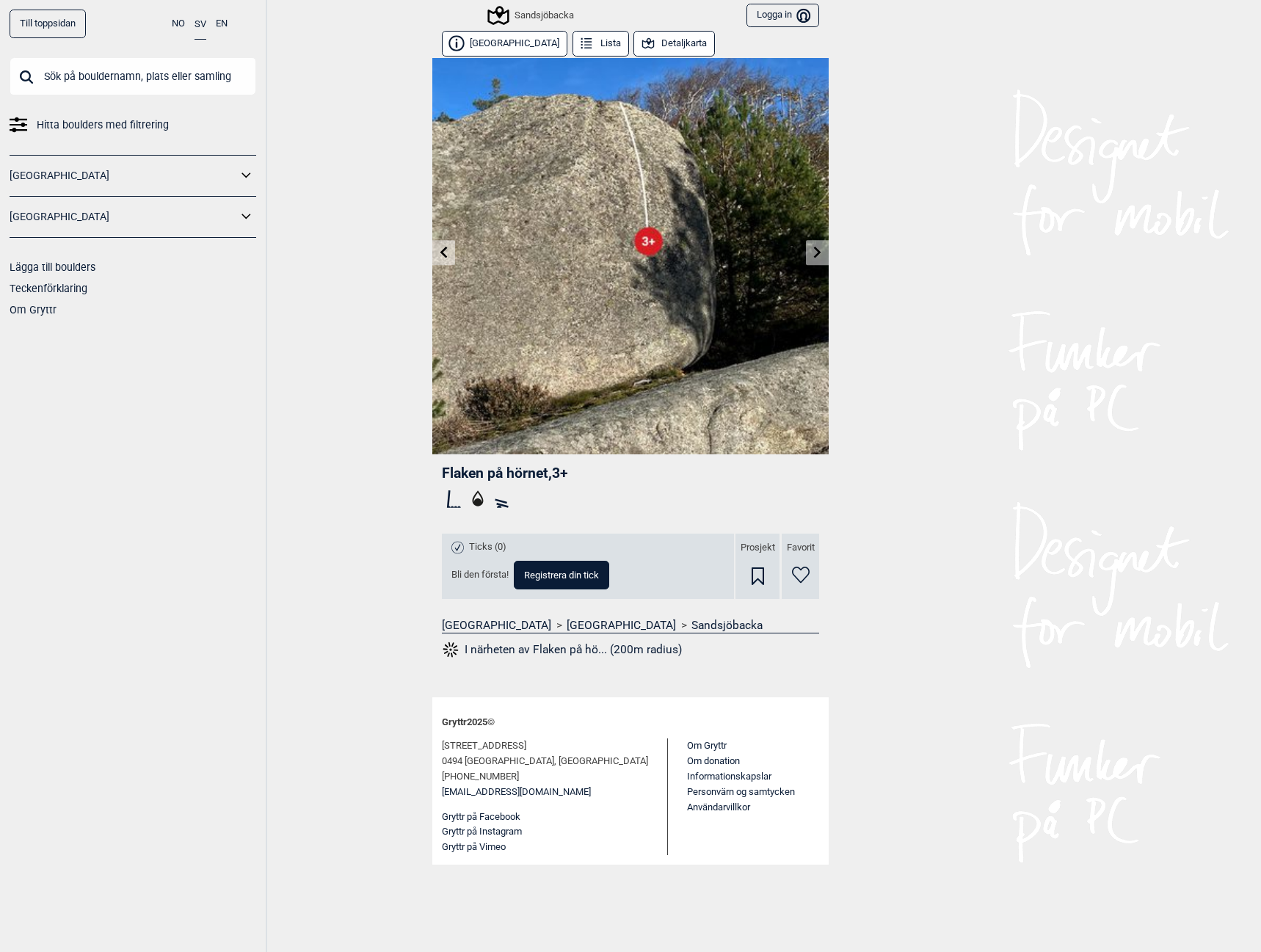
click at [807, 248] on link at bounding box center [816, 253] width 22 height 24
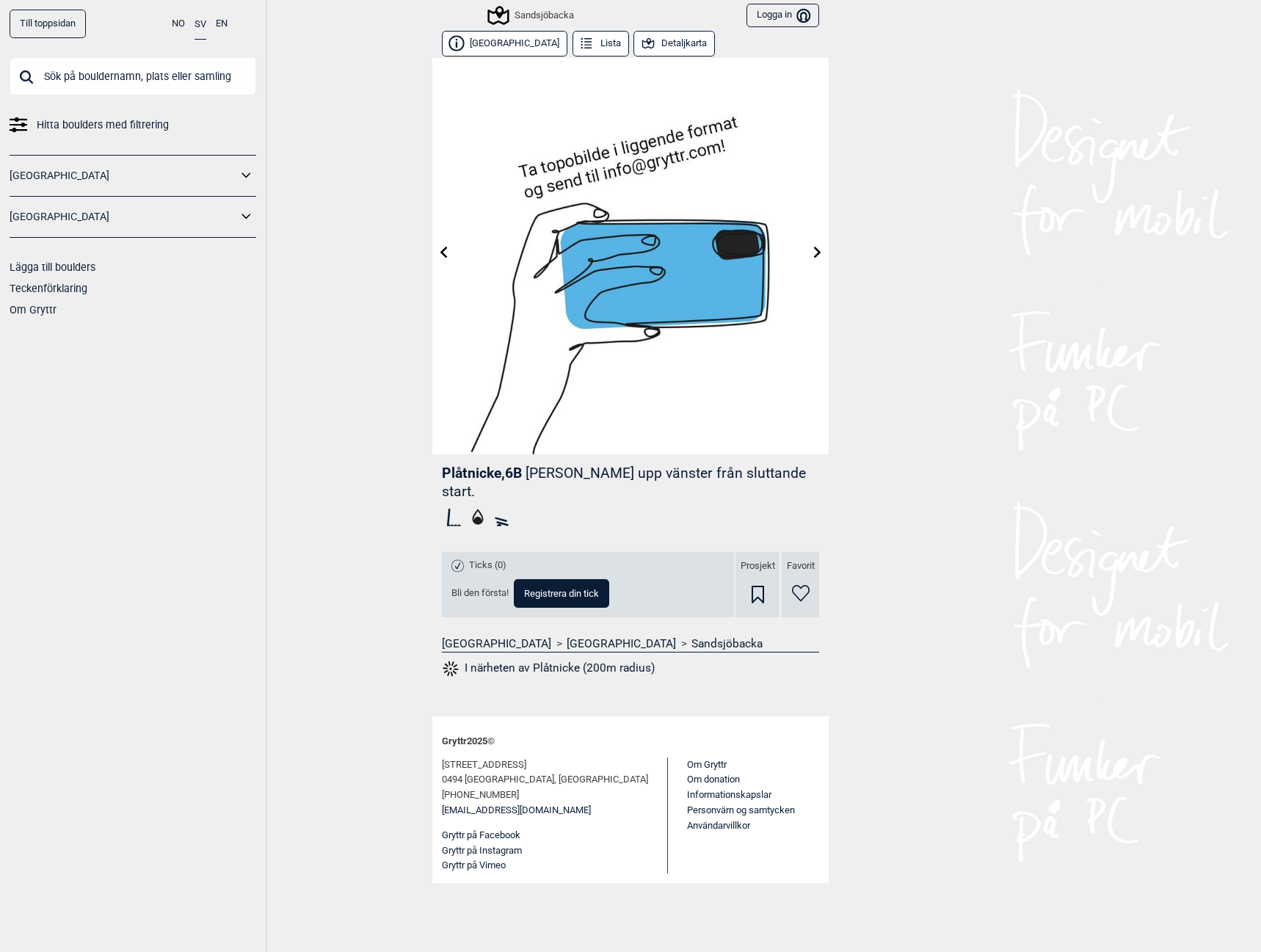
click at [812, 249] on icon at bounding box center [818, 252] width 12 height 12
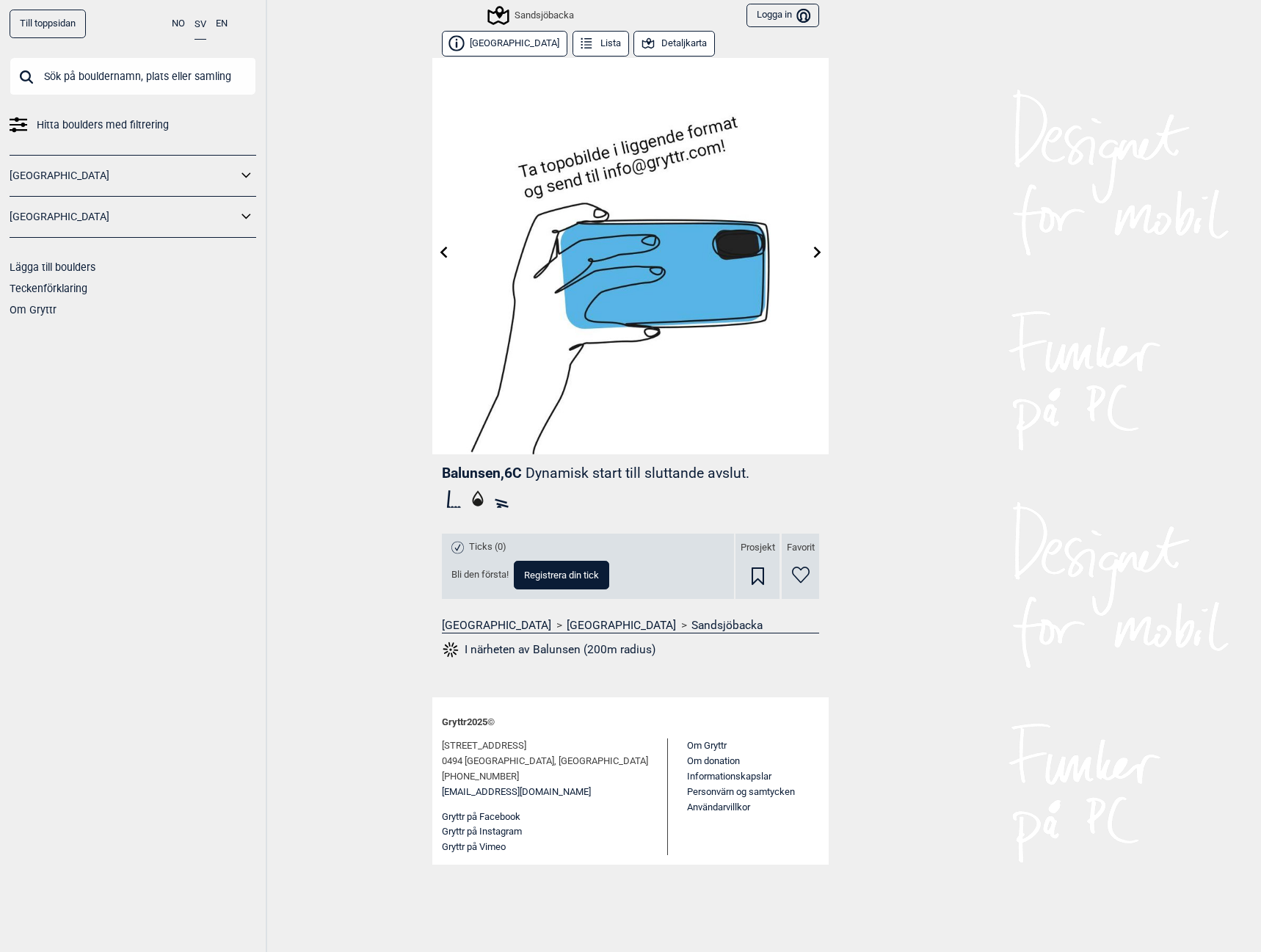
click at [812, 249] on icon at bounding box center [818, 252] width 12 height 12
click at [810, 249] on link at bounding box center [816, 253] width 22 height 24
click at [812, 251] on icon at bounding box center [818, 252] width 12 height 12
click at [815, 253] on icon at bounding box center [818, 252] width 12 height 12
click at [815, 249] on icon at bounding box center [818, 252] width 8 height 12
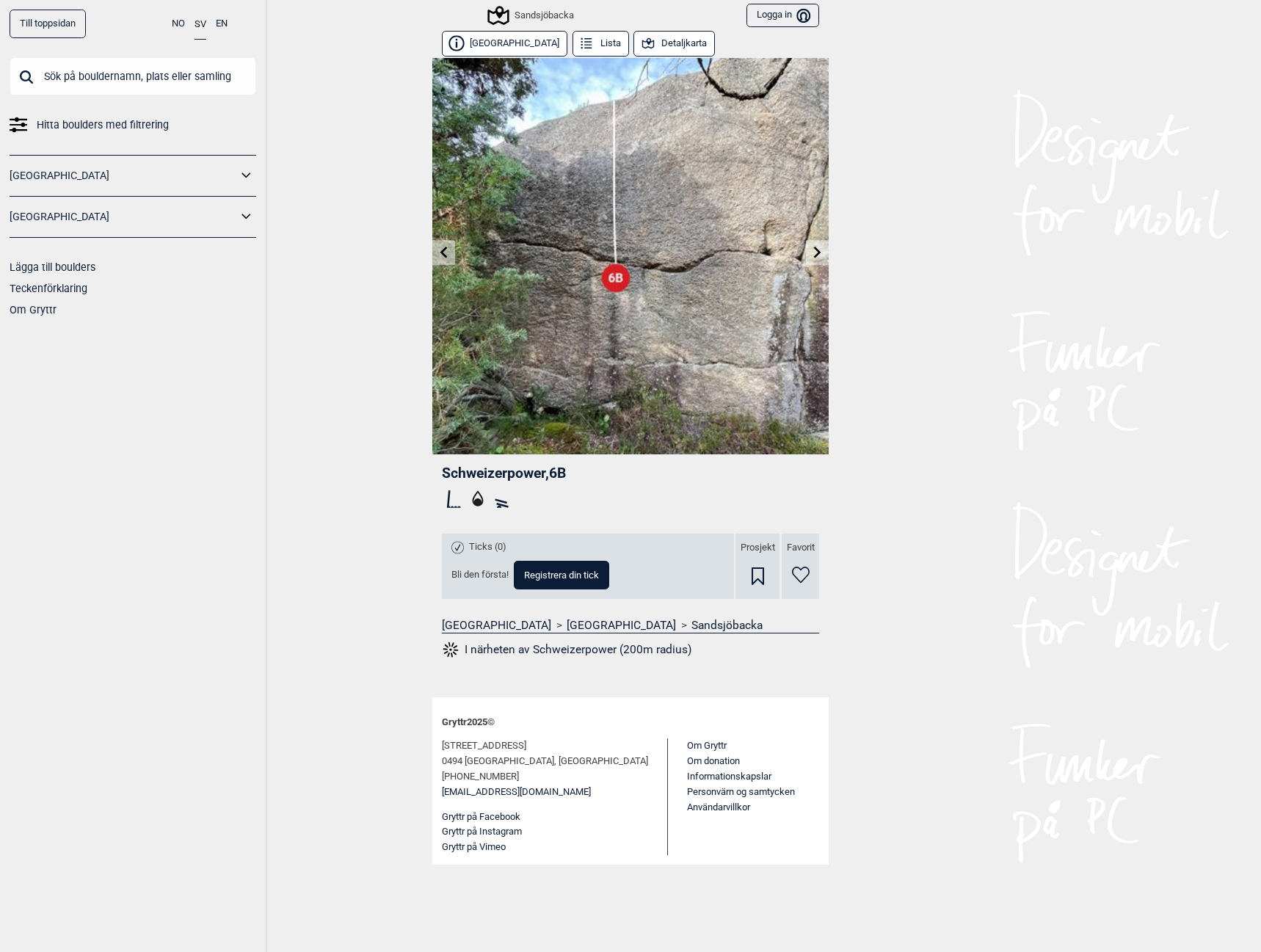
click at [818, 254] on icon at bounding box center [818, 252] width 8 height 12
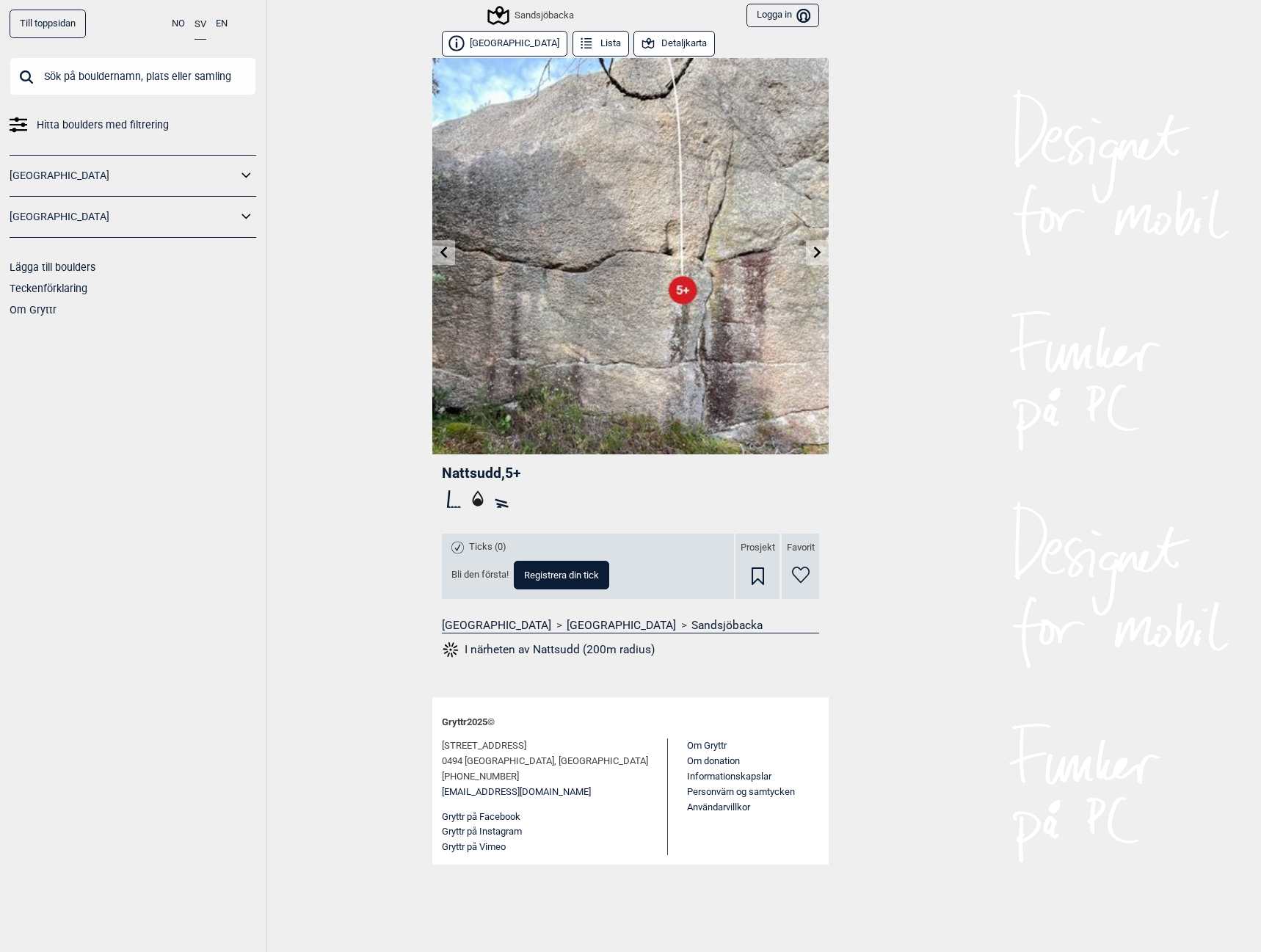
click at [818, 254] on icon at bounding box center [818, 252] width 8 height 12
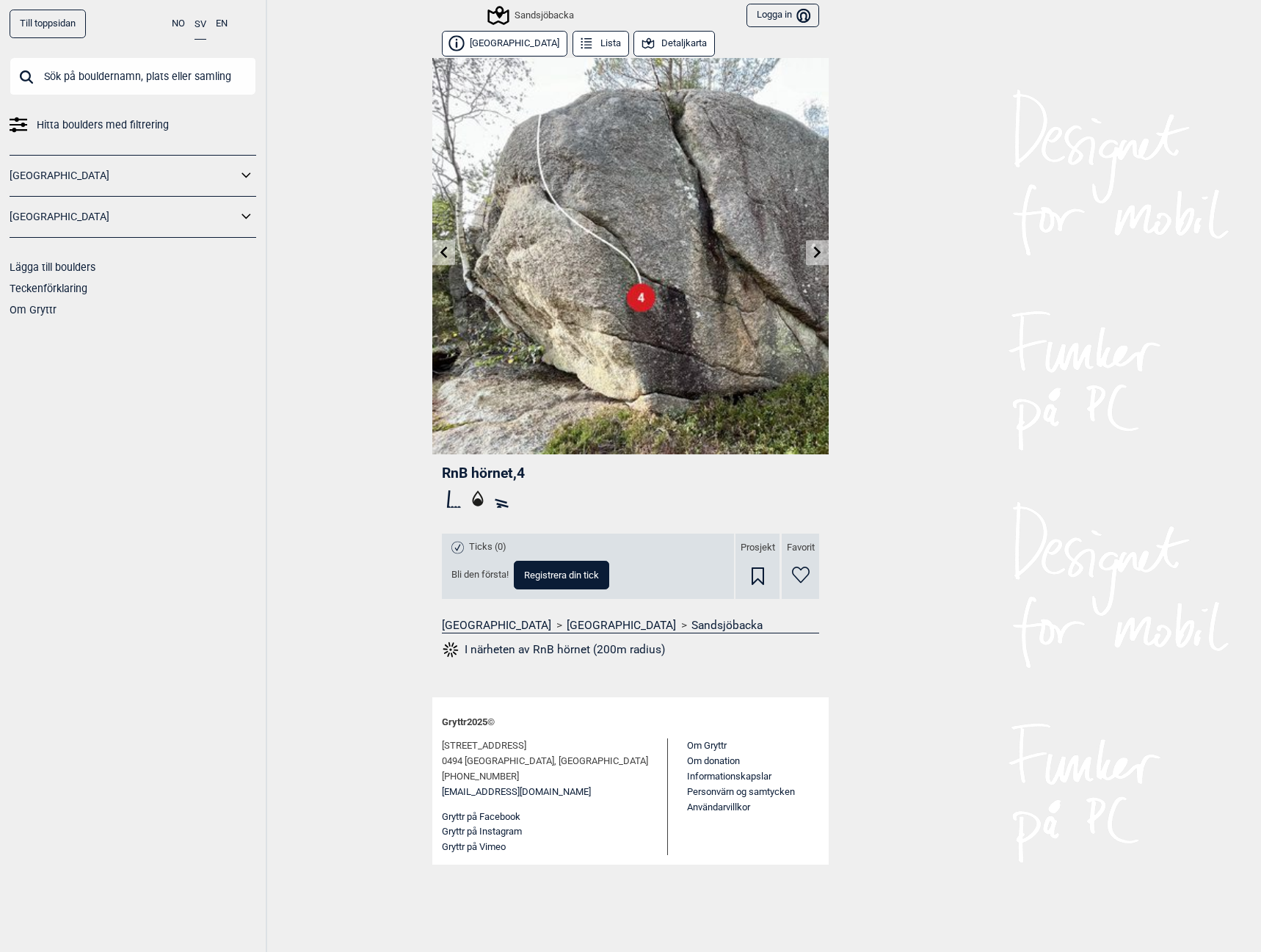
click at [818, 254] on icon at bounding box center [818, 252] width 8 height 12
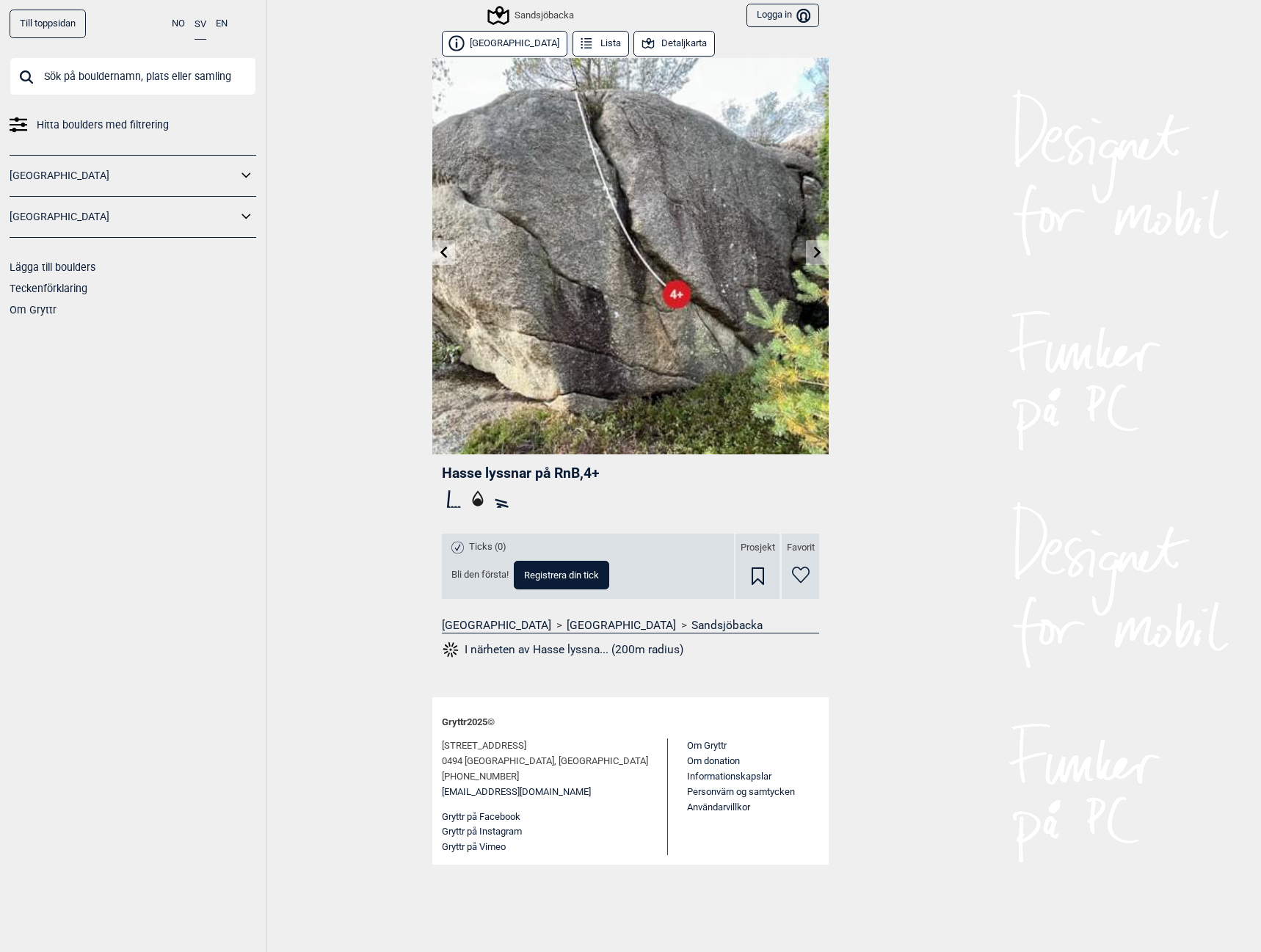
click at [818, 254] on icon at bounding box center [818, 252] width 8 height 12
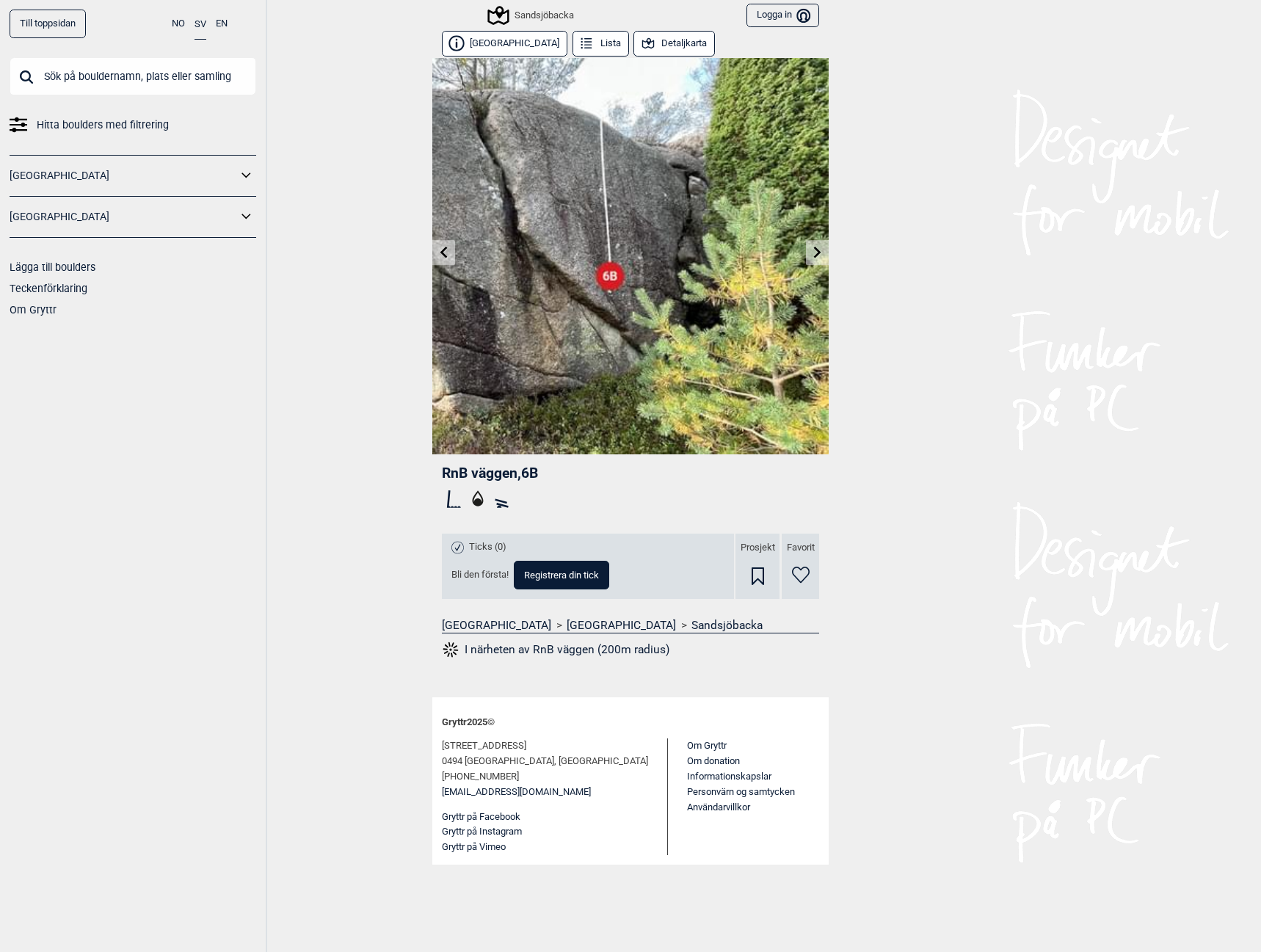
click at [818, 254] on icon at bounding box center [818, 252] width 8 height 12
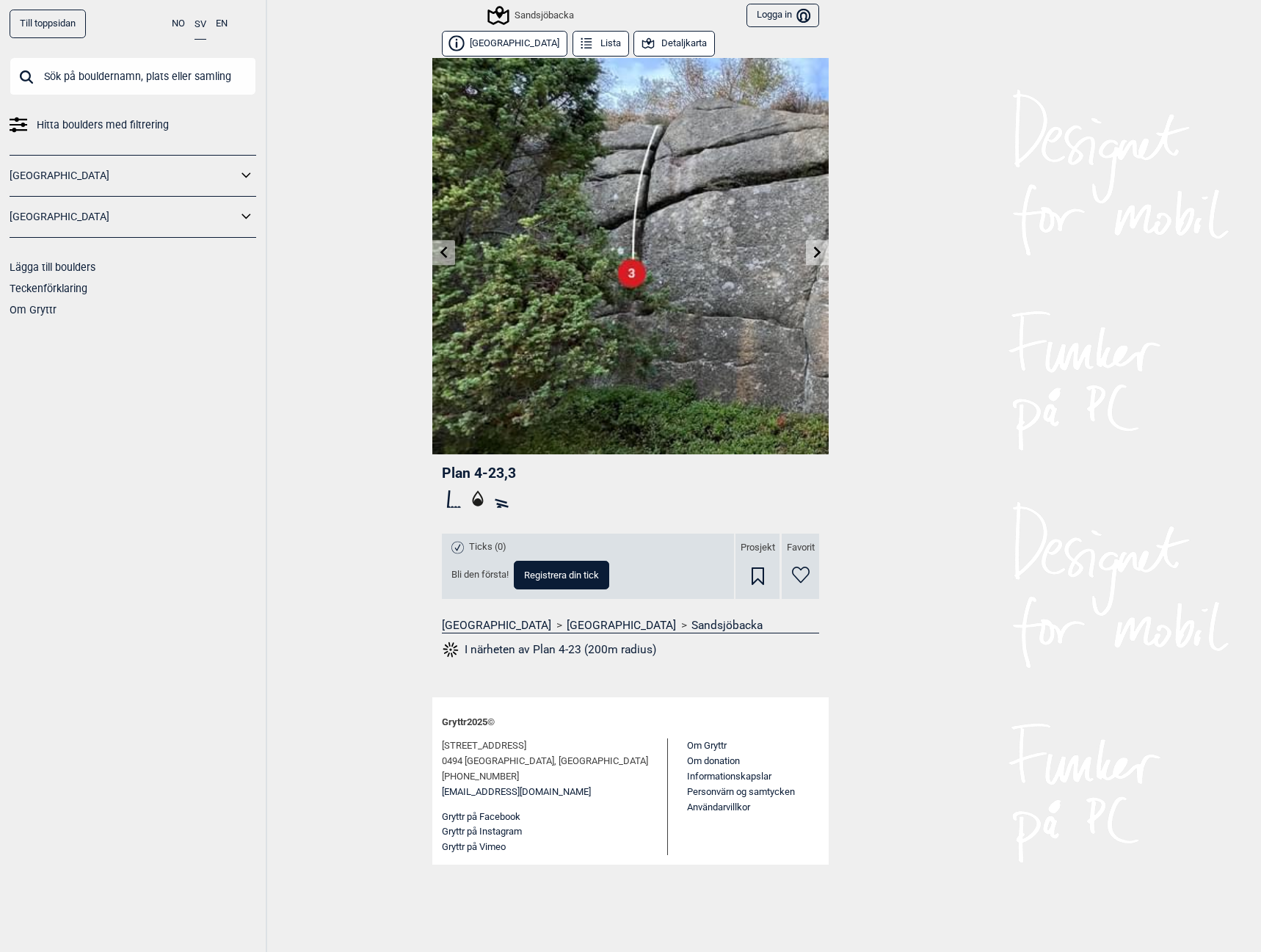
click at [812, 252] on icon at bounding box center [818, 252] width 12 height 12
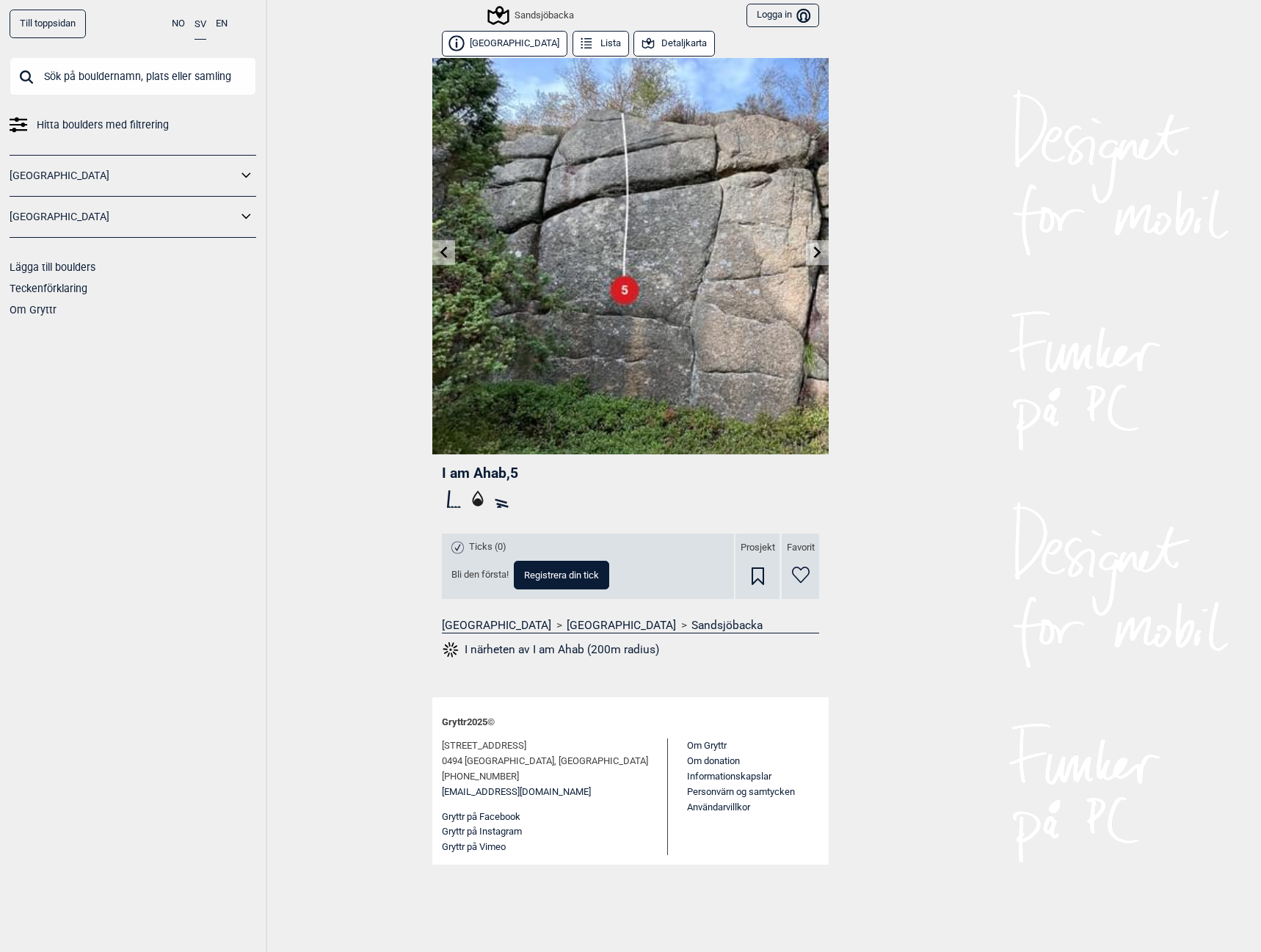
click at [812, 252] on icon at bounding box center [818, 252] width 12 height 12
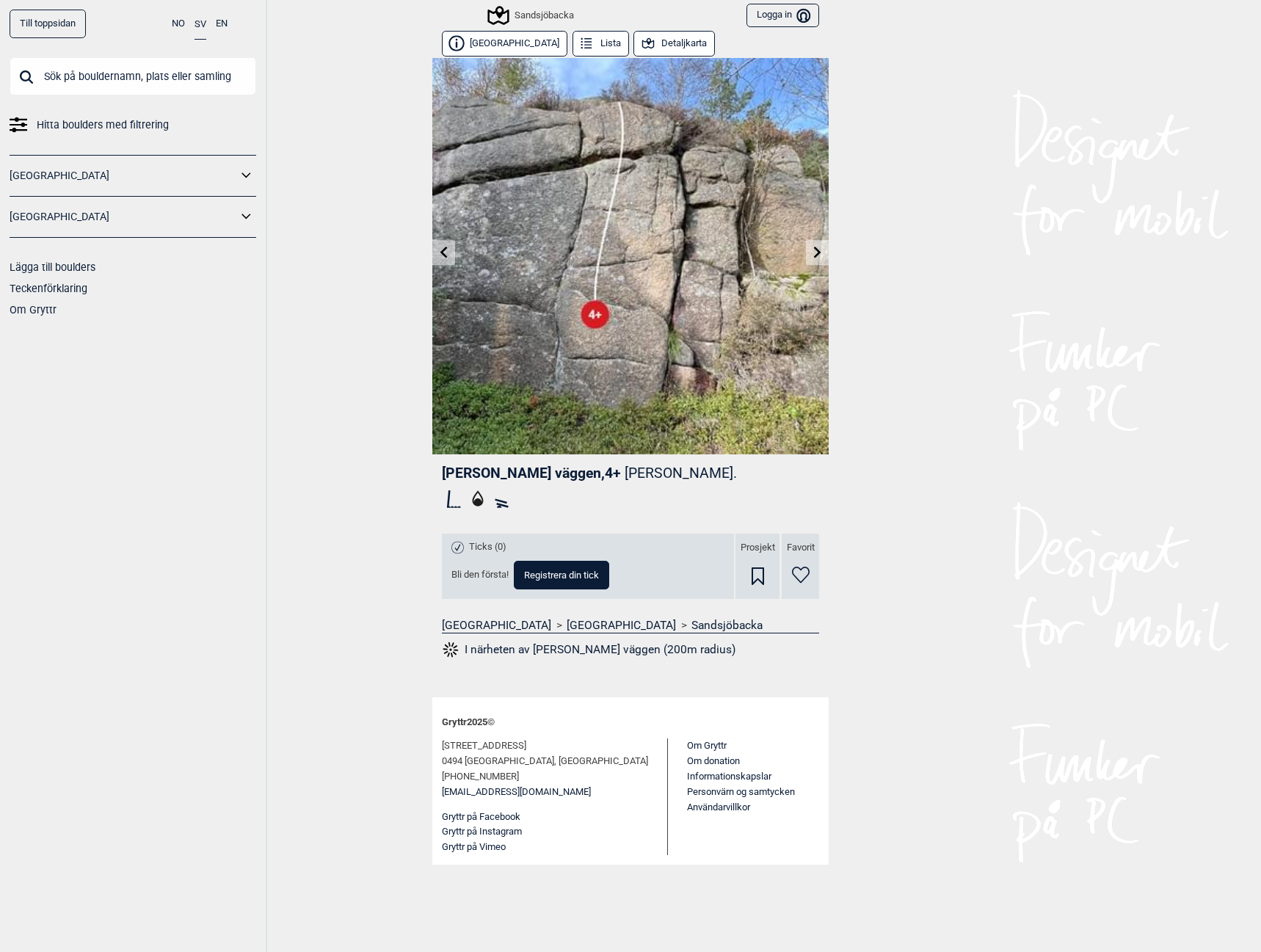
click at [812, 252] on icon at bounding box center [818, 252] width 12 height 12
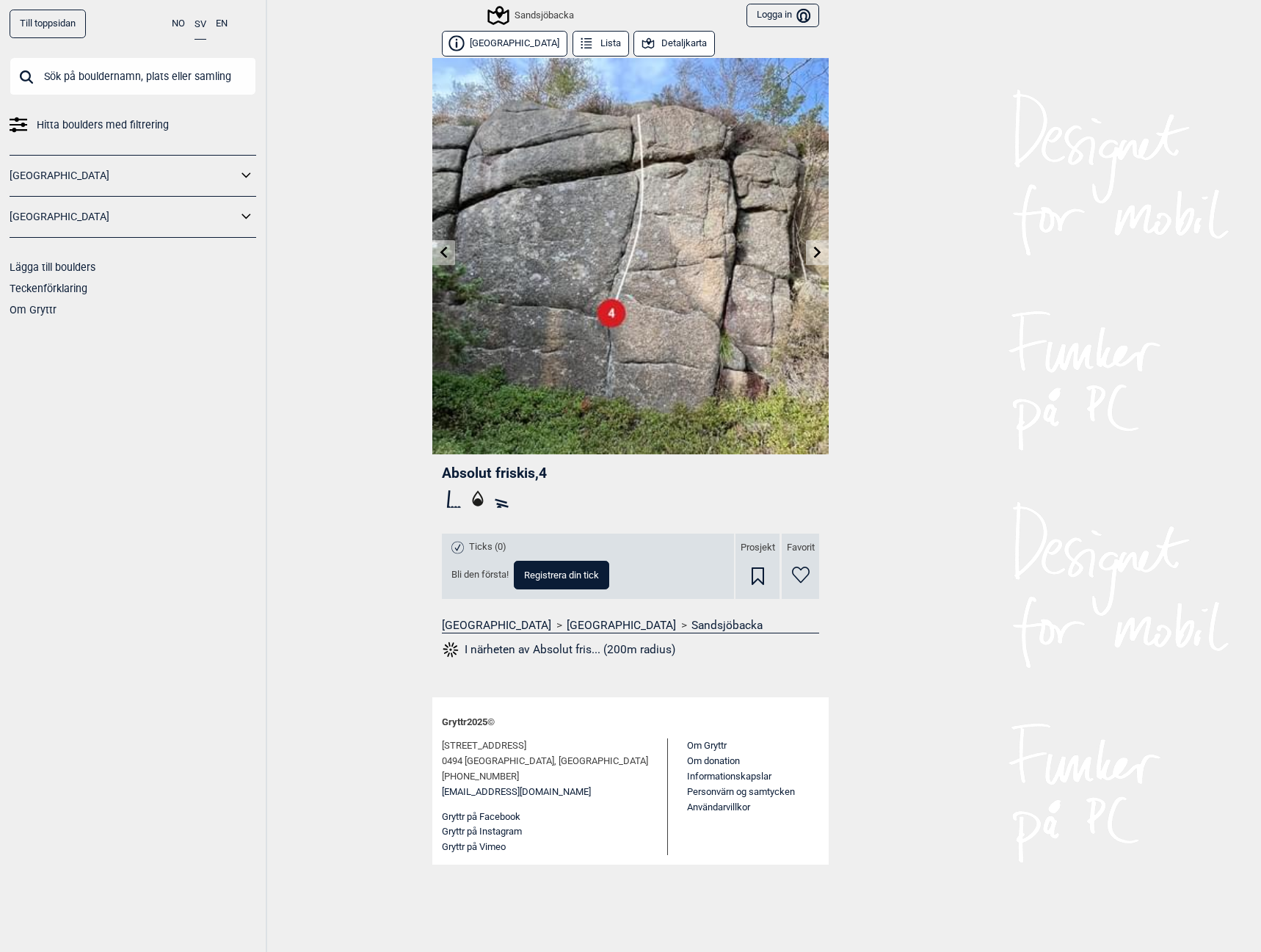
click at [812, 252] on icon at bounding box center [818, 252] width 12 height 12
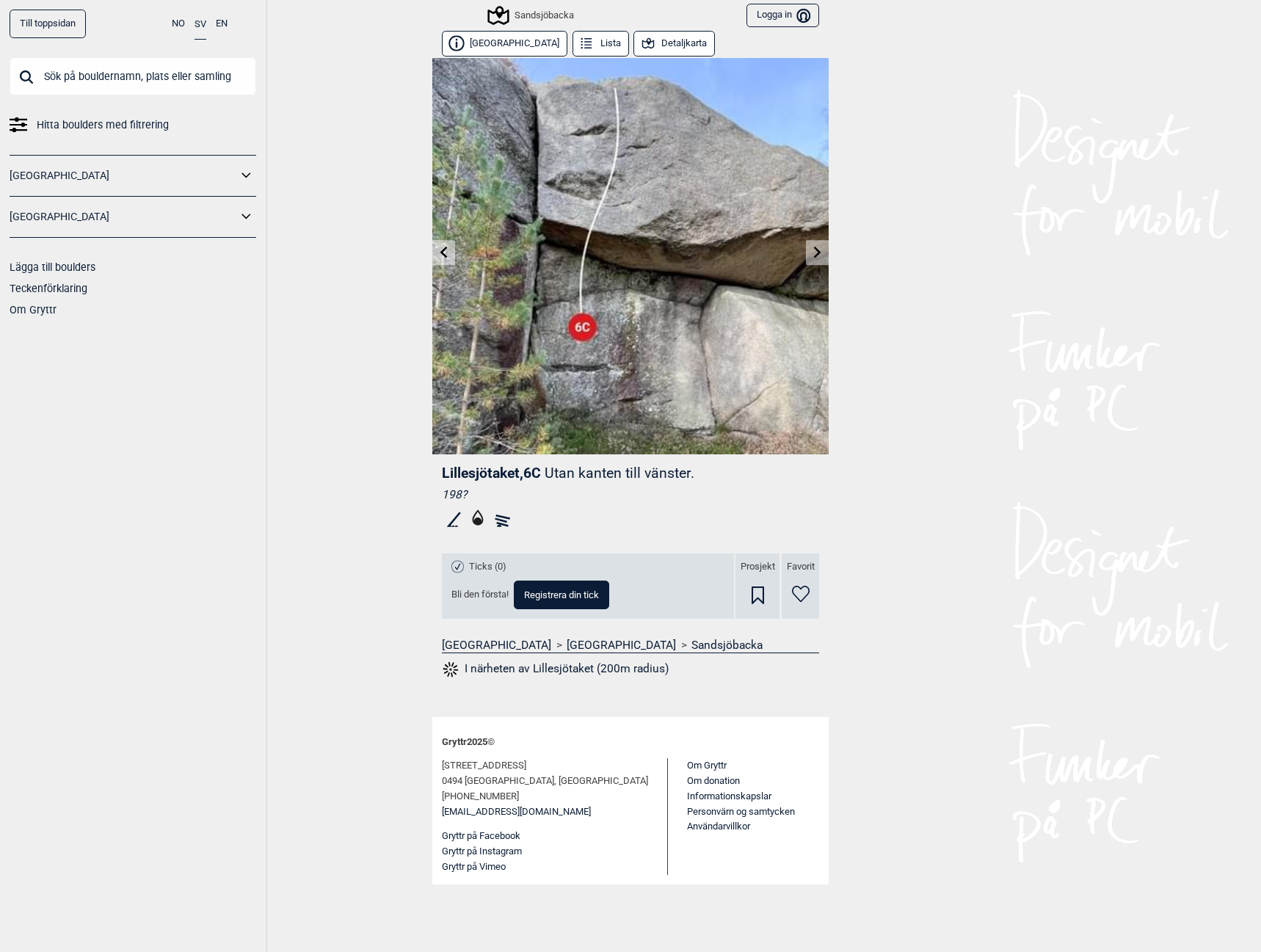
click at [812, 252] on icon at bounding box center [818, 252] width 12 height 12
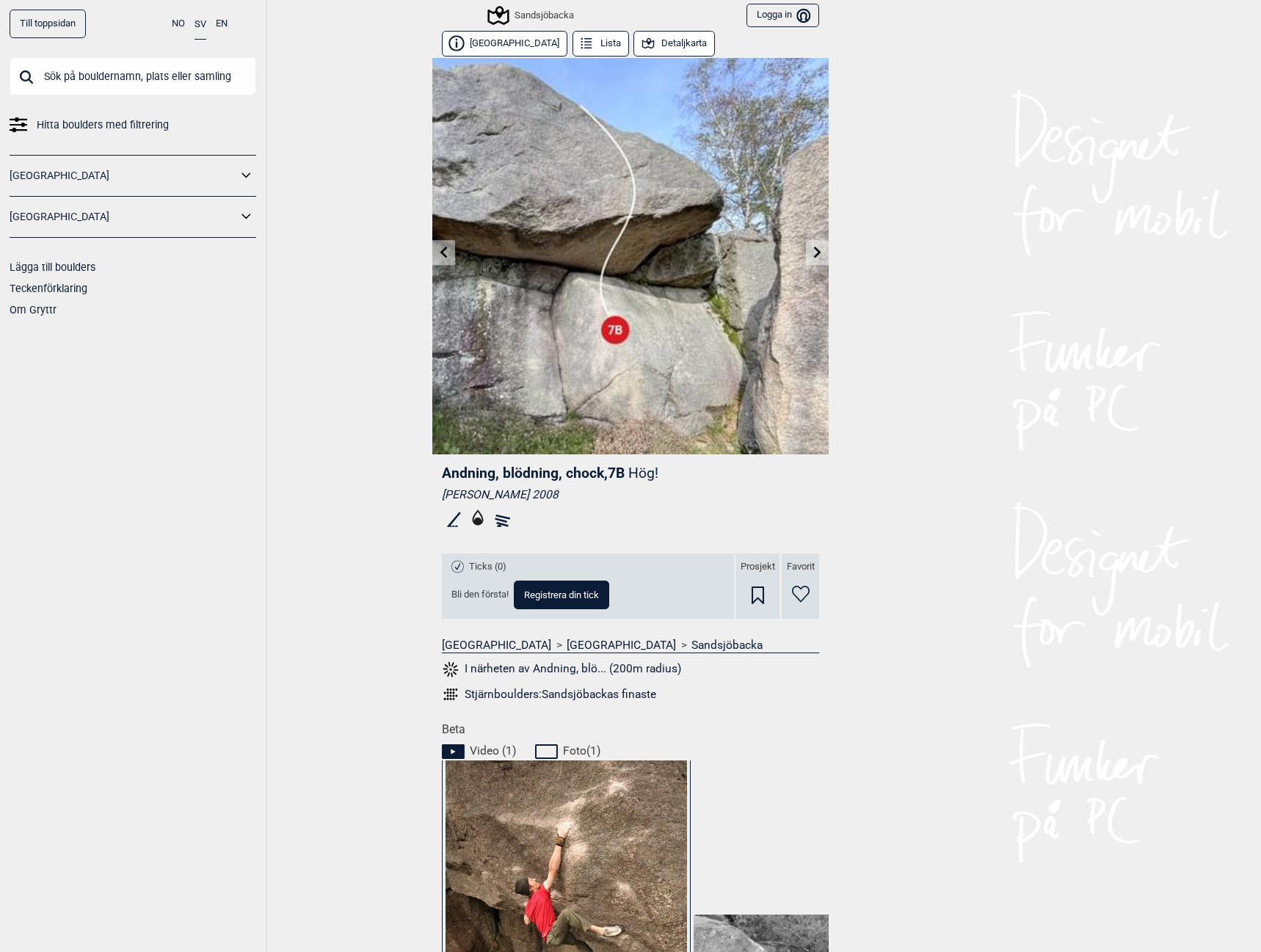
click at [812, 254] on icon at bounding box center [818, 252] width 12 height 12
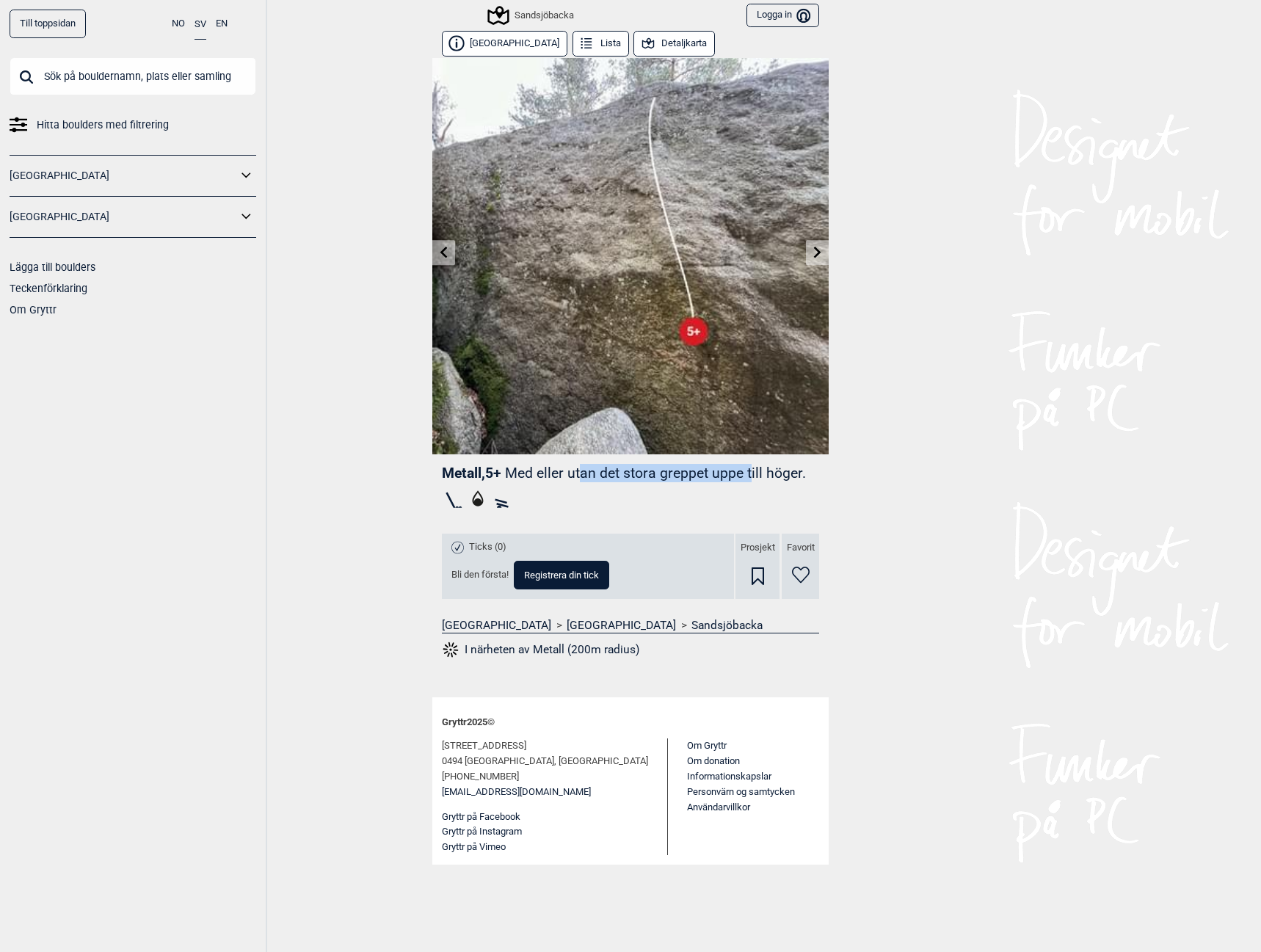
drag, startPoint x: 585, startPoint y: 469, endPoint x: 756, endPoint y: 468, distance: 171.0
click at [756, 468] on p "Med eller utan det stora greppet uppe till höger." at bounding box center [655, 472] width 301 height 17
click at [821, 265] on img at bounding box center [630, 256] width 396 height 396
click at [814, 257] on icon at bounding box center [818, 252] width 12 height 12
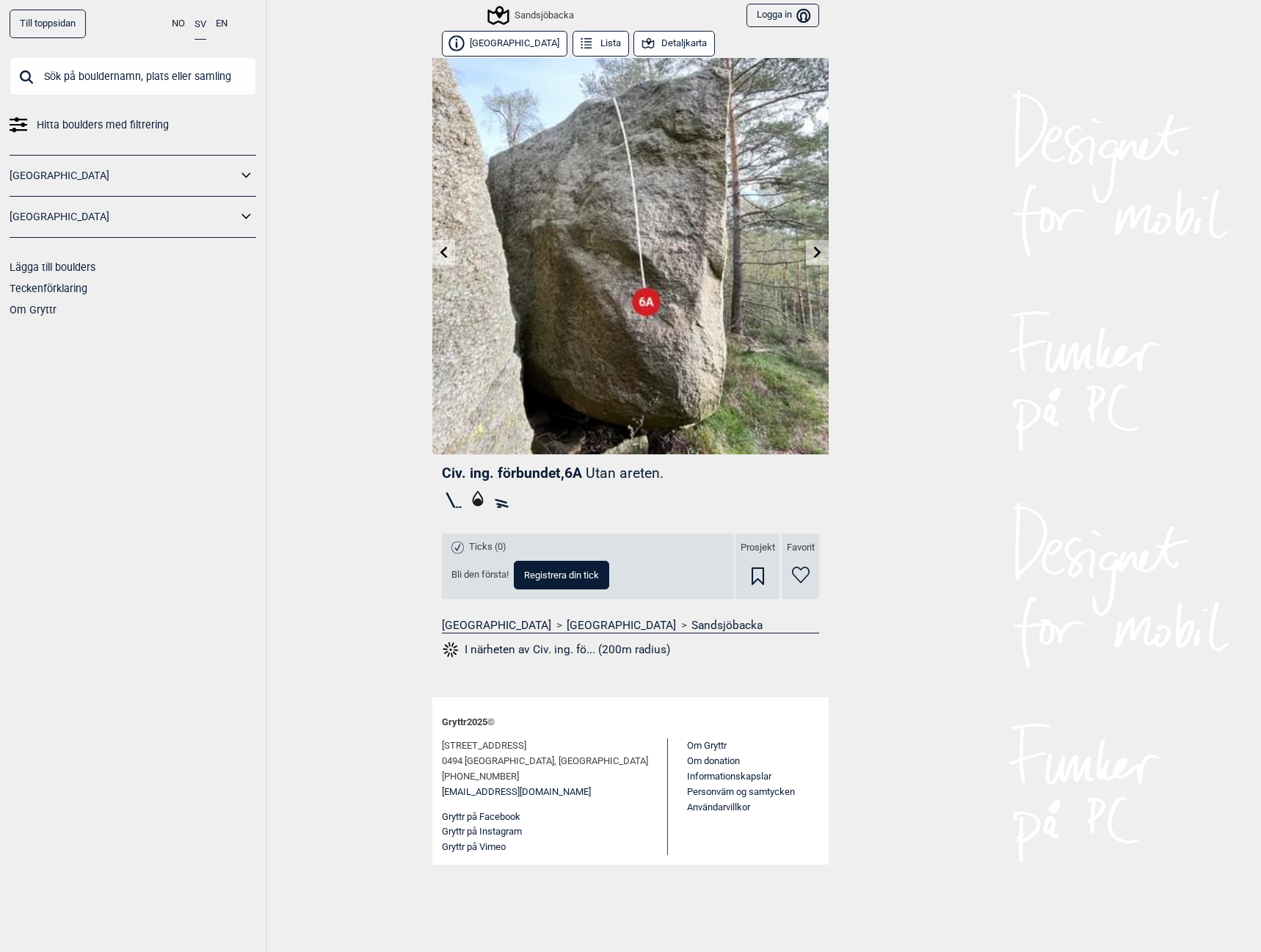
click at [806, 258] on link at bounding box center [816, 253] width 22 height 24
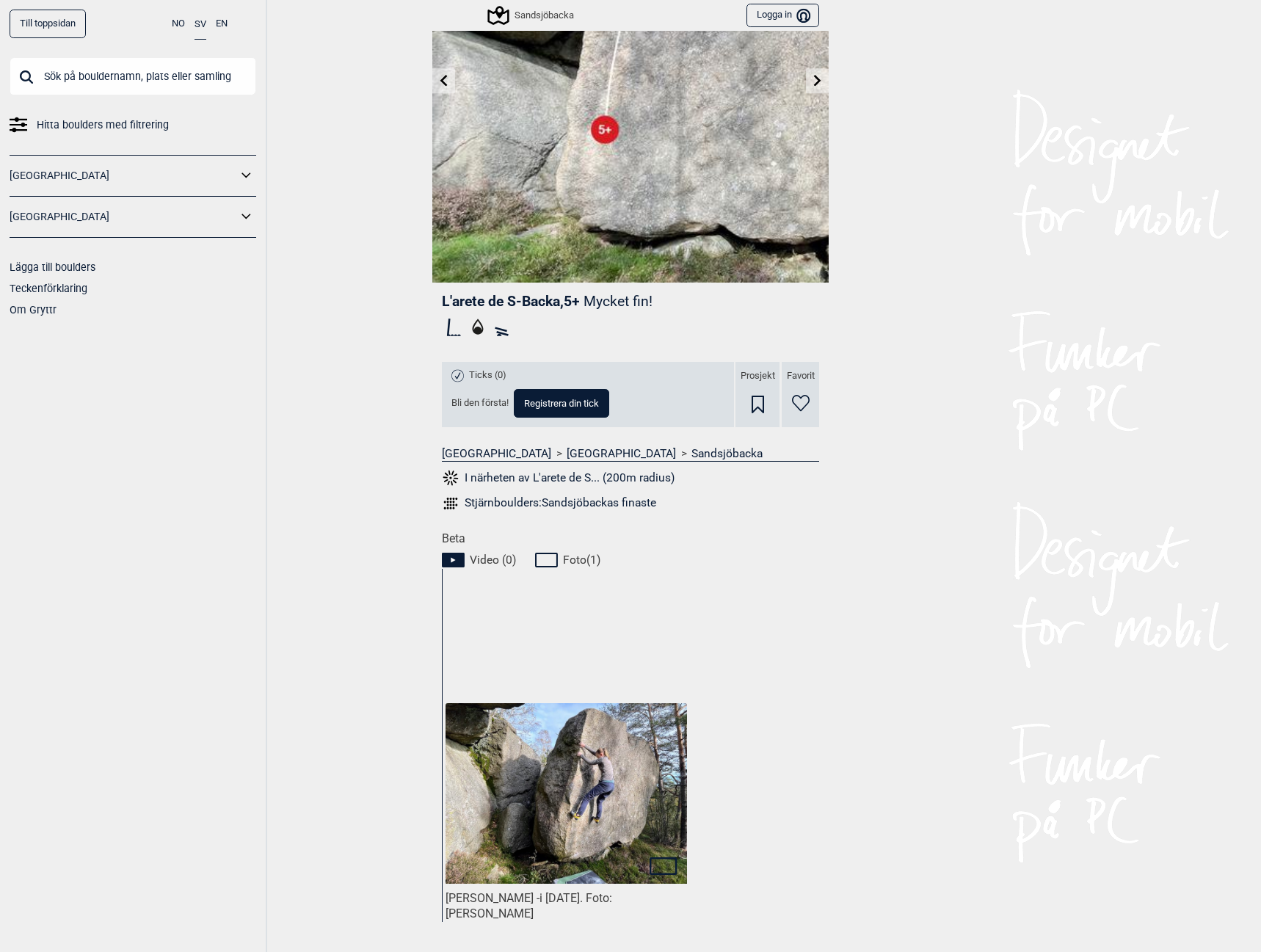
scroll to position [294, 0]
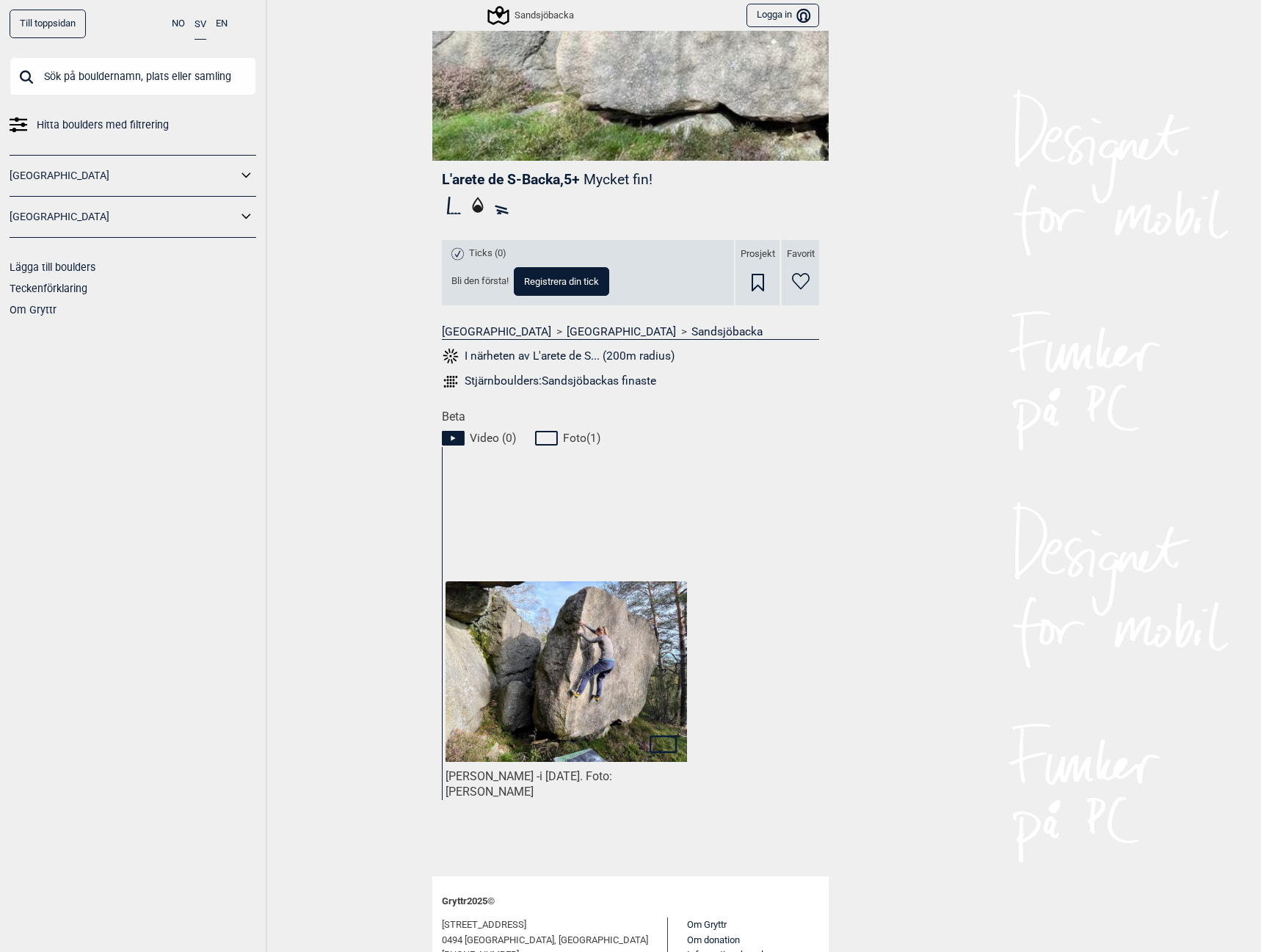
click at [631, 671] on img at bounding box center [567, 672] width 242 height 181
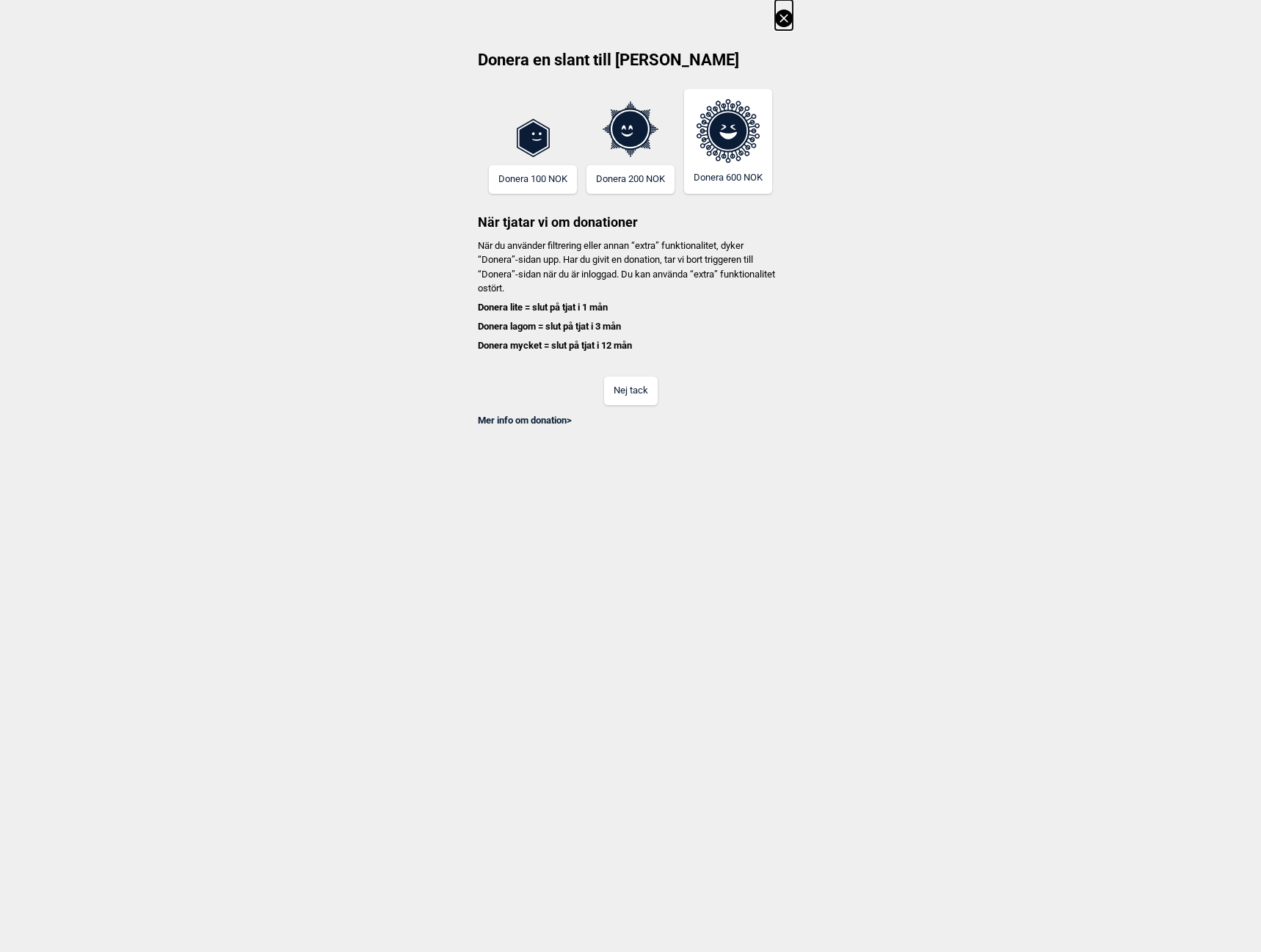
click at [648, 399] on button "Nej tack" at bounding box center [630, 390] width 54 height 28
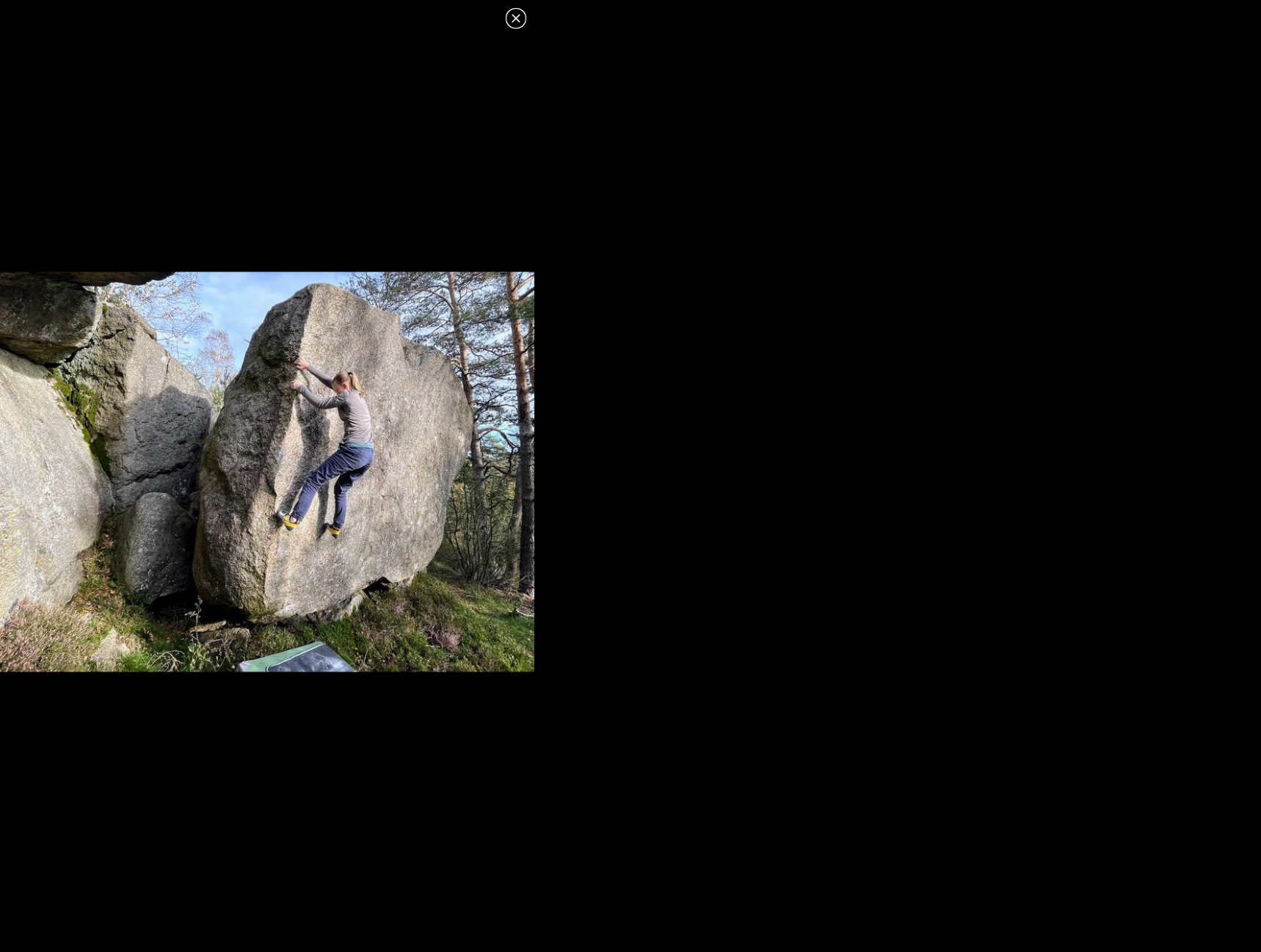
click at [517, 16] on icon at bounding box center [516, 19] width 18 height 18
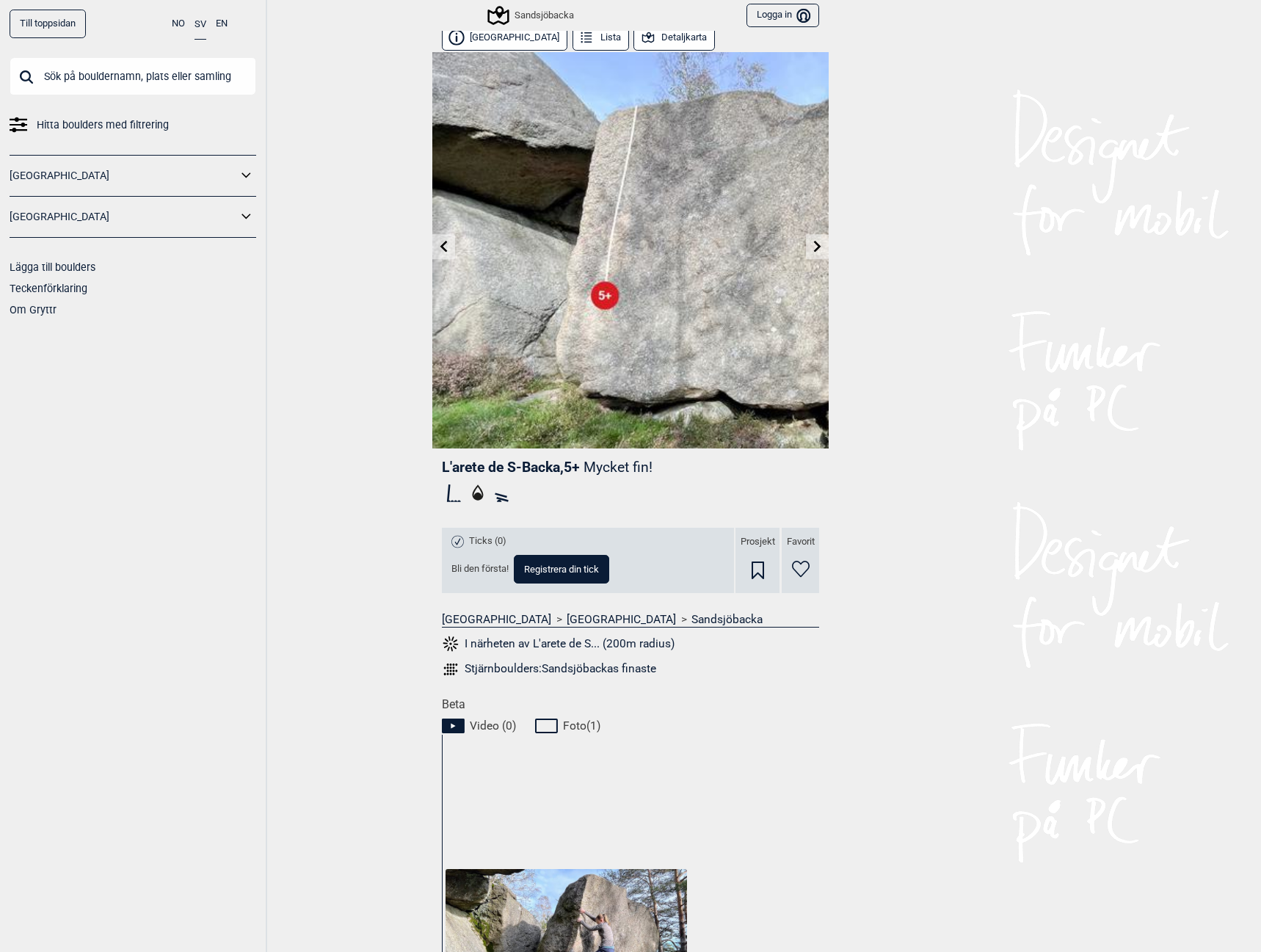
scroll to position [0, 0]
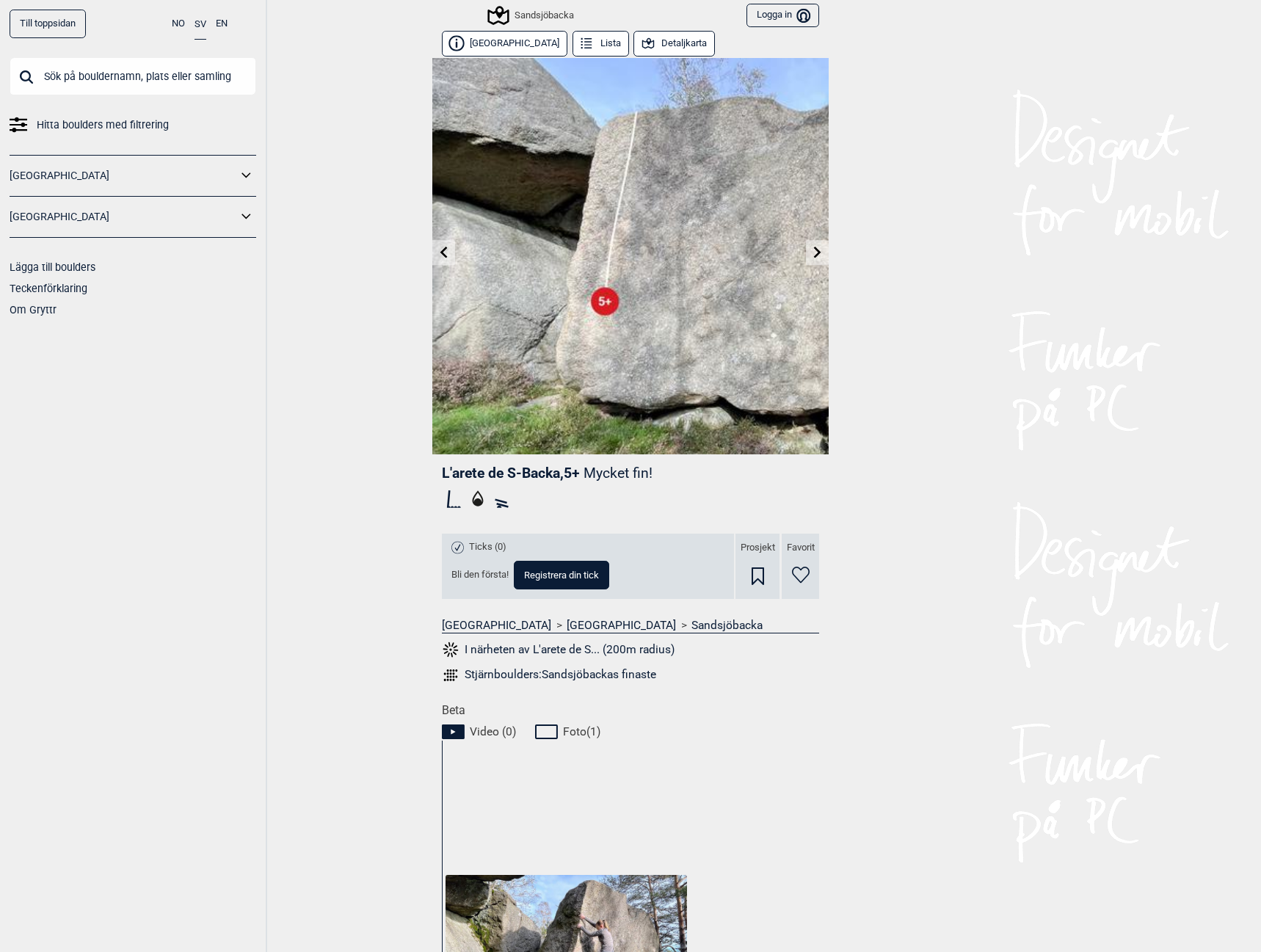
click at [812, 252] on icon at bounding box center [818, 252] width 12 height 12
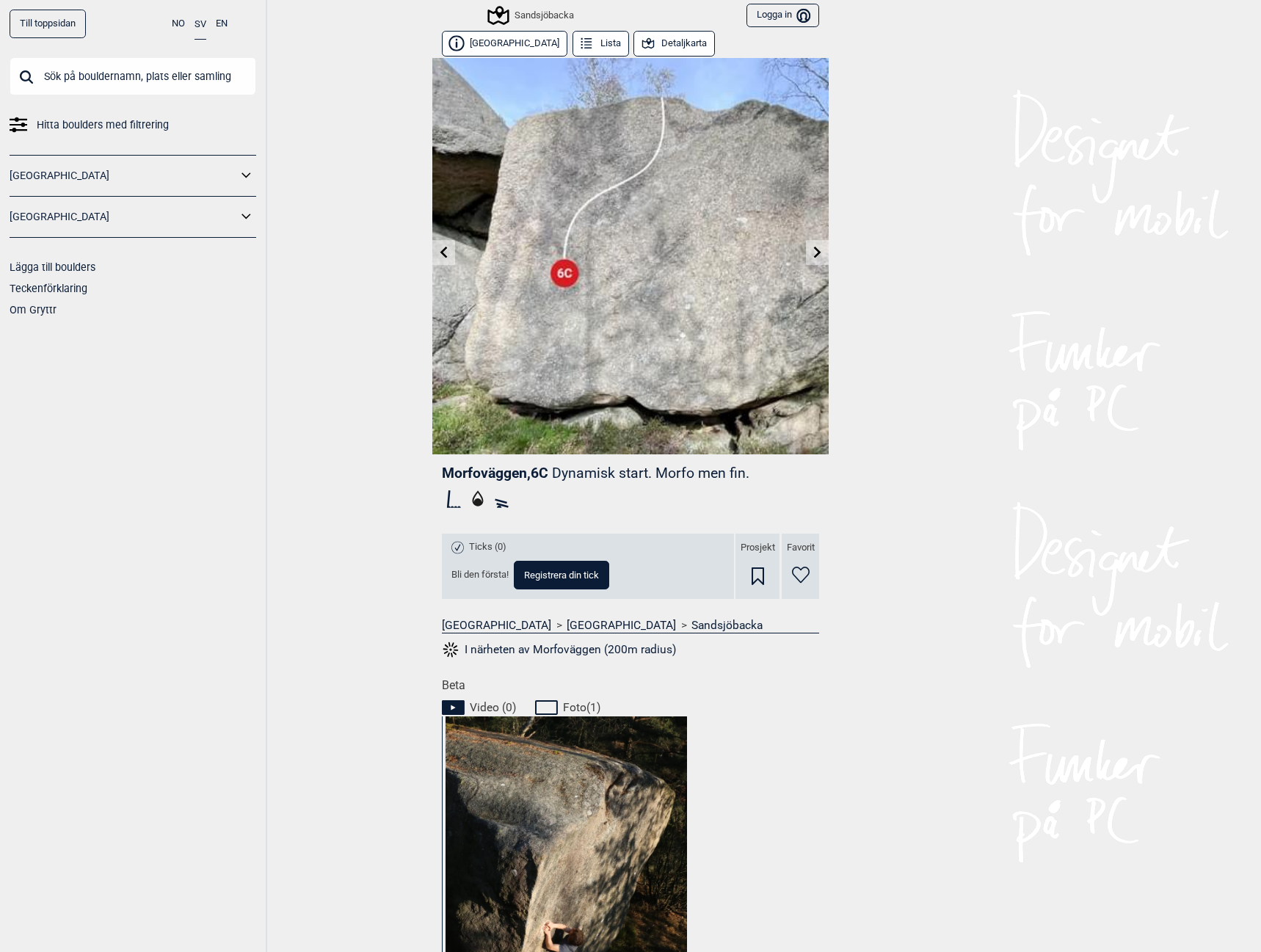
click at [817, 257] on icon at bounding box center [818, 252] width 12 height 12
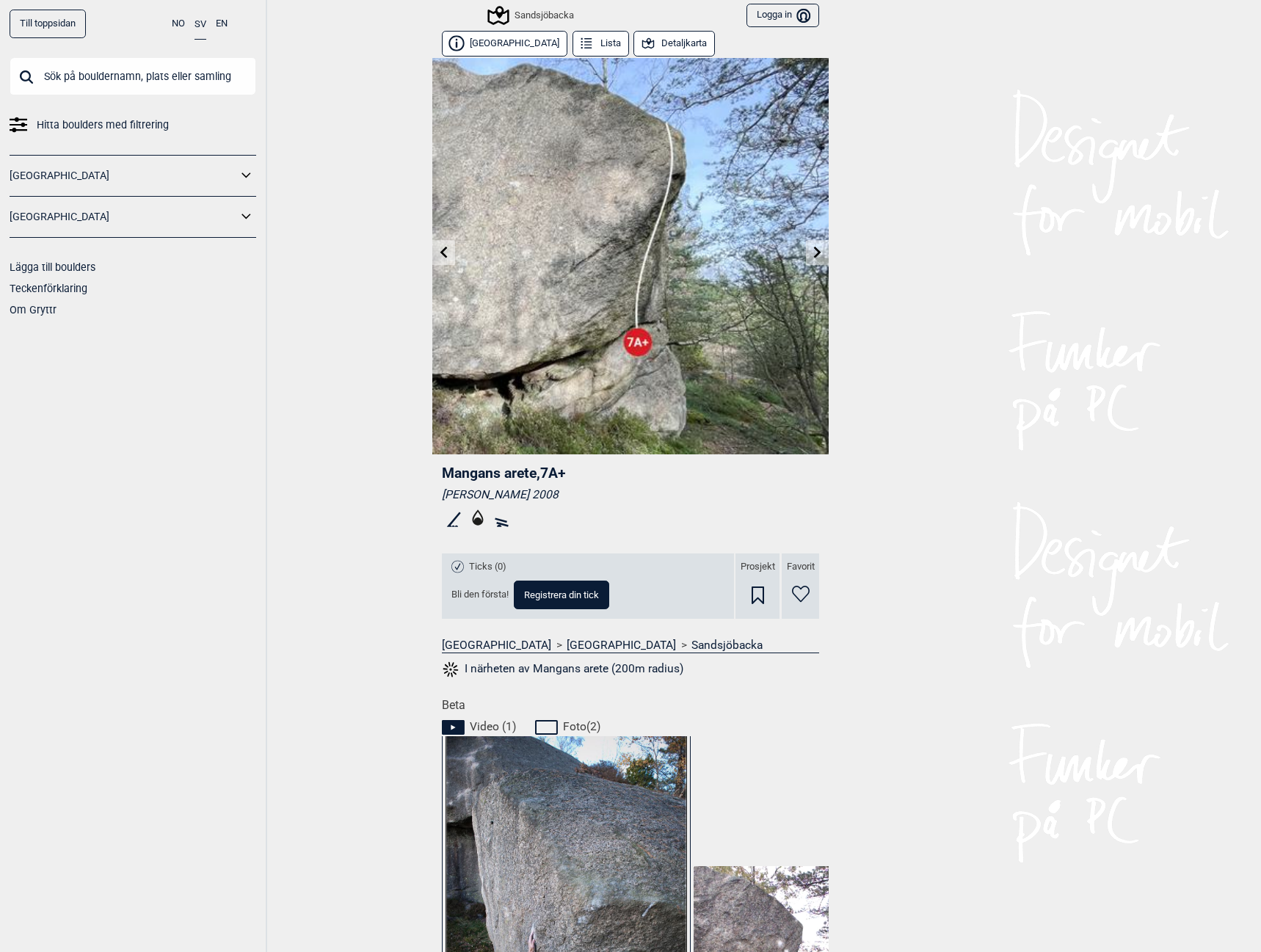
click at [812, 257] on icon at bounding box center [818, 252] width 12 height 12
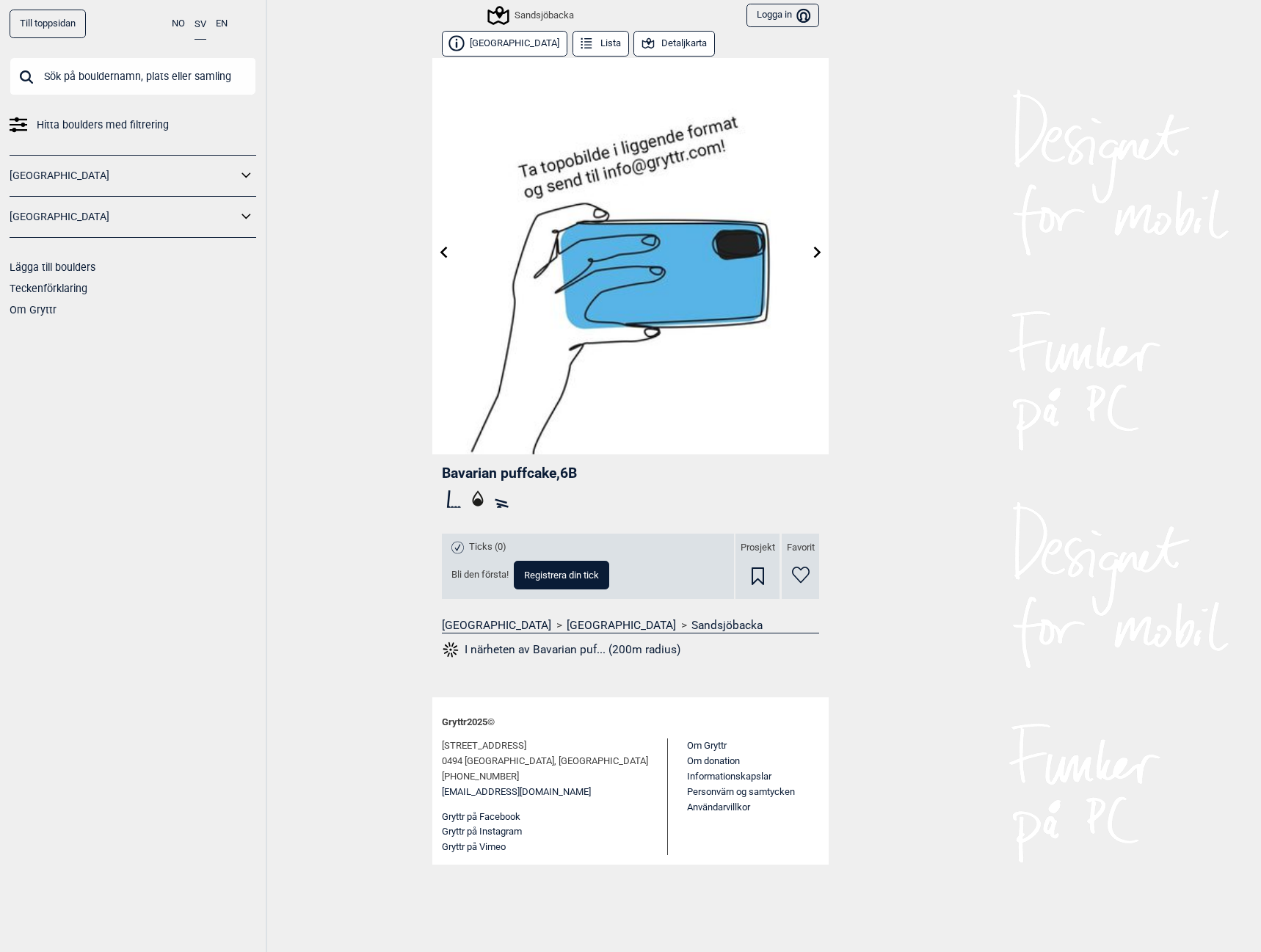
click at [806, 257] on link at bounding box center [816, 253] width 22 height 24
click at [818, 253] on icon at bounding box center [818, 252] width 12 height 12
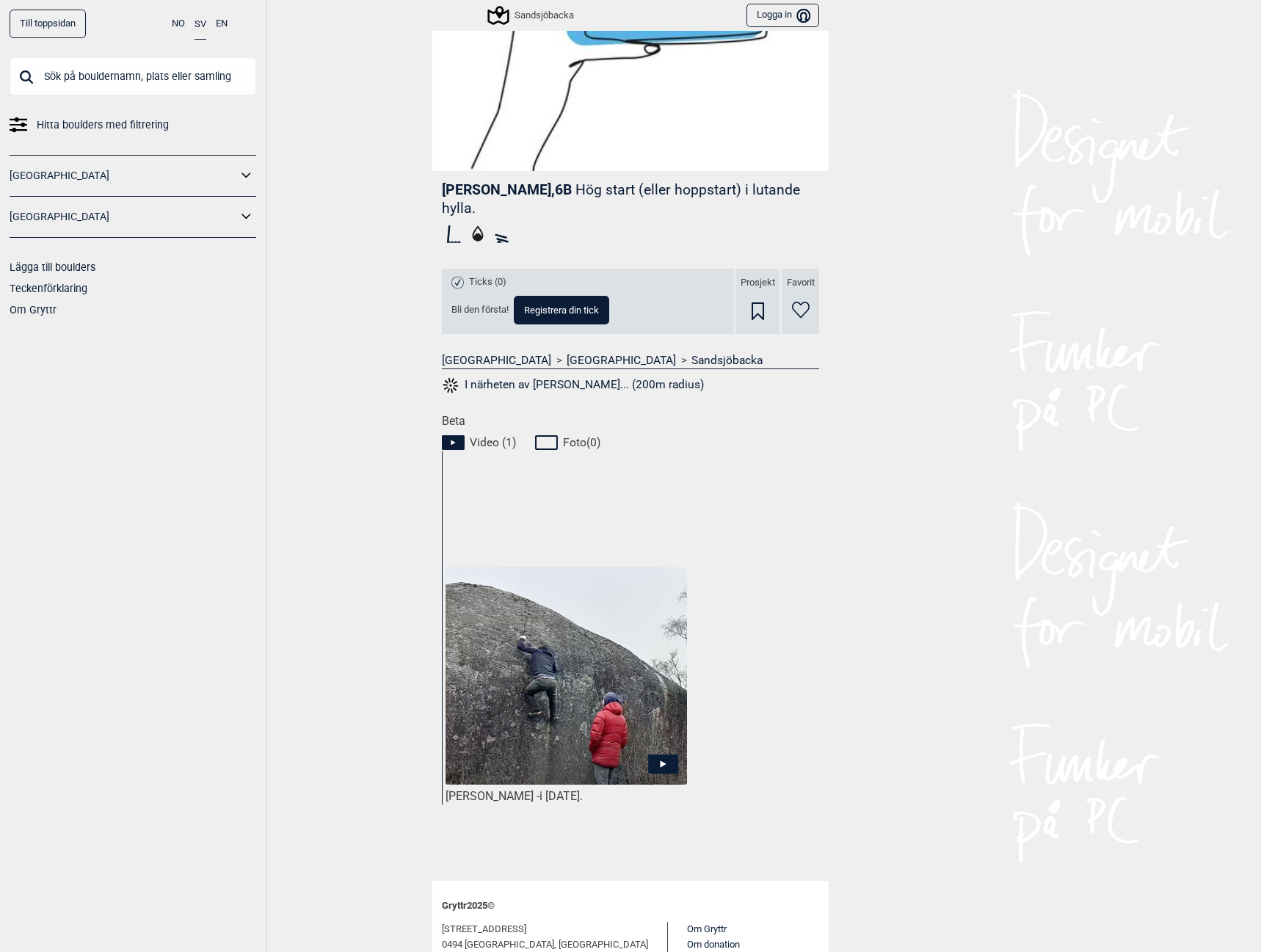
scroll to position [378, 0]
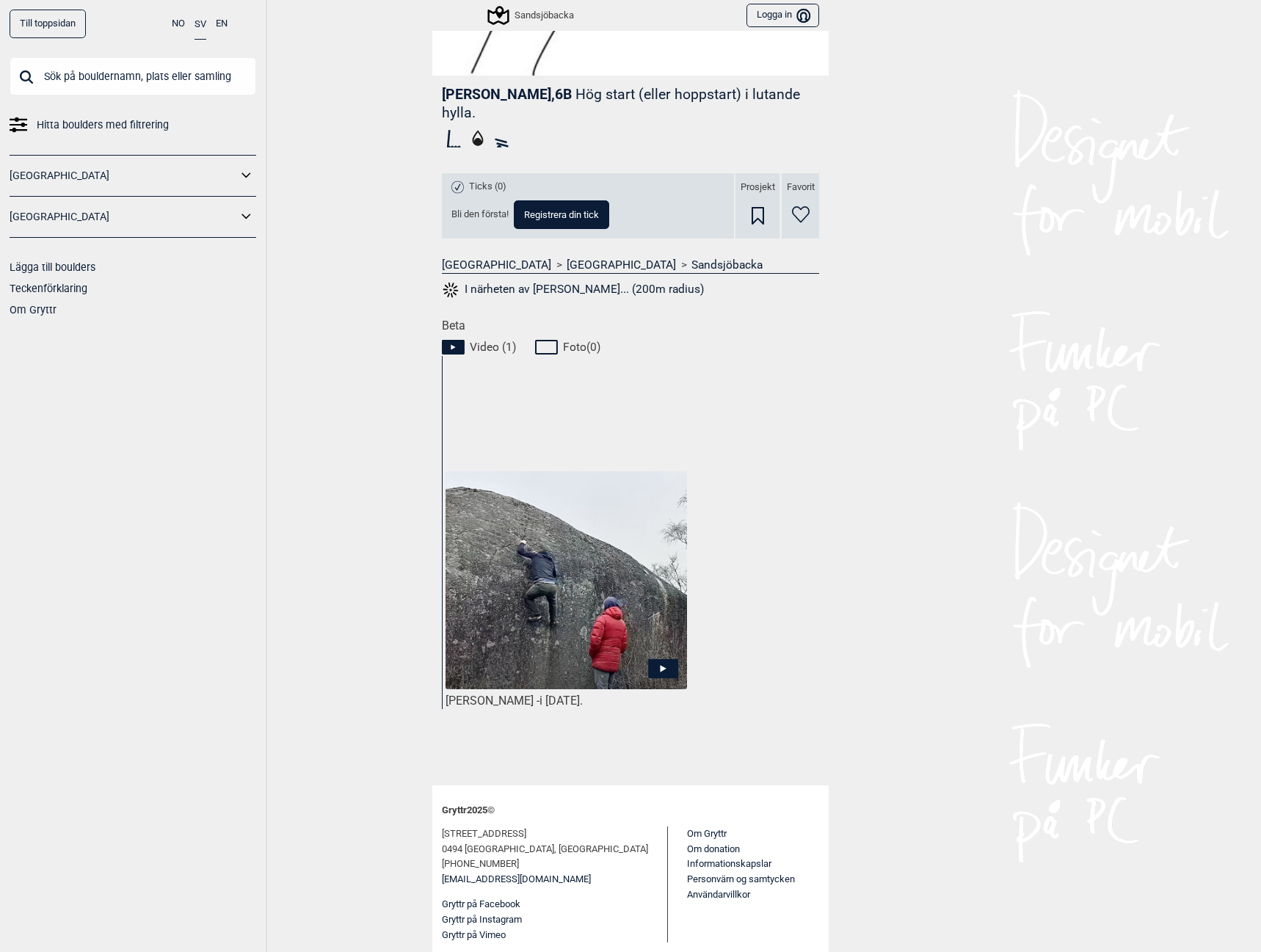
click at [653, 664] on icon at bounding box center [663, 668] width 30 height 20
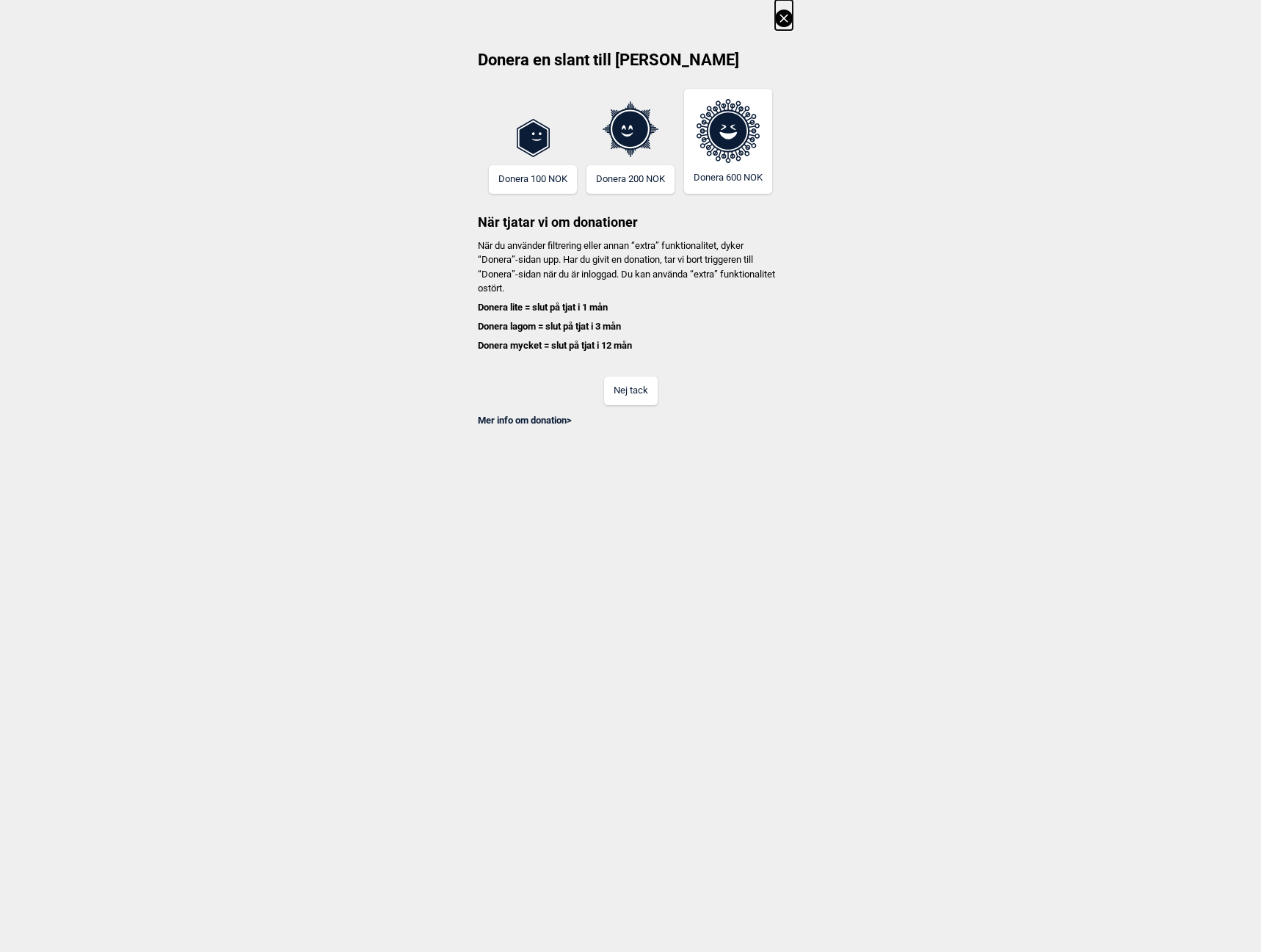
click at [650, 379] on button "Nej tack" at bounding box center [630, 390] width 54 height 28
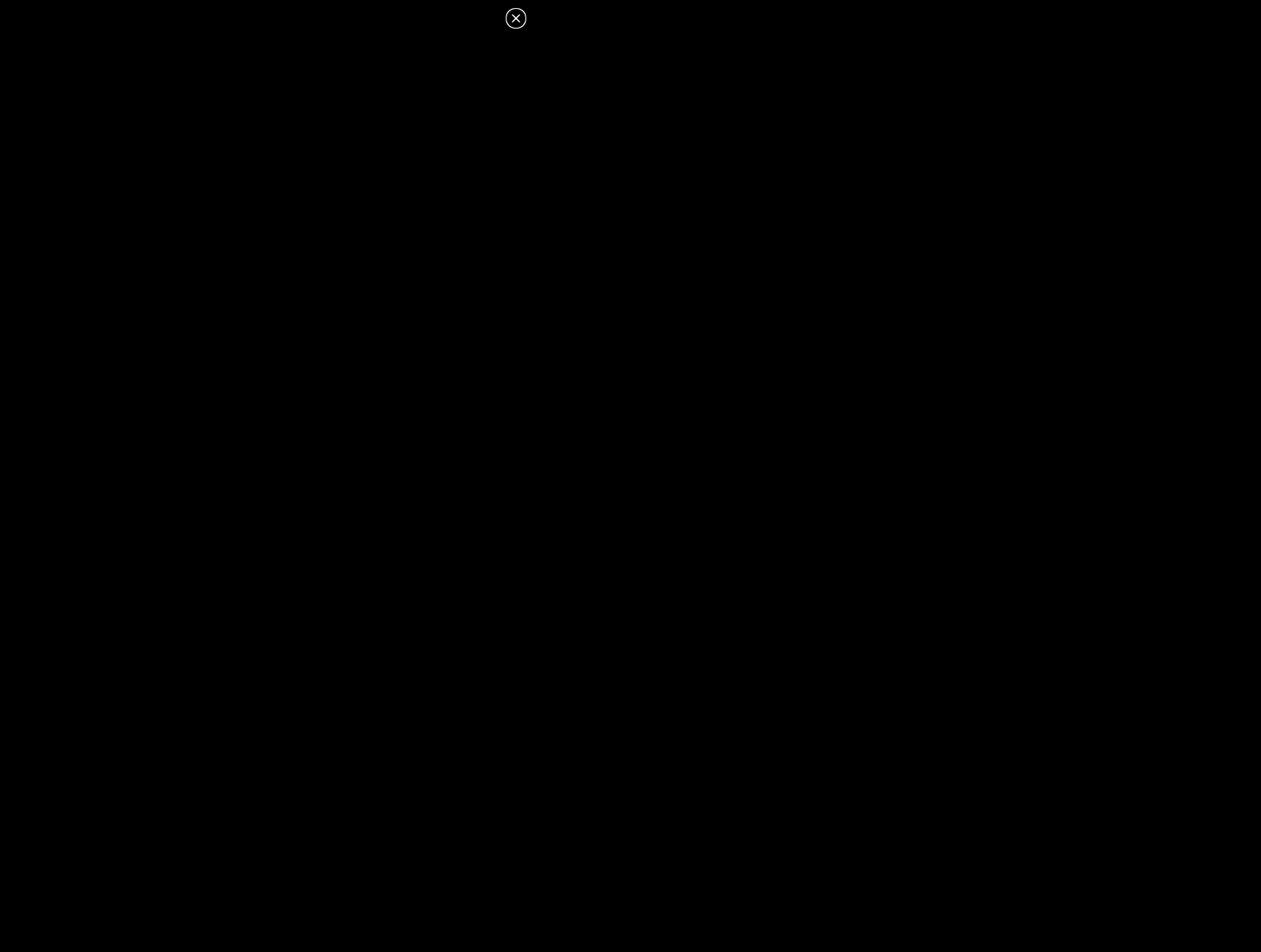
click at [513, 20] on icon at bounding box center [516, 19] width 18 height 18
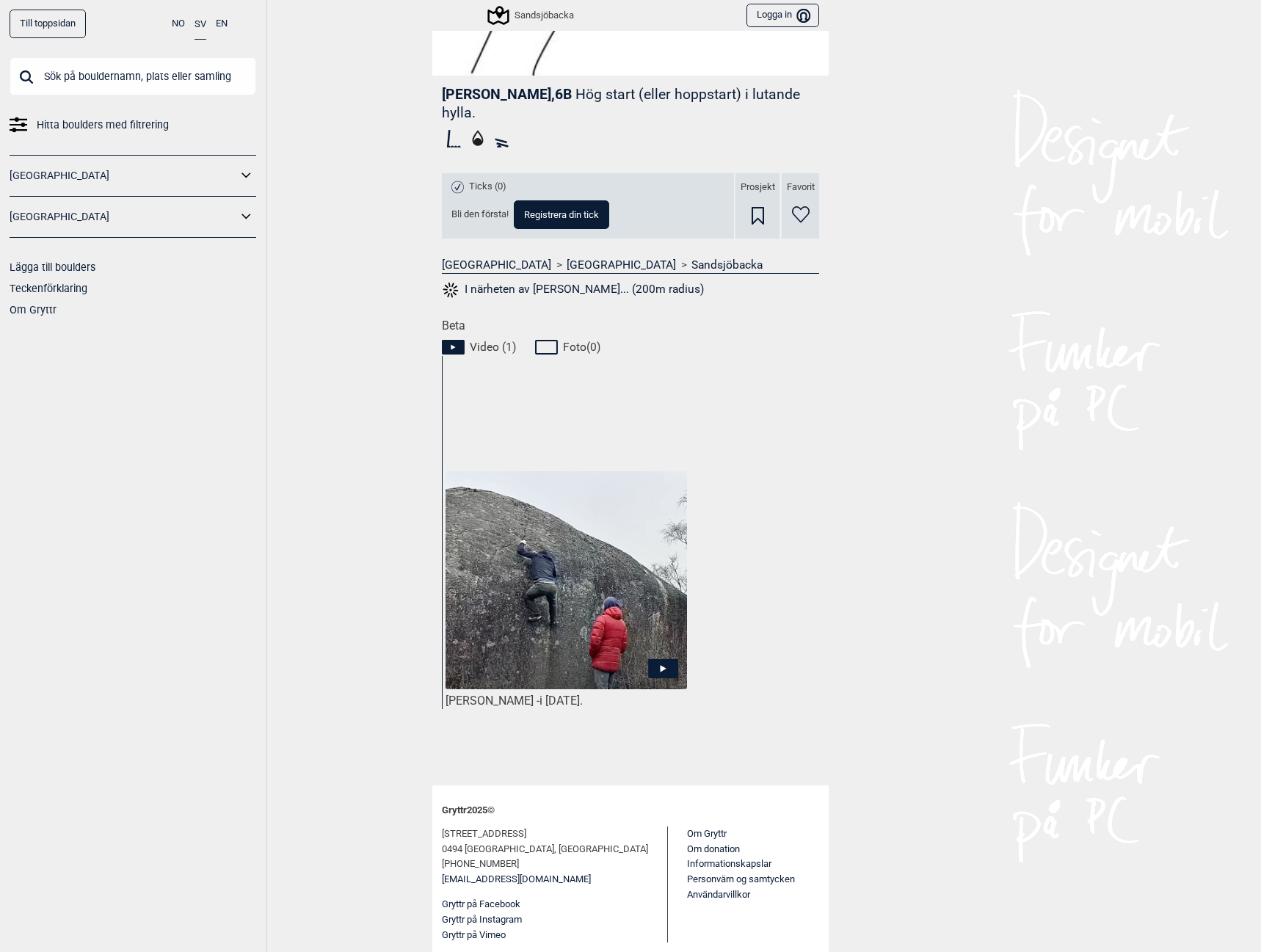
scroll to position [0, 0]
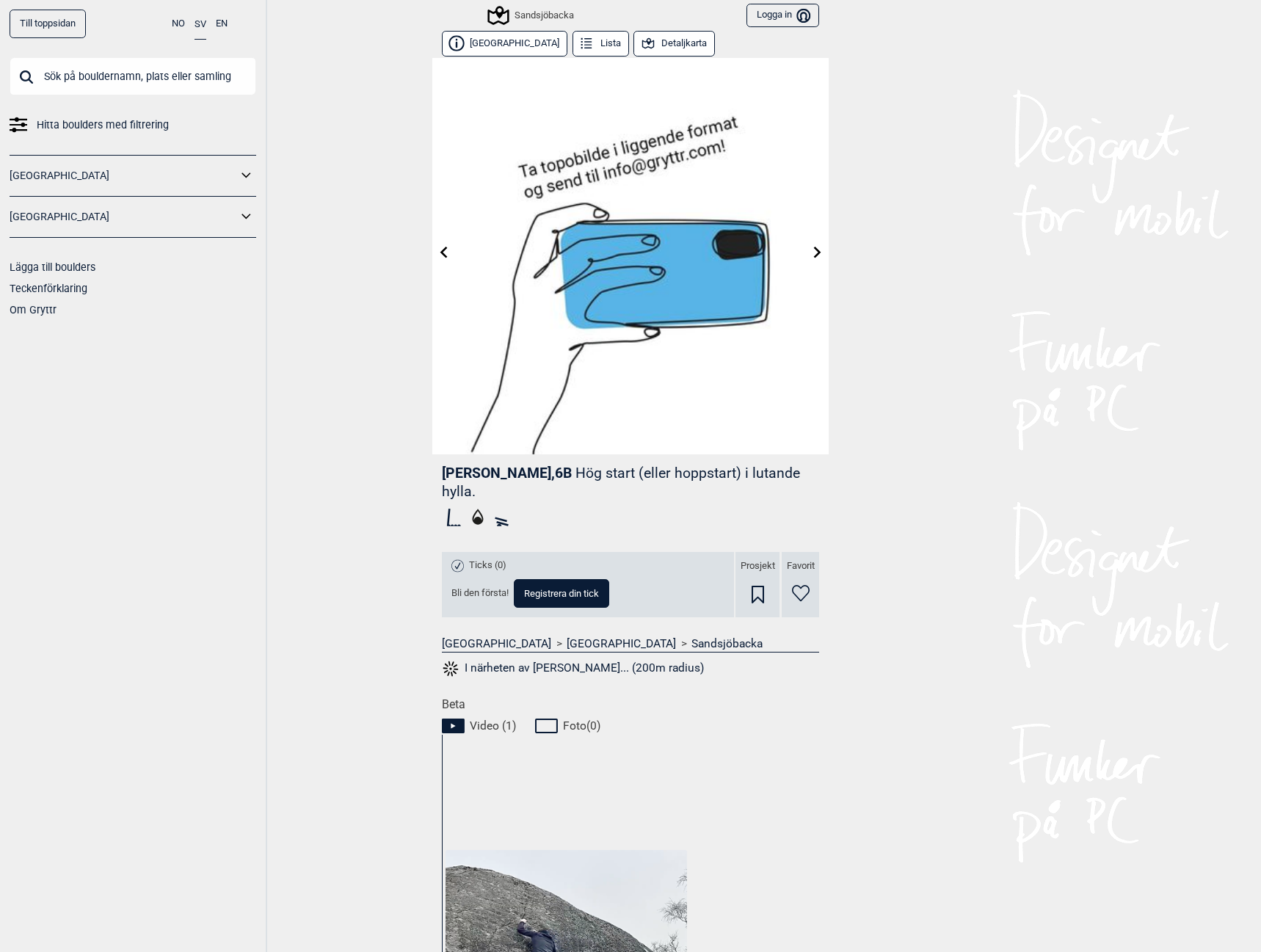
click at [818, 248] on link at bounding box center [816, 253] width 22 height 24
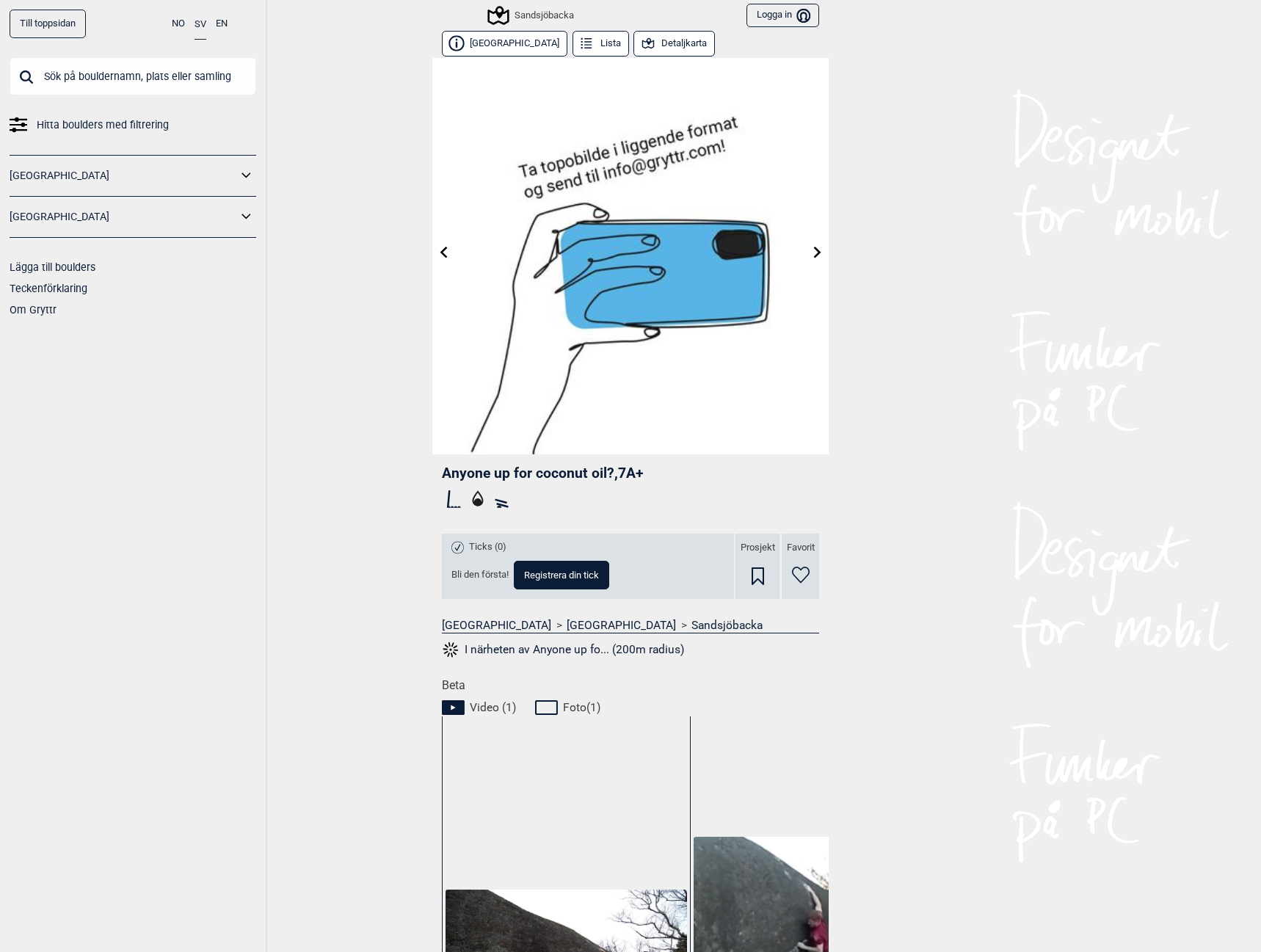
click at [443, 252] on icon at bounding box center [444, 252] width 12 height 12
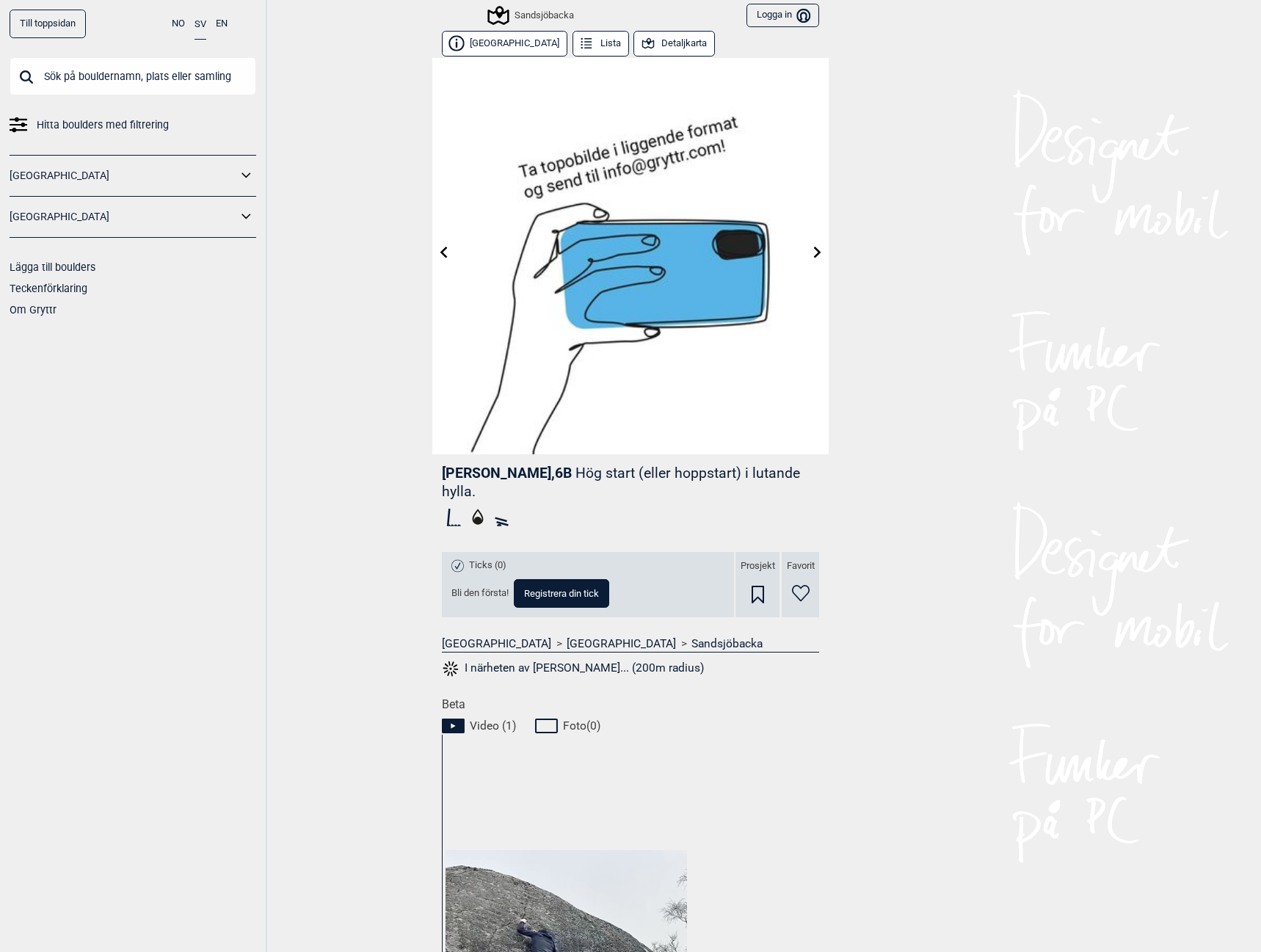
click at [812, 250] on icon at bounding box center [818, 252] width 12 height 12
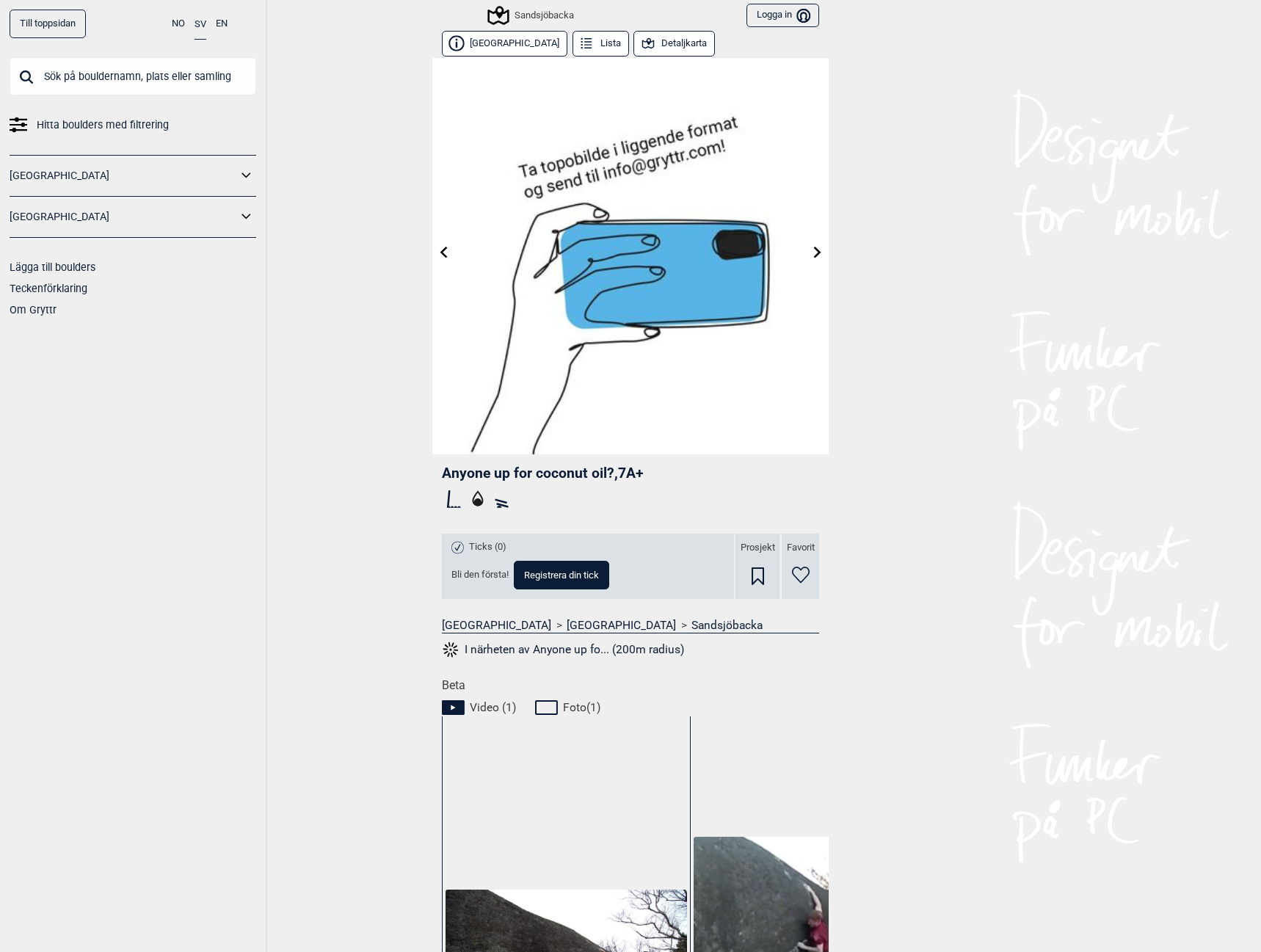
click at [814, 252] on icon at bounding box center [818, 252] width 8 height 12
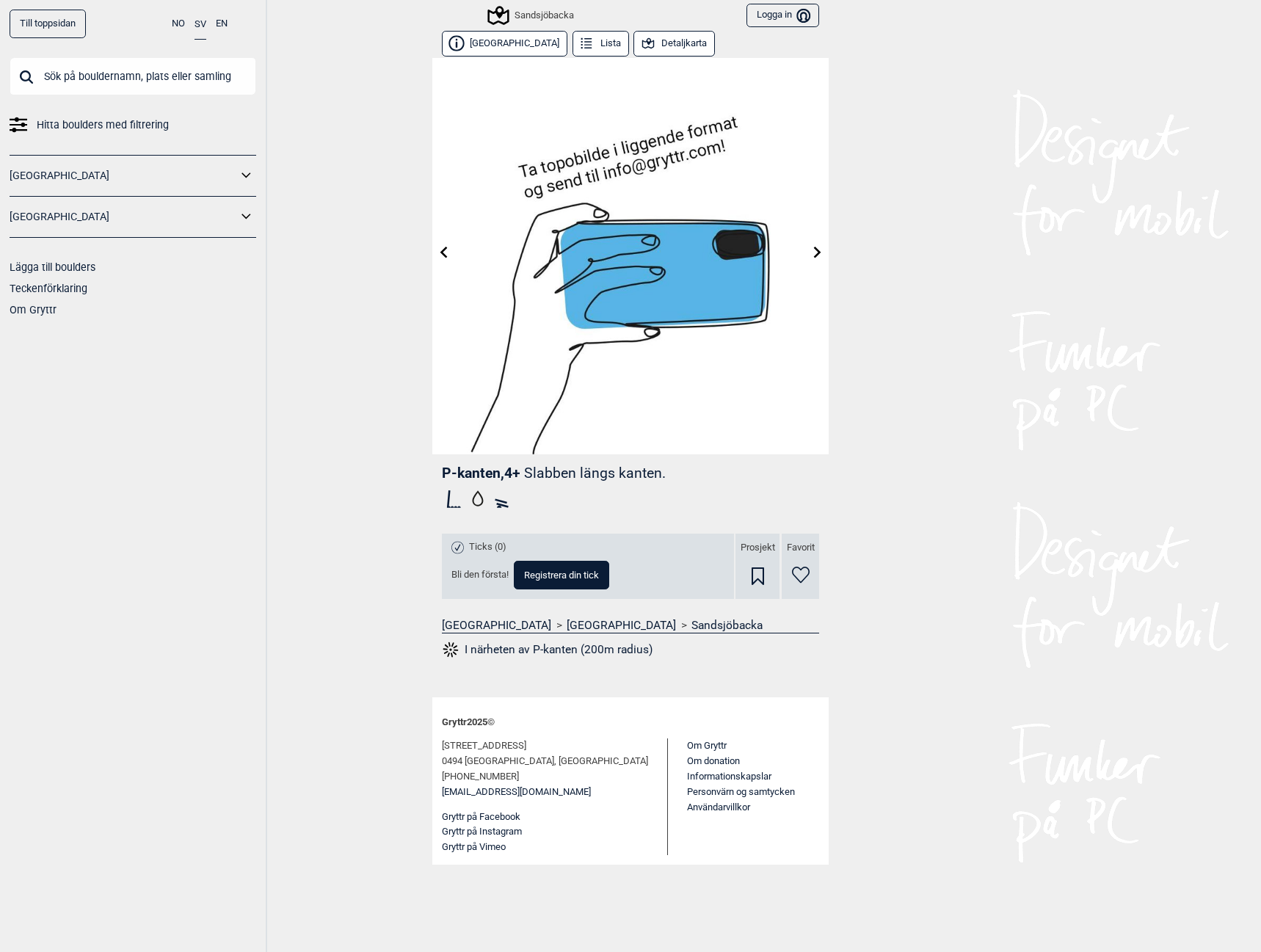
click at [814, 252] on icon at bounding box center [818, 252] width 12 height 12
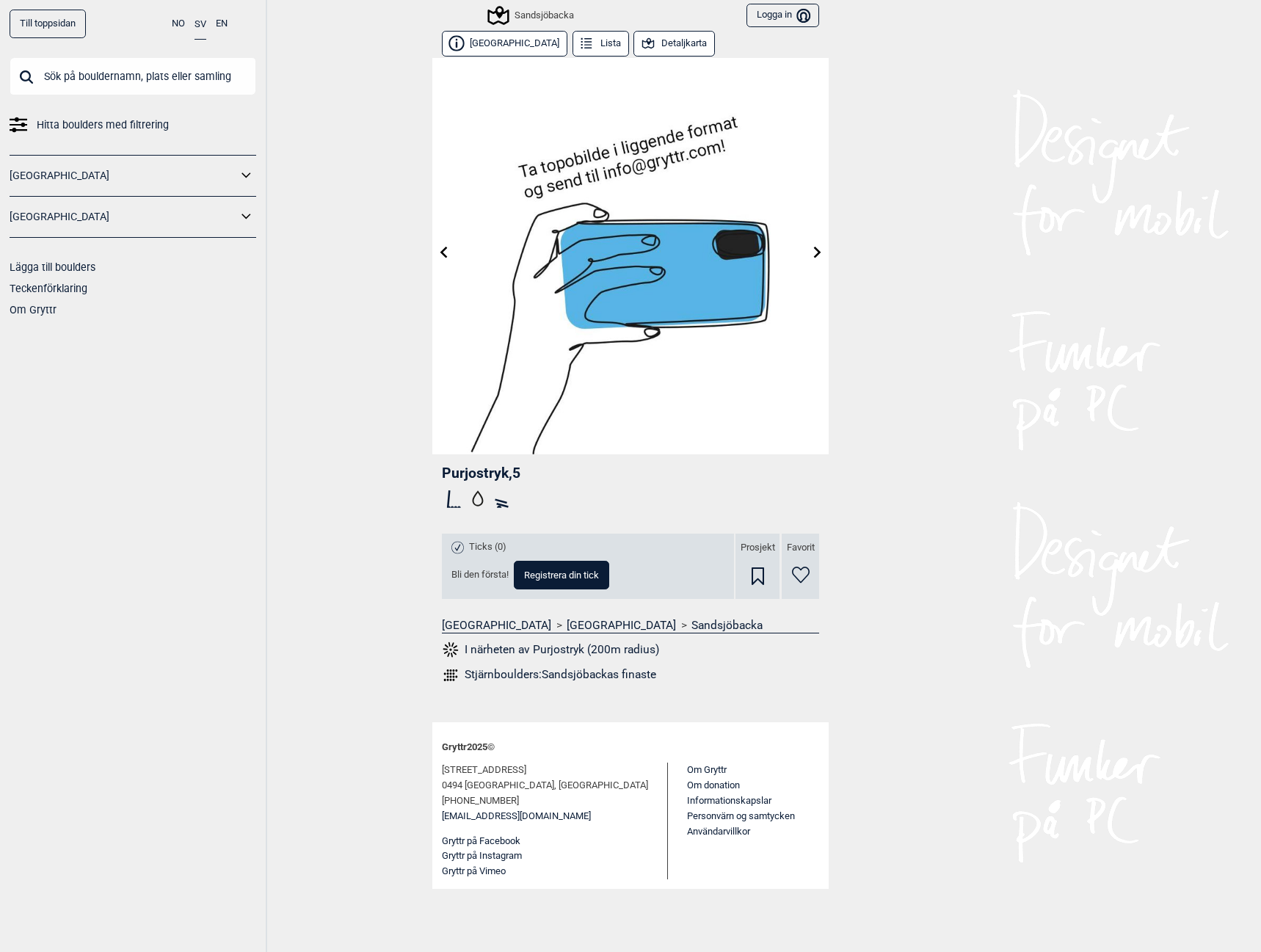
click at [814, 252] on icon at bounding box center [818, 252] width 12 height 12
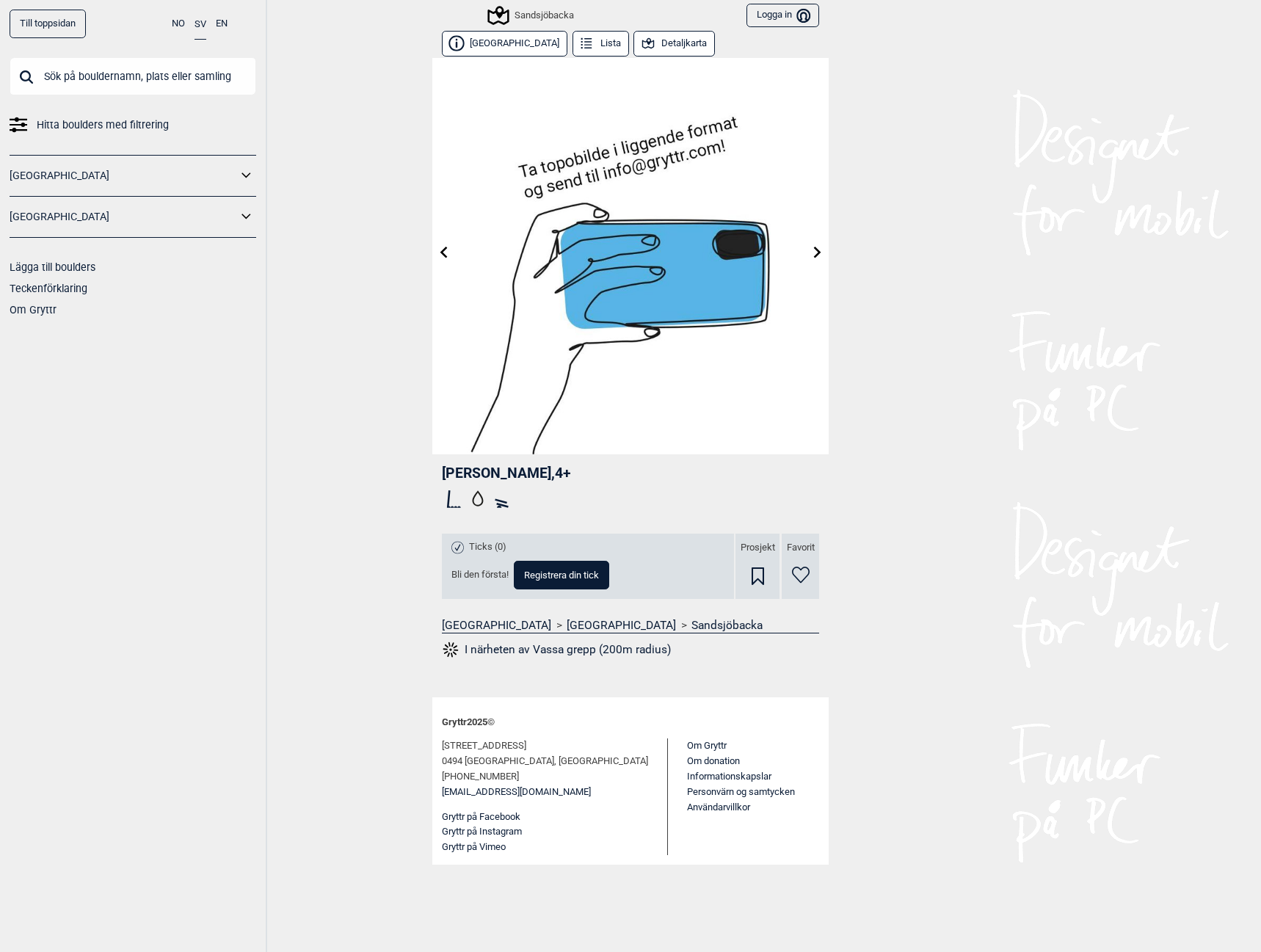
click at [814, 252] on icon at bounding box center [818, 252] width 12 height 12
click at [815, 253] on icon at bounding box center [818, 252] width 12 height 12
click at [815, 254] on icon at bounding box center [818, 252] width 12 height 12
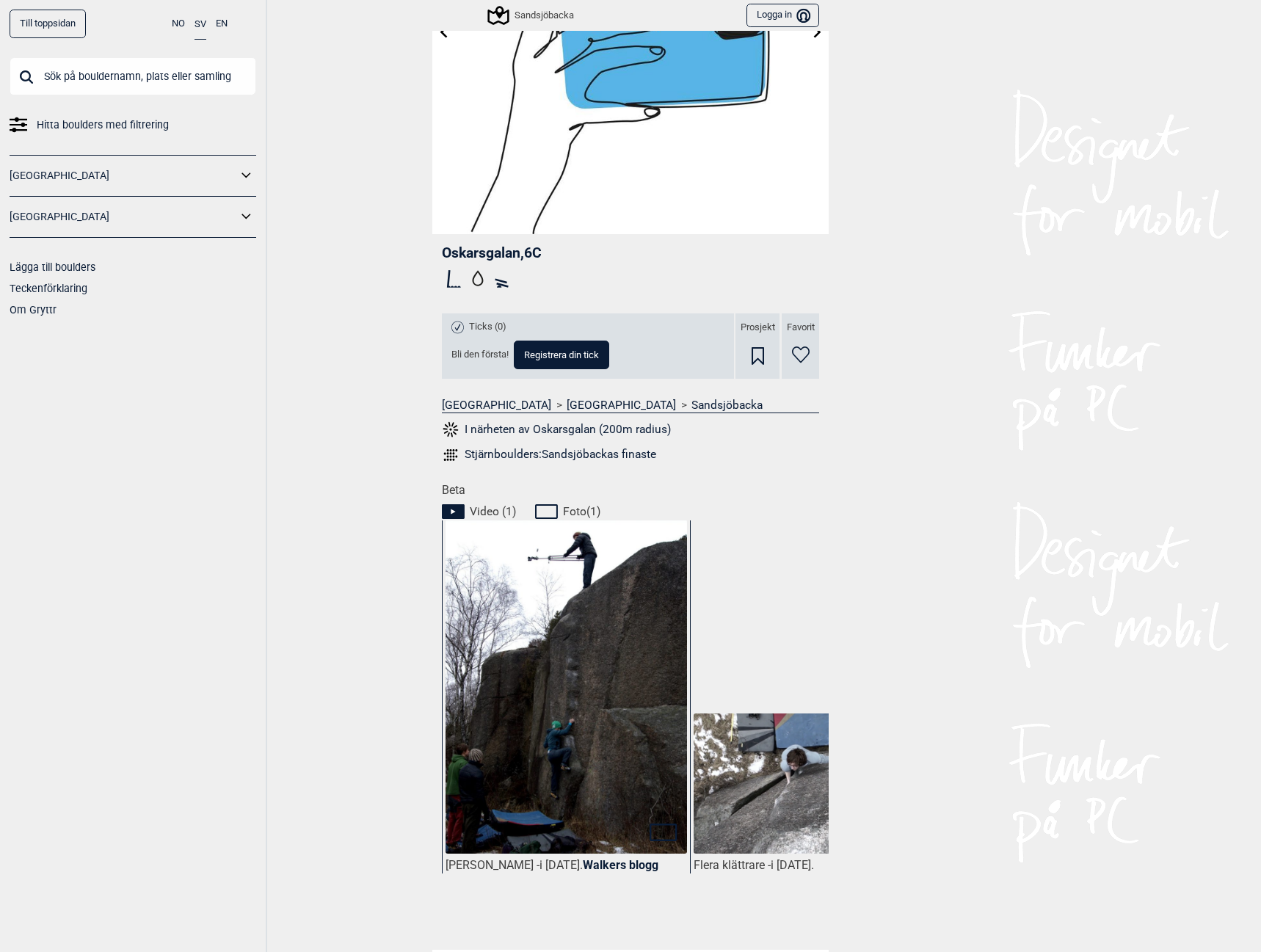
scroll to position [0, 109]
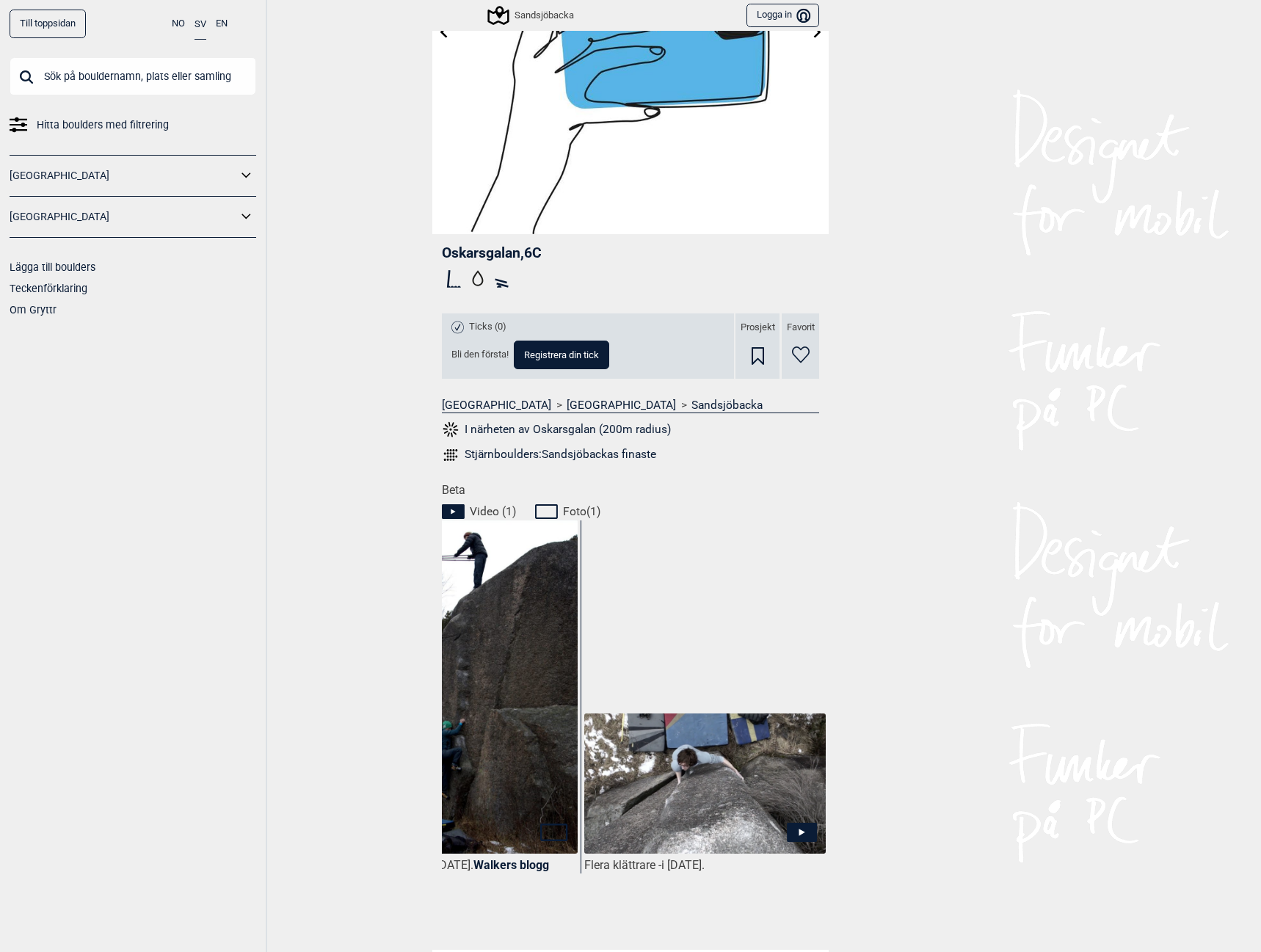
click at [803, 821] on img at bounding box center [705, 784] width 242 height 141
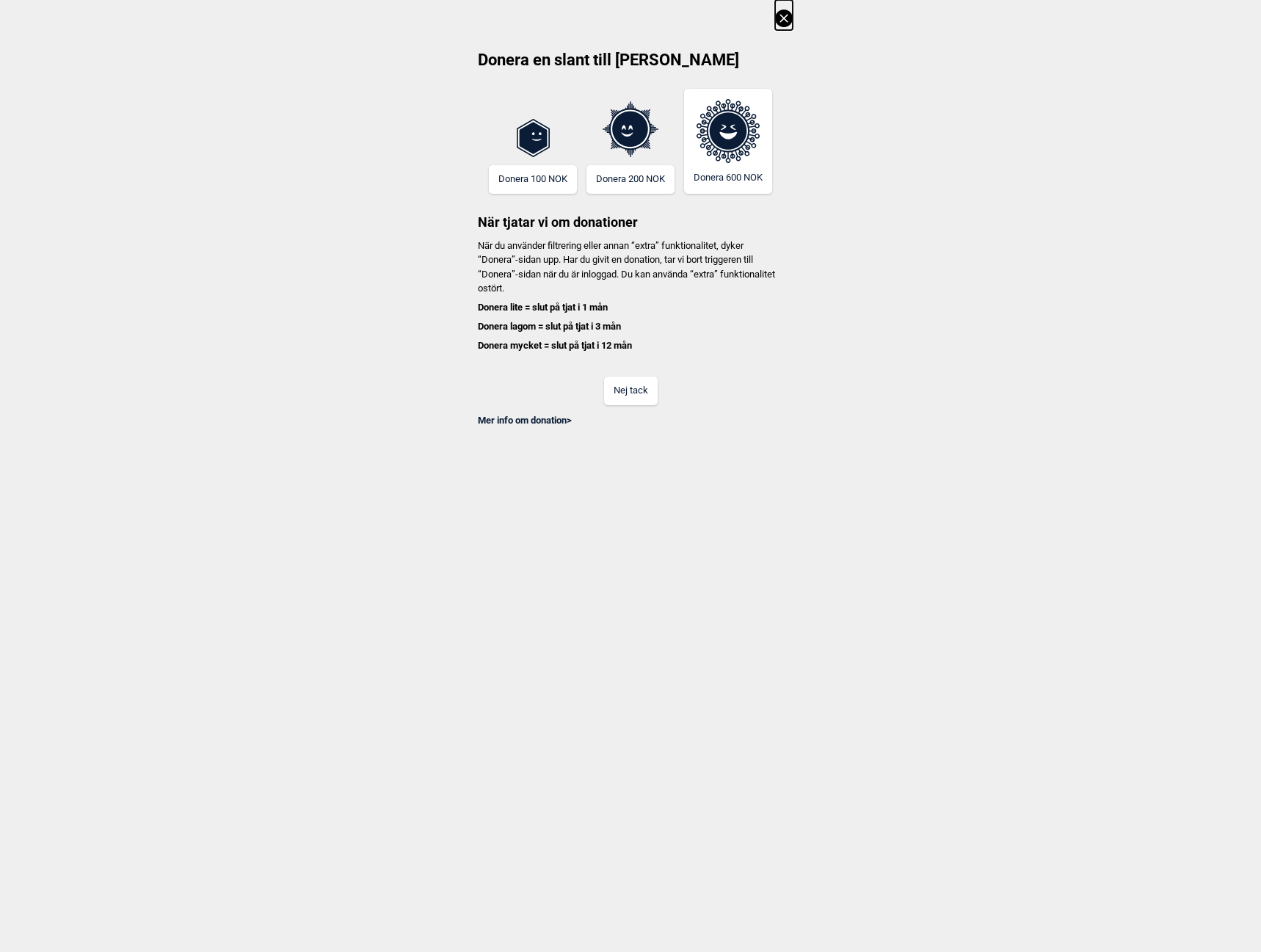
click at [621, 390] on button "Nej tack" at bounding box center [630, 390] width 54 height 28
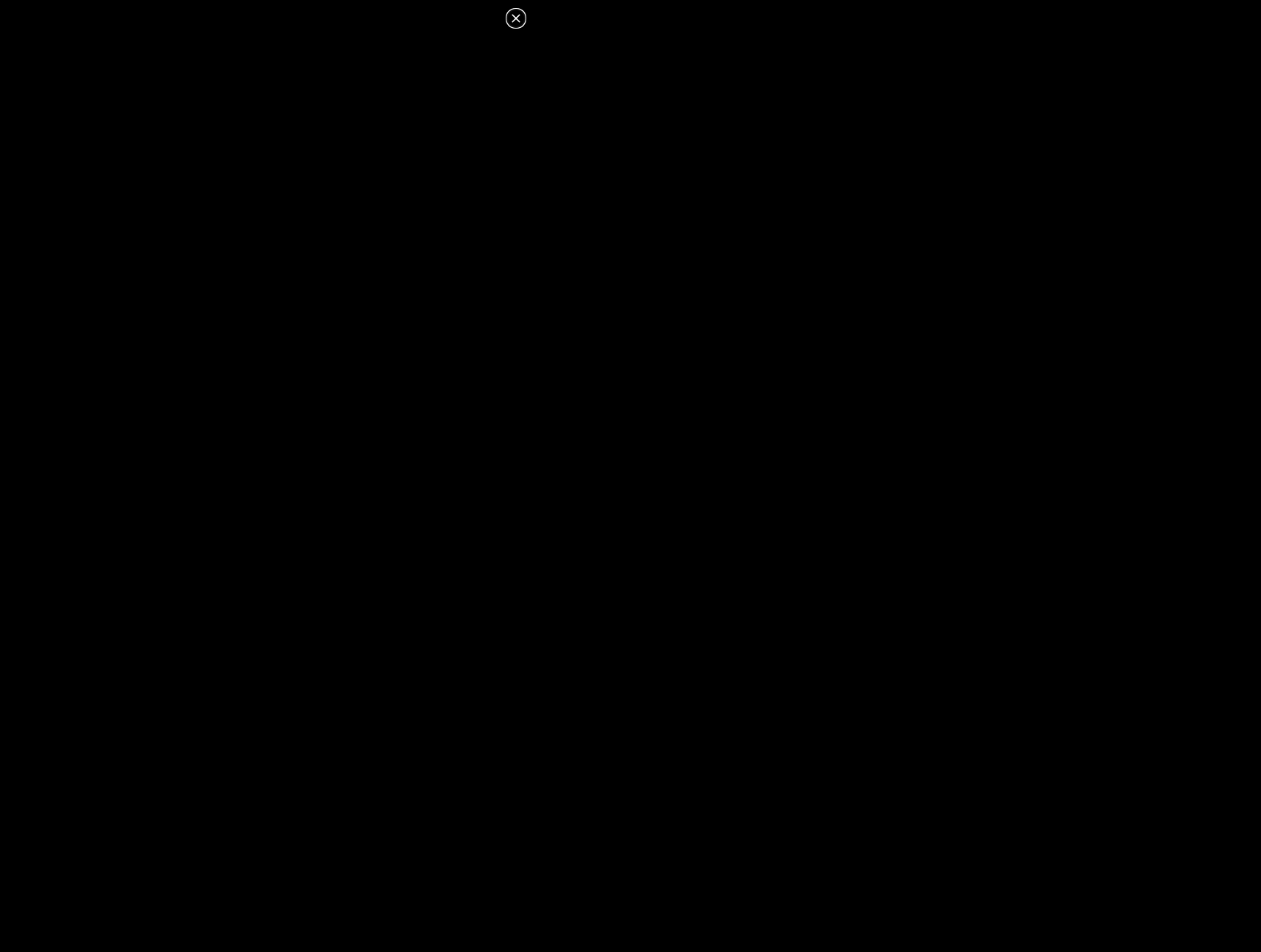
click at [518, 17] on icon at bounding box center [516, 18] width 8 height 8
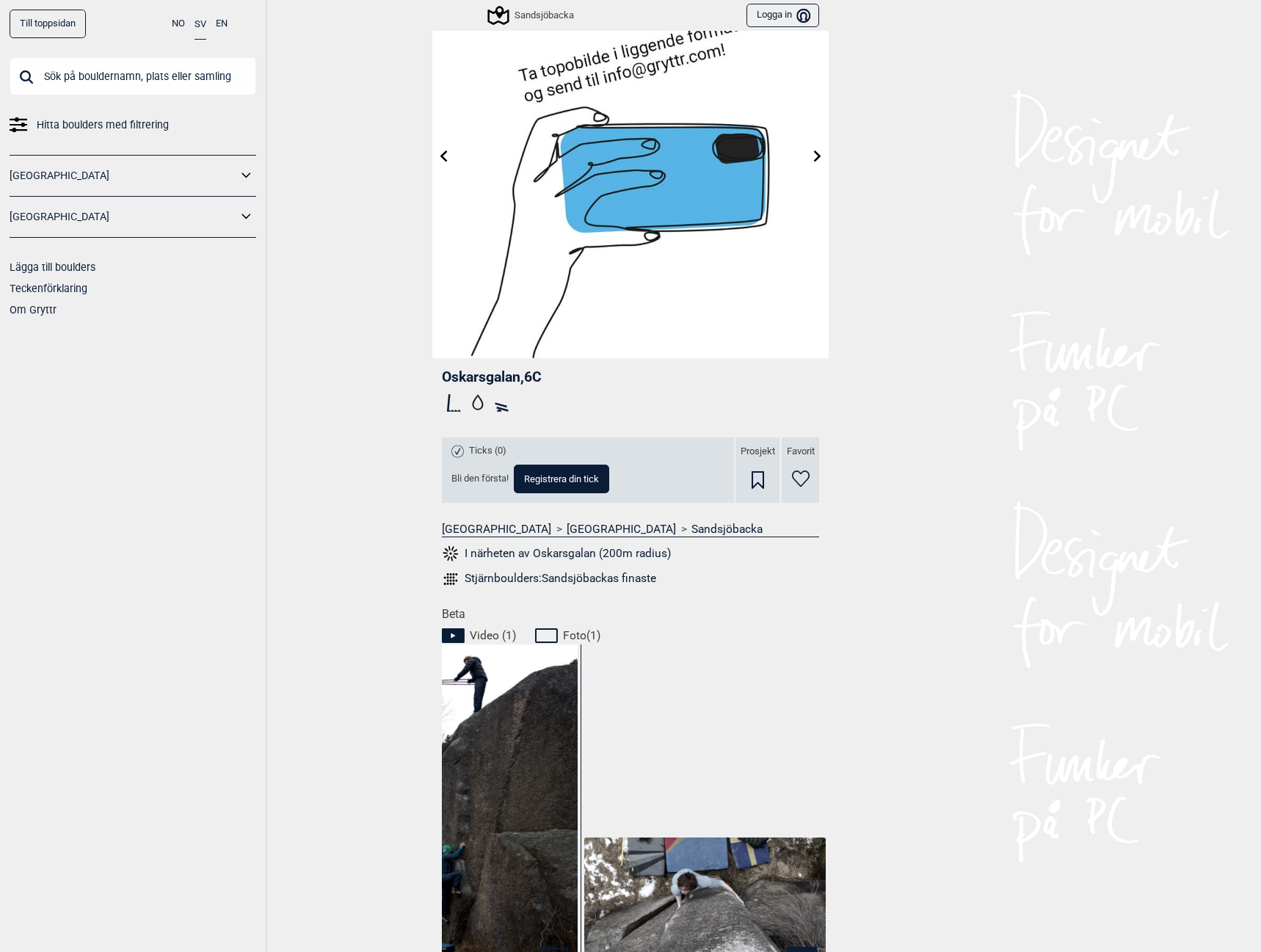
scroll to position [0, 0]
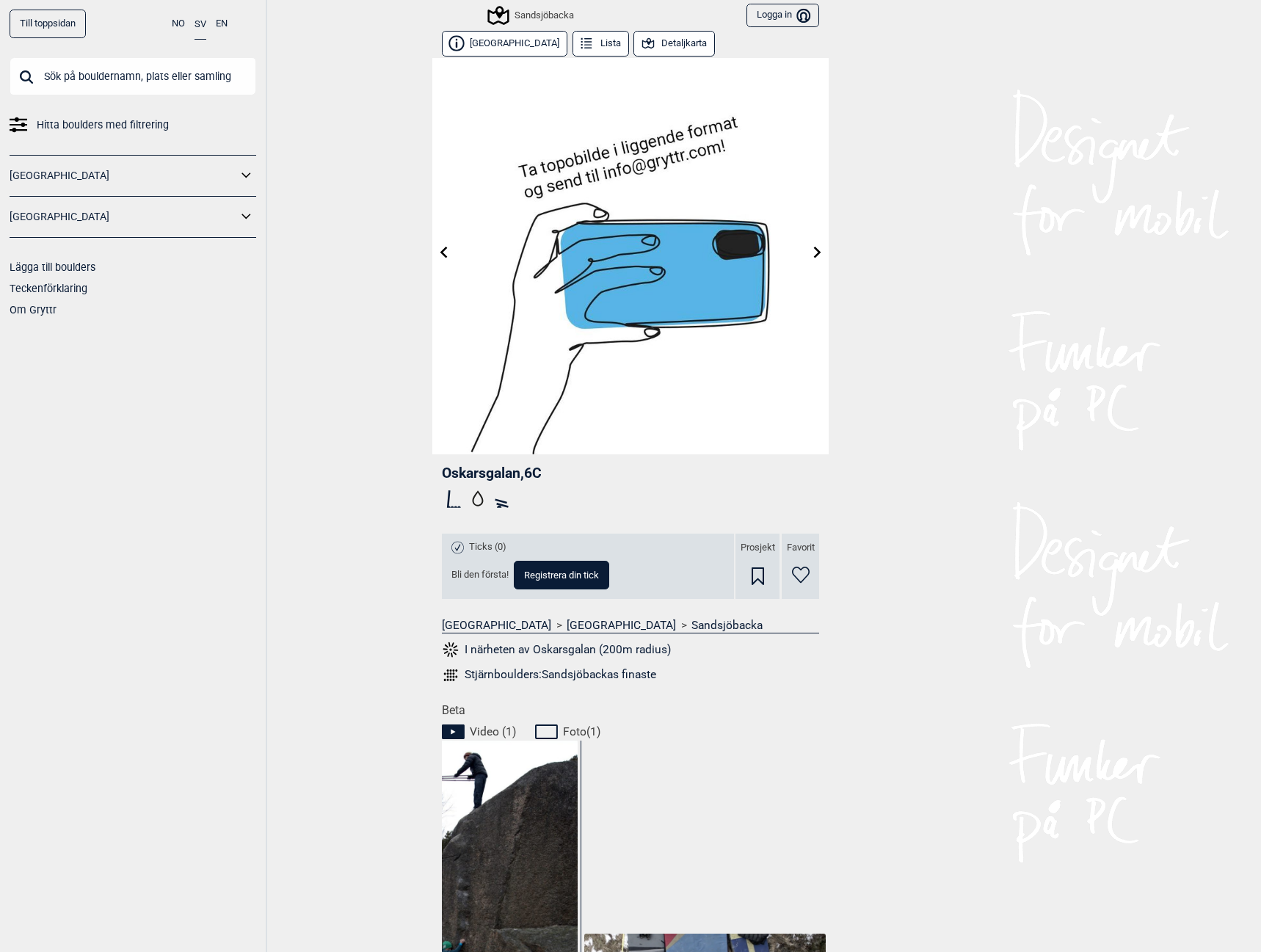
click at [814, 251] on icon at bounding box center [818, 252] width 12 height 12
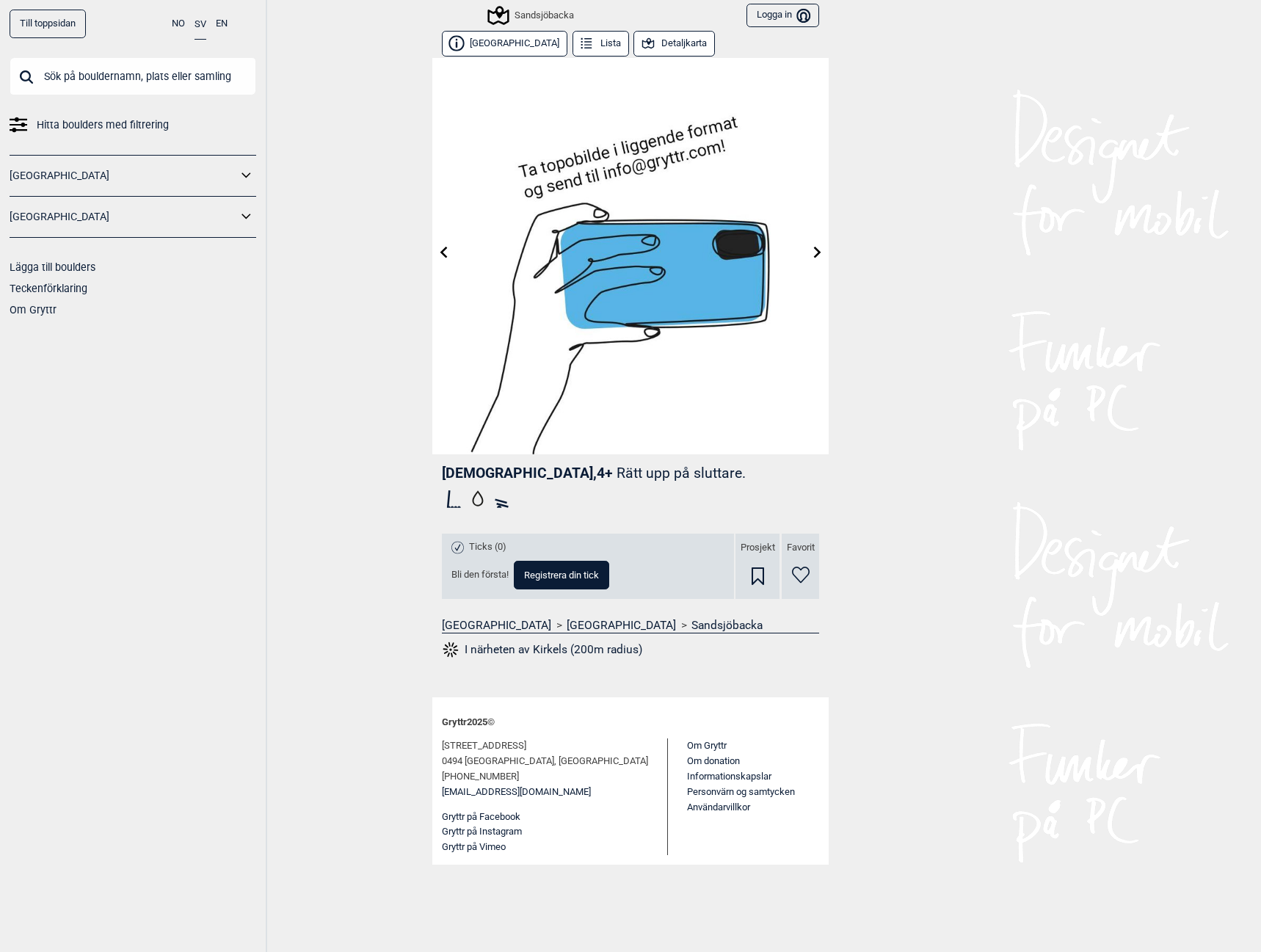
click at [815, 258] on icon at bounding box center [818, 252] width 8 height 12
click at [815, 257] on icon at bounding box center [818, 252] width 8 height 12
click at [542, 15] on div "Sandsjöbacka" at bounding box center [532, 16] width 85 height 18
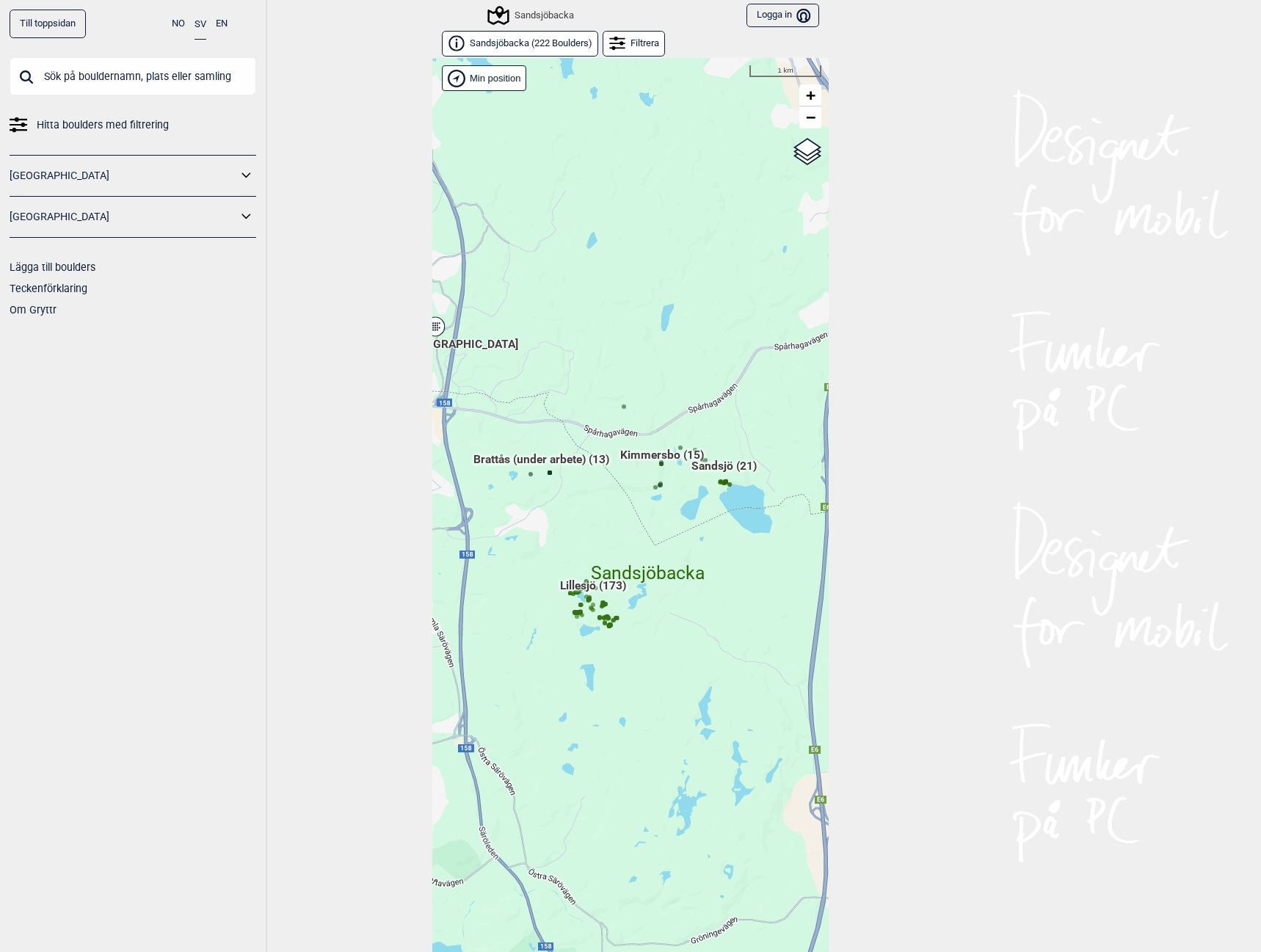
click at [494, 41] on span "Sandsjöbacka ( 222 Boulders )" at bounding box center [532, 43] width 123 height 13
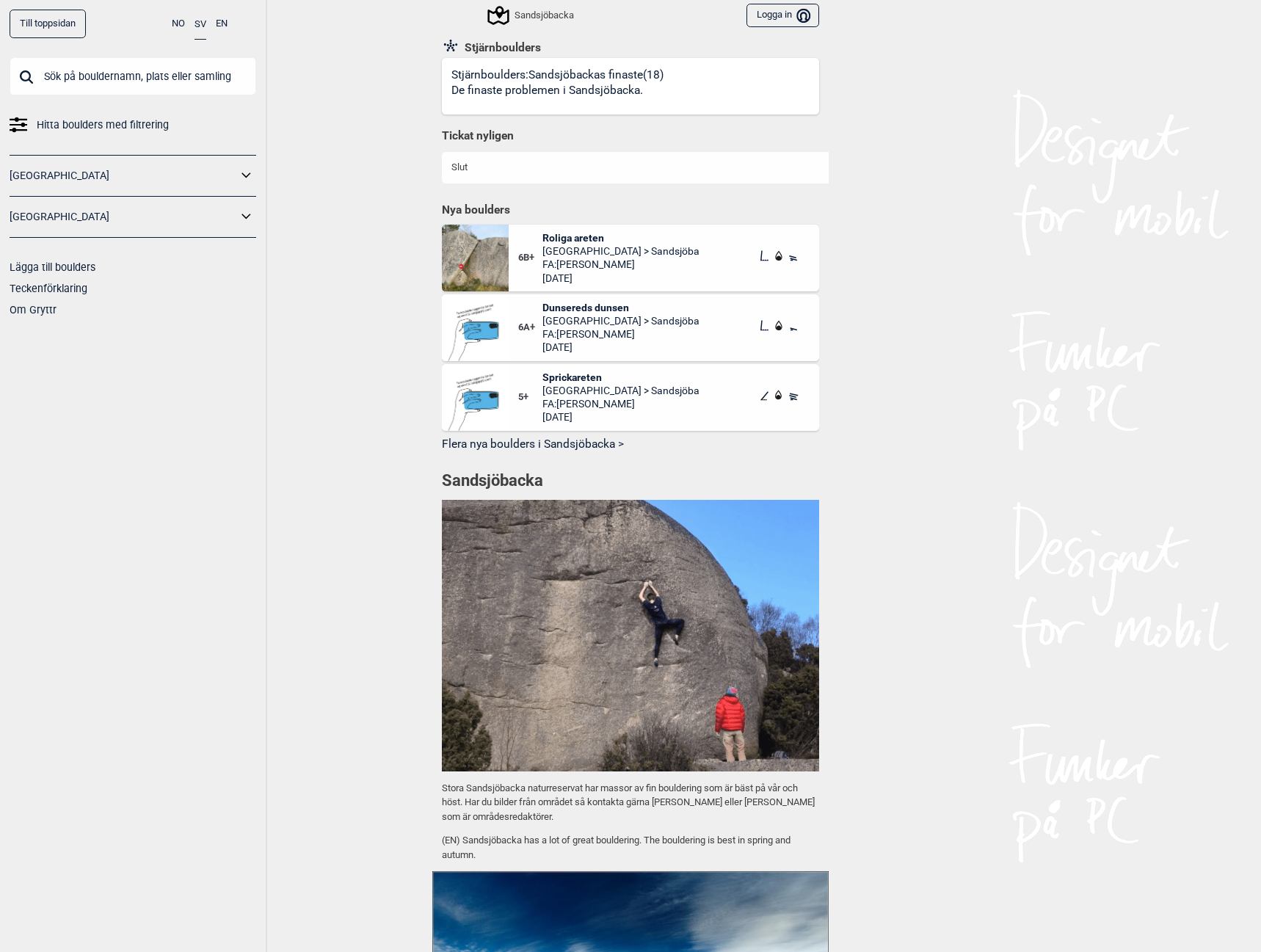
scroll to position [660, 0]
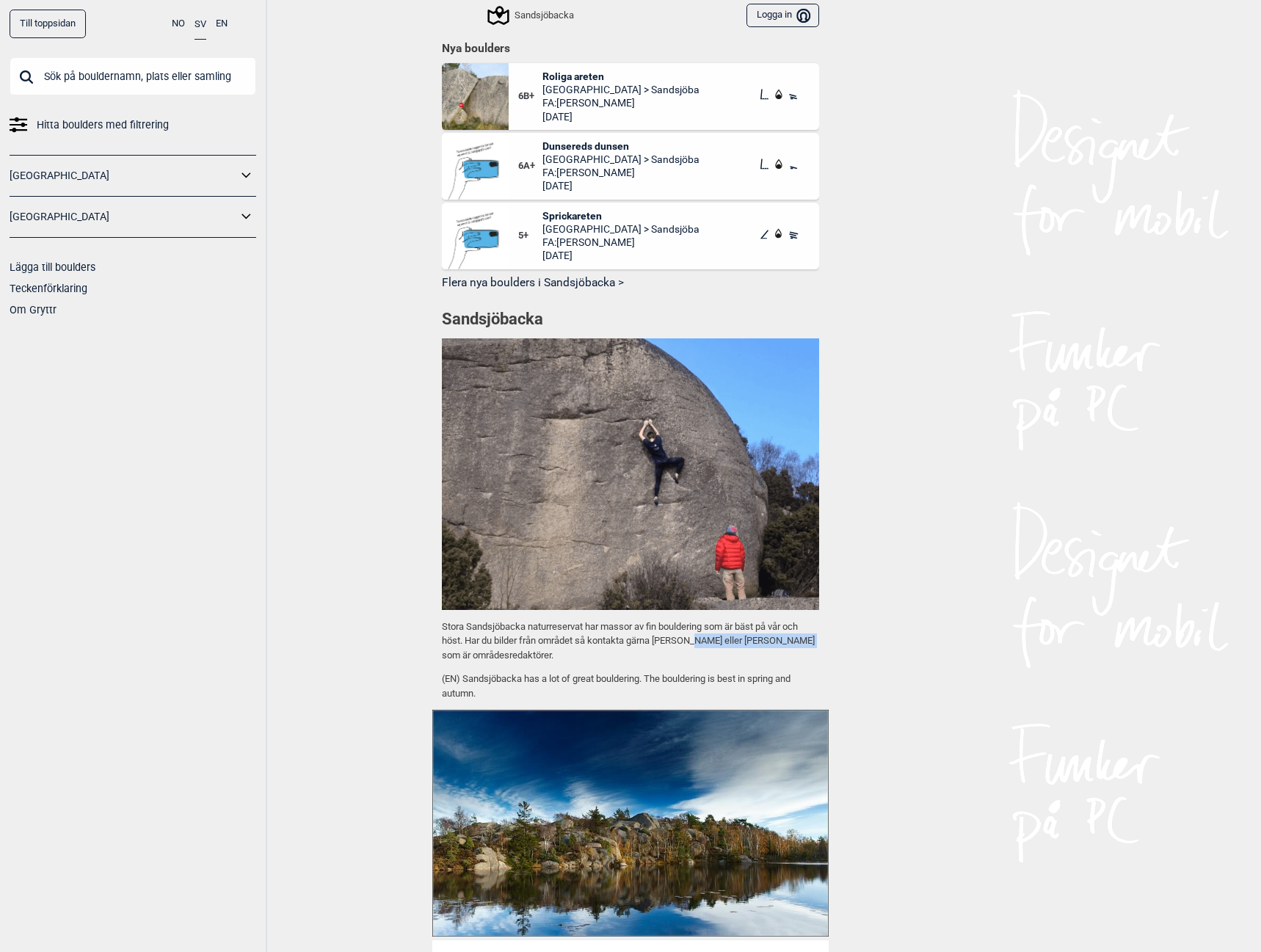
drag, startPoint x: 690, startPoint y: 652, endPoint x: 802, endPoint y: 651, distance: 112.0
click at [802, 651] on p "Stora Sandsjöbacka naturreservat har massor av fin bouldering som är bäst på vå…" at bounding box center [630, 641] width 377 height 43
drag, startPoint x: 452, startPoint y: 666, endPoint x: 559, endPoint y: 666, distance: 107.0
click at [559, 663] on p "Stora Sandsjöbacka naturreservat har massor av fin bouldering som är bäst på vå…" at bounding box center [630, 641] width 377 height 43
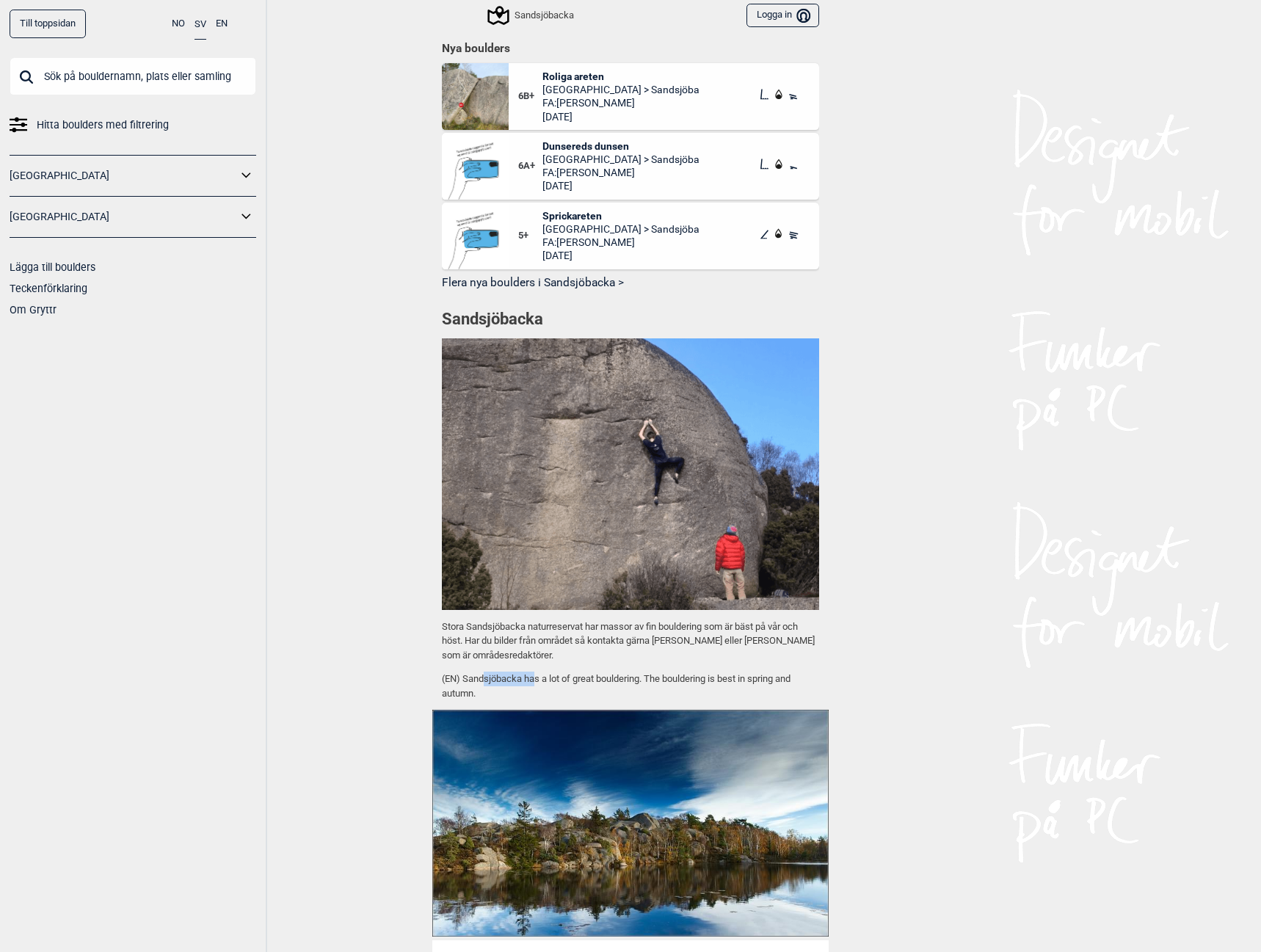
drag, startPoint x: 478, startPoint y: 688, endPoint x: 530, endPoint y: 688, distance: 52.0
click at [530, 688] on p "(EN) Sandsjöbacka has a lot of great bouldering. The bouldering is best in spri…" at bounding box center [630, 686] width 377 height 28
click at [527, 692] on p "(EN) Sandsjöbacka has a lot of great bouldering. The bouldering is best in spri…" at bounding box center [630, 686] width 377 height 28
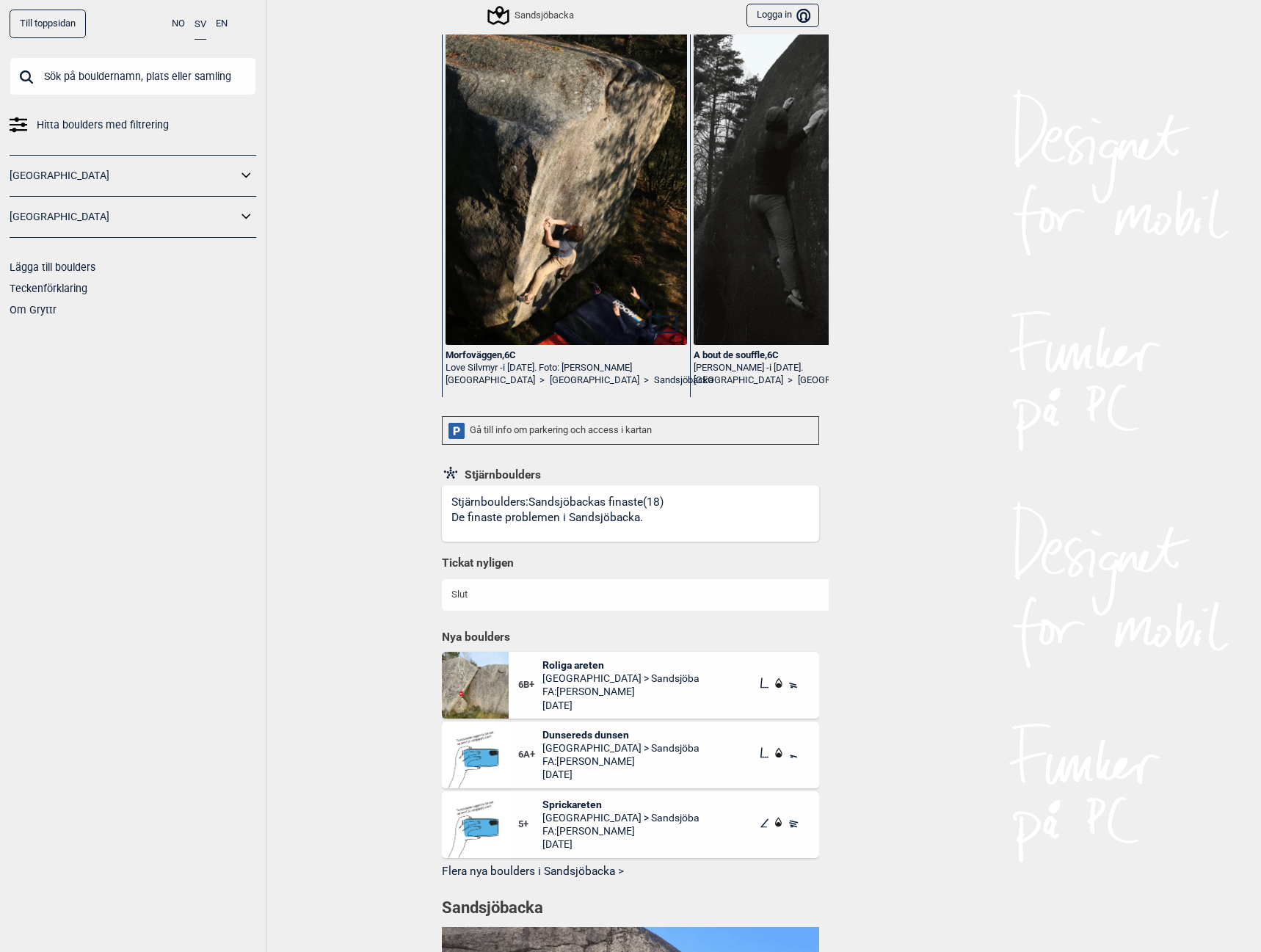
scroll to position [0, 0]
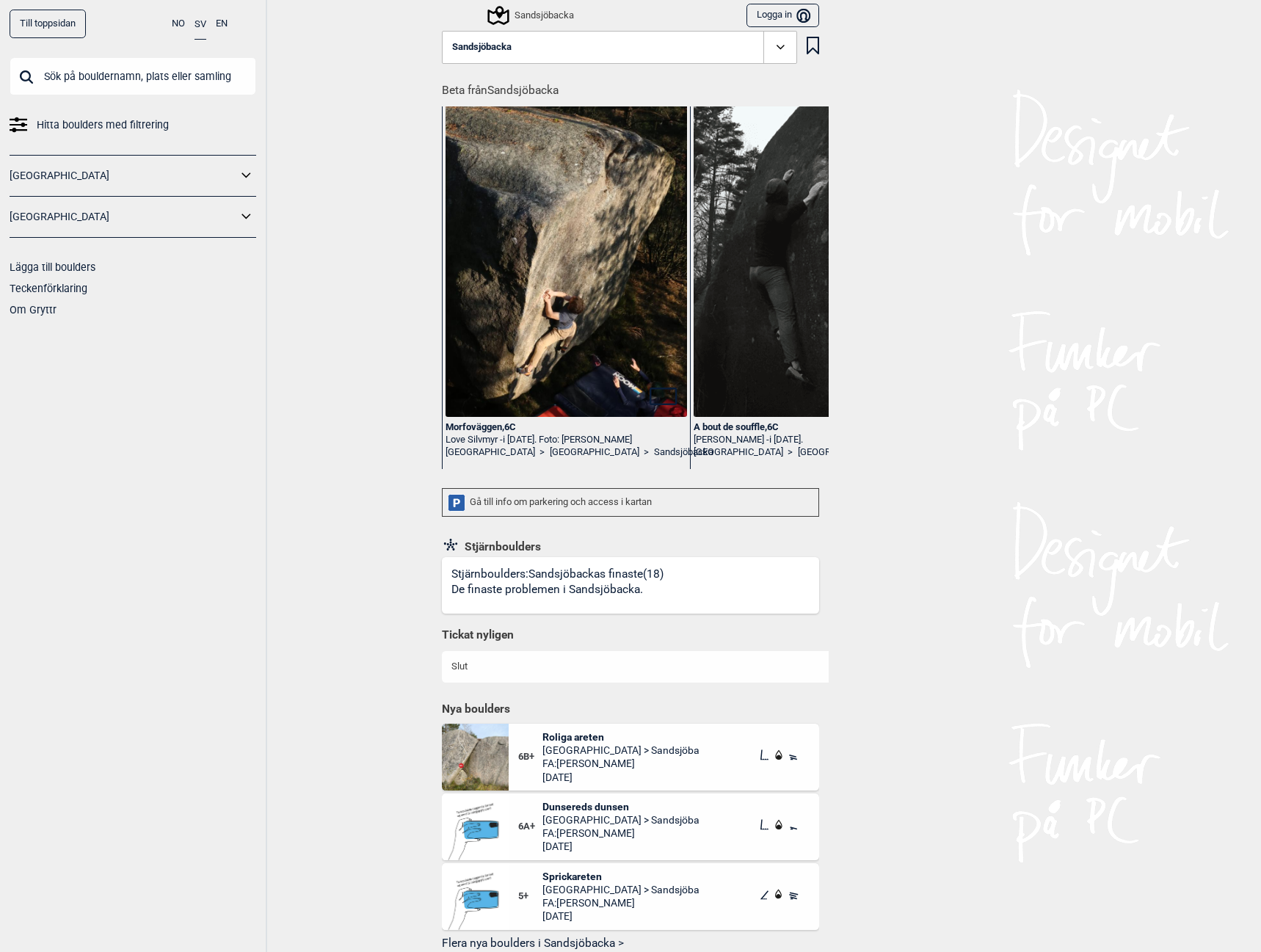
click at [509, 598] on p "De finaste problemen i Sandsjöbacka." at bounding box center [555, 589] width 208 height 17
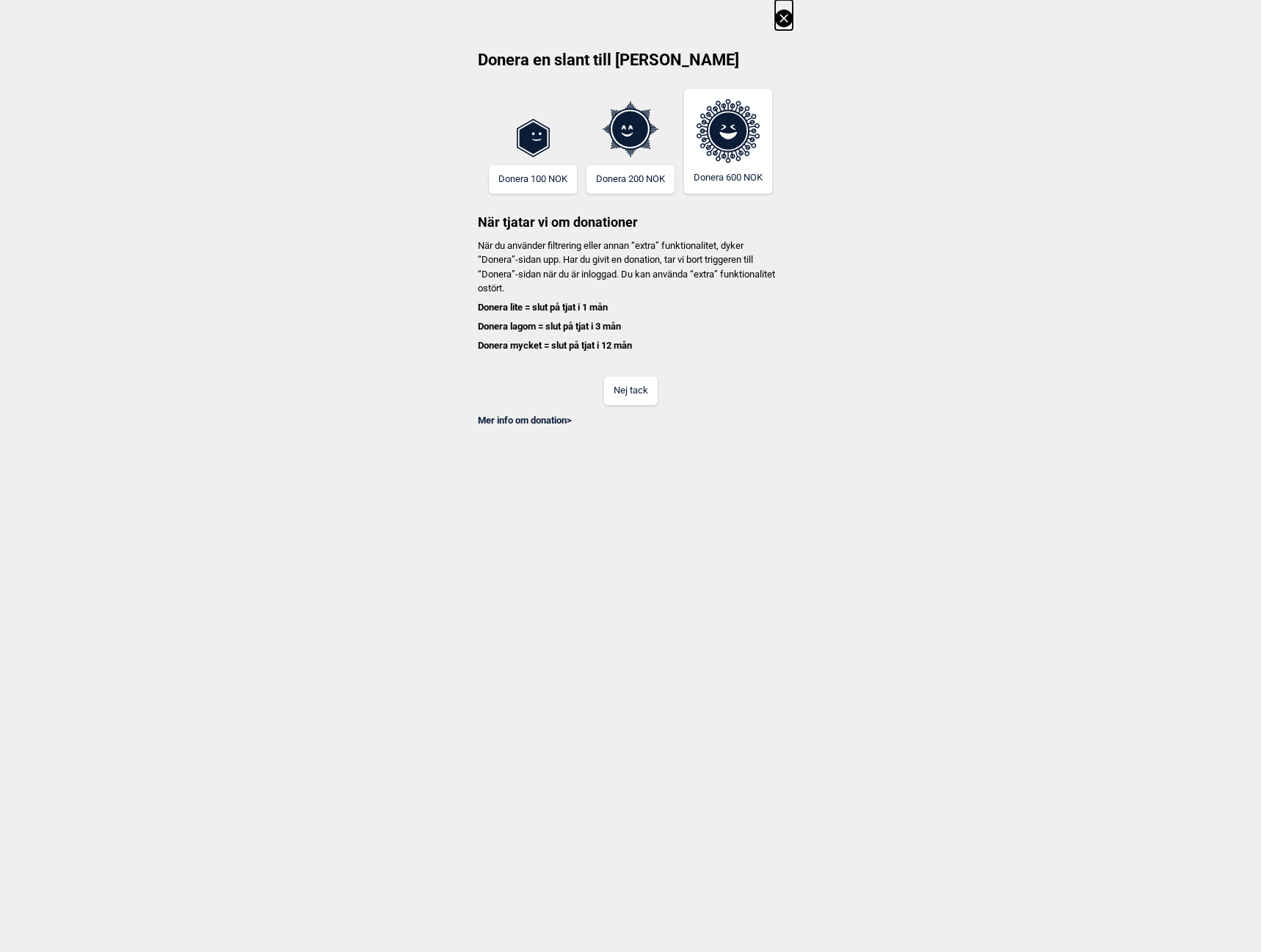
click at [633, 399] on button "Nej tack" at bounding box center [630, 390] width 54 height 28
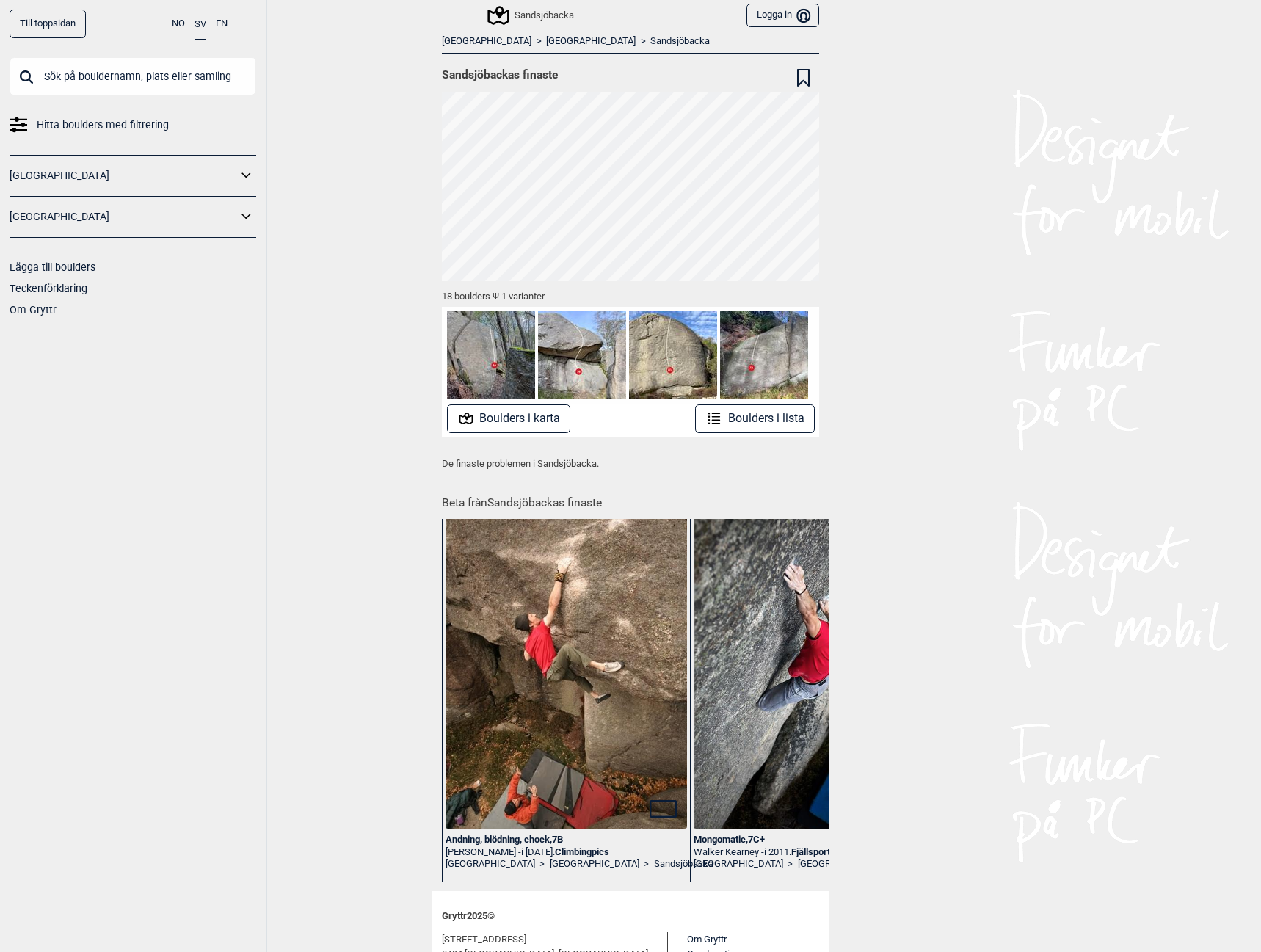
click at [768, 418] on button "Boulders i lista" at bounding box center [755, 418] width 120 height 28
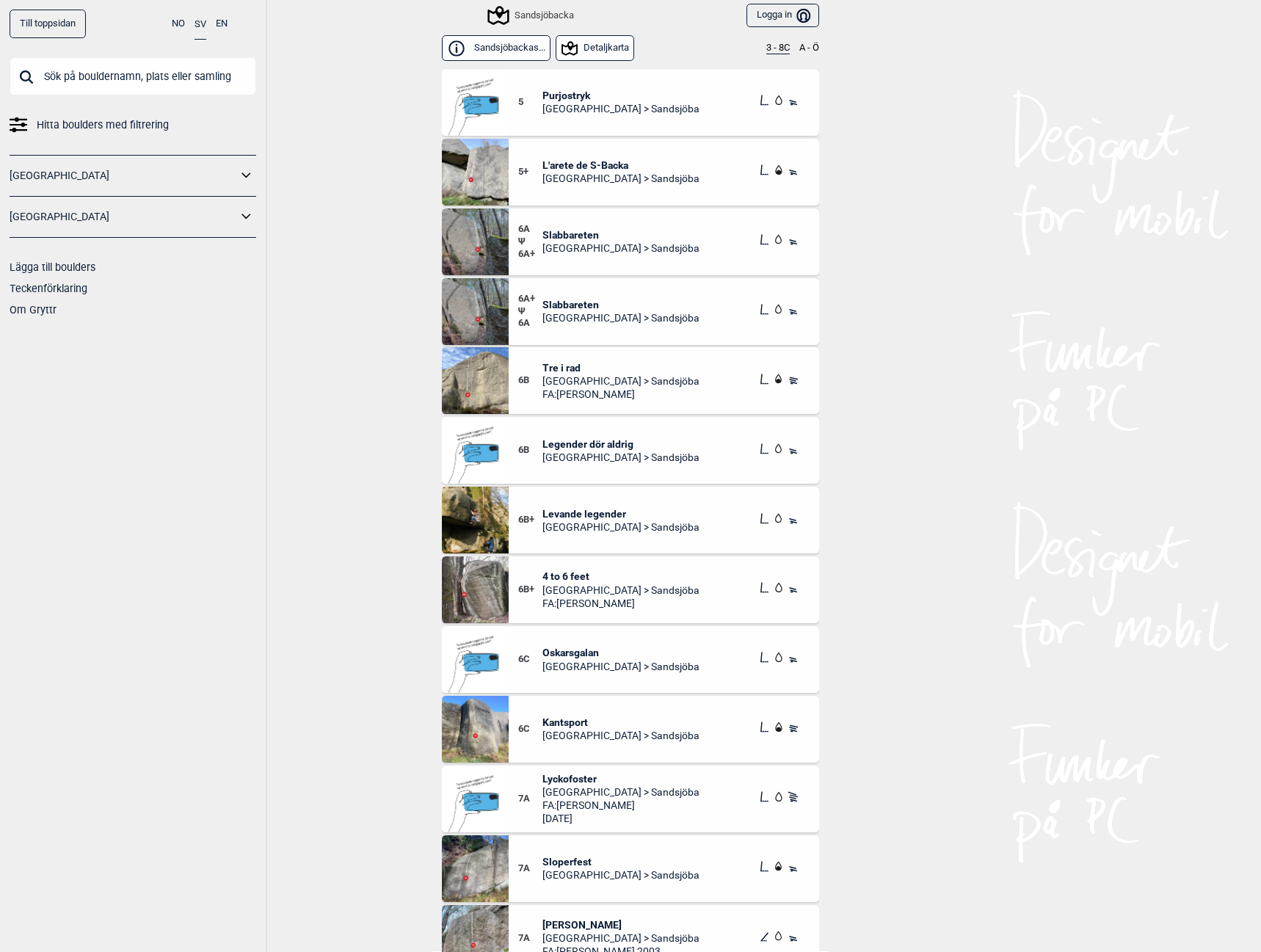
click at [564, 234] on span "Slabbareten" at bounding box center [620, 235] width 157 height 14
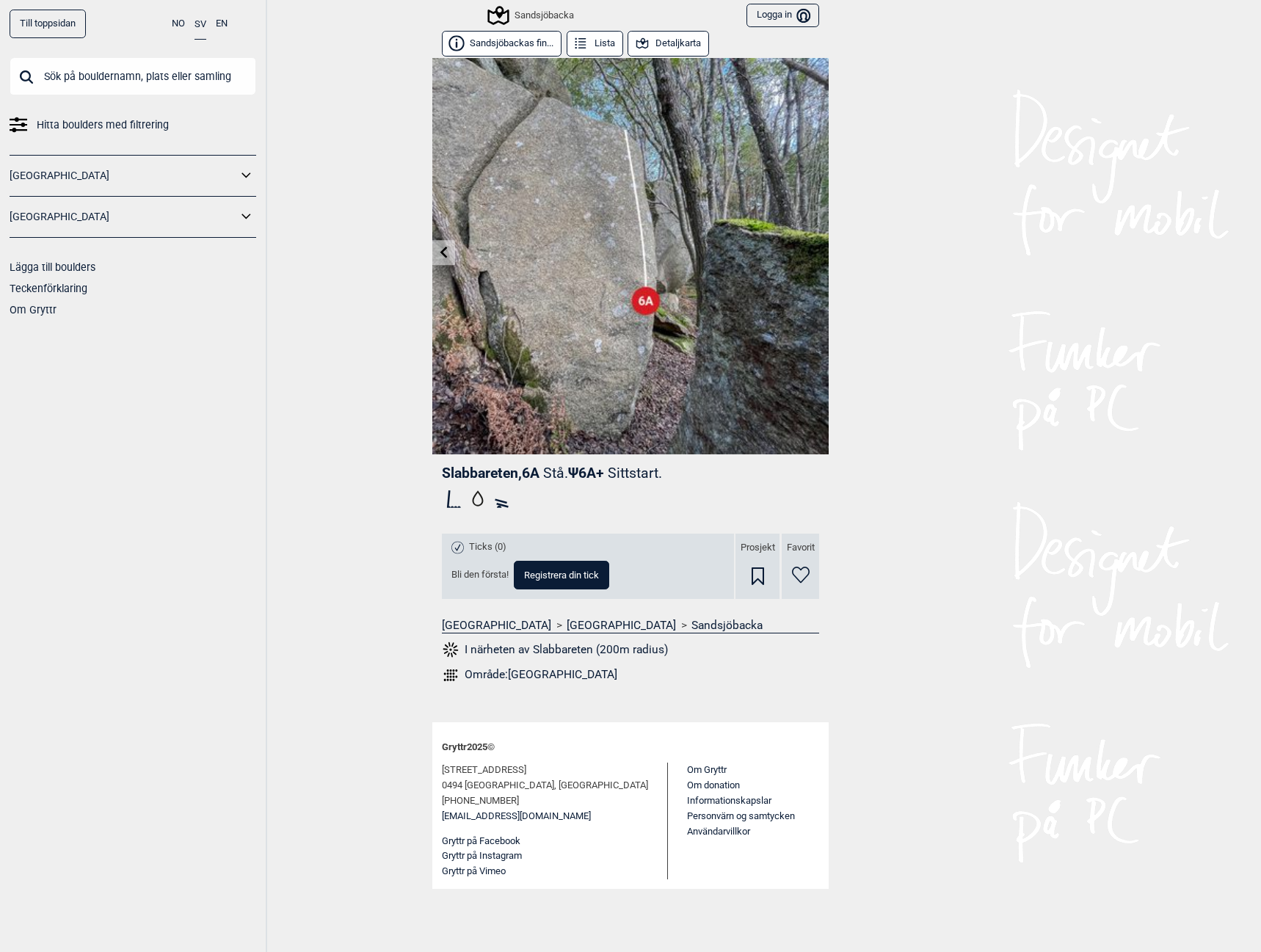
click at [446, 250] on icon at bounding box center [445, 252] width 8 height 12
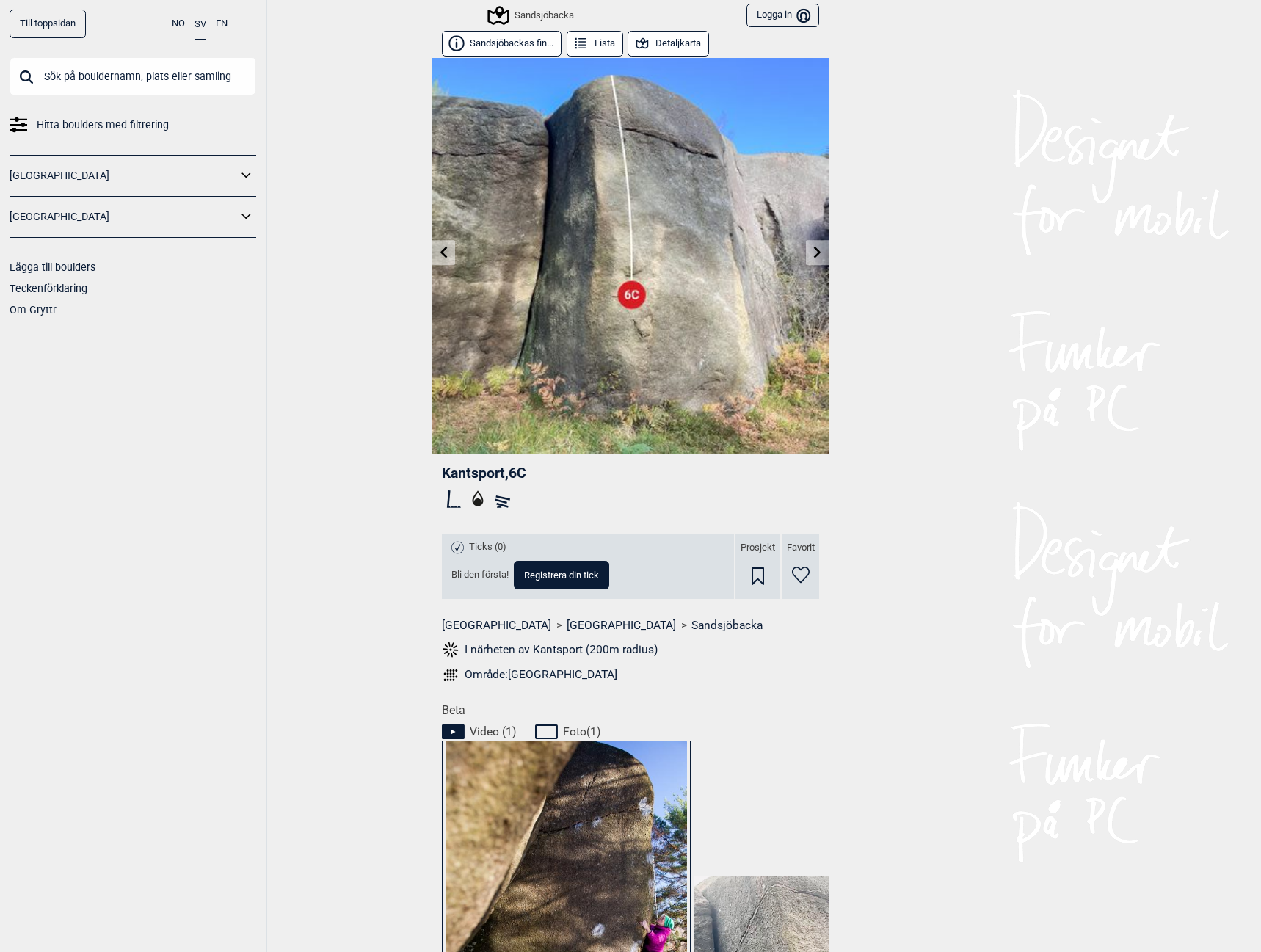
click at [812, 251] on icon at bounding box center [818, 252] width 12 height 12
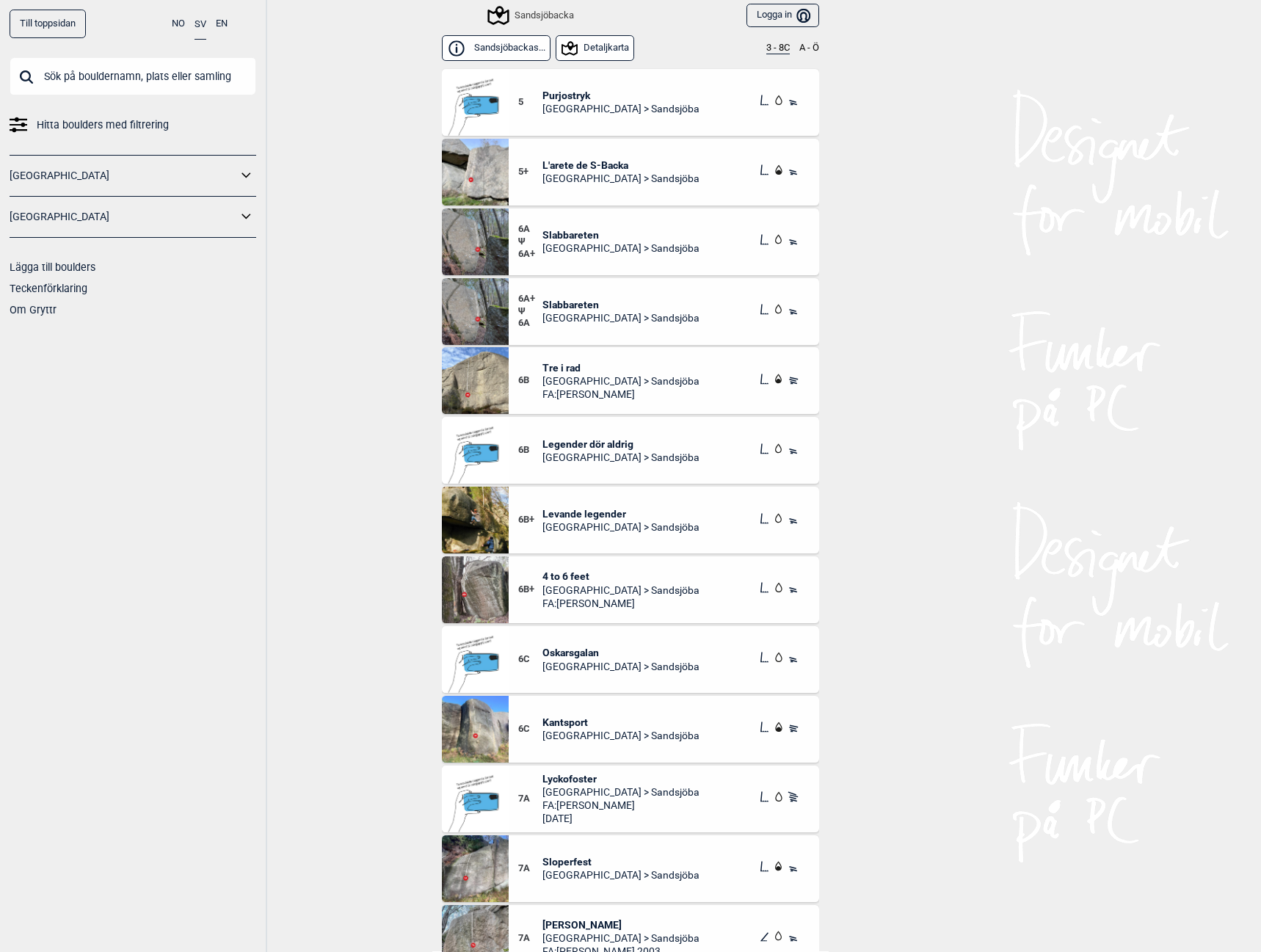
click at [595, 50] on button "Detaljkarta" at bounding box center [595, 48] width 79 height 25
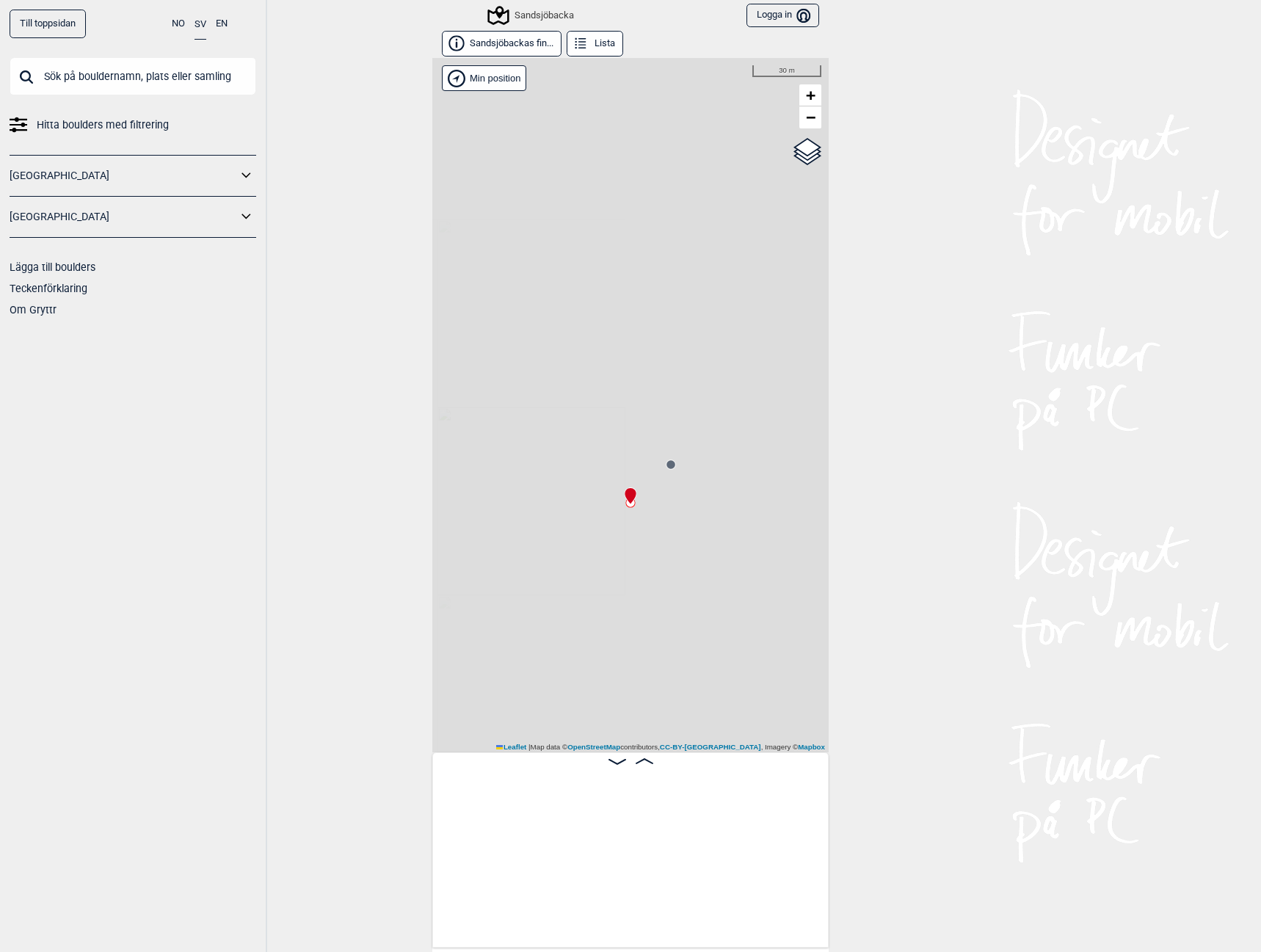
scroll to position [0, 244]
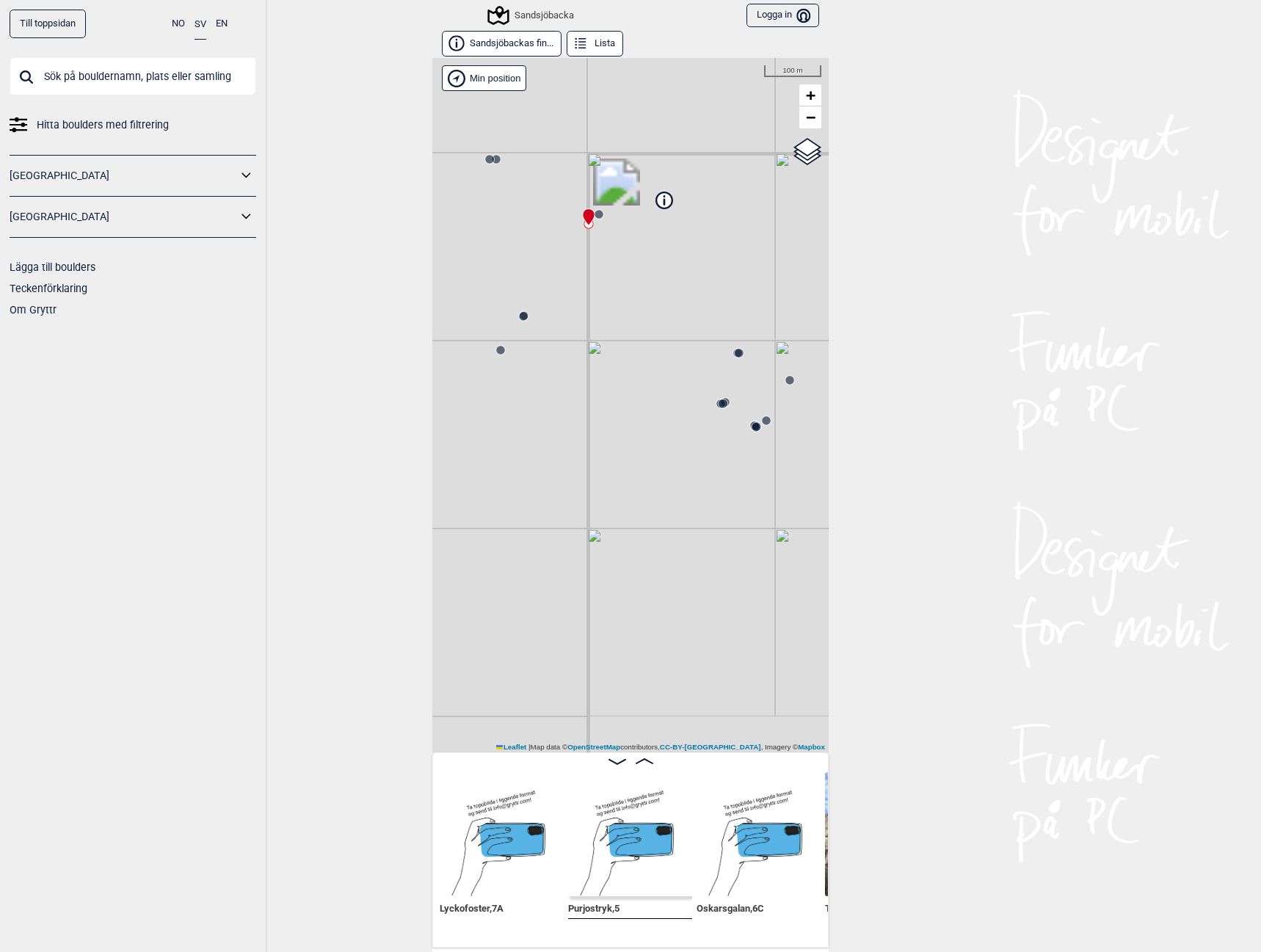
click at [753, 429] on circle at bounding box center [756, 427] width 9 height 9
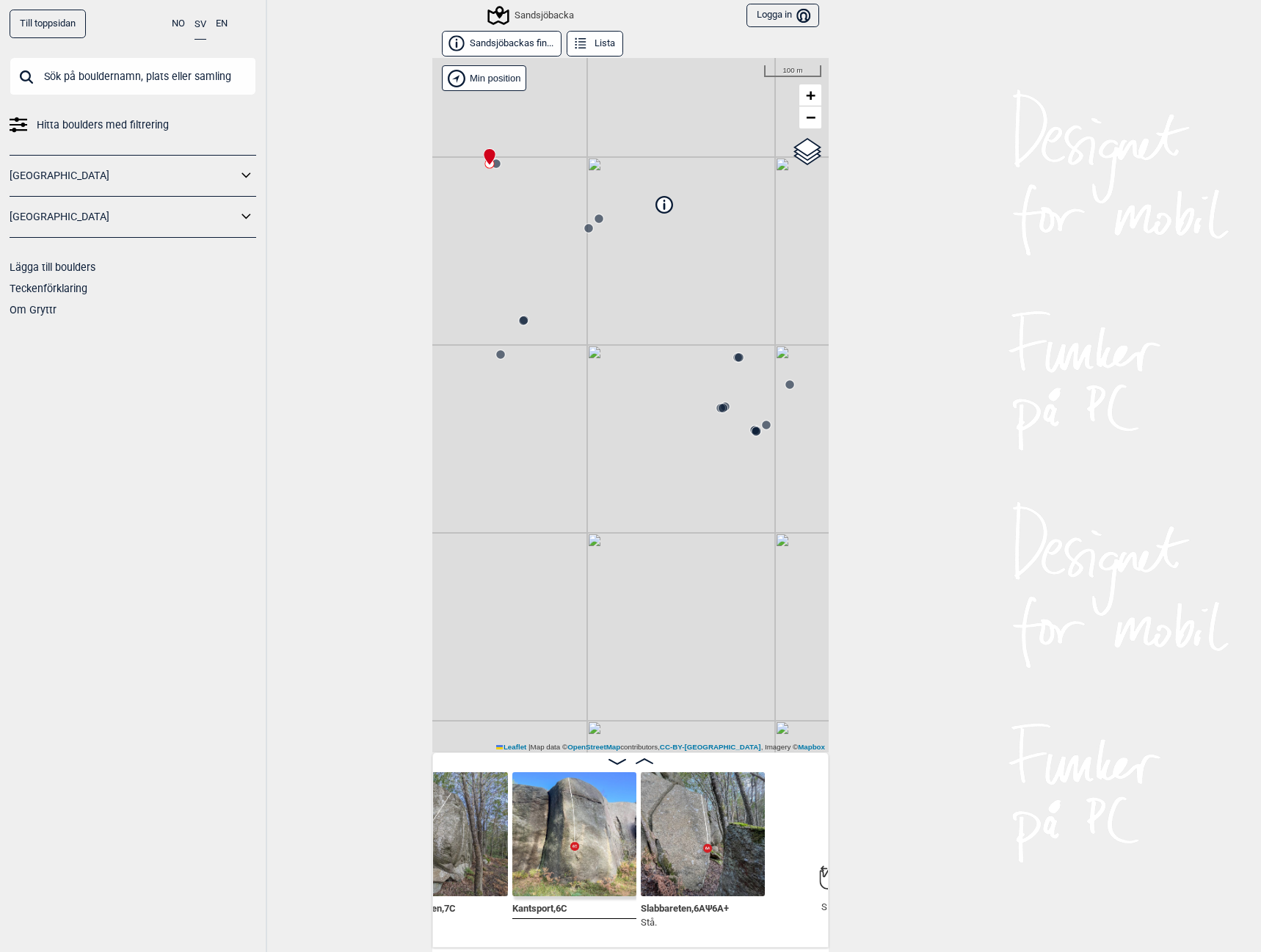
scroll to position [0, 2196]
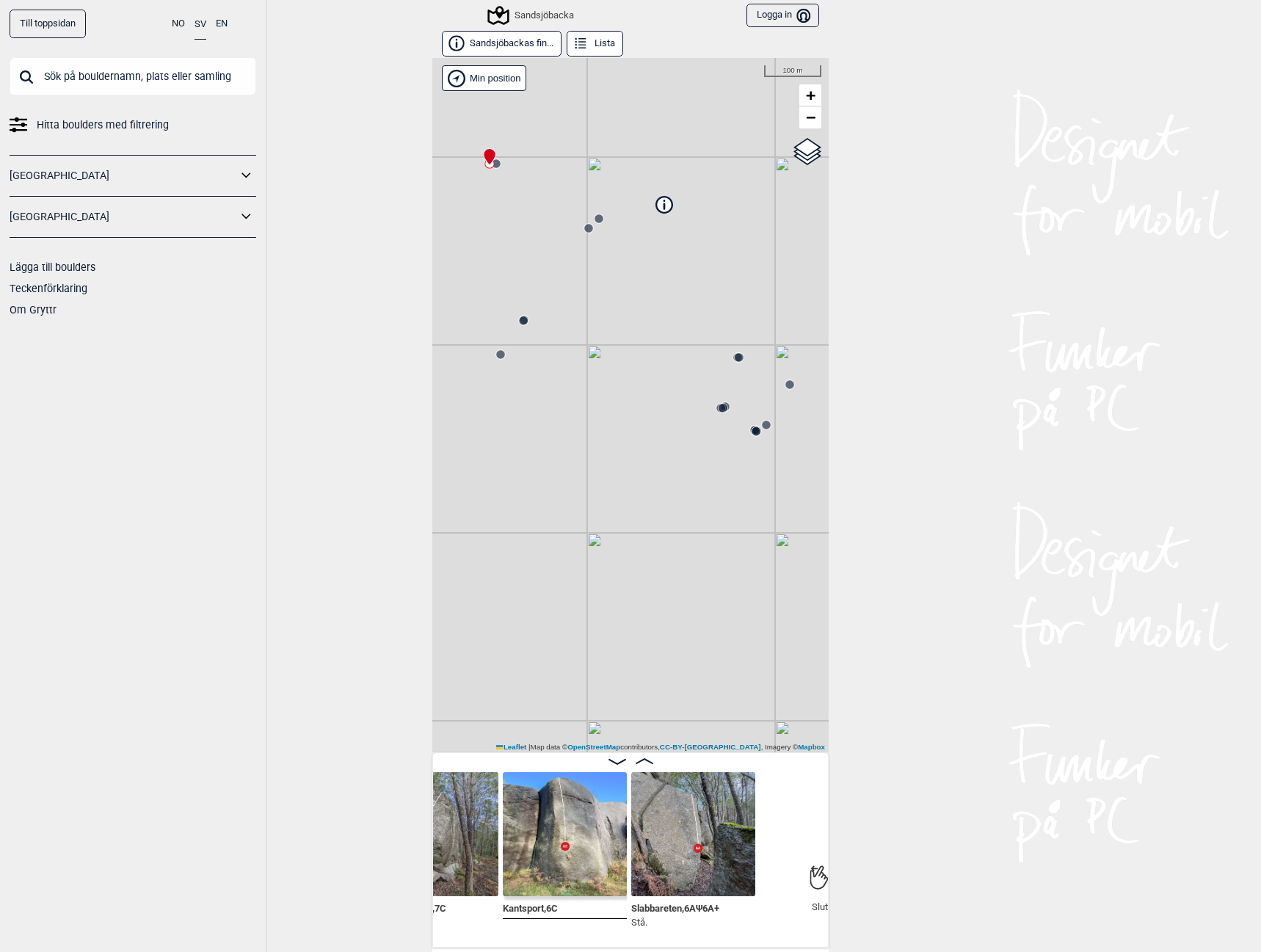
click at [578, 870] on img at bounding box center [565, 834] width 124 height 124
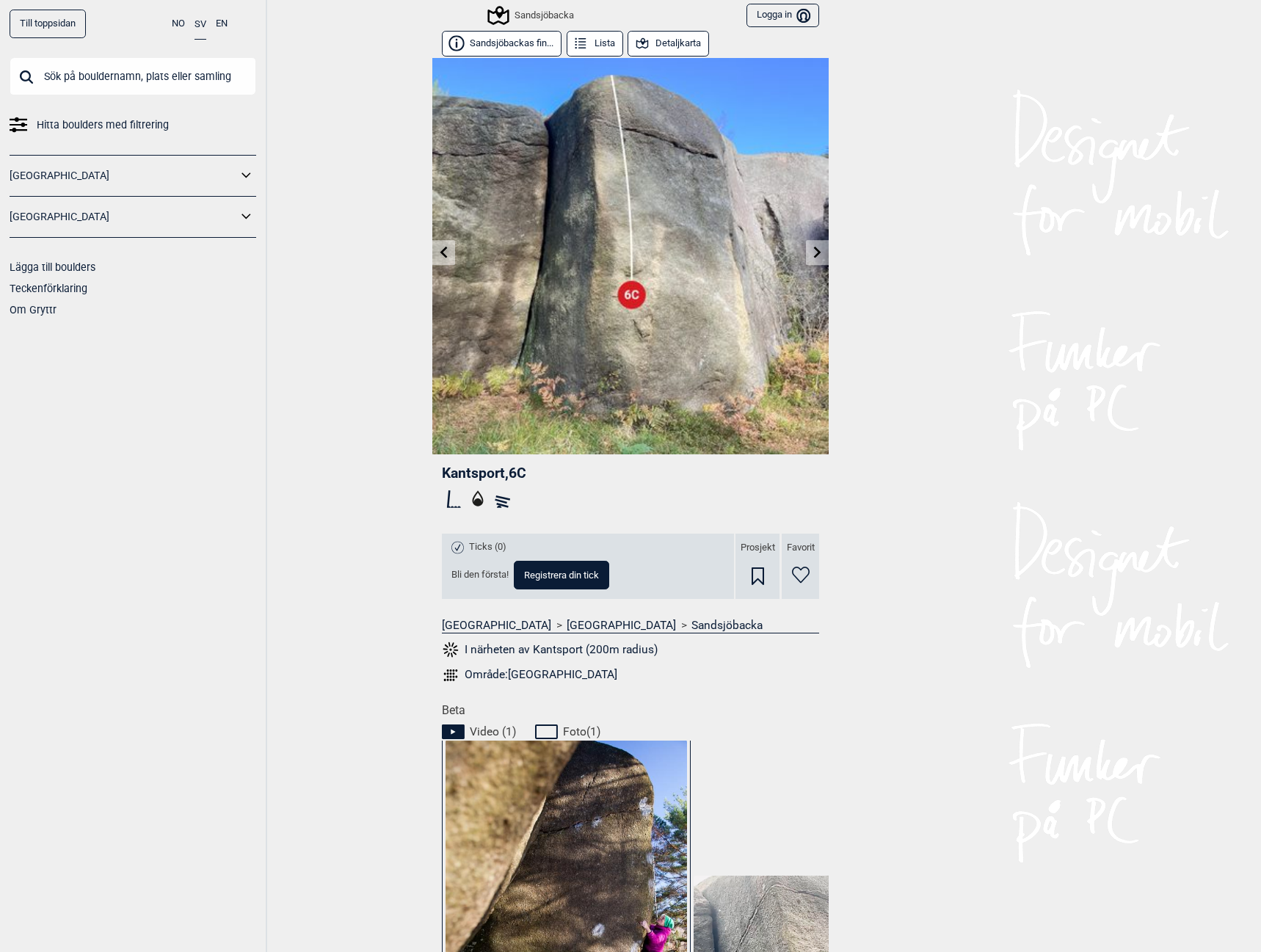
click at [438, 247] on icon at bounding box center [444, 252] width 12 height 12
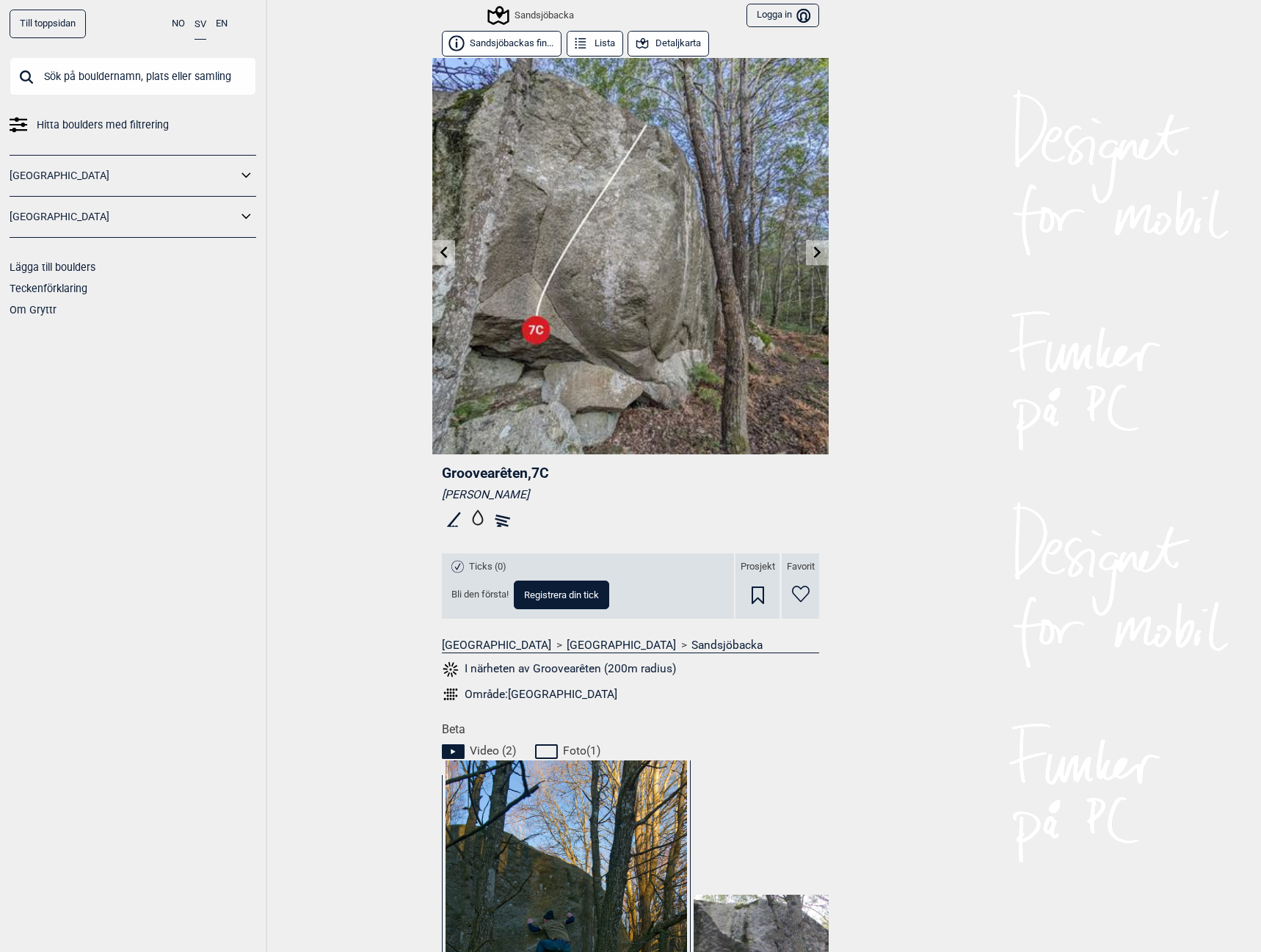
click at [438, 247] on icon at bounding box center [444, 252] width 12 height 12
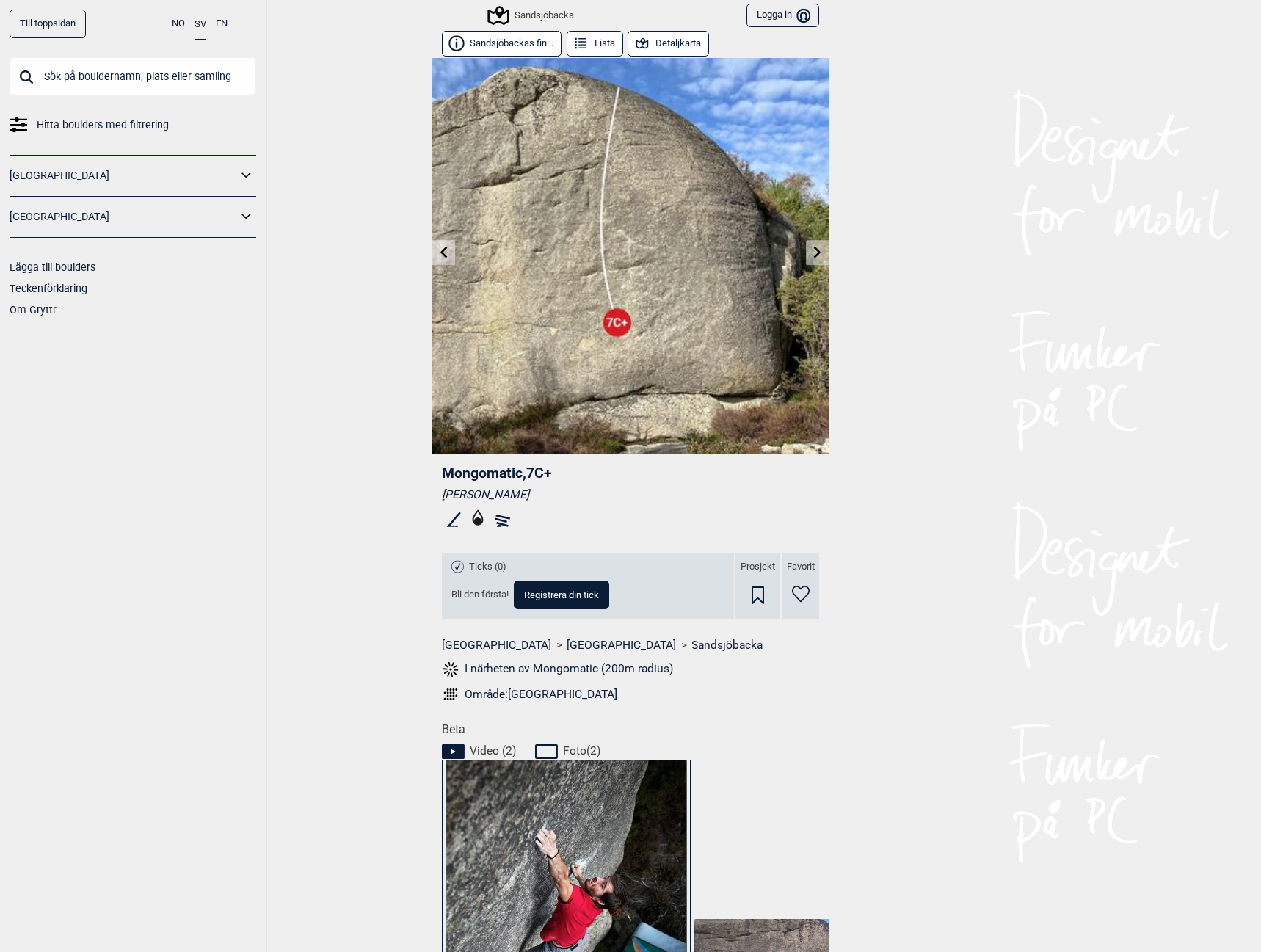
click at [438, 247] on icon at bounding box center [444, 252] width 12 height 12
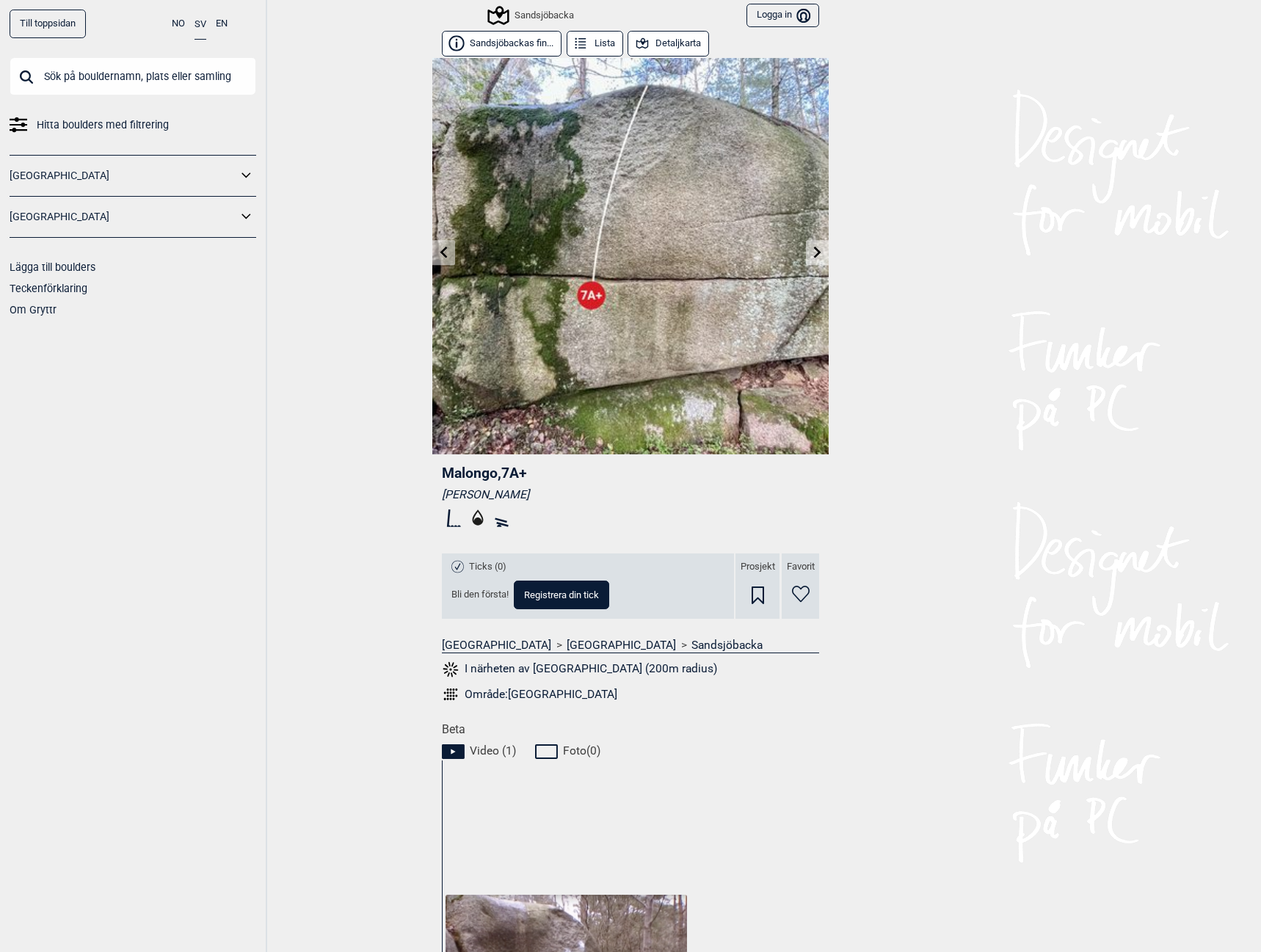
click at [438, 247] on icon at bounding box center [444, 252] width 12 height 12
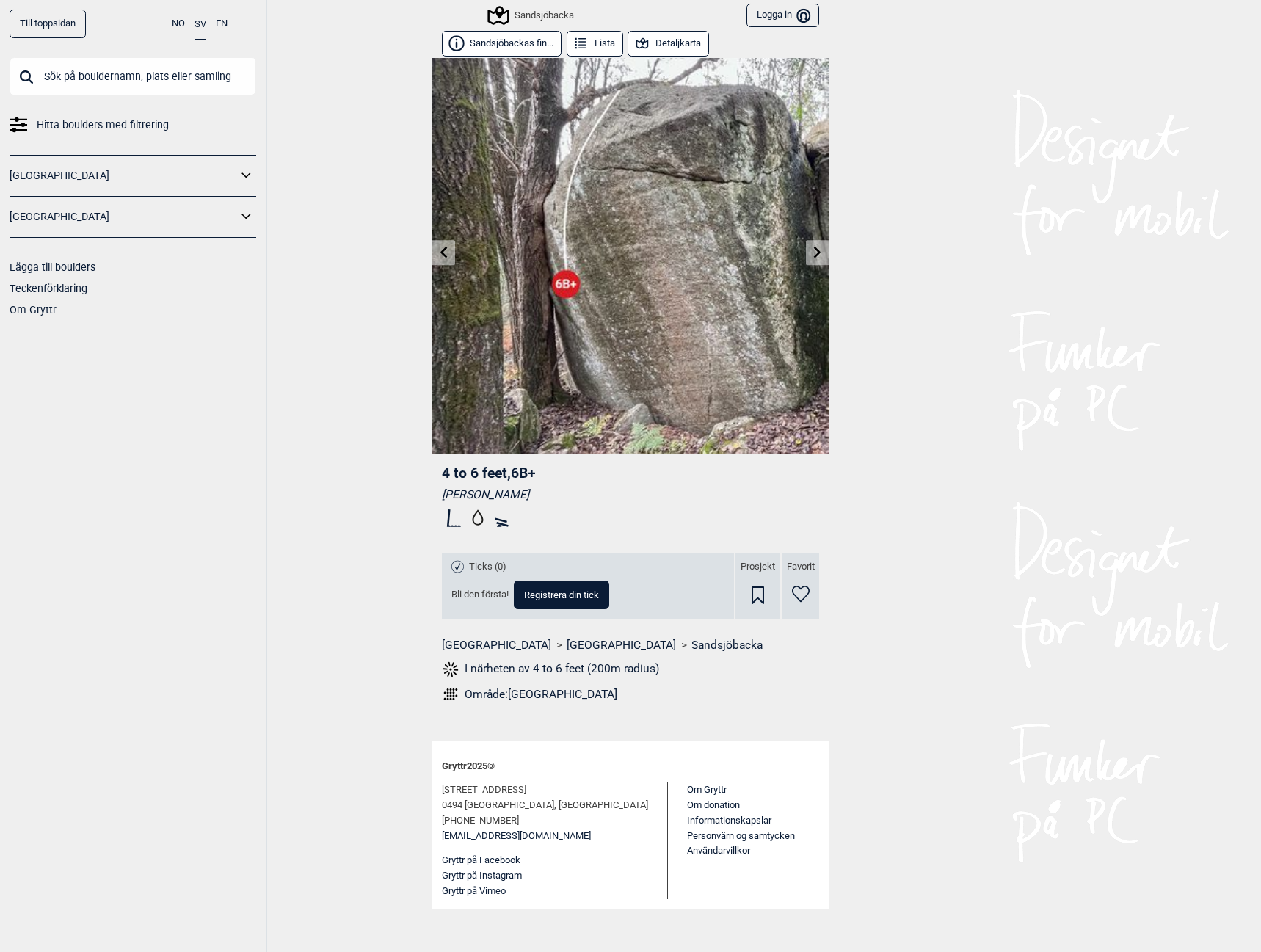
click at [438, 247] on icon at bounding box center [444, 252] width 12 height 12
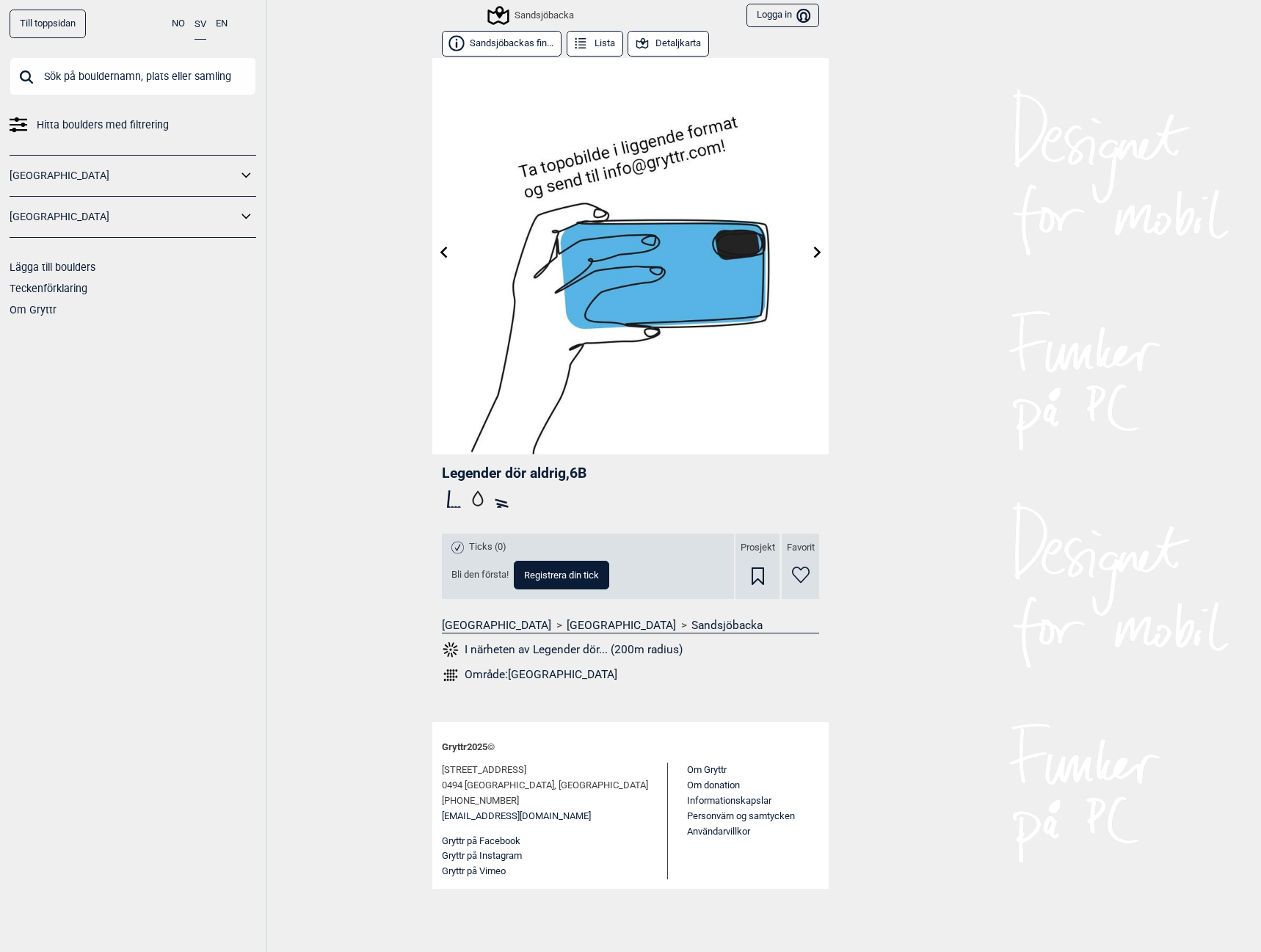
click at [438, 247] on icon at bounding box center [444, 252] width 12 height 12
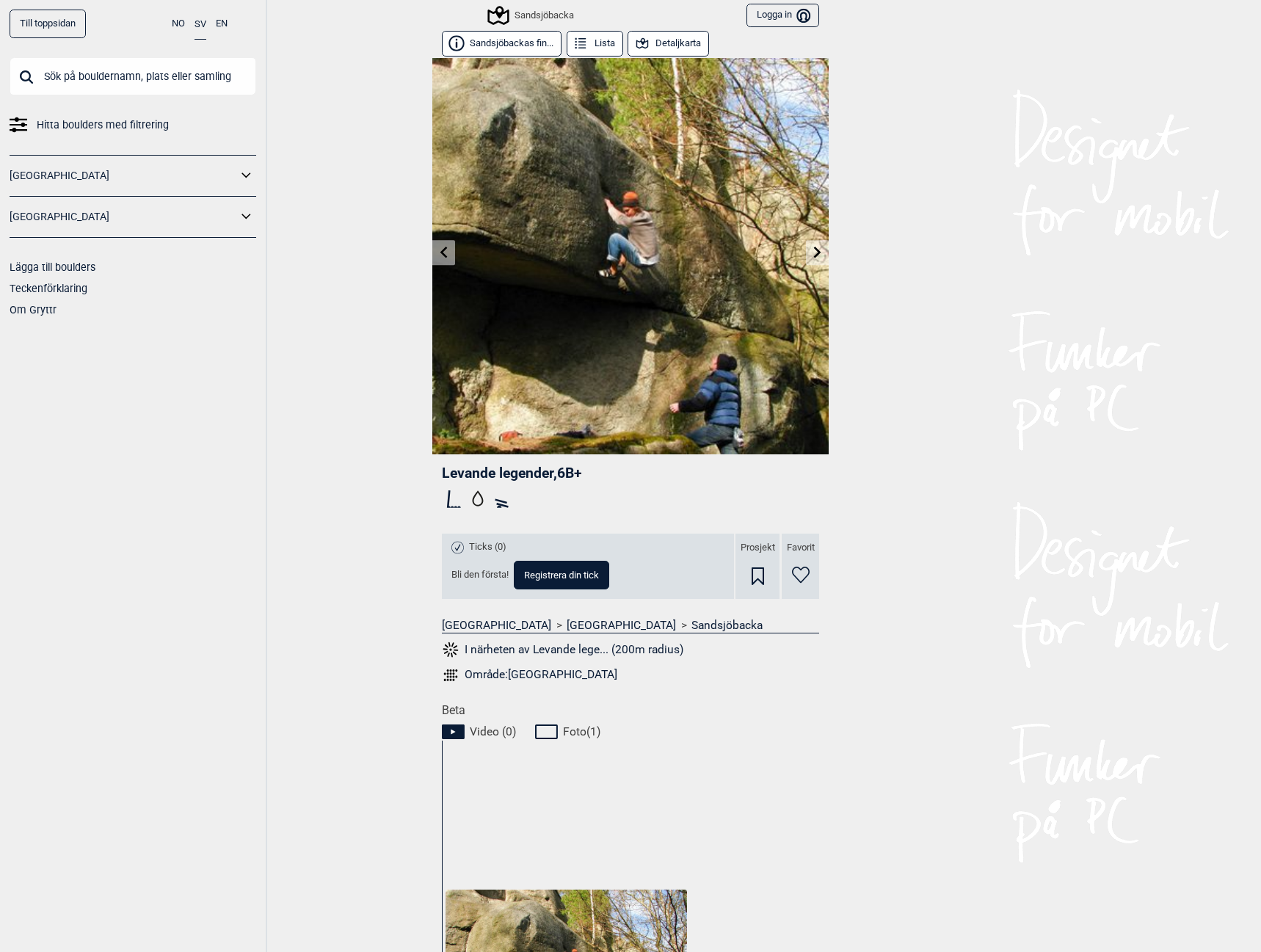
click at [438, 247] on icon at bounding box center [444, 252] width 12 height 12
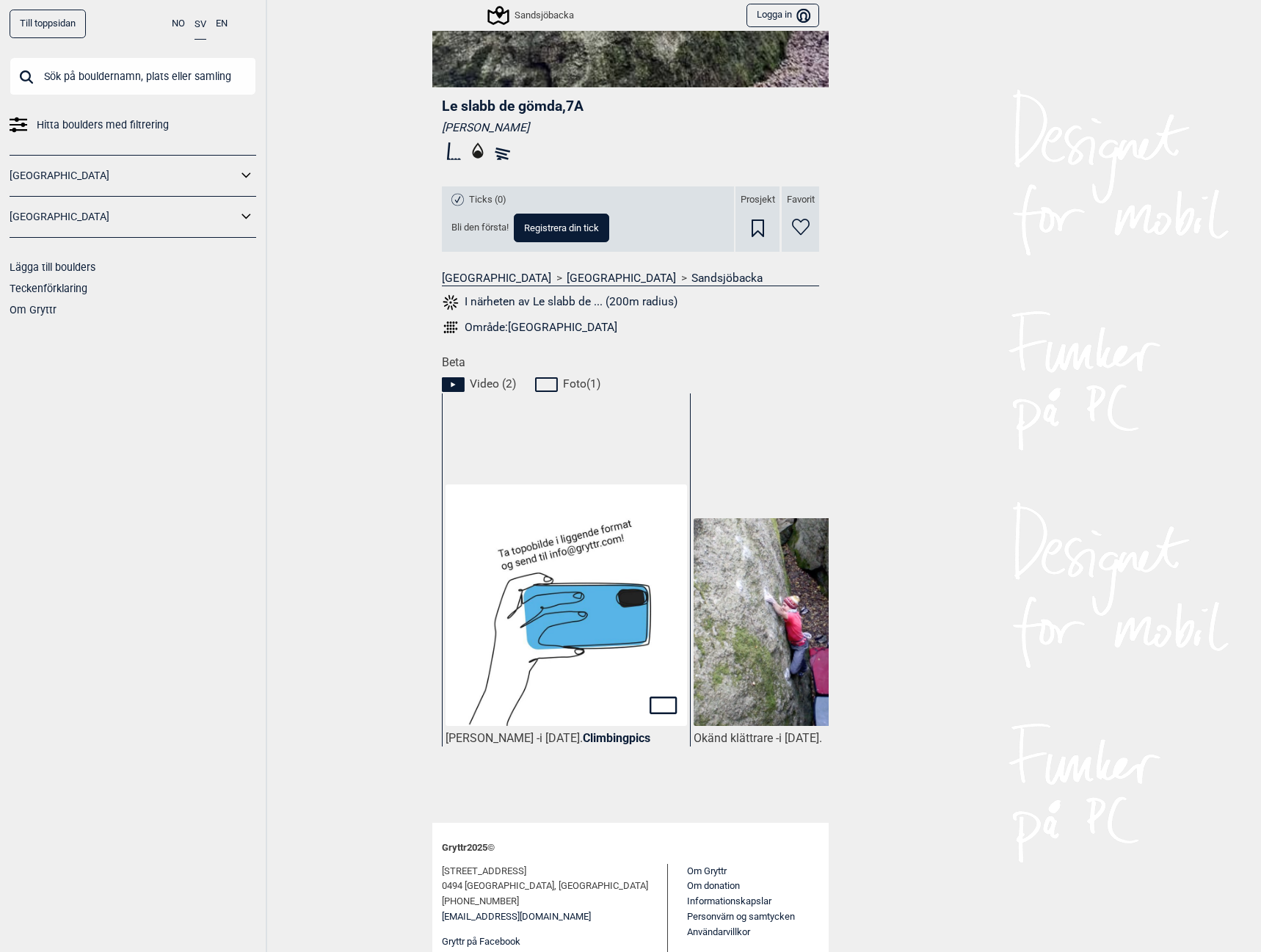
scroll to position [405, 0]
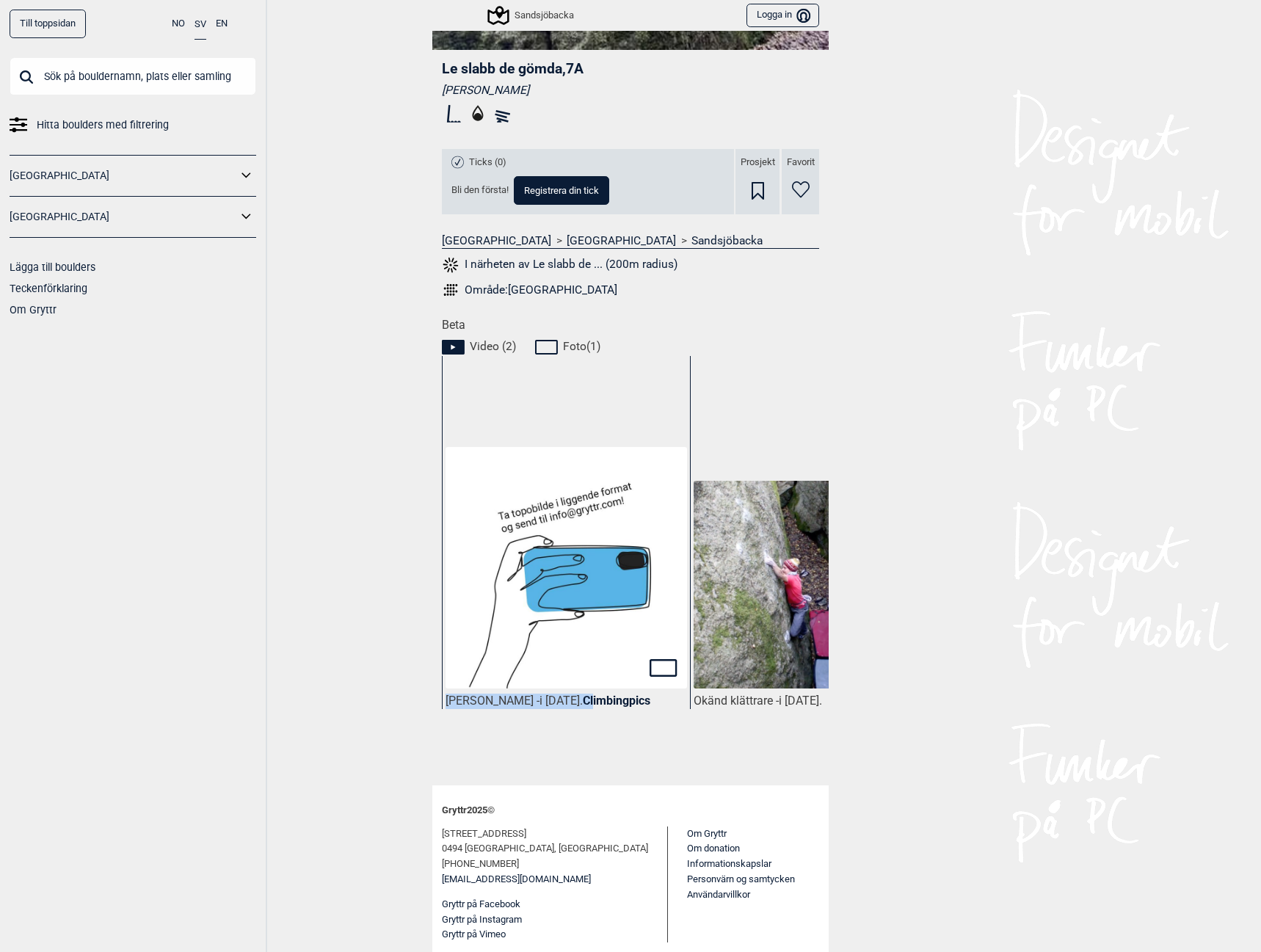
drag, startPoint x: 613, startPoint y: 756, endPoint x: 669, endPoint y: 756, distance: 56.0
click at [669, 756] on div "[PERSON_NAME] - i [DATE]. Climbingpics Okänd klättrare - i [DATE]." at bounding box center [635, 561] width 387 height 411
click at [617, 755] on div "[PERSON_NAME] - i [DATE]. Climbingpics" at bounding box center [566, 561] width 248 height 411
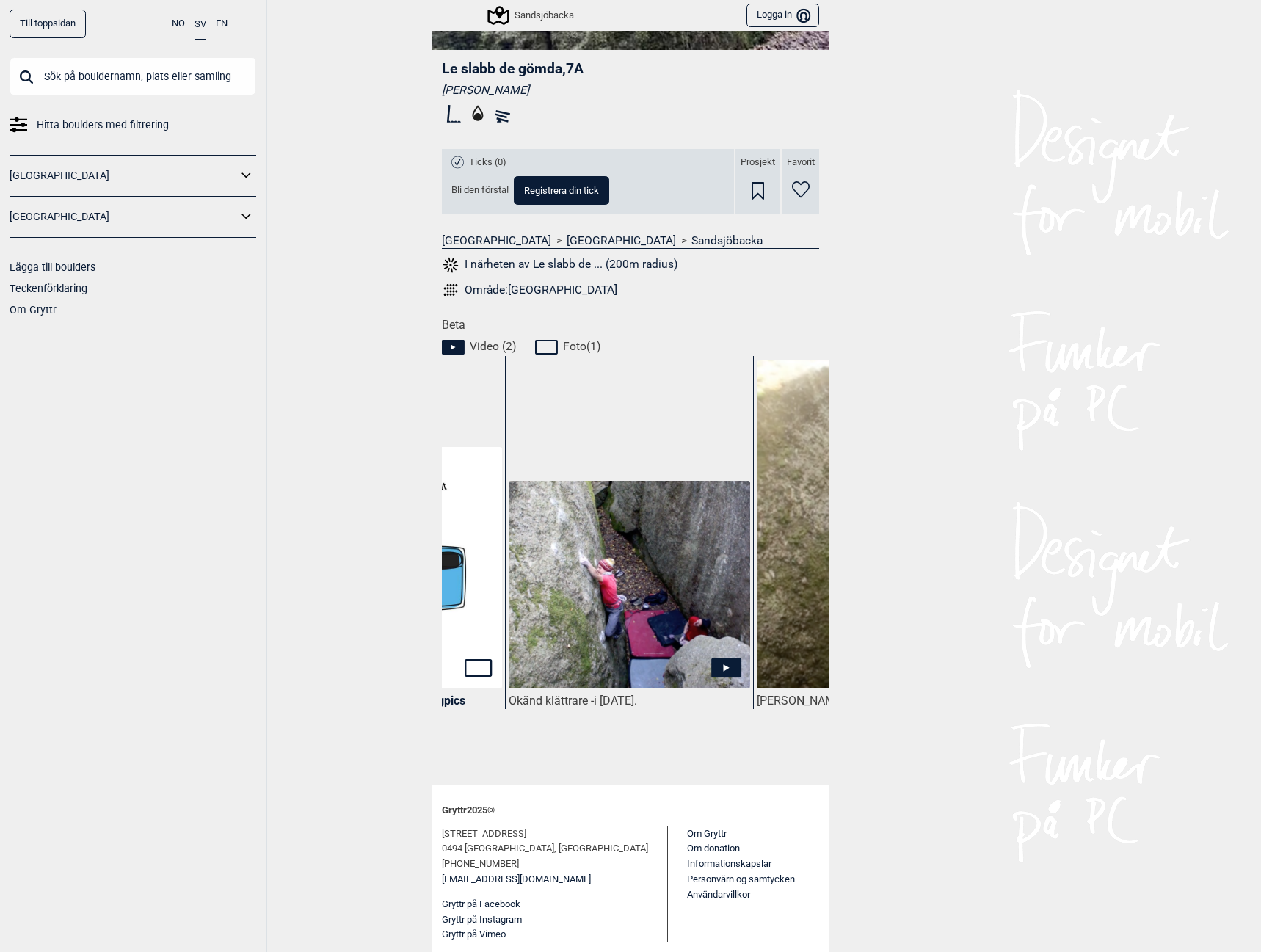
scroll to position [0, 358]
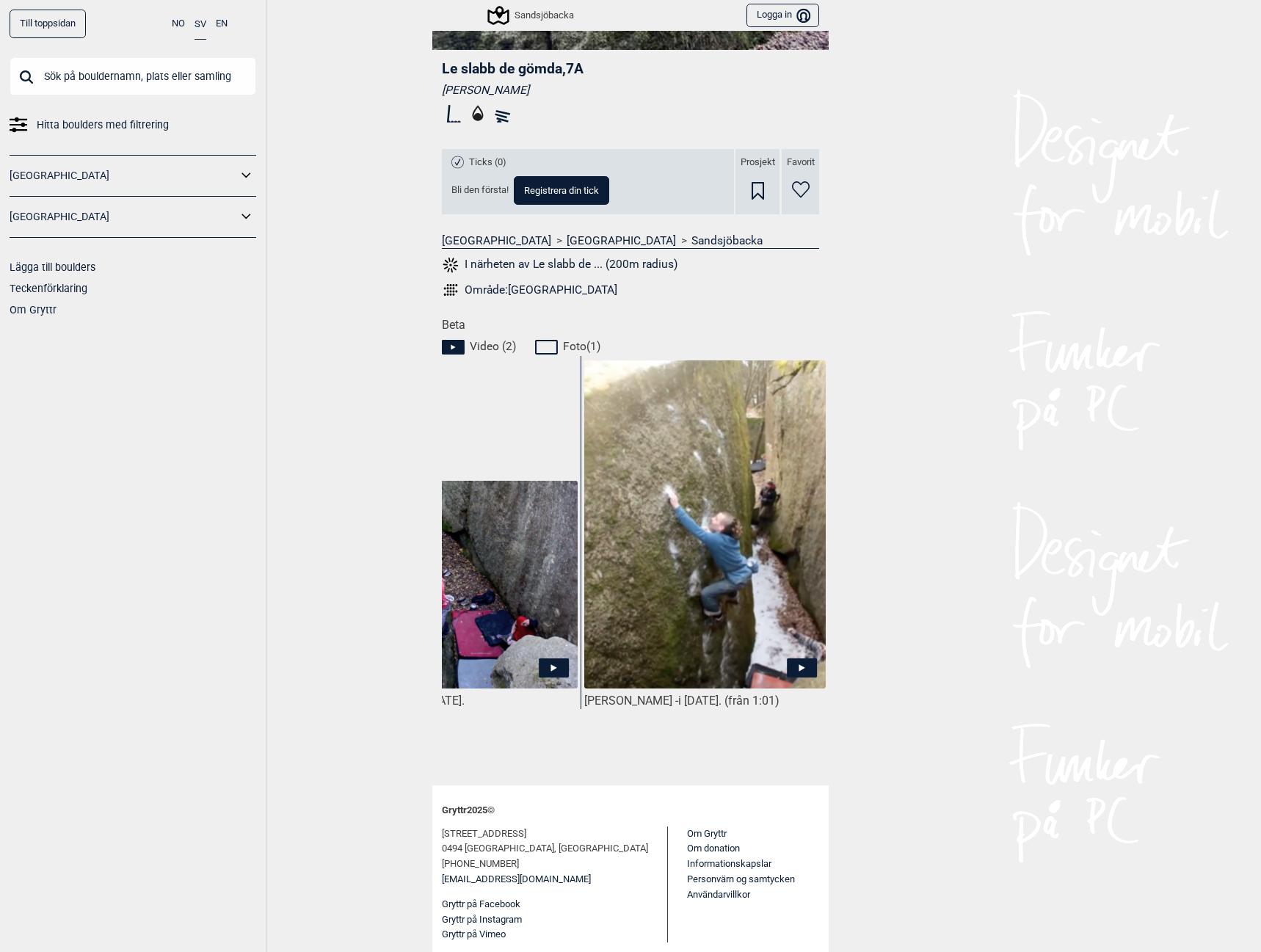
click at [798, 665] on icon at bounding box center [802, 668] width 30 height 20
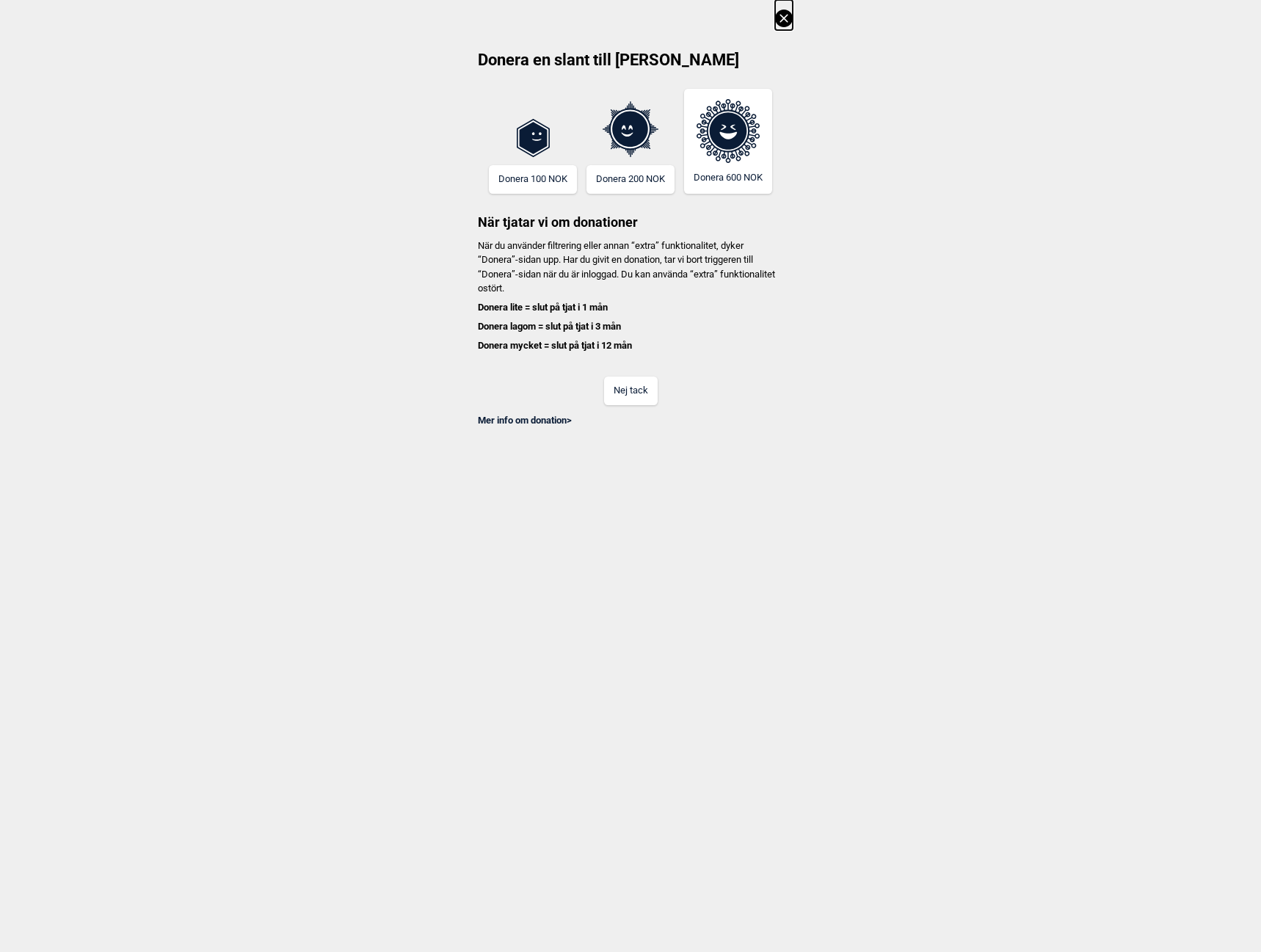
click at [632, 388] on button "Nej tack" at bounding box center [630, 390] width 54 height 28
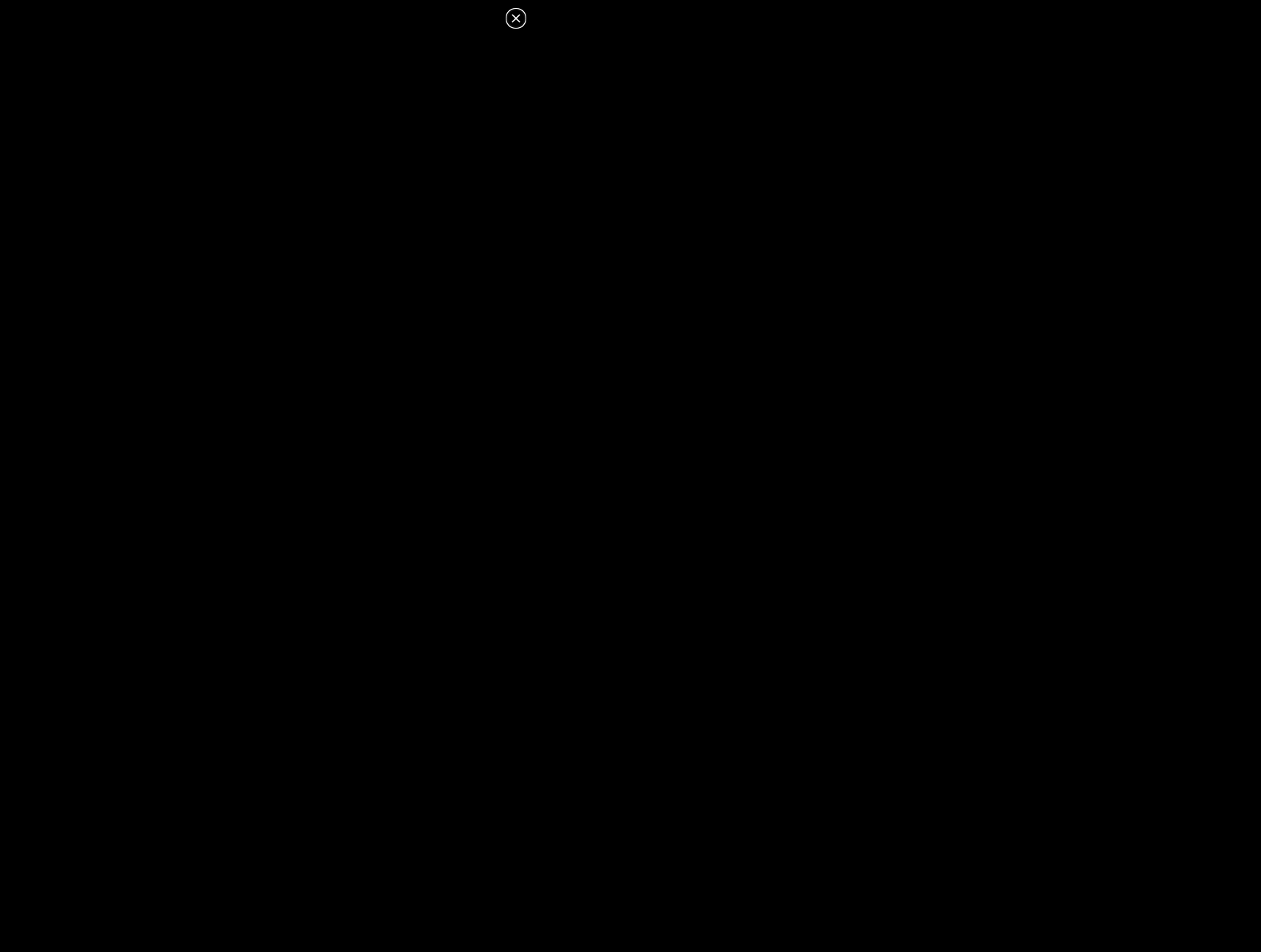
click at [840, 565] on dialog at bounding box center [630, 476] width 1261 height 952
click at [521, 19] on icon at bounding box center [516, 19] width 18 height 18
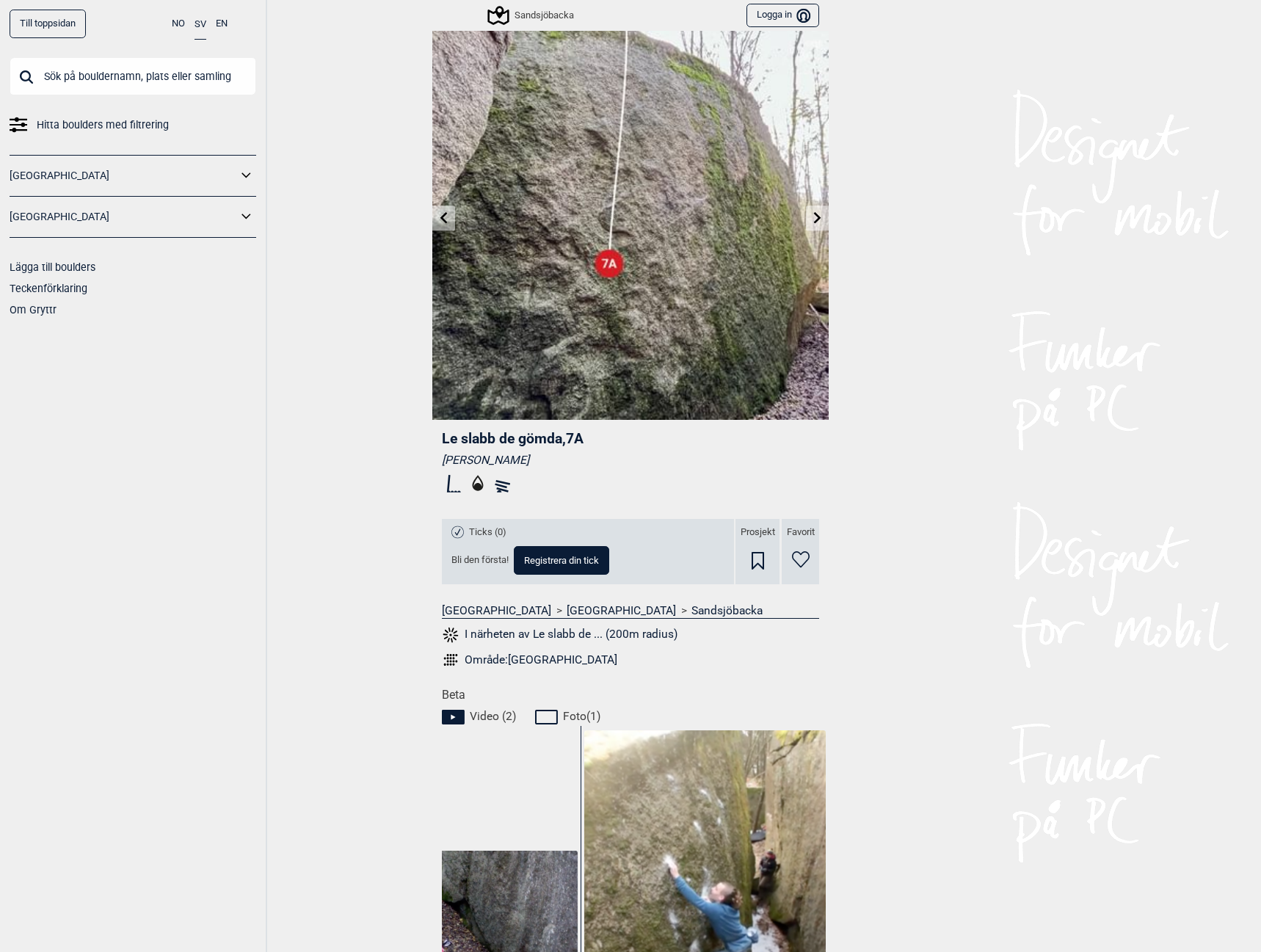
scroll to position [0, 0]
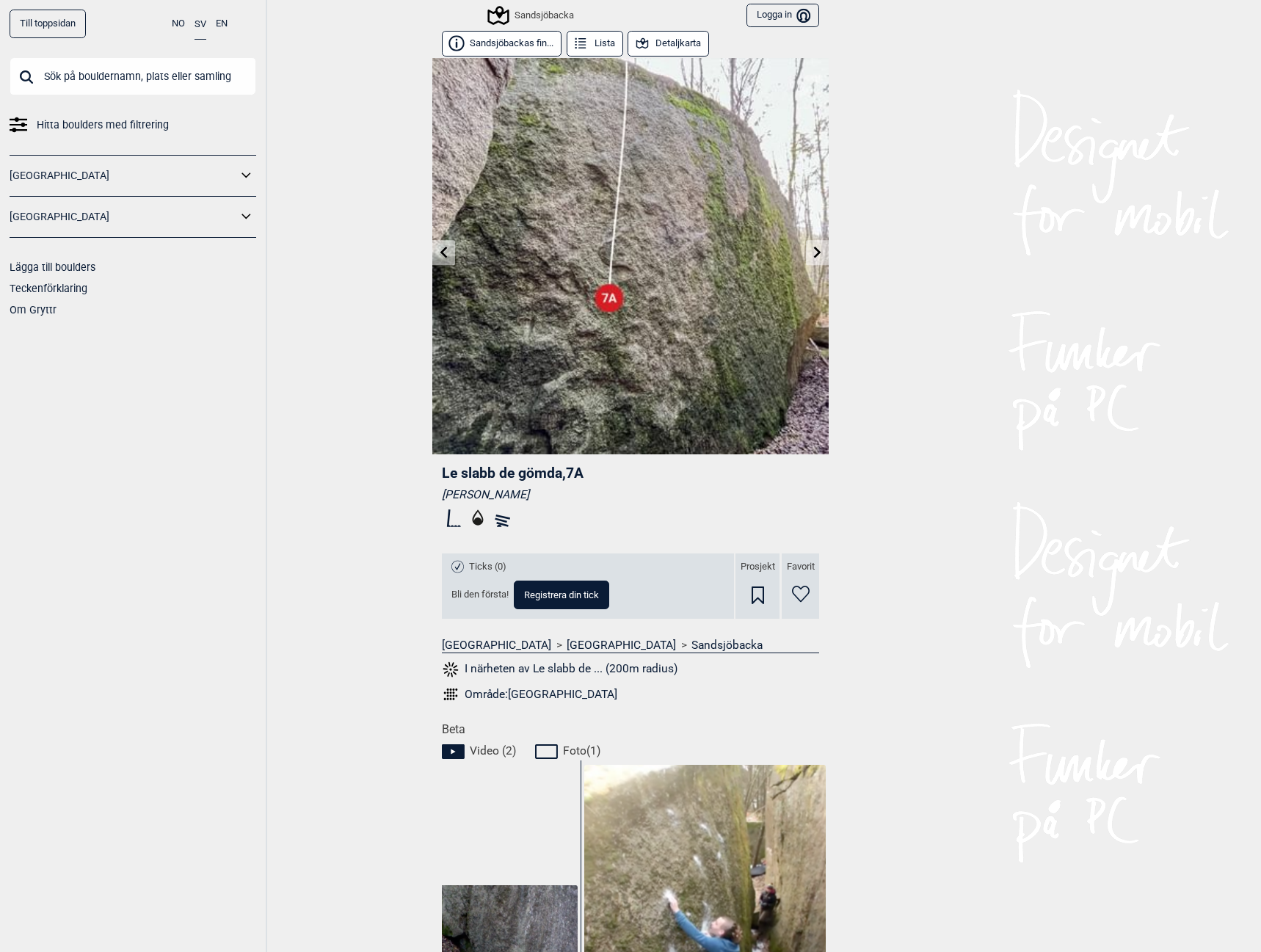
click at [438, 257] on icon at bounding box center [444, 252] width 12 height 12
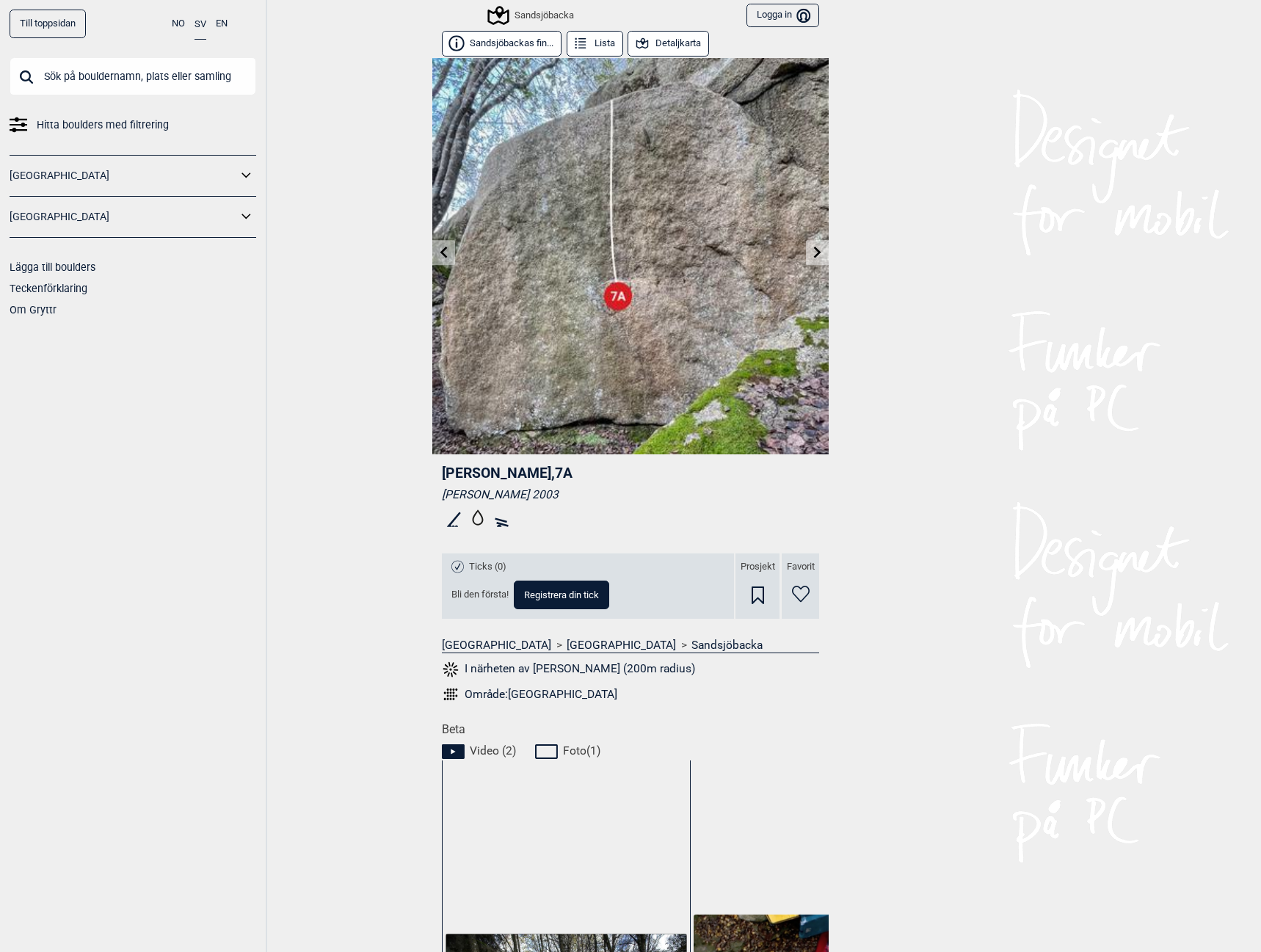
click at [99, 473] on div "Till toppsidan NO SV EN Hitta boulders med filtrering [GEOGRAPHIC_DATA] [GEOGRA…" at bounding box center [134, 476] width 267 height 952
click at [424, 255] on div "Till toppsidan NO SV EN Hitta boulders med filtrering [GEOGRAPHIC_DATA] [GEOGRA…" at bounding box center [630, 476] width 1261 height 952
click at [441, 256] on icon at bounding box center [445, 252] width 8 height 12
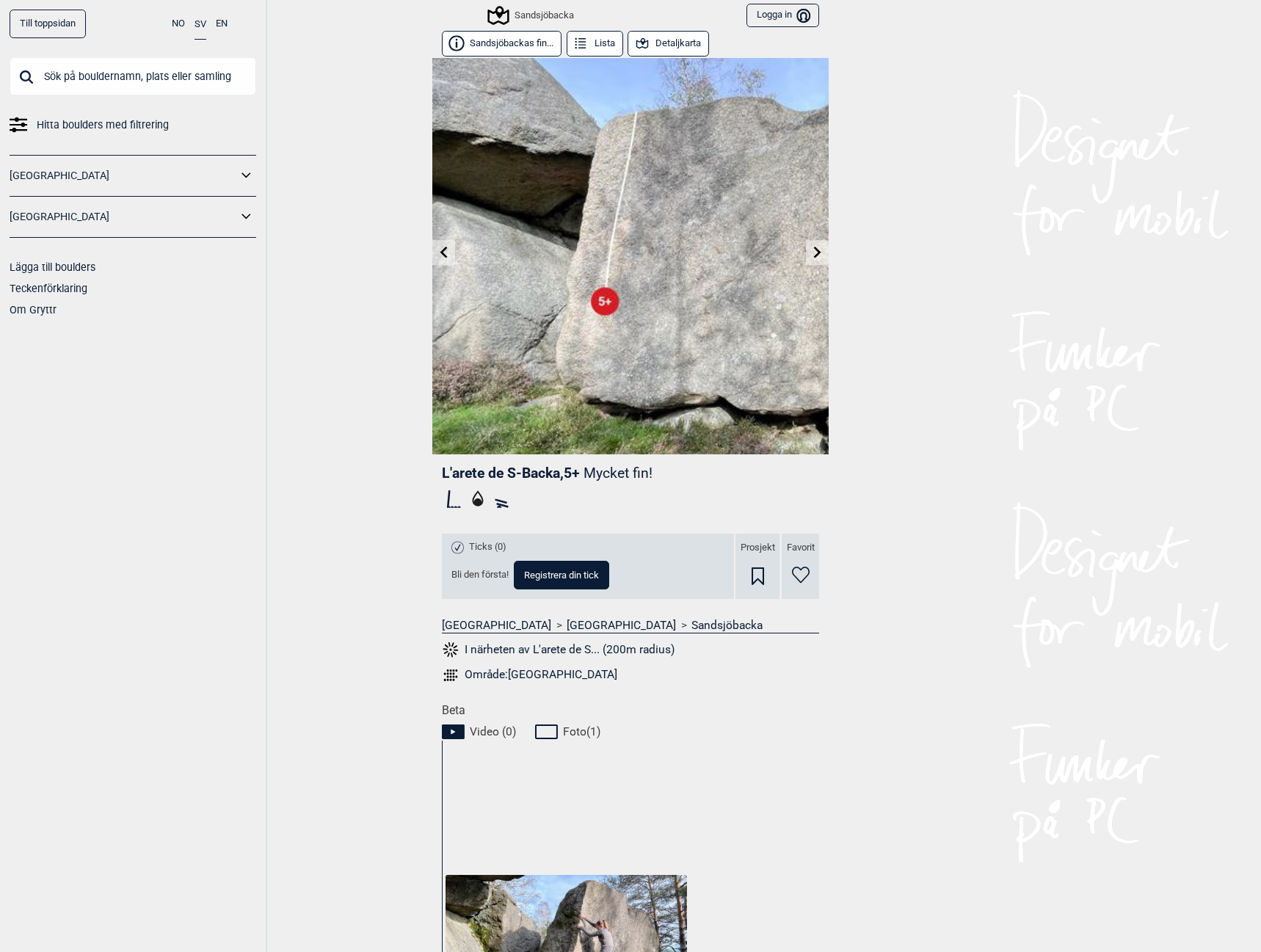
click at [438, 255] on icon at bounding box center [444, 252] width 12 height 12
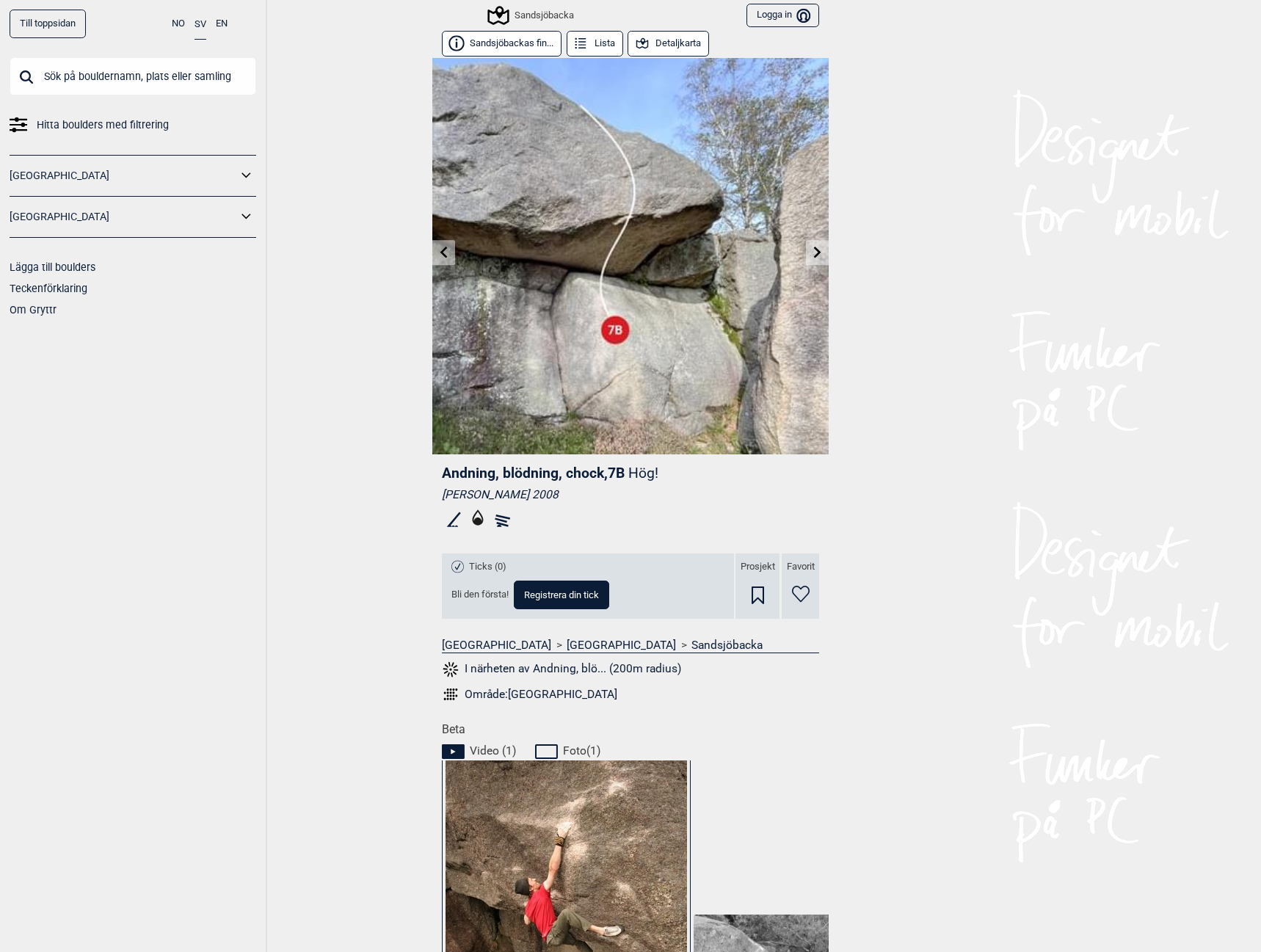
click at [436, 239] on img at bounding box center [630, 256] width 396 height 396
click at [438, 250] on icon at bounding box center [444, 252] width 12 height 12
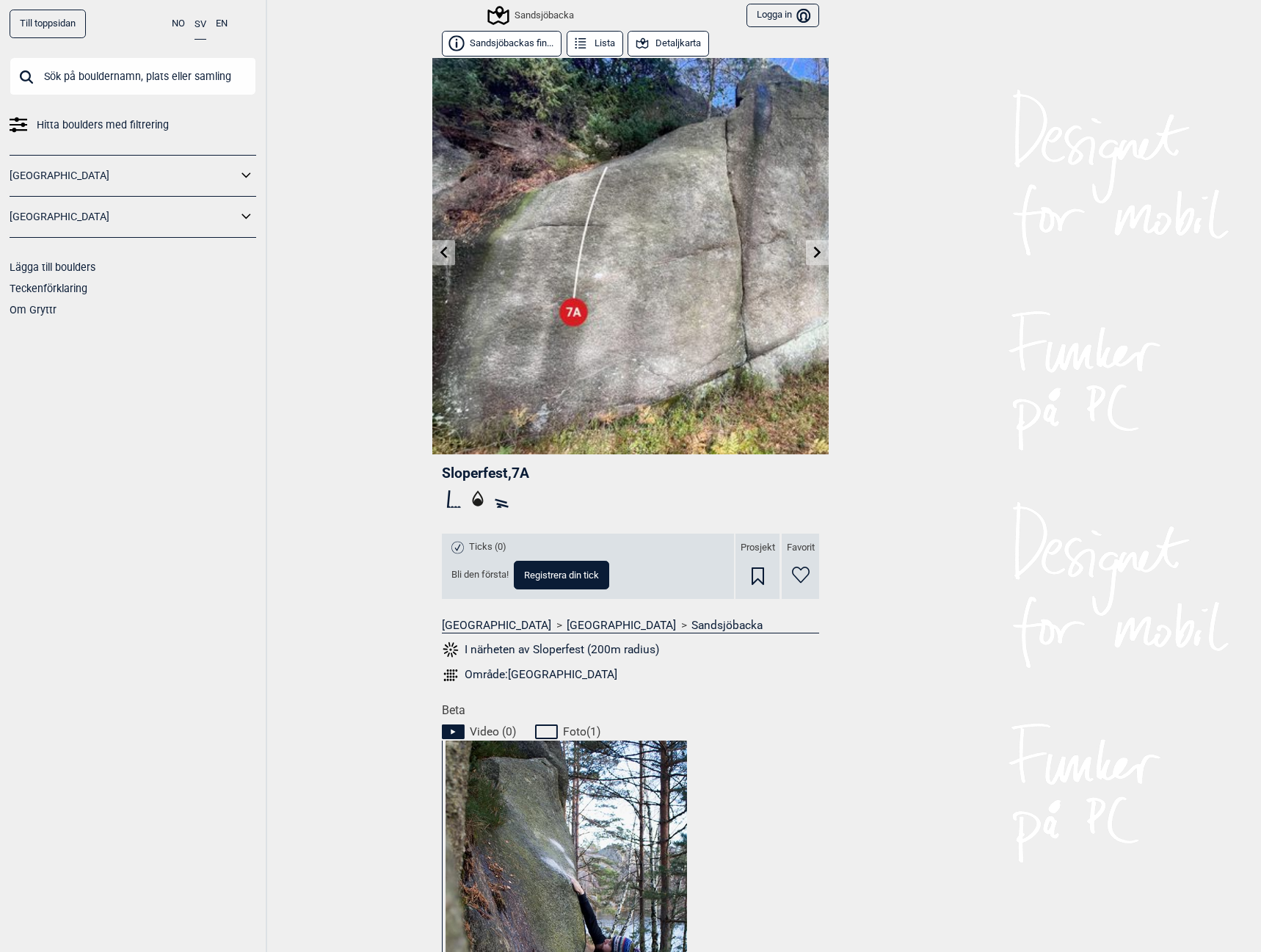
click at [441, 250] on icon at bounding box center [444, 252] width 12 height 12
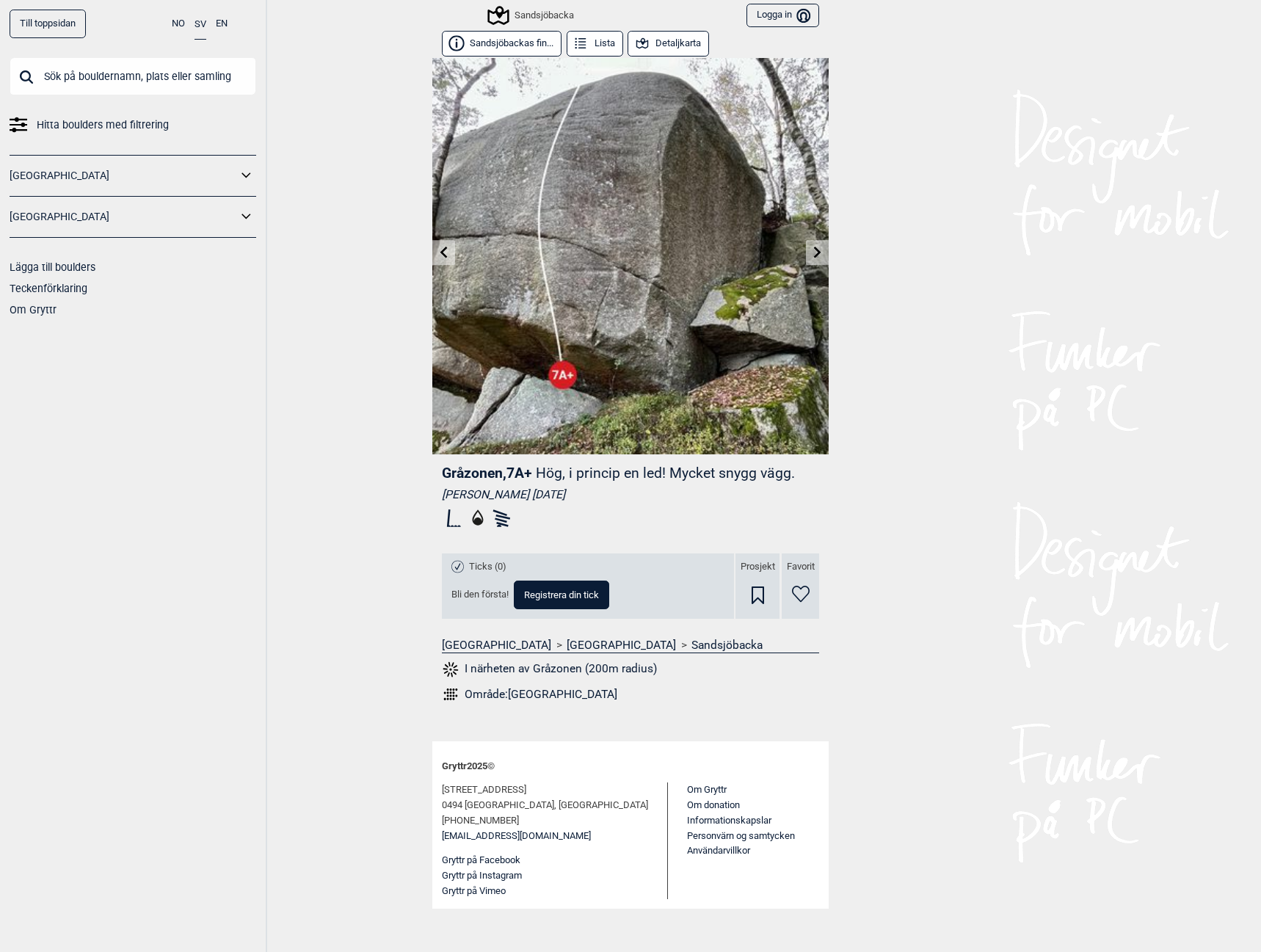
click at [450, 254] on icon at bounding box center [444, 252] width 12 height 12
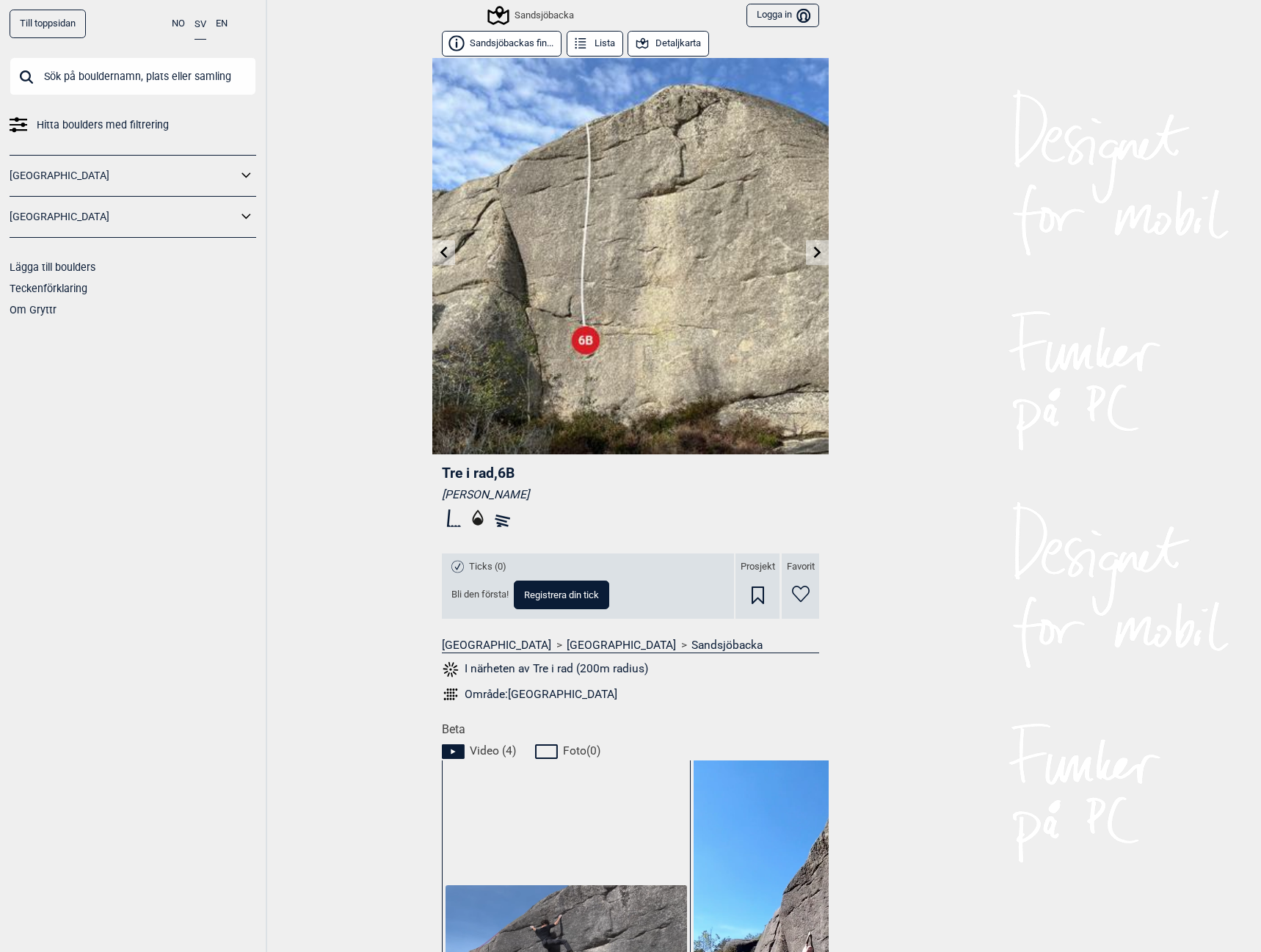
click at [441, 248] on icon at bounding box center [445, 252] width 8 height 12
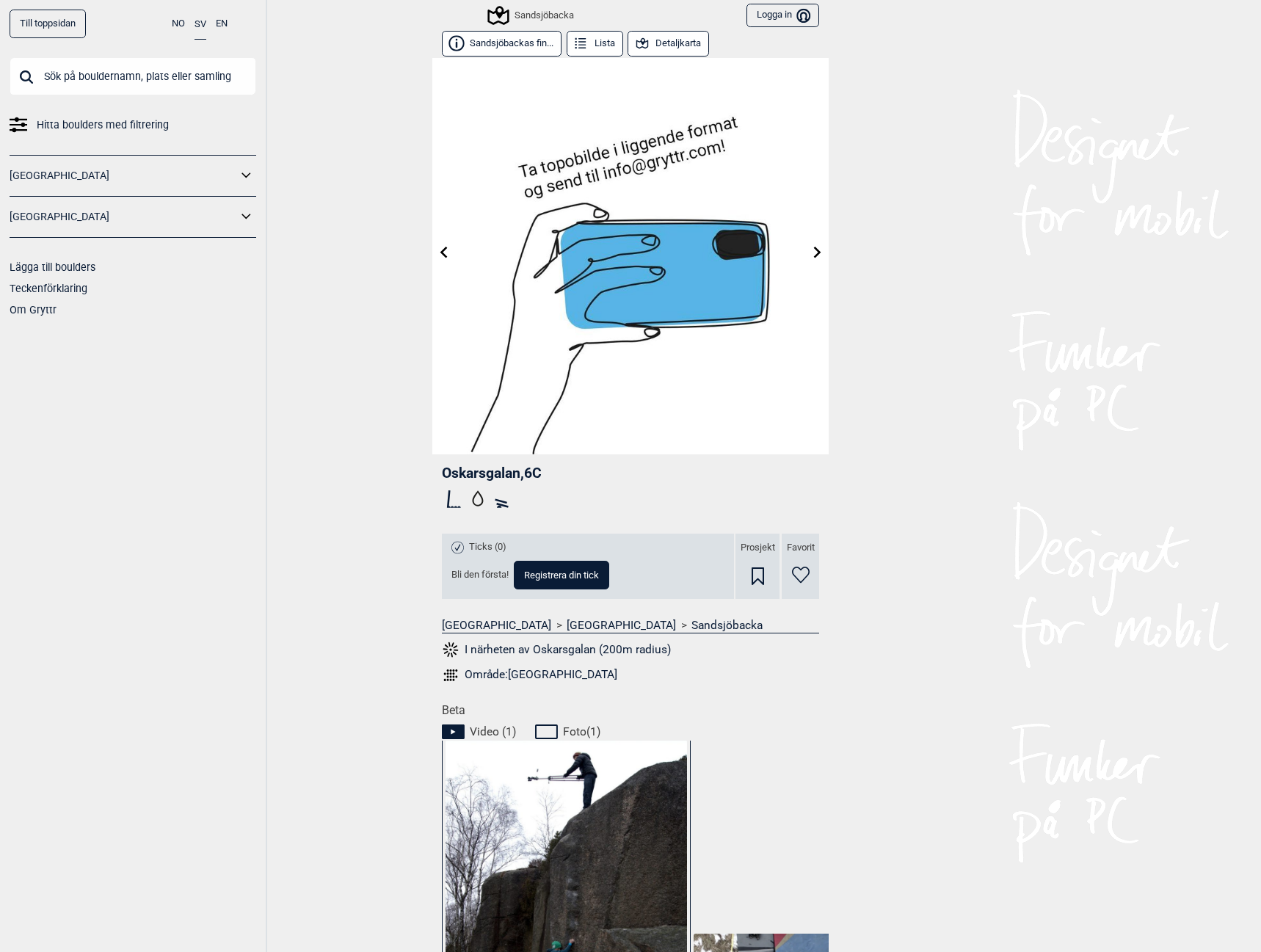
click at [447, 243] on link at bounding box center [443, 253] width 22 height 24
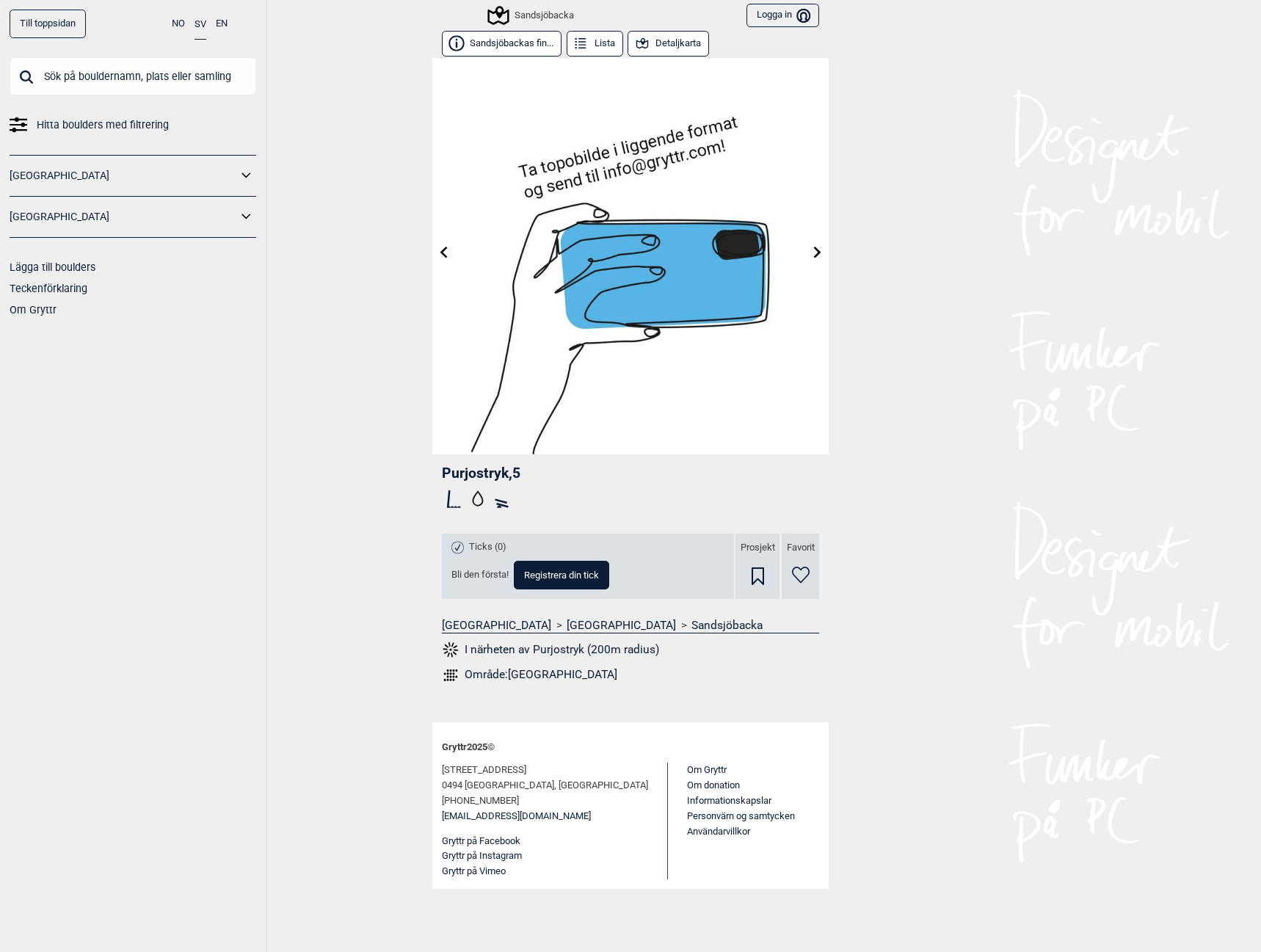
click at [441, 251] on icon at bounding box center [444, 252] width 12 height 12
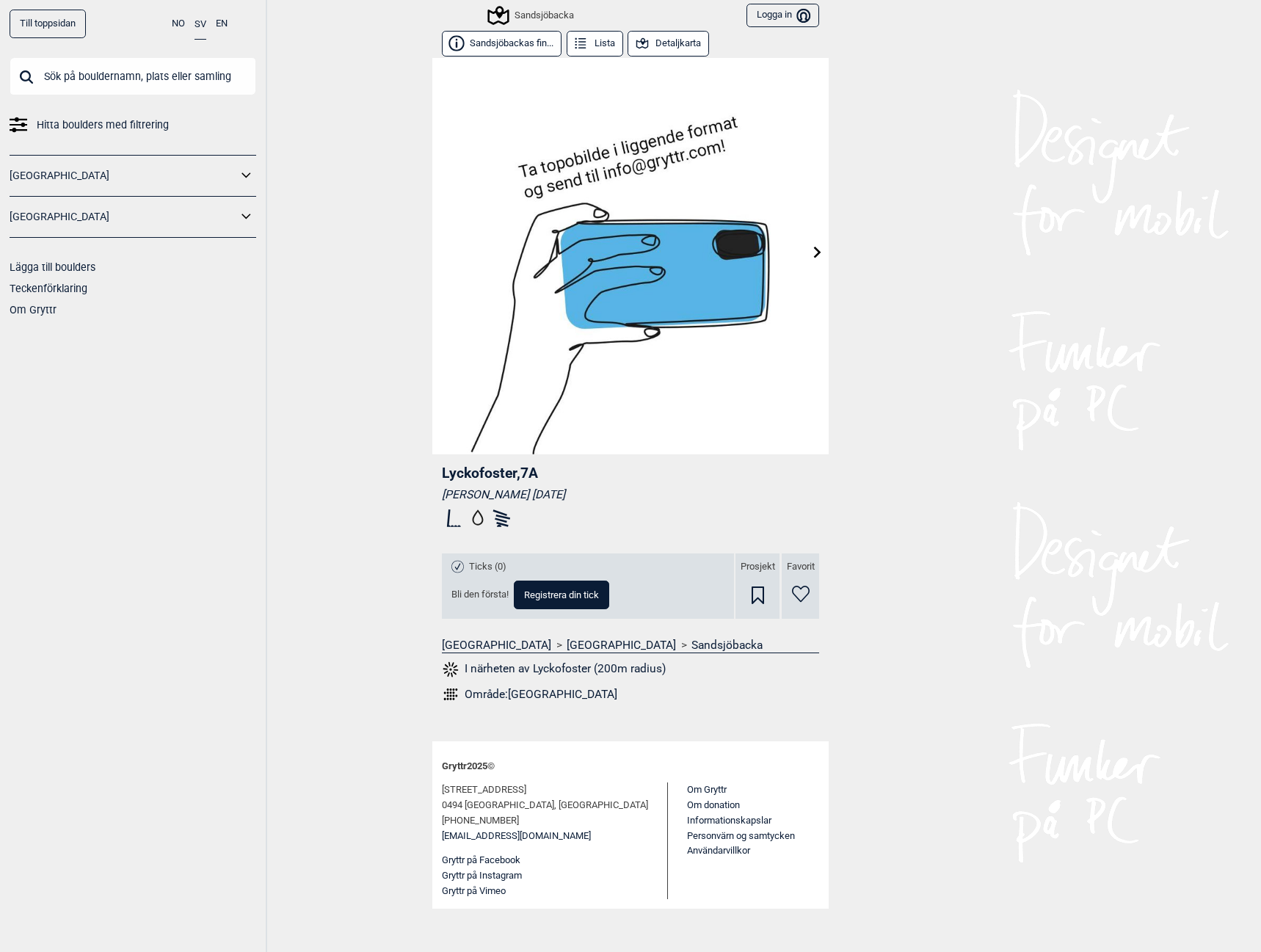
click at [350, 278] on div "Till toppsidan NO SV EN Hitta boulders med filtrering [GEOGRAPHIC_DATA] [GEOGRA…" at bounding box center [630, 476] width 1261 height 952
